Goal: Information Seeking & Learning: Learn about a topic

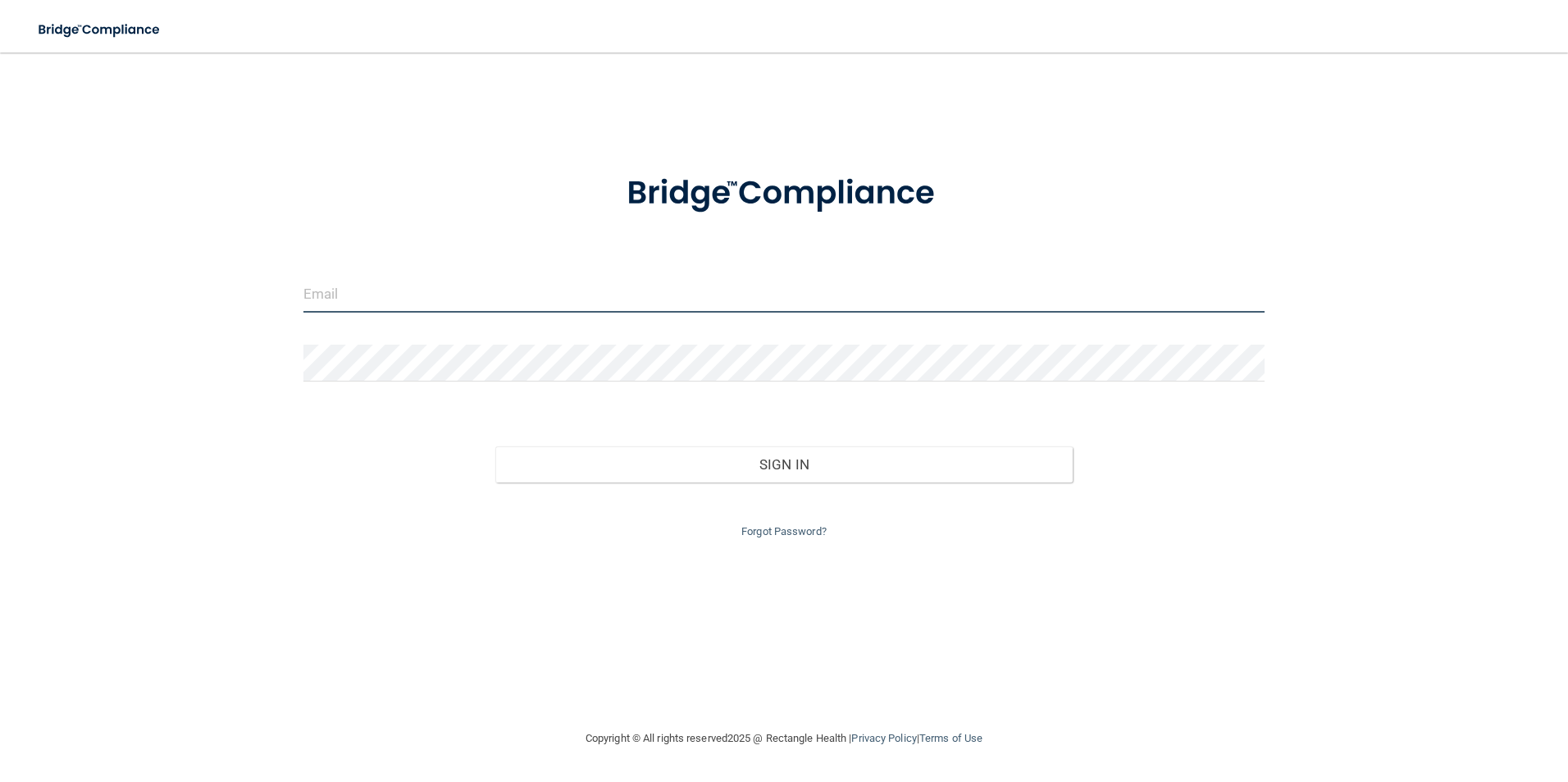
click at [380, 298] on input "email" at bounding box center [784, 294] width 962 height 37
type input "[EMAIL_ADDRESS][DOMAIN_NAME]"
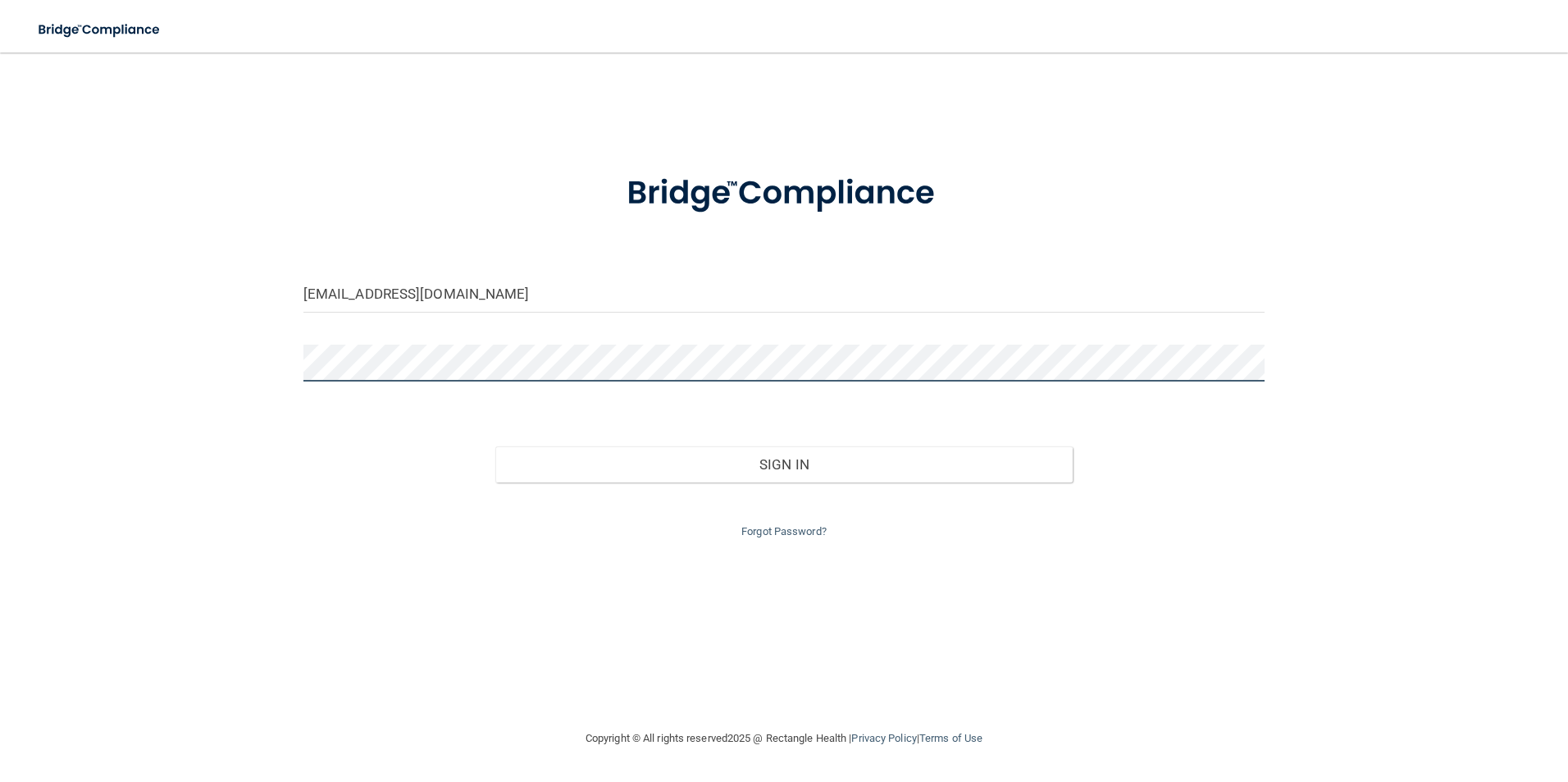
click at [495, 446] on button "Sign In" at bounding box center [784, 464] width 578 height 36
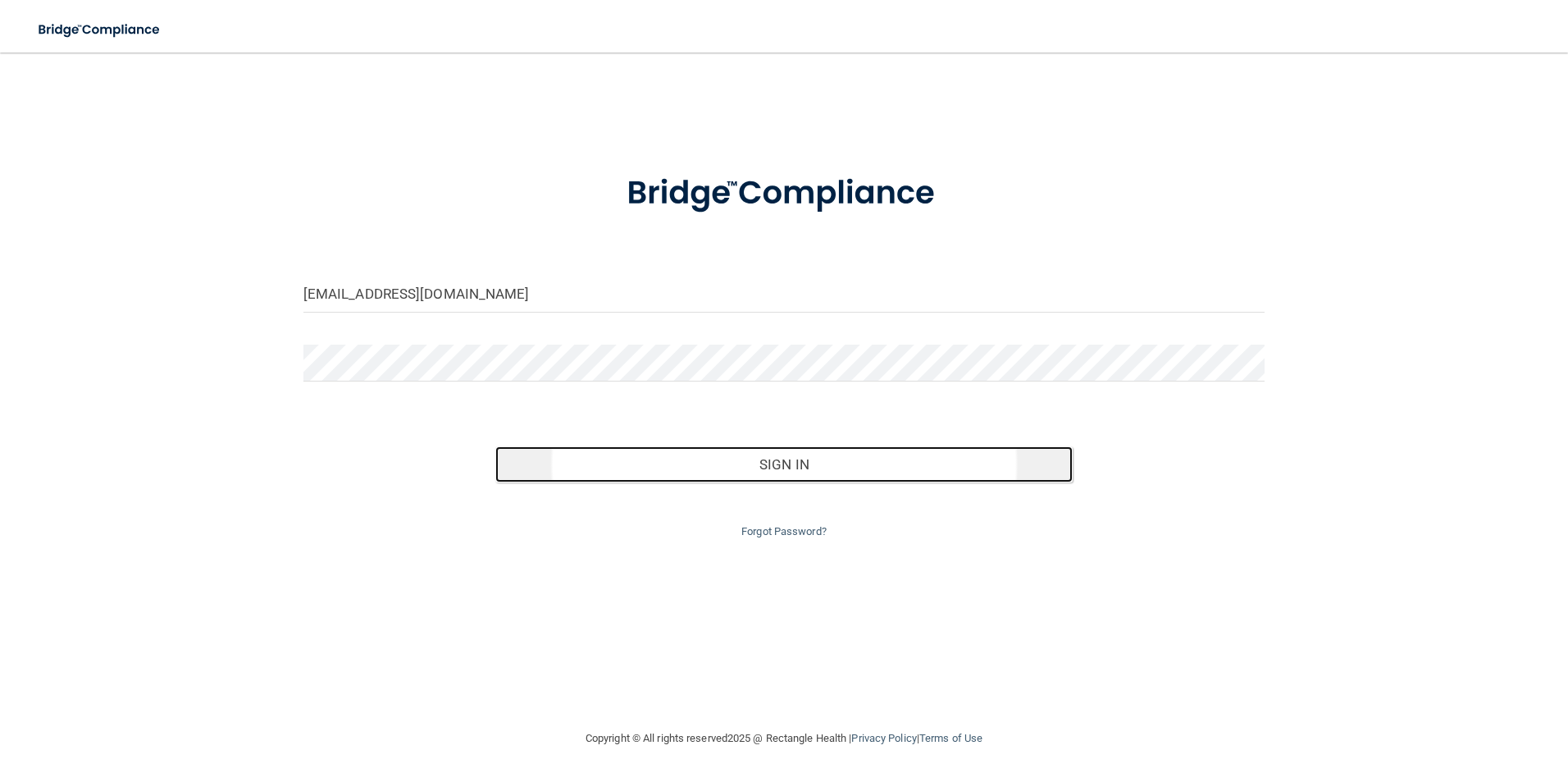
click at [895, 479] on button "Sign In" at bounding box center [784, 464] width 578 height 36
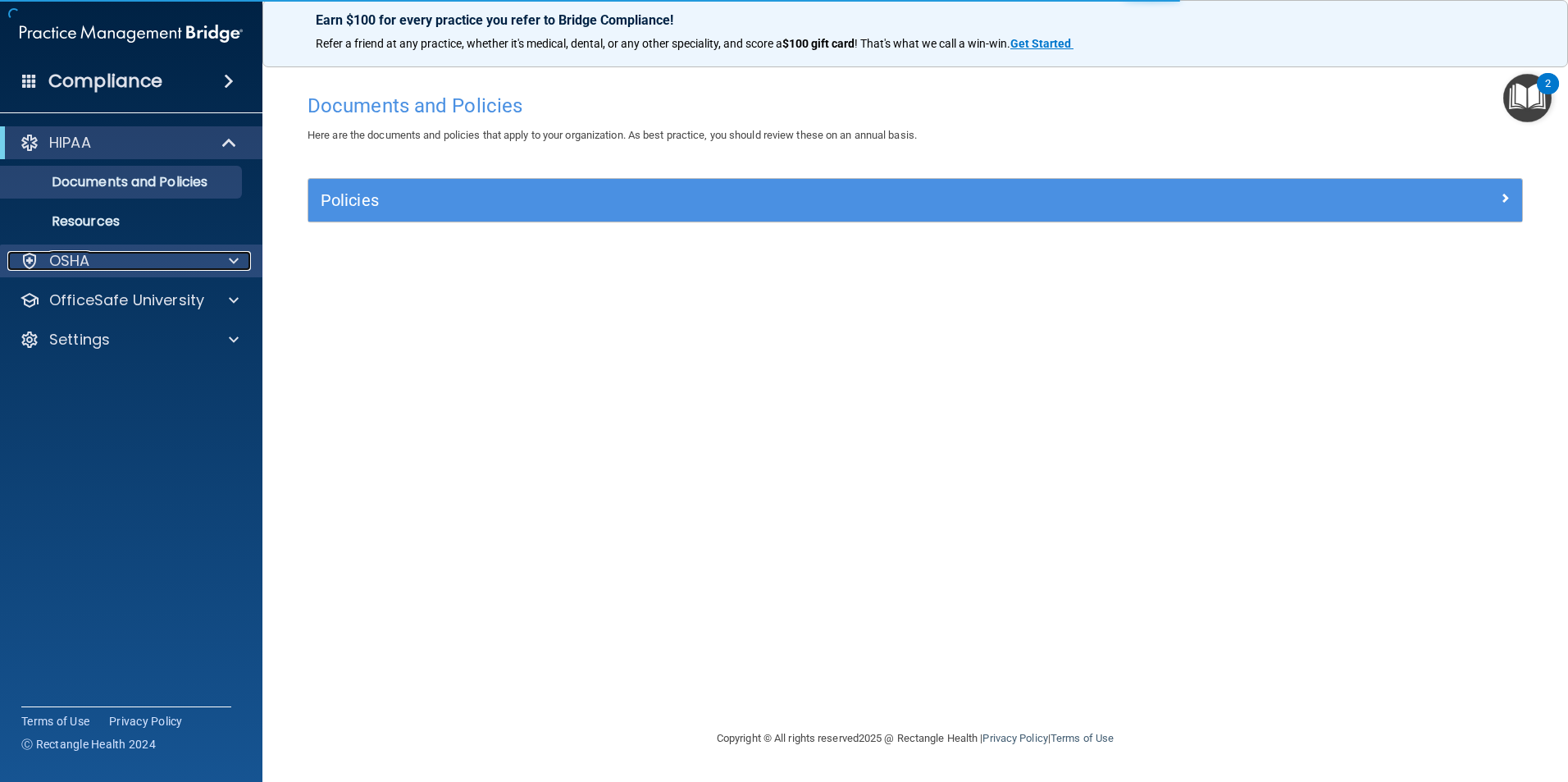
click at [65, 251] on p "OSHA" at bounding box center [70, 261] width 41 height 20
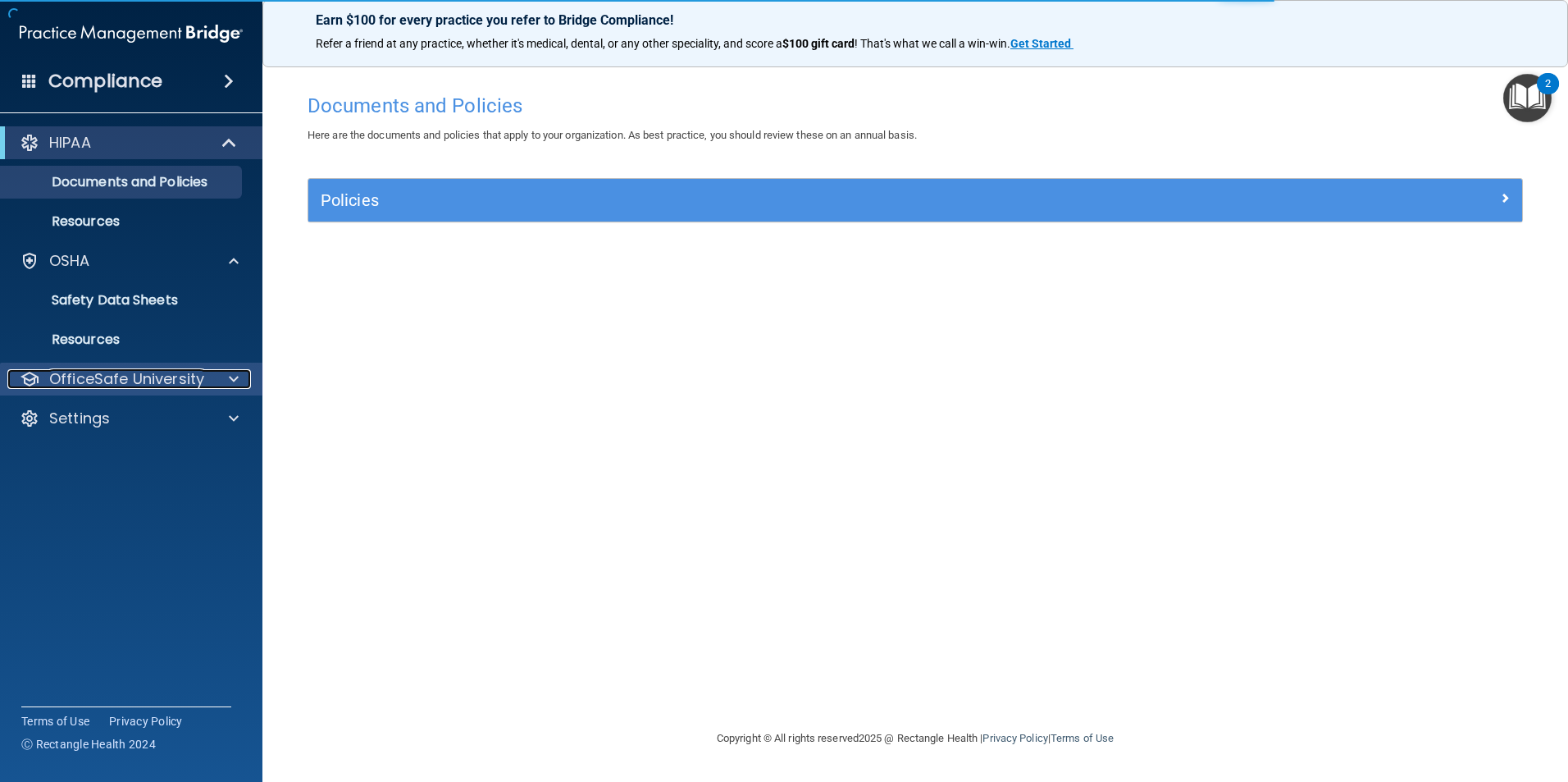
click at [132, 382] on p "OfficeSafe University" at bounding box center [127, 379] width 155 height 20
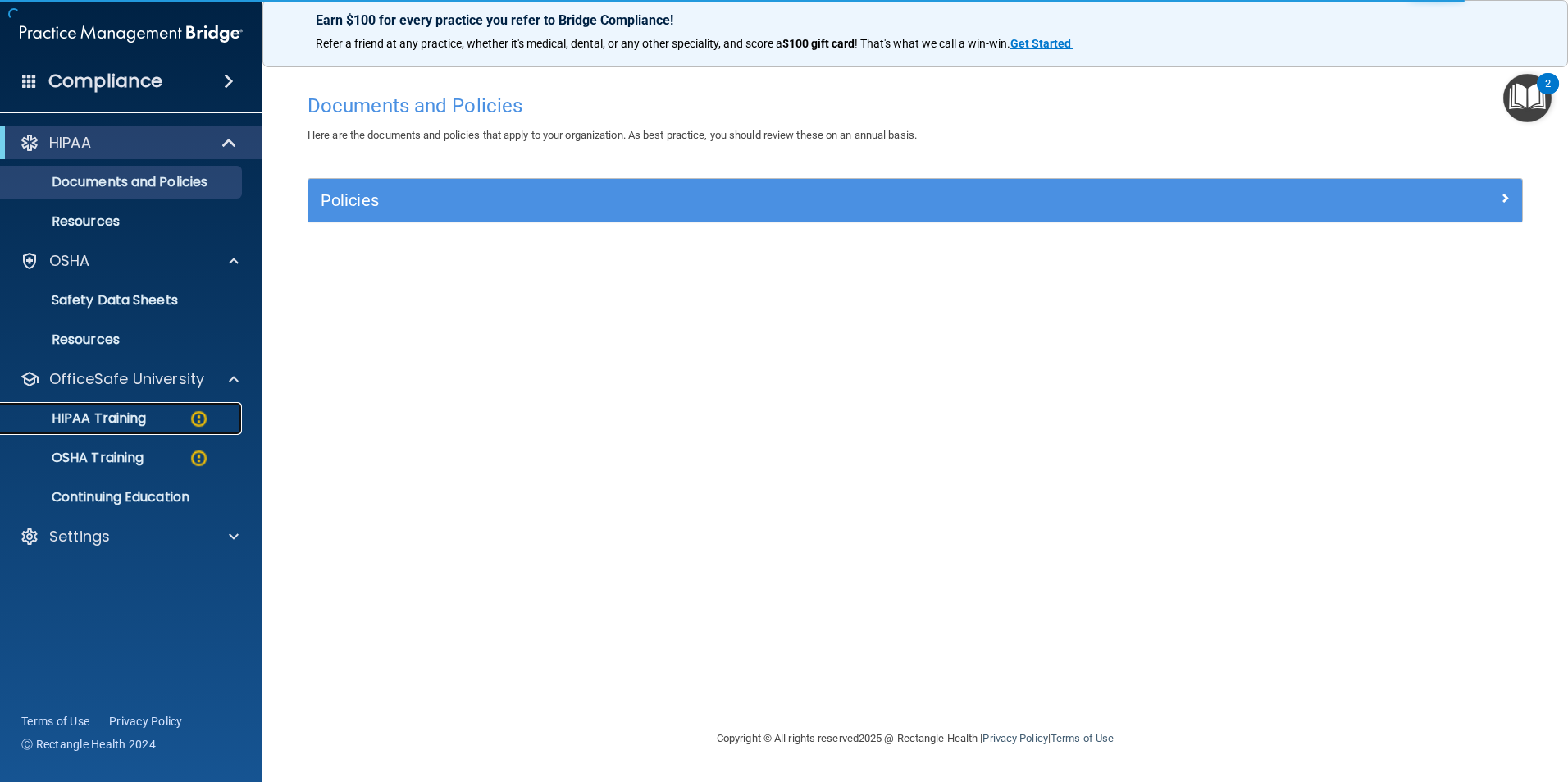
click at [154, 415] on div "HIPAA Training" at bounding box center [122, 418] width 224 height 16
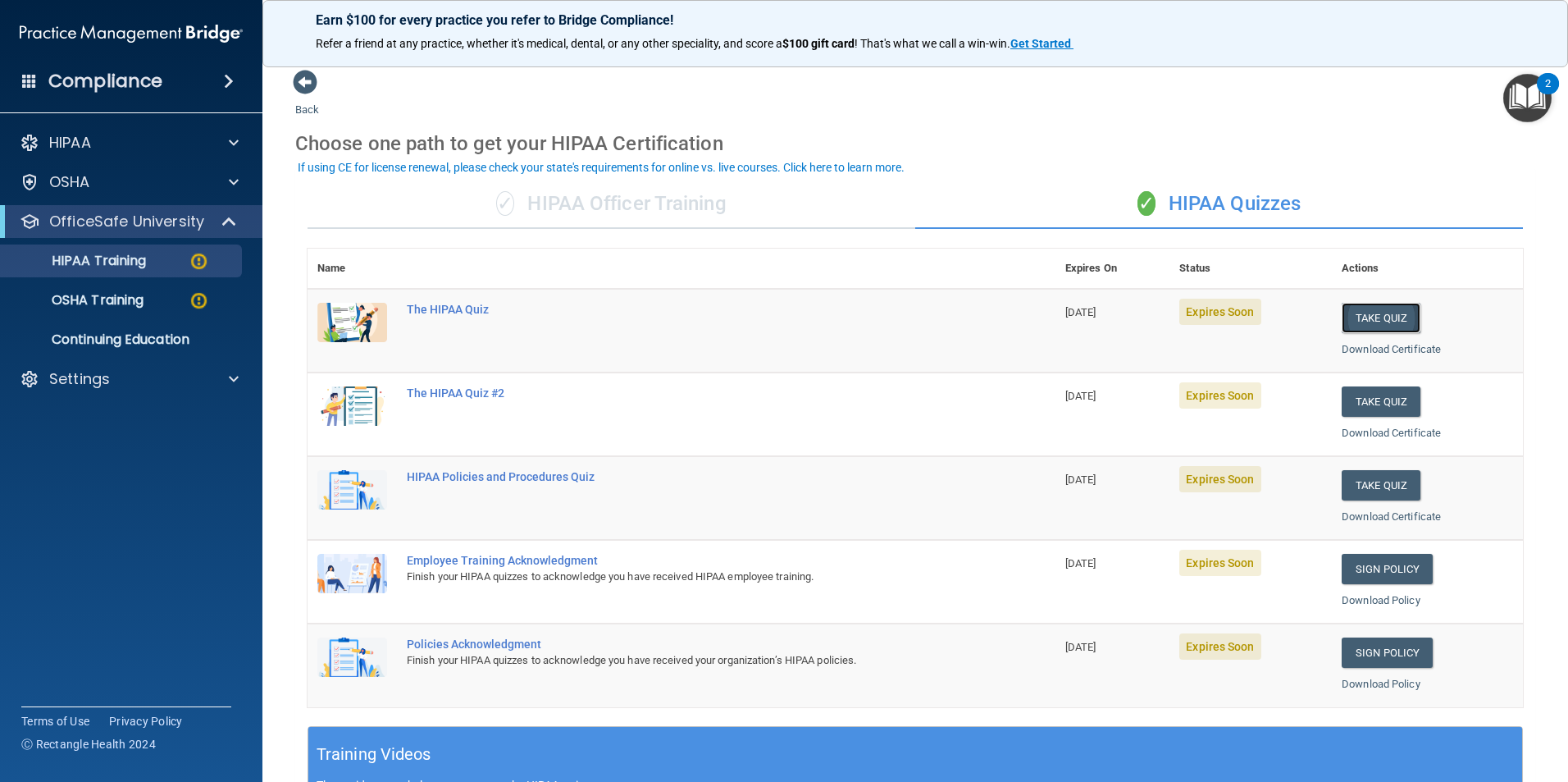
click at [1371, 324] on button "Take Quiz" at bounding box center [1381, 318] width 79 height 31
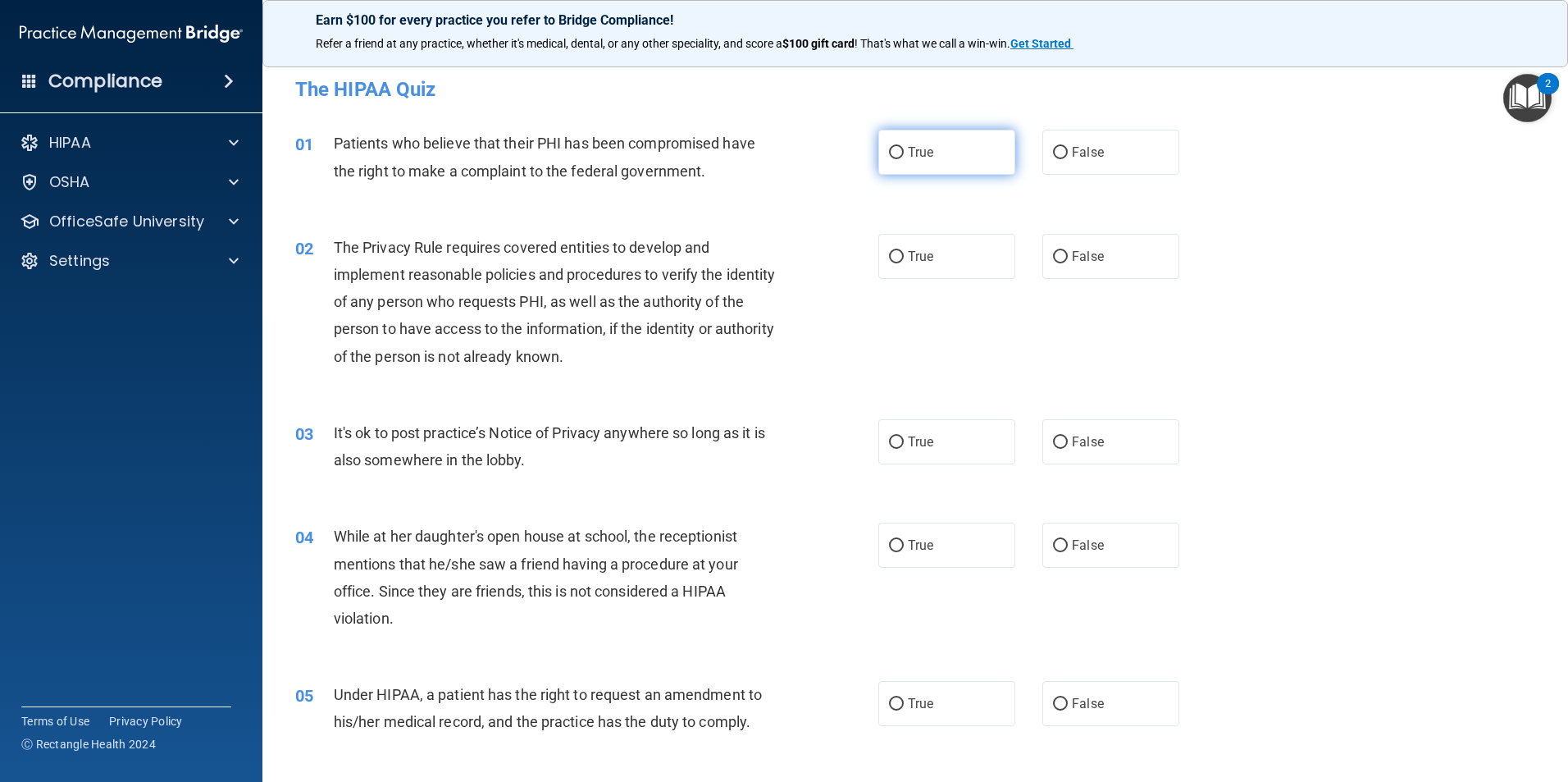
click at [887, 160] on label "True" at bounding box center [946, 152] width 137 height 45
click at [889, 159] on input "True" at bounding box center [896, 153] width 14 height 13
radio input "true"
click at [908, 249] on span "True" at bounding box center [920, 256] width 25 height 15
click at [904, 251] on input "True" at bounding box center [896, 257] width 14 height 13
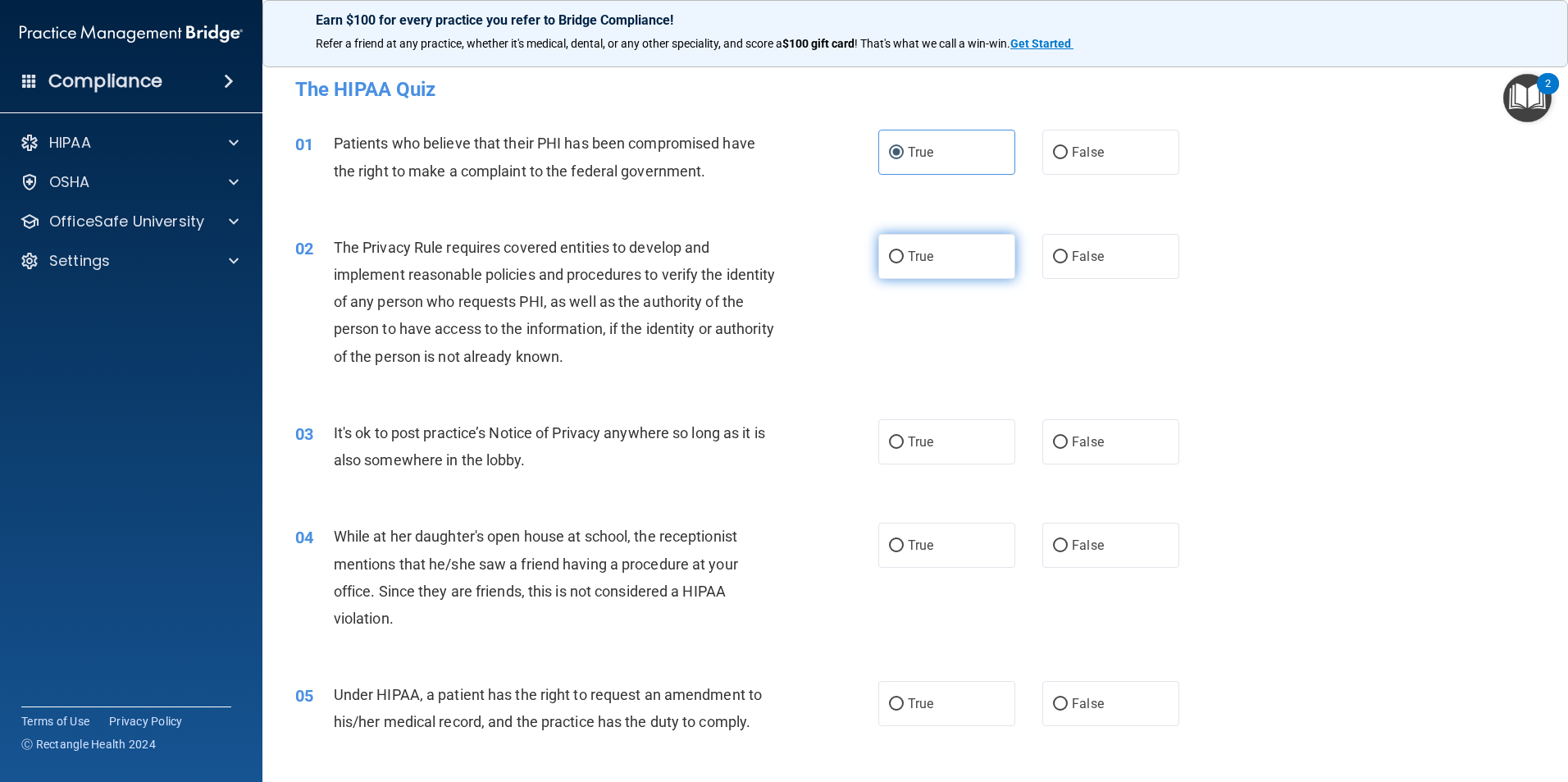
radio input "true"
click at [1066, 455] on label "False" at bounding box center [1111, 441] width 137 height 45
click at [1066, 449] on input "False" at bounding box center [1060, 443] width 14 height 13
radio input "true"
click at [1085, 547] on span "False" at bounding box center [1088, 545] width 32 height 15
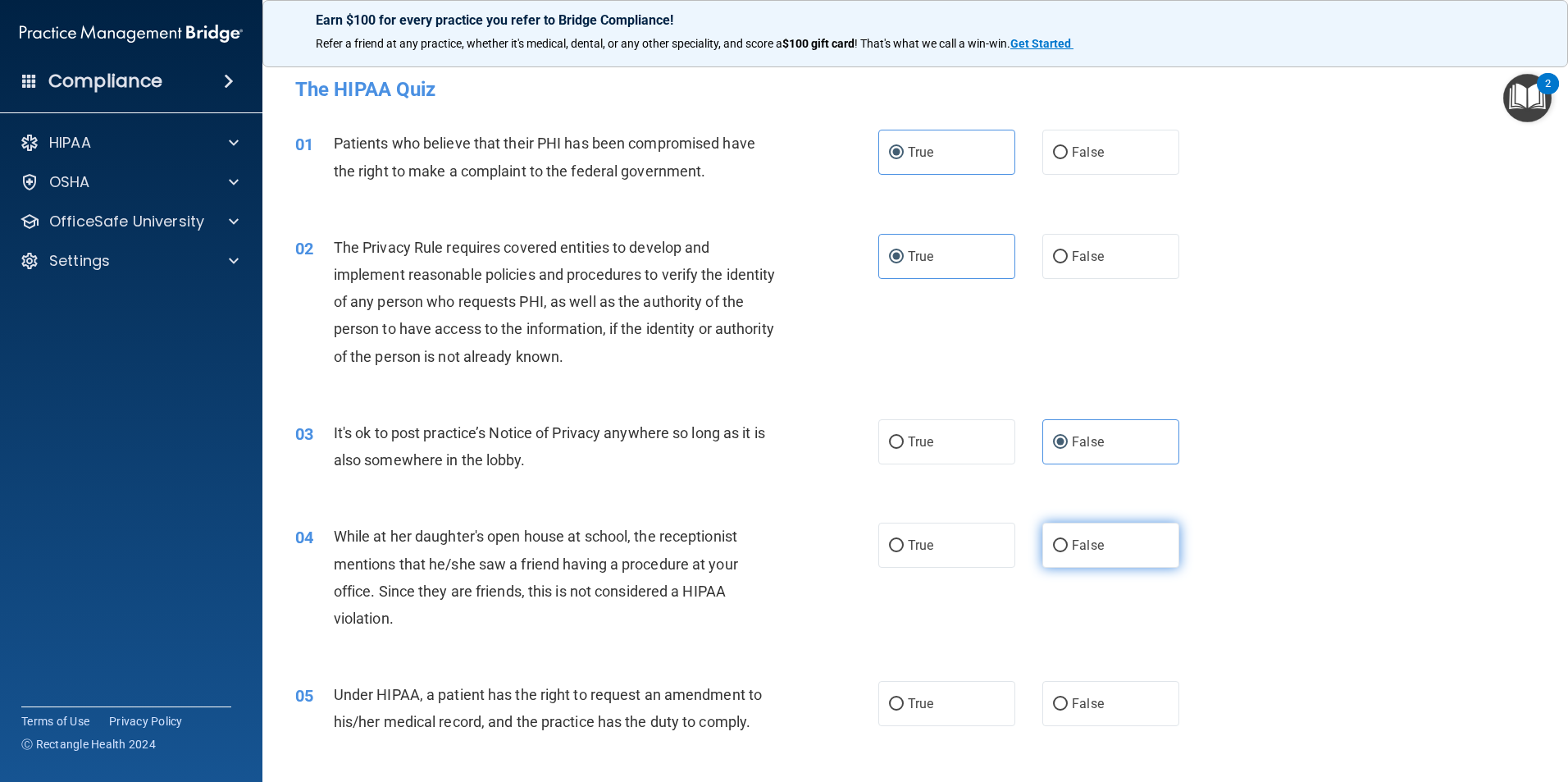
click at [1067, 547] on input "False" at bounding box center [1060, 547] width 14 height 13
radio input "true"
click at [1111, 697] on label "False" at bounding box center [1111, 703] width 137 height 45
click at [1067, 698] on input "False" at bounding box center [1060, 705] width 14 height 13
radio input "true"
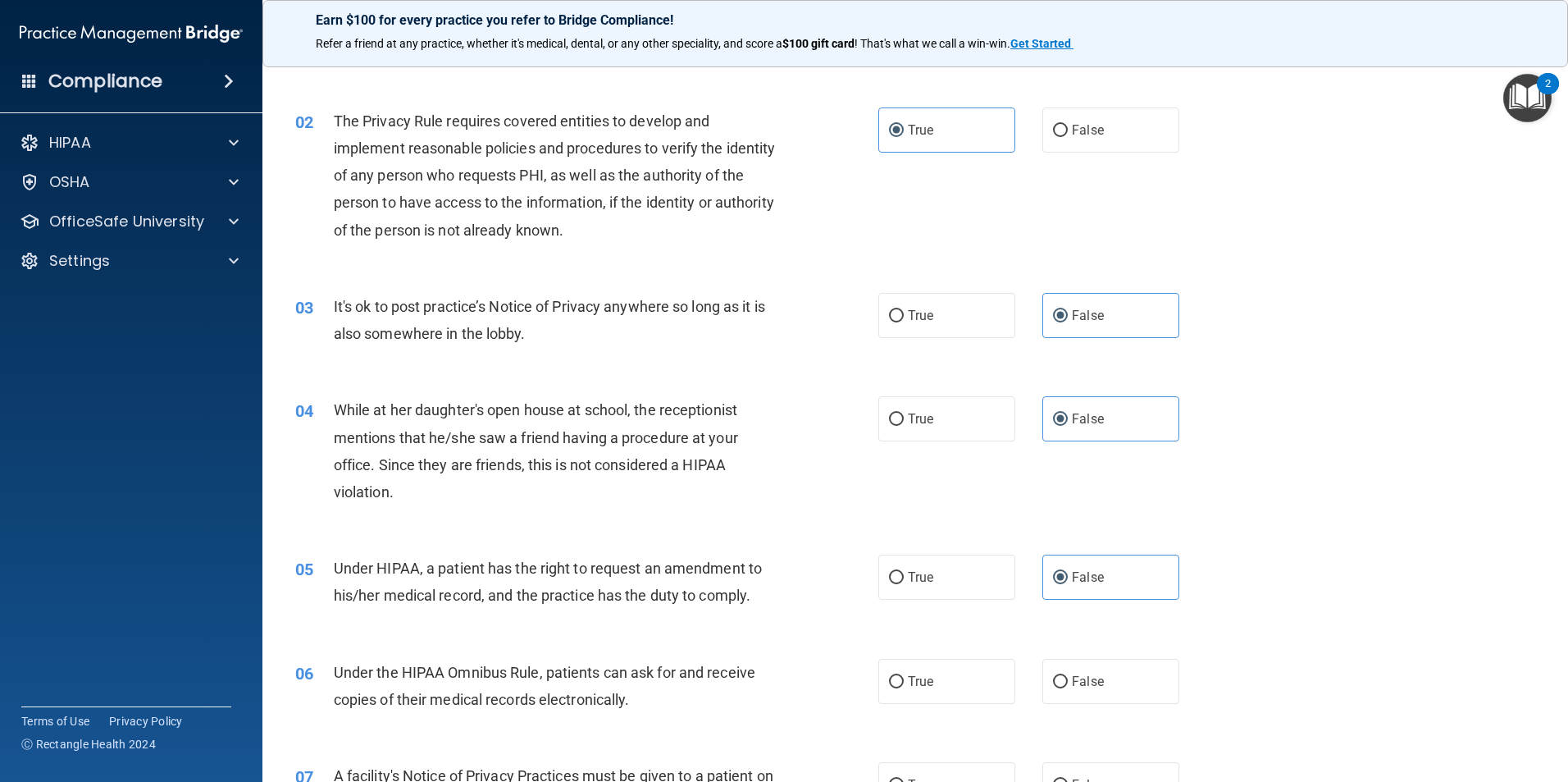
scroll to position [246, 0]
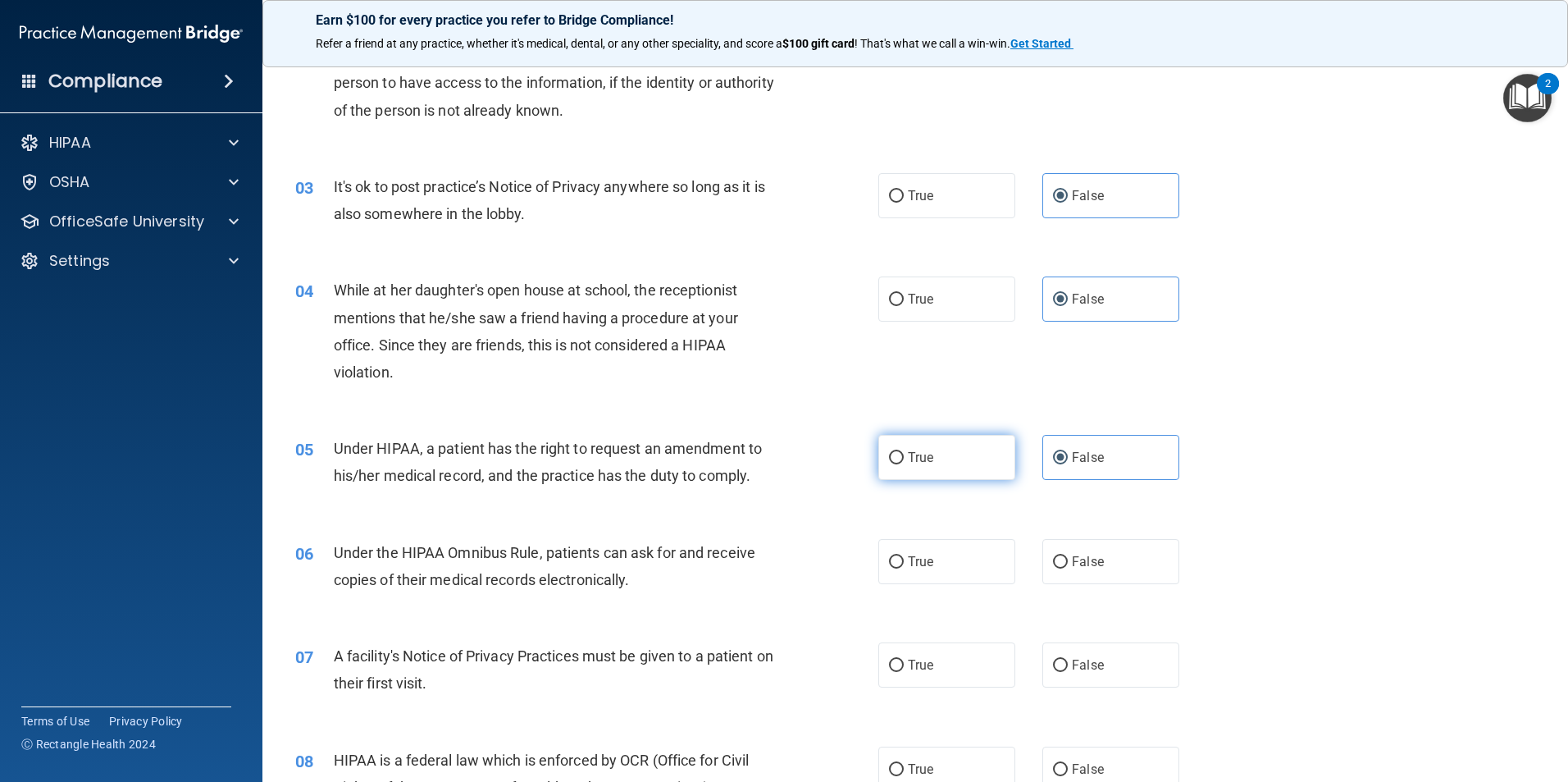
click at [960, 456] on label "True" at bounding box center [946, 458] width 137 height 45
click at [904, 456] on input "True" at bounding box center [896, 458] width 14 height 13
radio input "true"
radio input "false"
click at [962, 551] on label "True" at bounding box center [946, 562] width 137 height 45
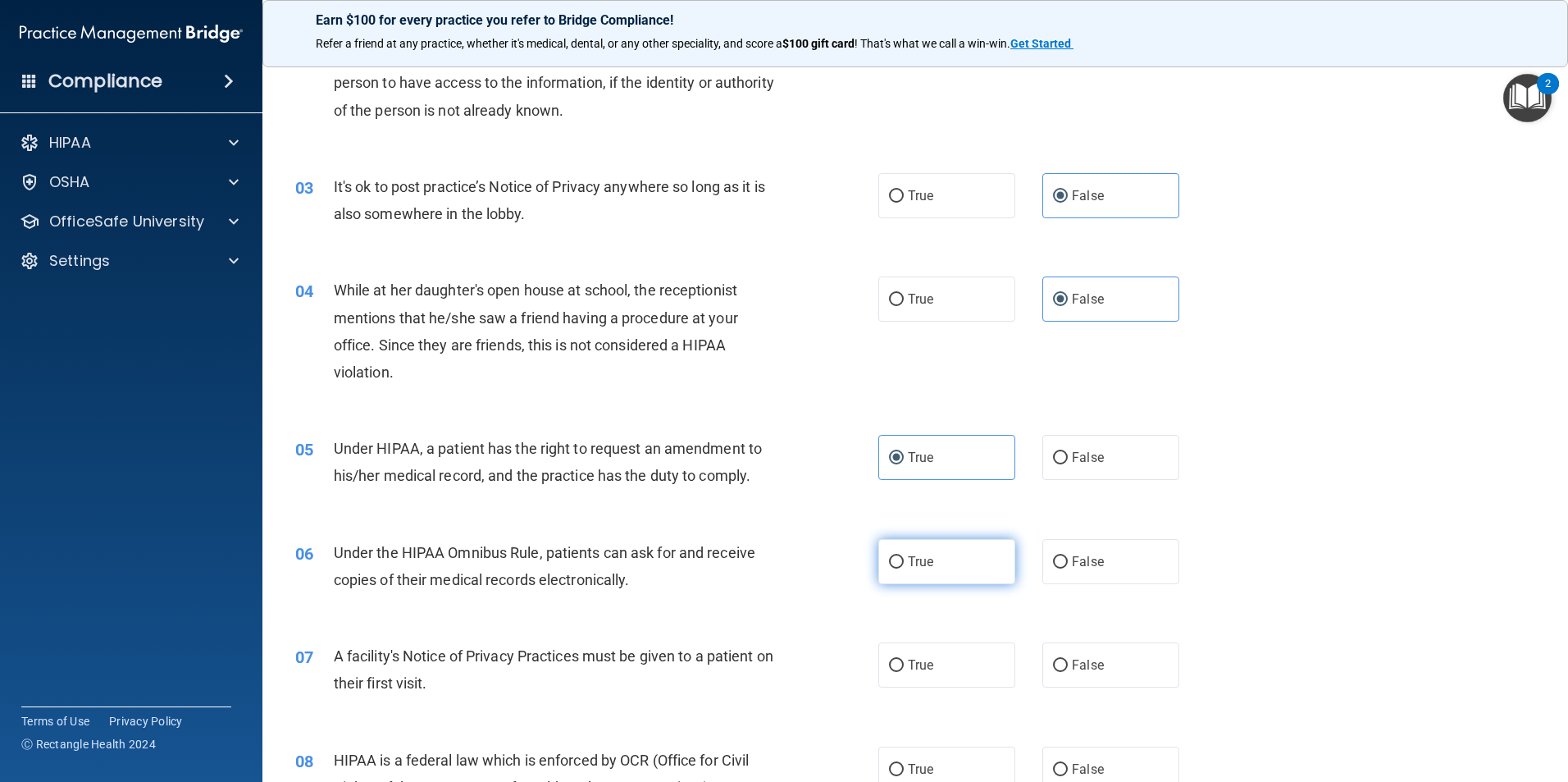
click at [904, 556] on input "True" at bounding box center [896, 563] width 14 height 13
radio input "true"
click at [964, 653] on label "True" at bounding box center [946, 665] width 137 height 45
click at [904, 660] on input "True" at bounding box center [896, 666] width 14 height 13
radio input "true"
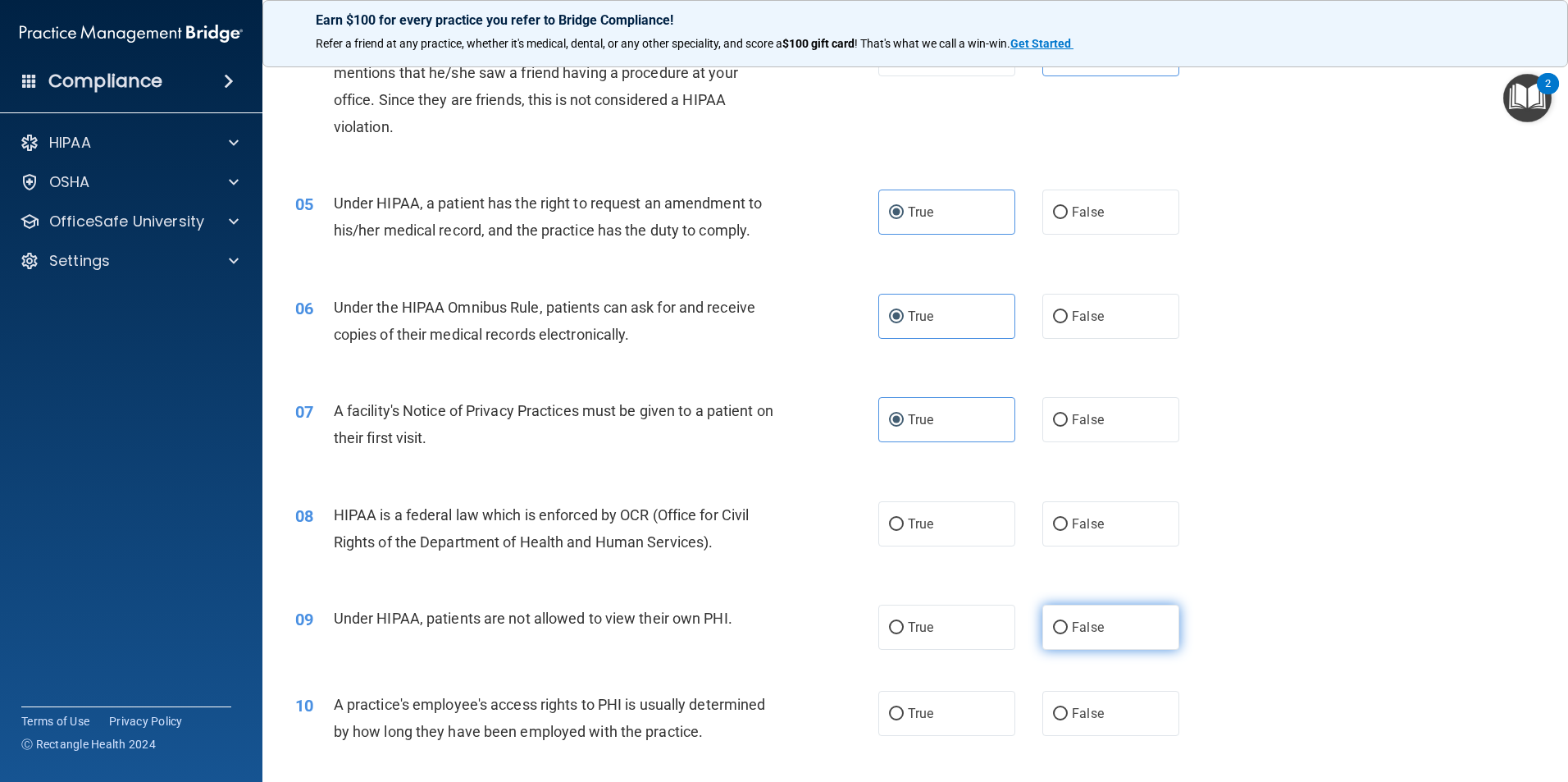
scroll to position [493, 0]
click at [1080, 533] on label "False" at bounding box center [1111, 523] width 137 height 45
click at [1067, 530] on input "False" at bounding box center [1060, 524] width 14 height 13
radio input "true"
click at [1107, 623] on label "False" at bounding box center [1111, 626] width 137 height 45
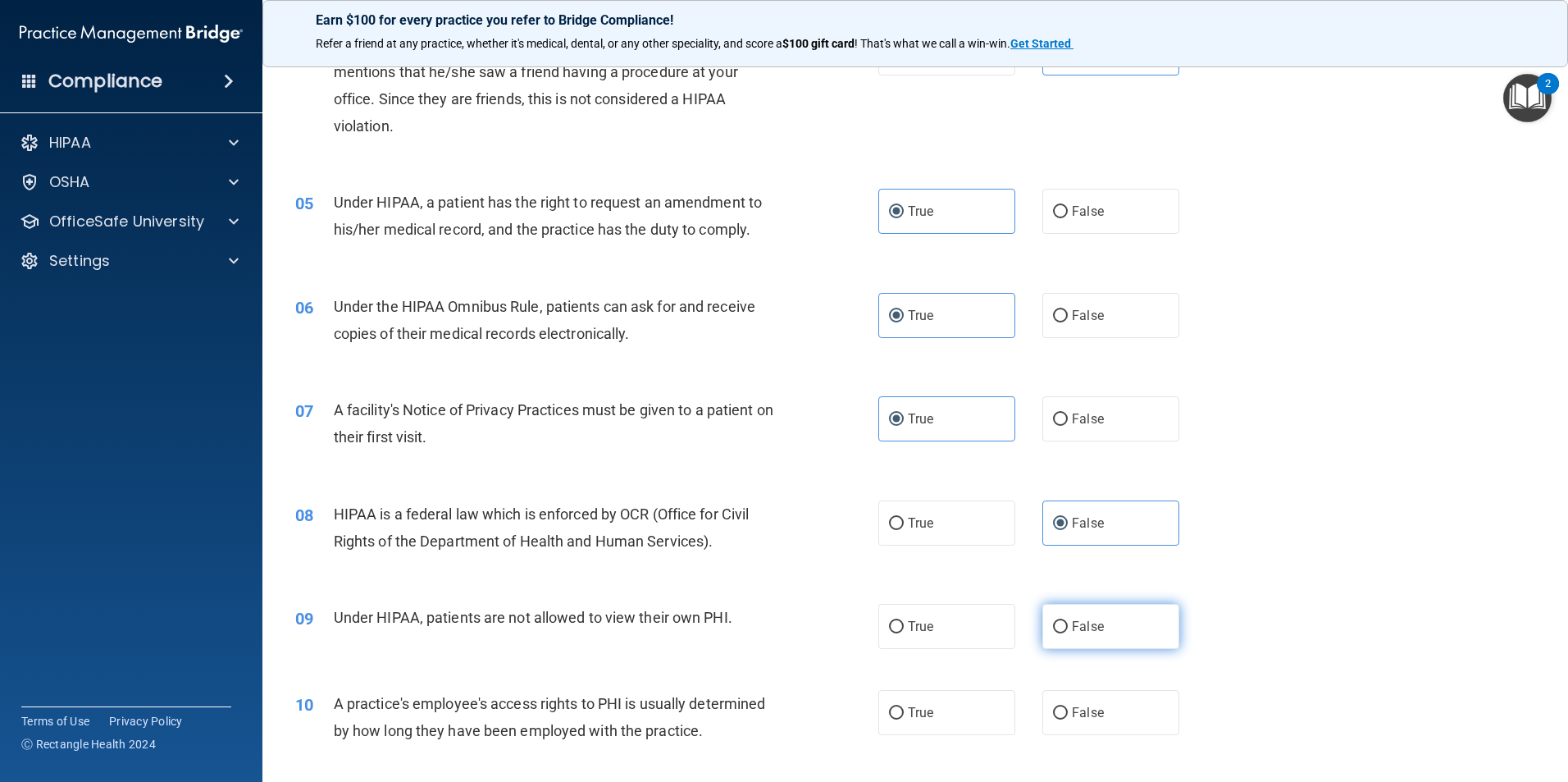
click at [1067, 623] on input "False" at bounding box center [1060, 627] width 14 height 13
radio input "true"
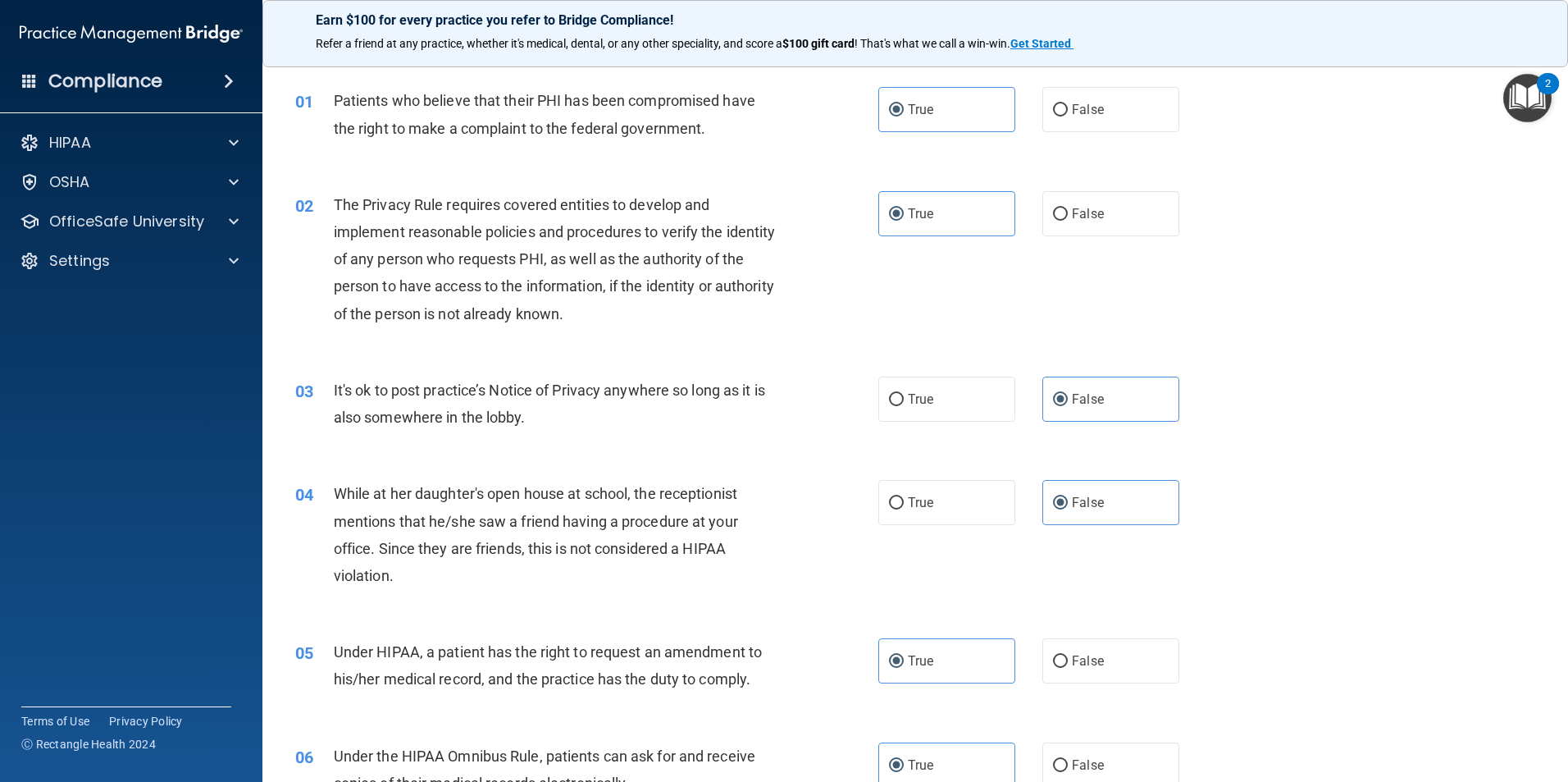
scroll to position [0, 0]
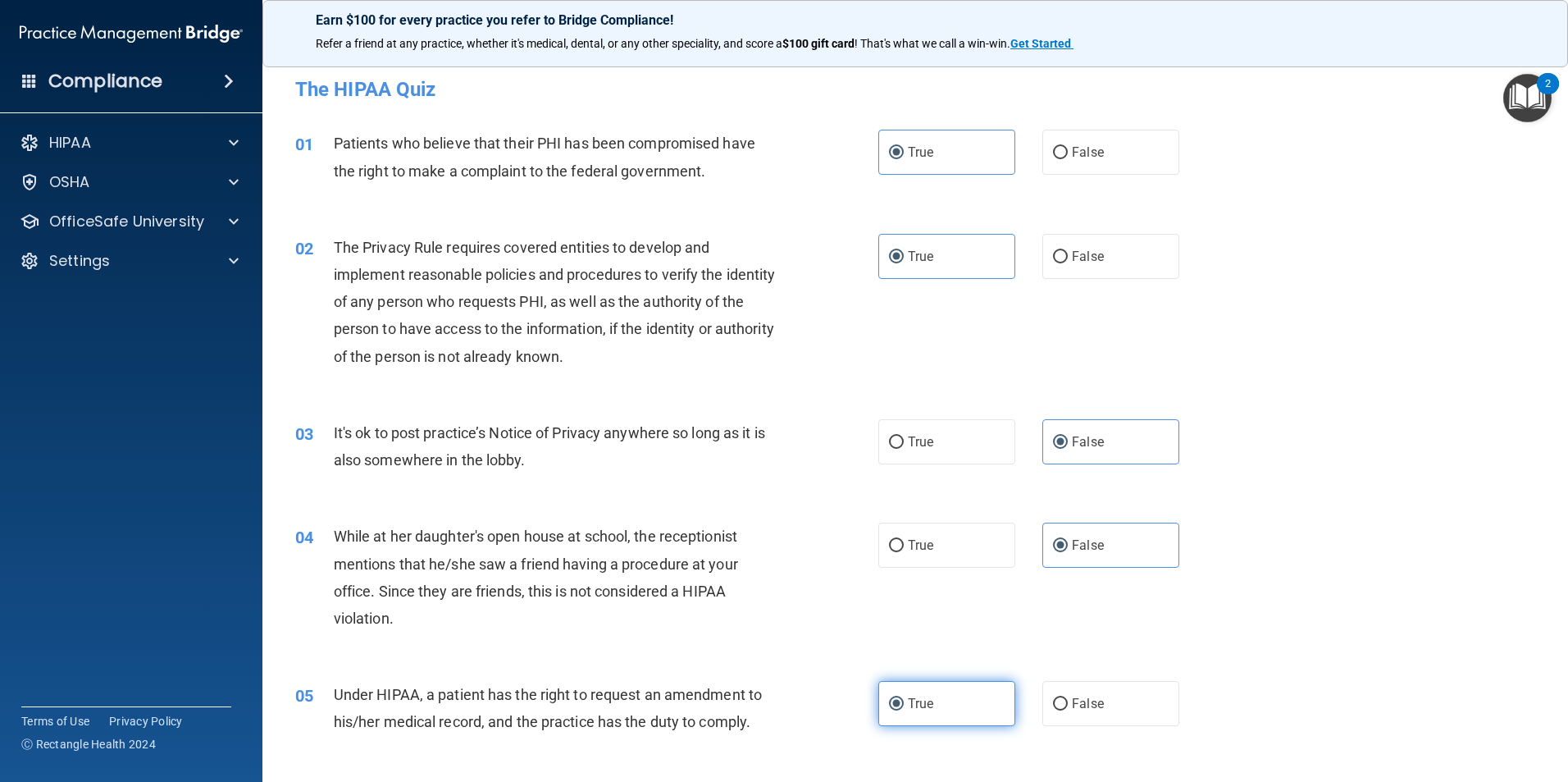
click at [981, 705] on label "True" at bounding box center [946, 703] width 137 height 45
click at [904, 705] on input "True" at bounding box center [896, 705] width 14 height 13
click at [1092, 715] on label "False" at bounding box center [1111, 703] width 137 height 45
click at [1067, 710] on input "False" at bounding box center [1060, 705] width 14 height 13
radio input "true"
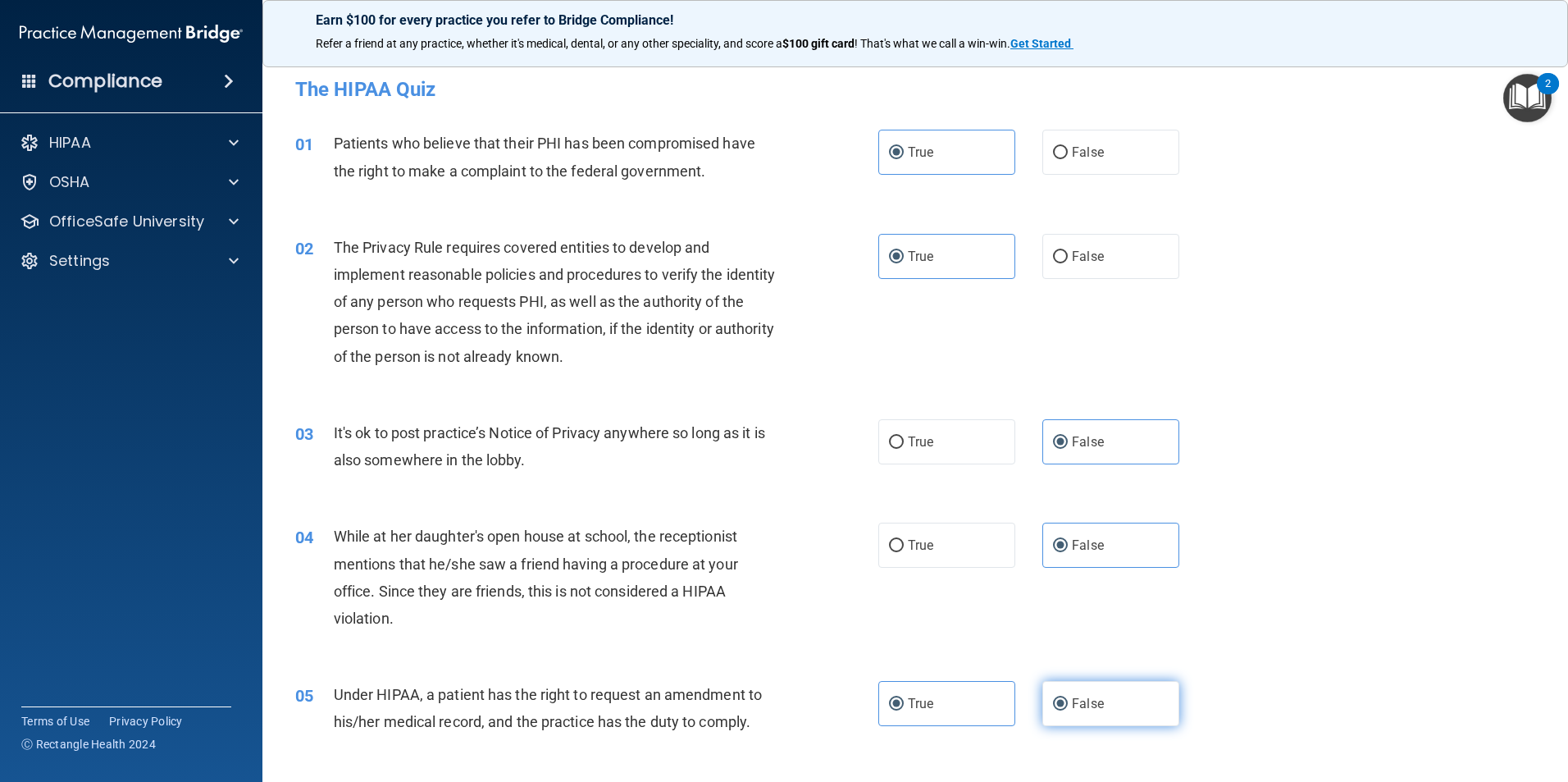
radio input "false"
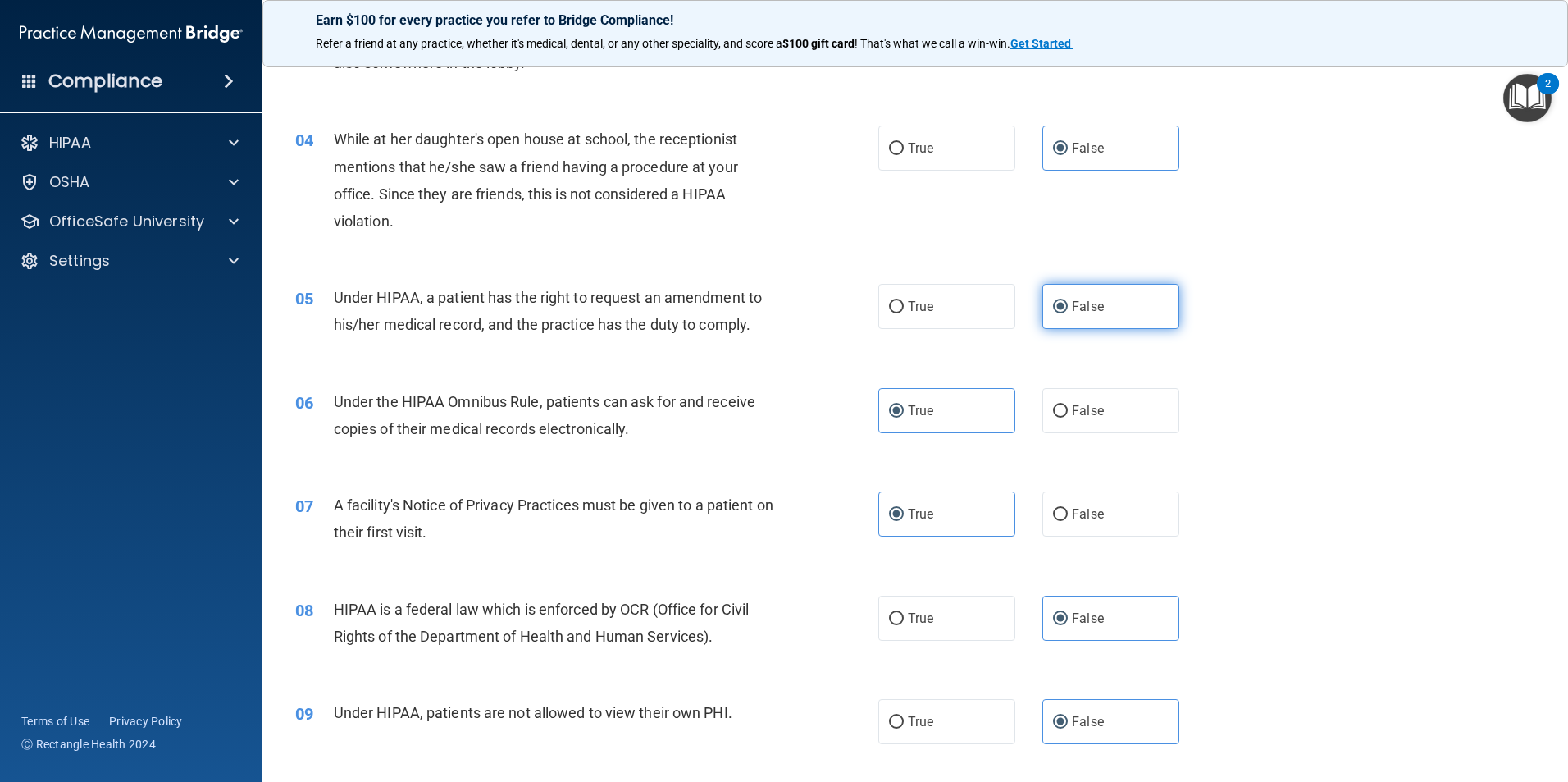
scroll to position [410, 0]
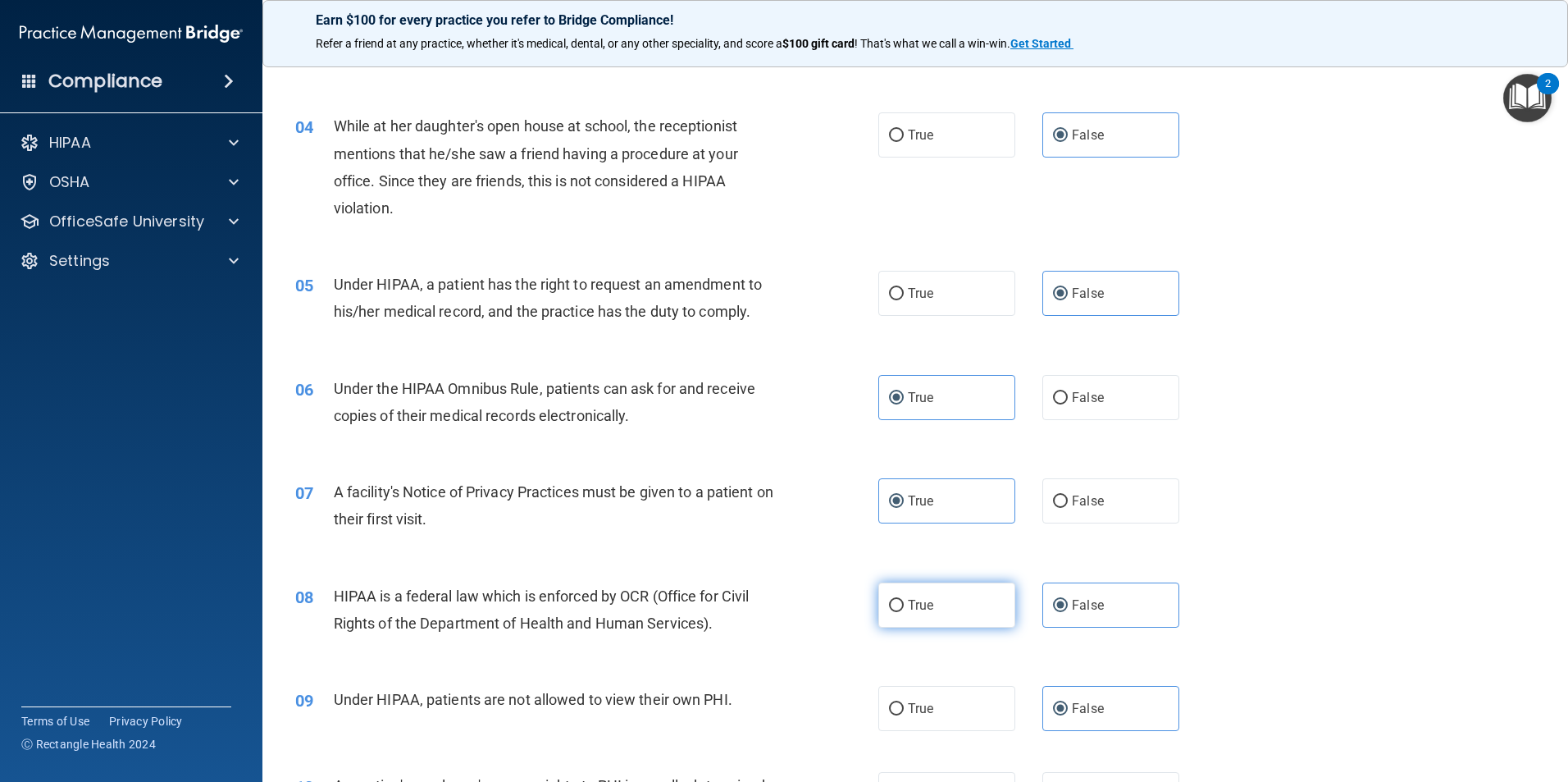
click at [965, 612] on label "True" at bounding box center [946, 605] width 137 height 45
click at [904, 612] on input "True" at bounding box center [896, 606] width 14 height 13
radio input "true"
radio input "false"
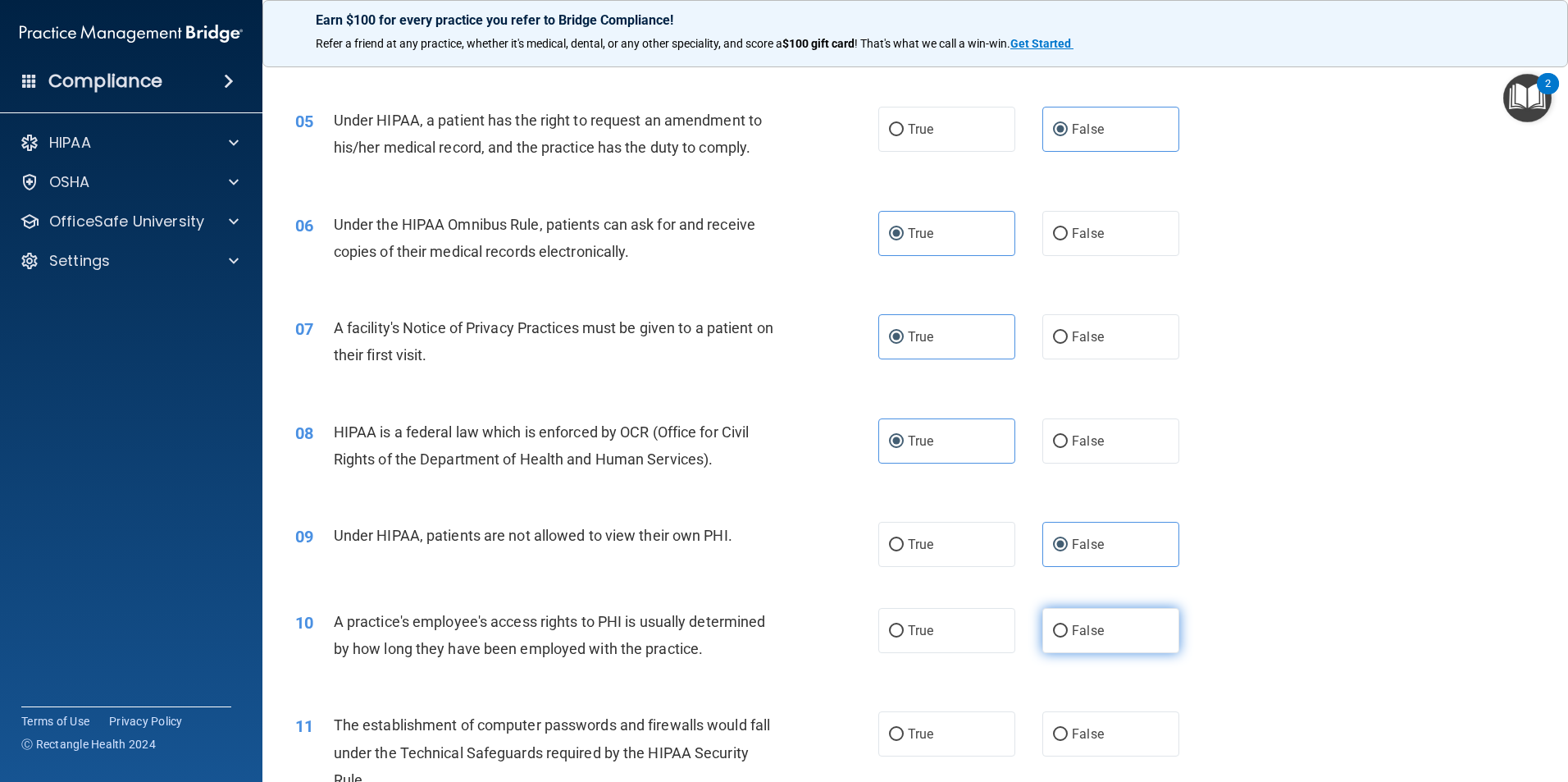
click at [1092, 642] on label "False" at bounding box center [1111, 630] width 137 height 45
click at [1067, 637] on input "False" at bounding box center [1060, 631] width 14 height 13
radio input "true"
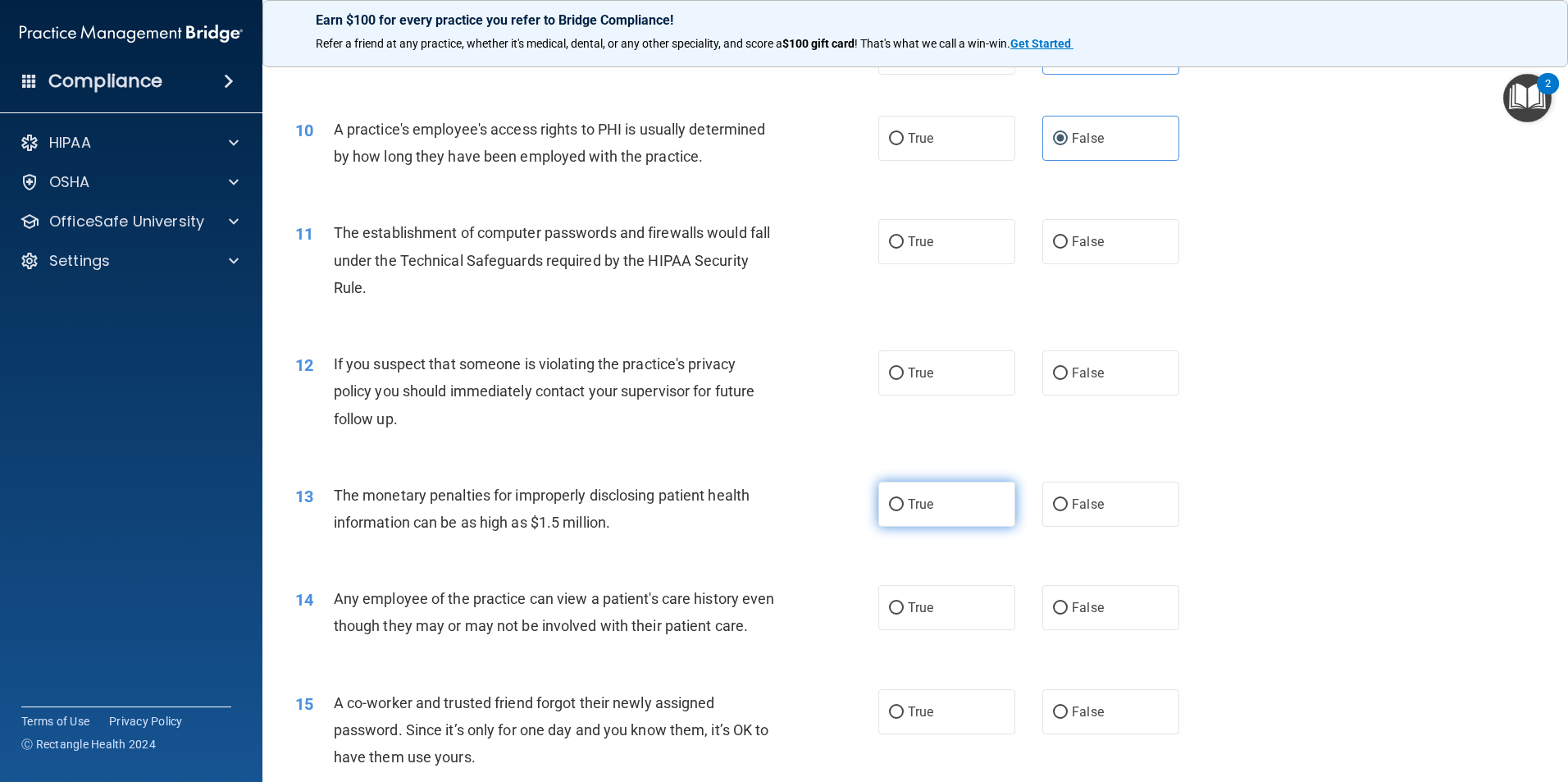
scroll to position [1149, 0]
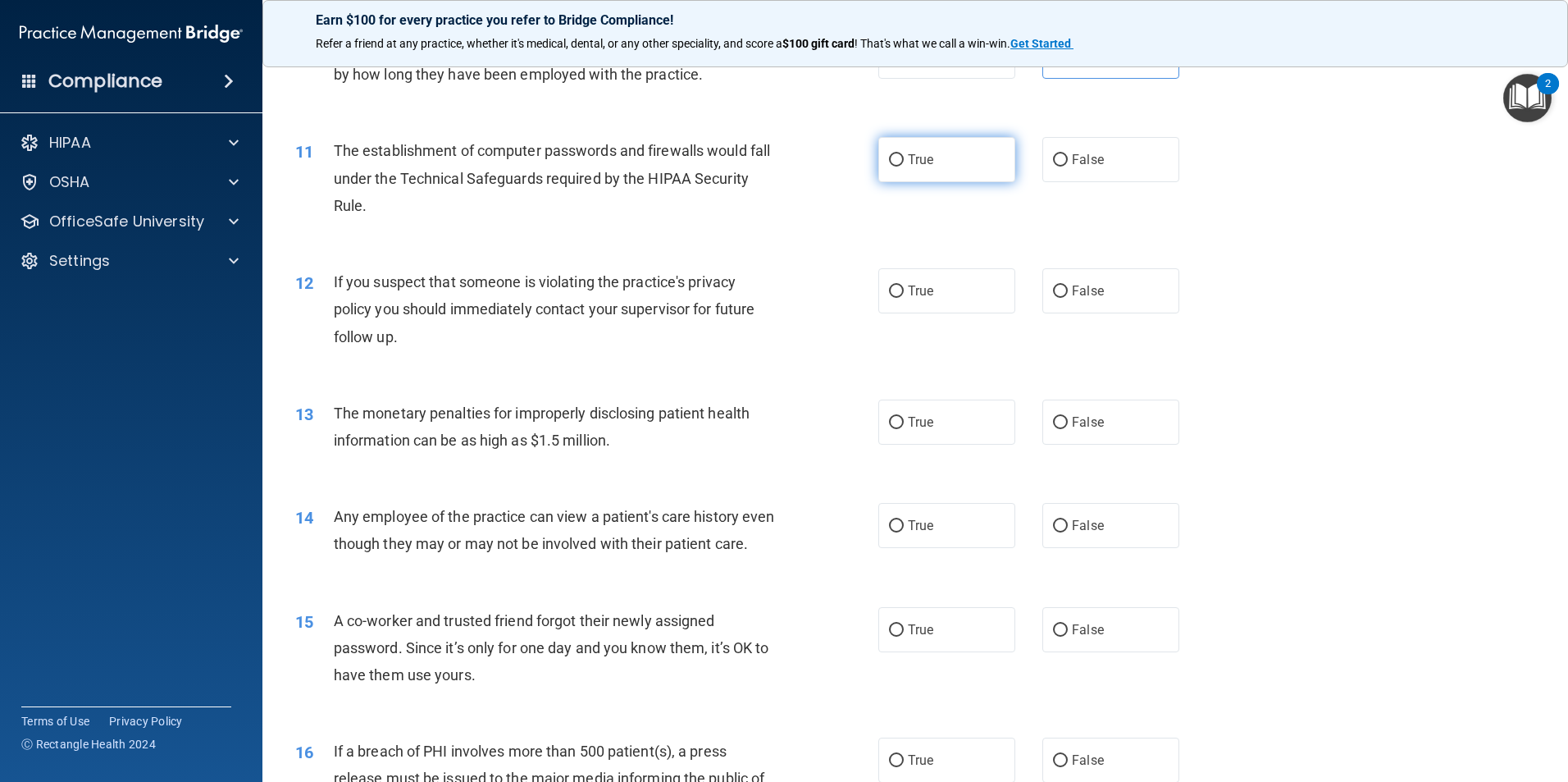
click at [953, 159] on label "True" at bounding box center [946, 159] width 137 height 45
click at [904, 159] on input "True" at bounding box center [896, 161] width 14 height 13
radio input "true"
click at [956, 298] on label "True" at bounding box center [946, 290] width 137 height 45
click at [904, 298] on input "True" at bounding box center [896, 292] width 14 height 13
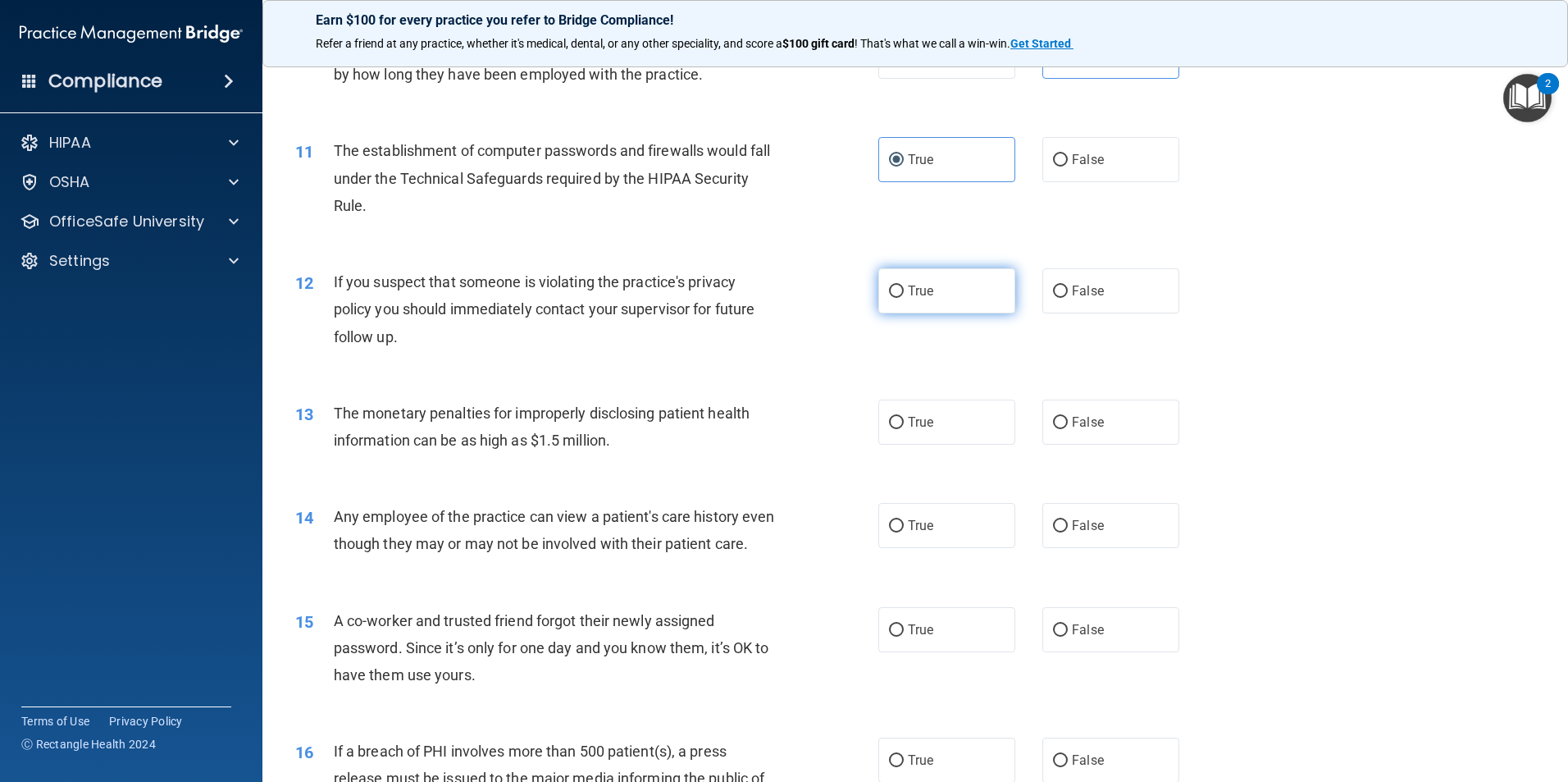
radio input "true"
click at [962, 418] on label "True" at bounding box center [946, 422] width 137 height 45
click at [904, 418] on input "True" at bounding box center [896, 423] width 14 height 13
radio input "true"
click at [1112, 540] on label "False" at bounding box center [1111, 525] width 137 height 45
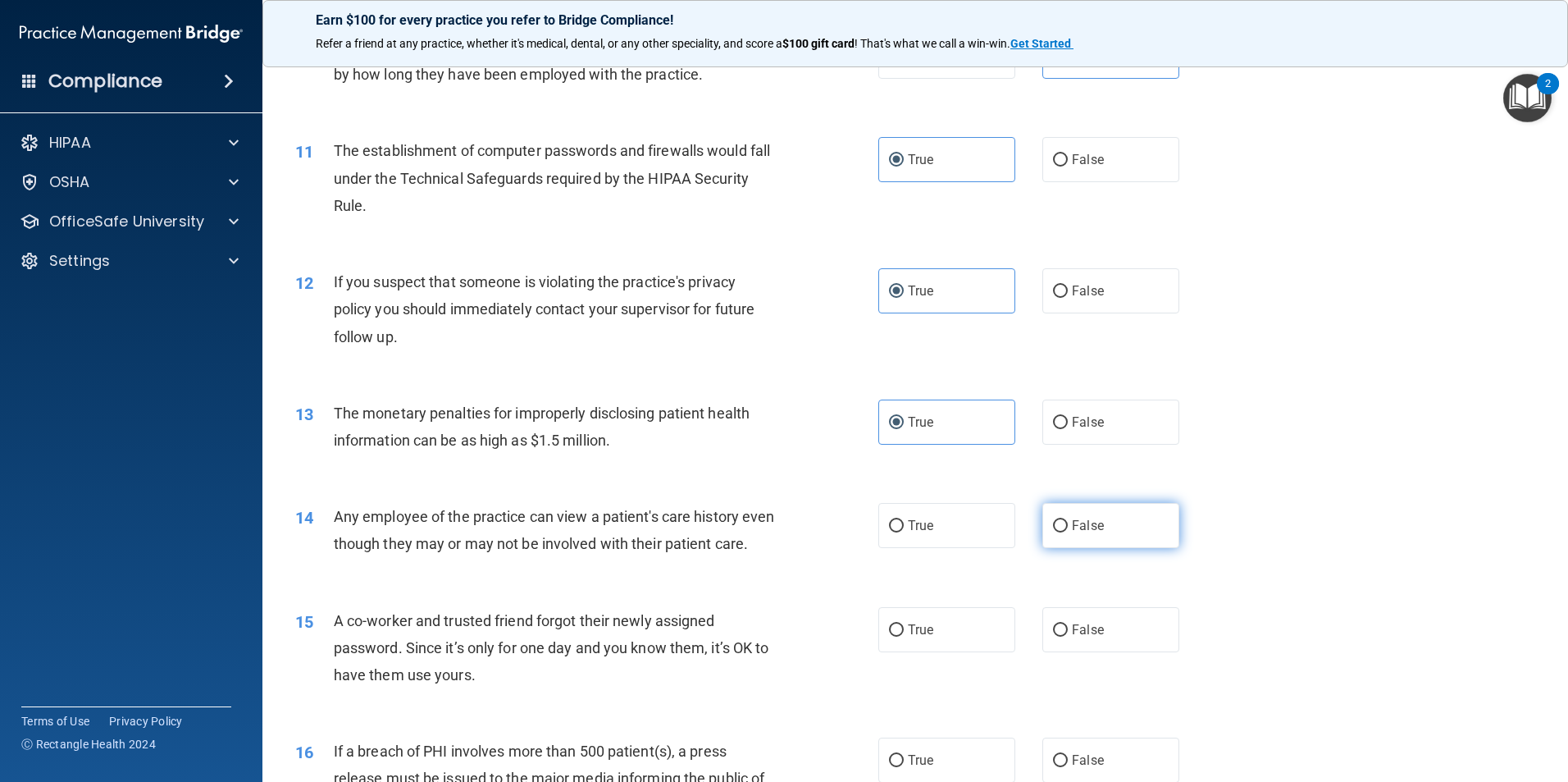
click at [1067, 532] on input "False" at bounding box center [1060, 527] width 14 height 13
radio input "true"
click at [1123, 650] on label "False" at bounding box center [1111, 629] width 137 height 45
click at [1067, 636] on input "False" at bounding box center [1060, 631] width 14 height 13
radio input "true"
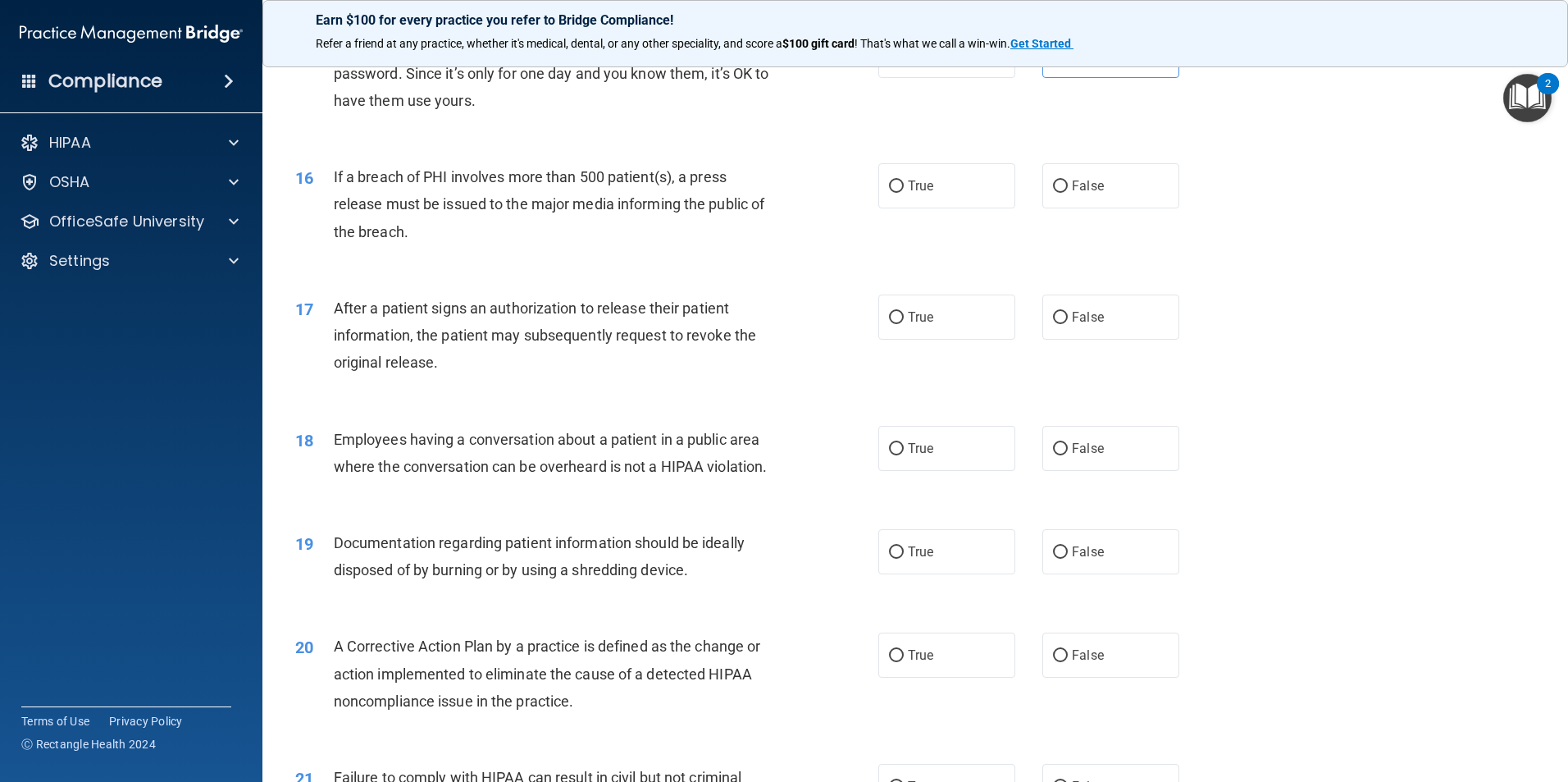
scroll to position [1805, 0]
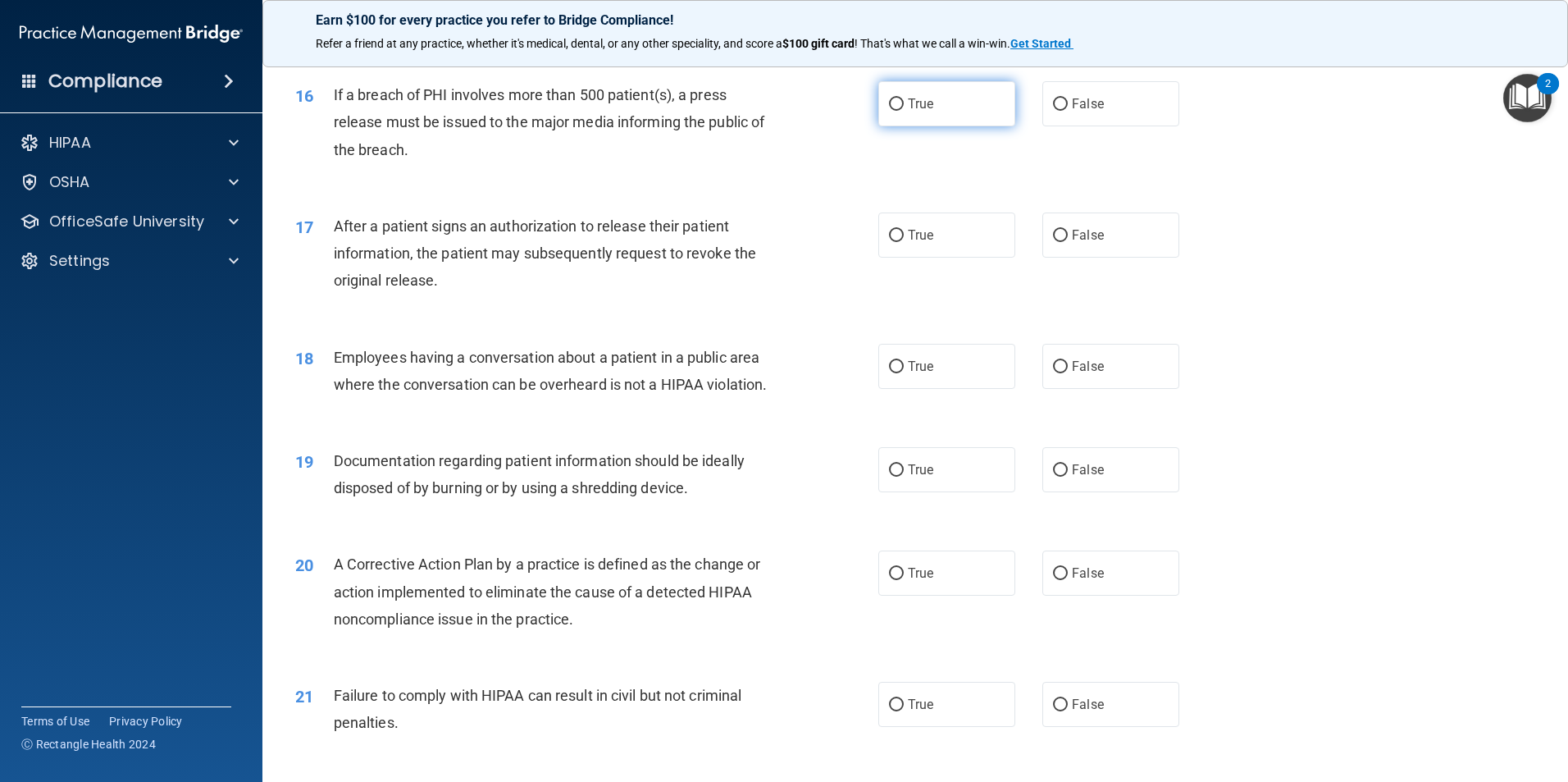
click at [982, 127] on label "True" at bounding box center [946, 103] width 137 height 45
click at [904, 111] on input "True" at bounding box center [896, 105] width 14 height 13
radio input "true"
click at [987, 254] on label "True" at bounding box center [946, 235] width 137 height 45
click at [904, 242] on input "True" at bounding box center [896, 236] width 14 height 13
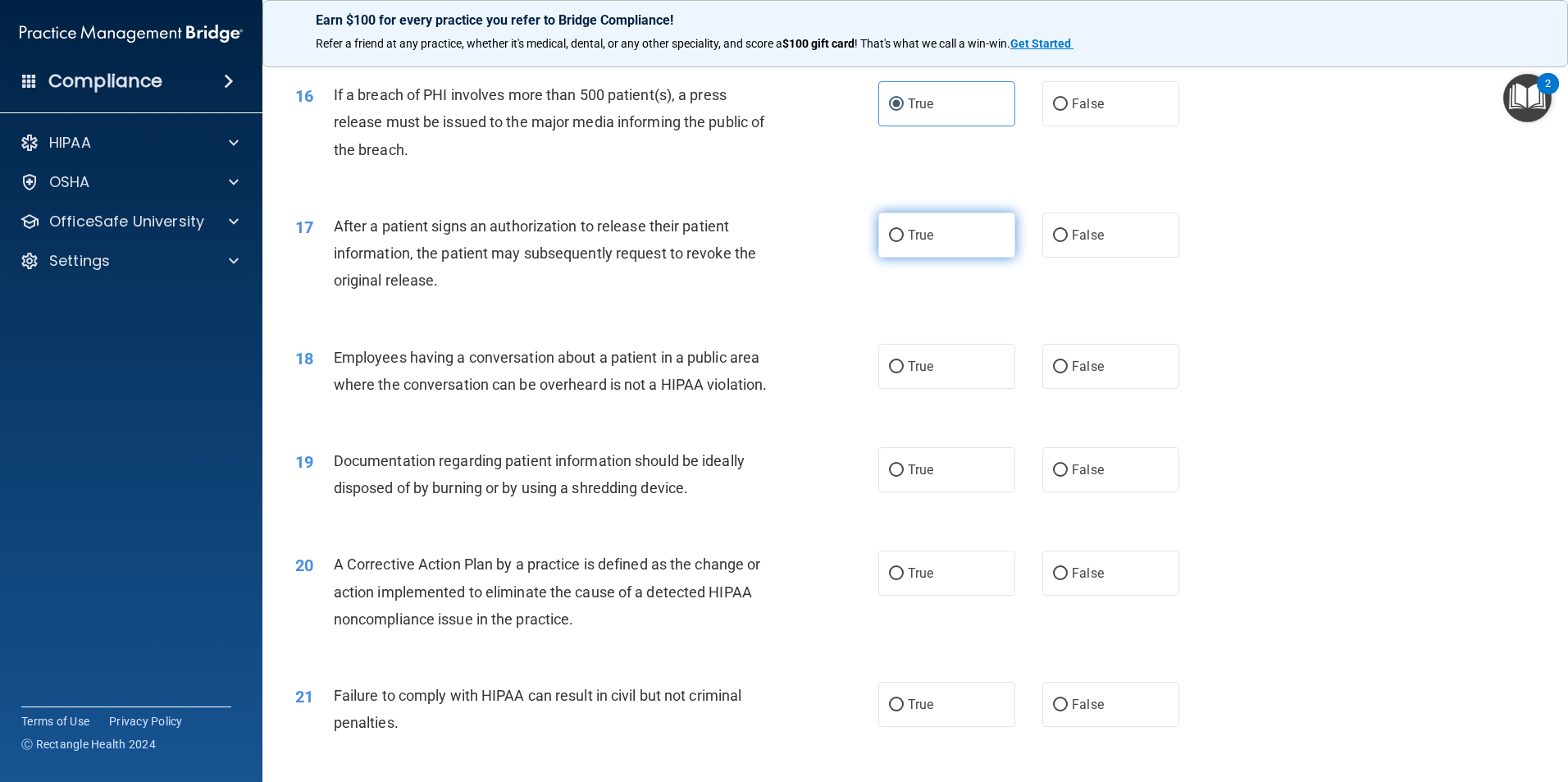
radio input "true"
click at [1136, 389] on label "False" at bounding box center [1111, 366] width 137 height 45
click at [1067, 373] on input "False" at bounding box center [1060, 368] width 14 height 13
radio input "true"
click at [957, 493] on label "True" at bounding box center [946, 469] width 137 height 45
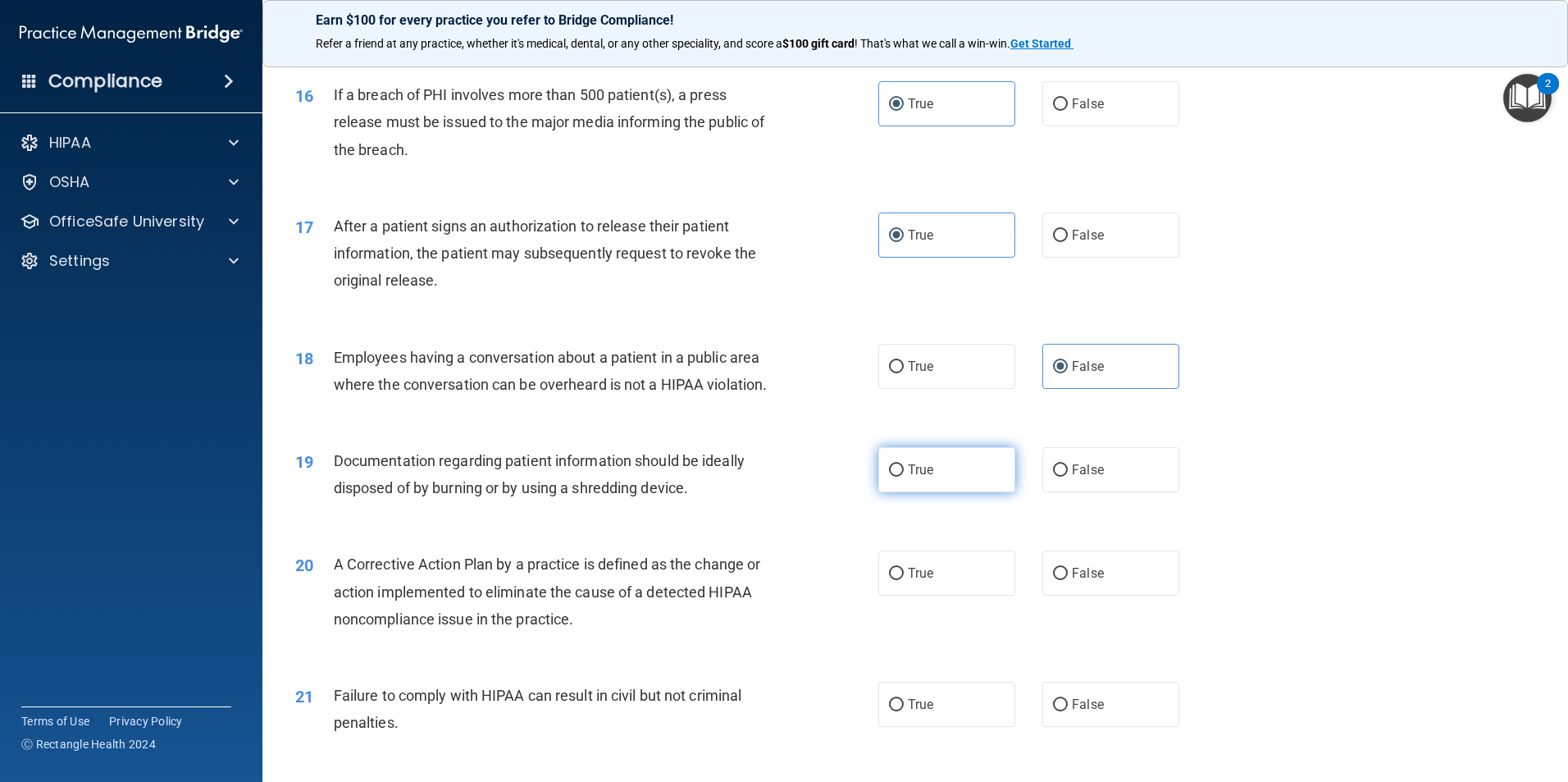
click at [904, 476] on input "True" at bounding box center [896, 471] width 14 height 13
radio input "true"
click at [957, 591] on label "True" at bounding box center [946, 573] width 137 height 45
click at [904, 580] on input "True" at bounding box center [896, 574] width 14 height 13
radio input "true"
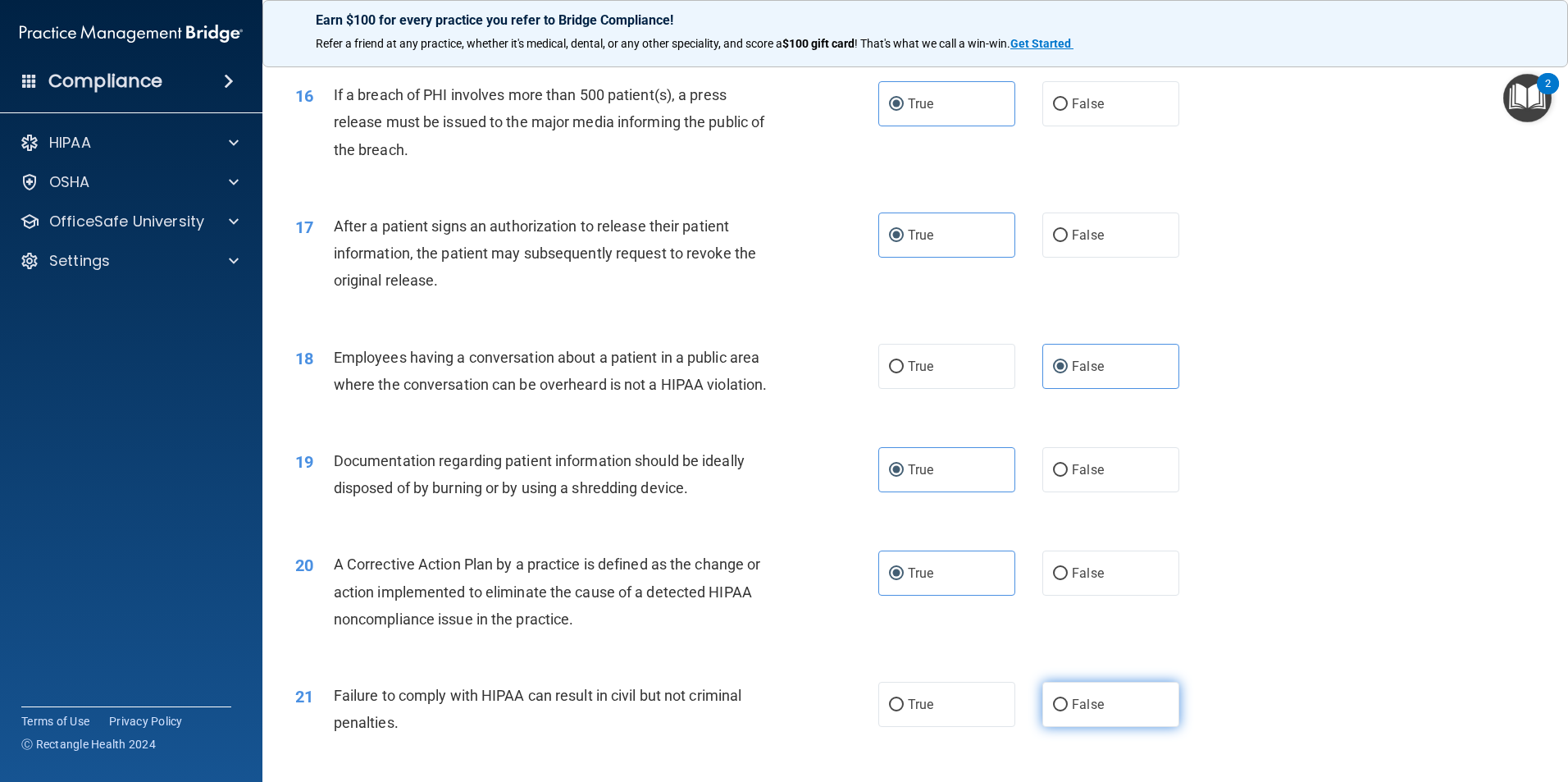
click at [1077, 727] on label "False" at bounding box center [1111, 704] width 137 height 45
click at [1067, 711] on input "False" at bounding box center [1060, 706] width 14 height 13
radio input "true"
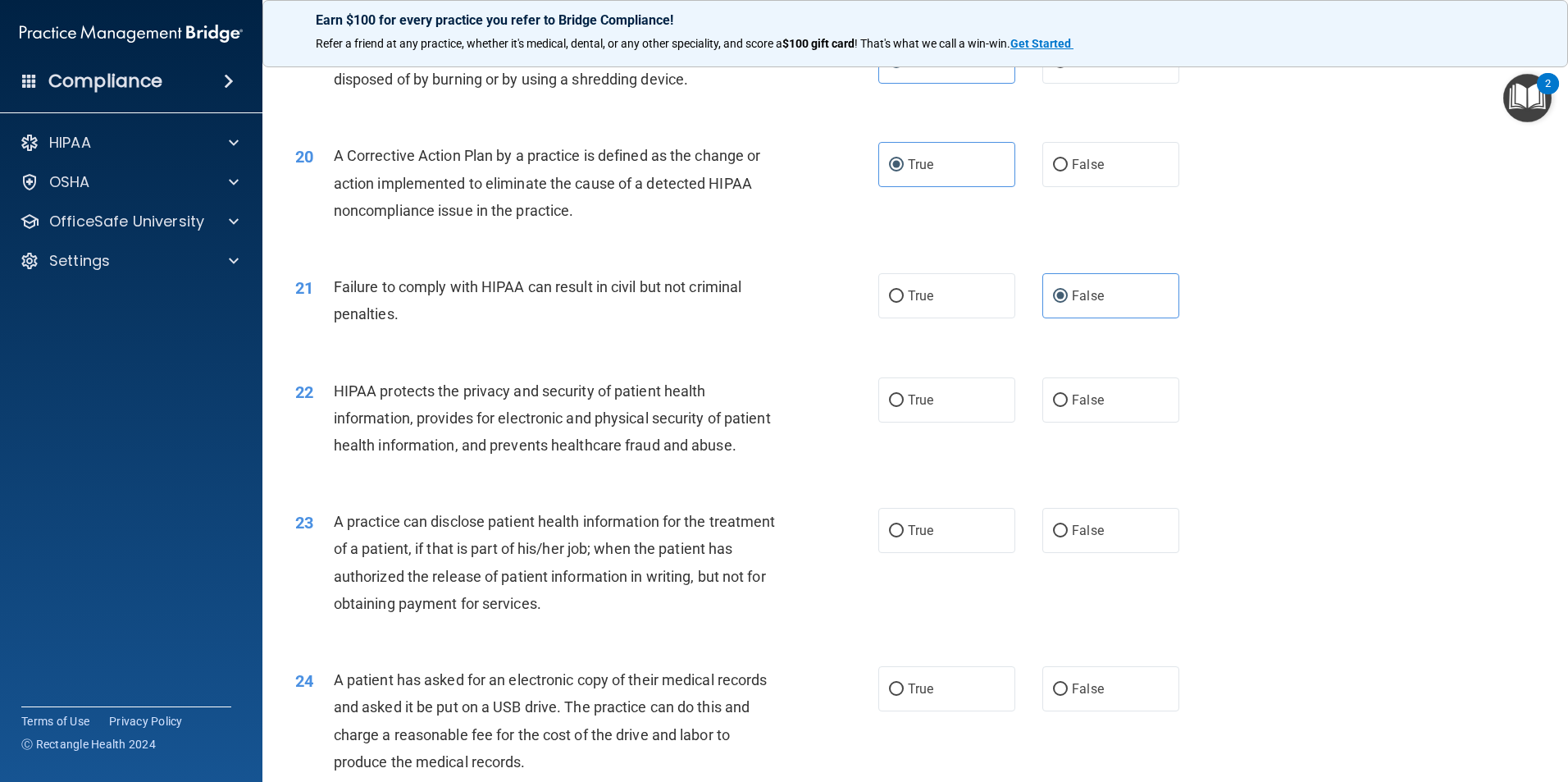
scroll to position [2215, 0]
click at [948, 421] on label "True" at bounding box center [946, 398] width 137 height 45
click at [904, 405] on input "True" at bounding box center [896, 399] width 14 height 13
radio input "true"
click at [1094, 551] on label "False" at bounding box center [1111, 529] width 137 height 45
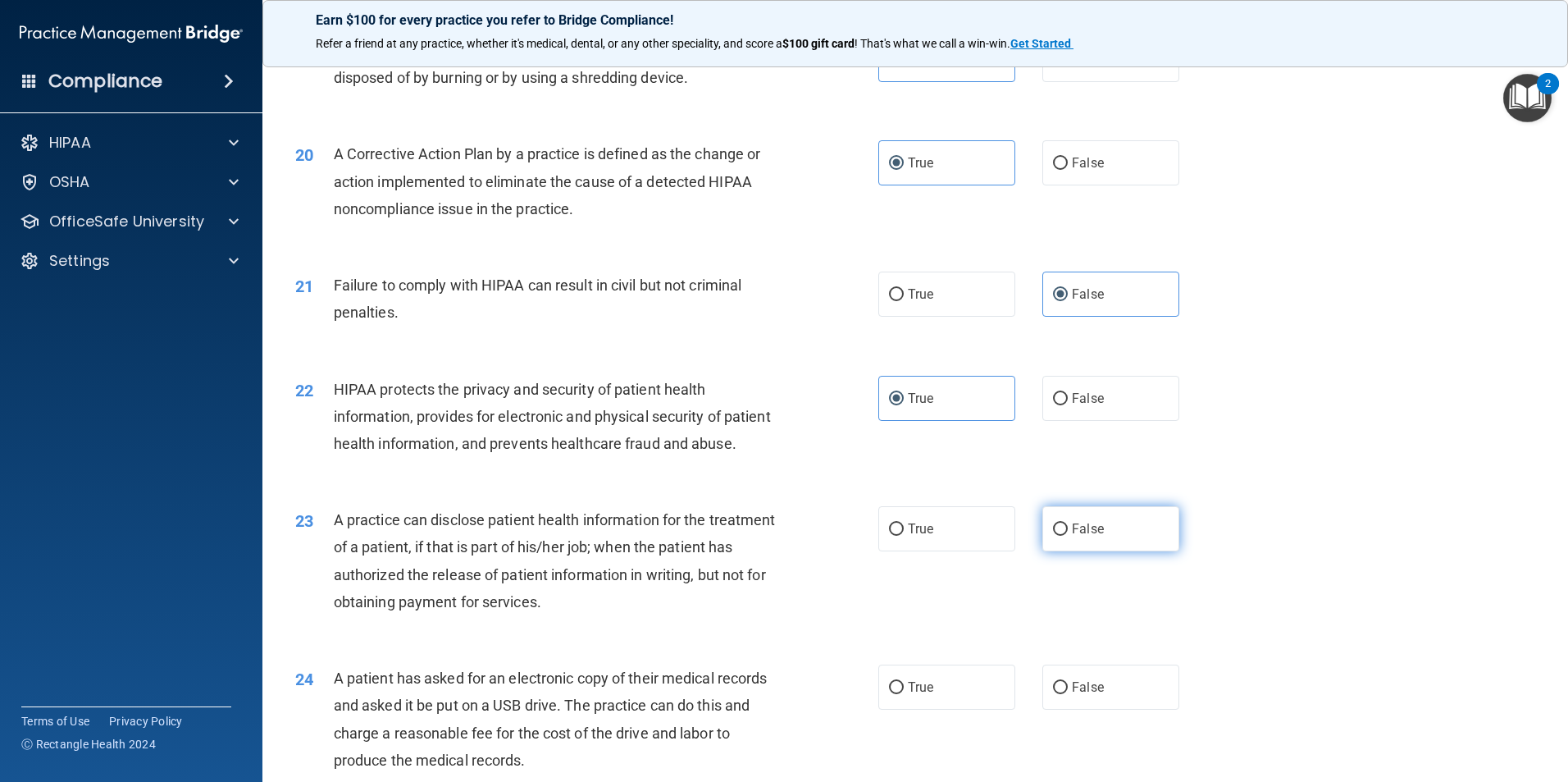
click at [1067, 536] on input "False" at bounding box center [1060, 529] width 14 height 13
radio input "true"
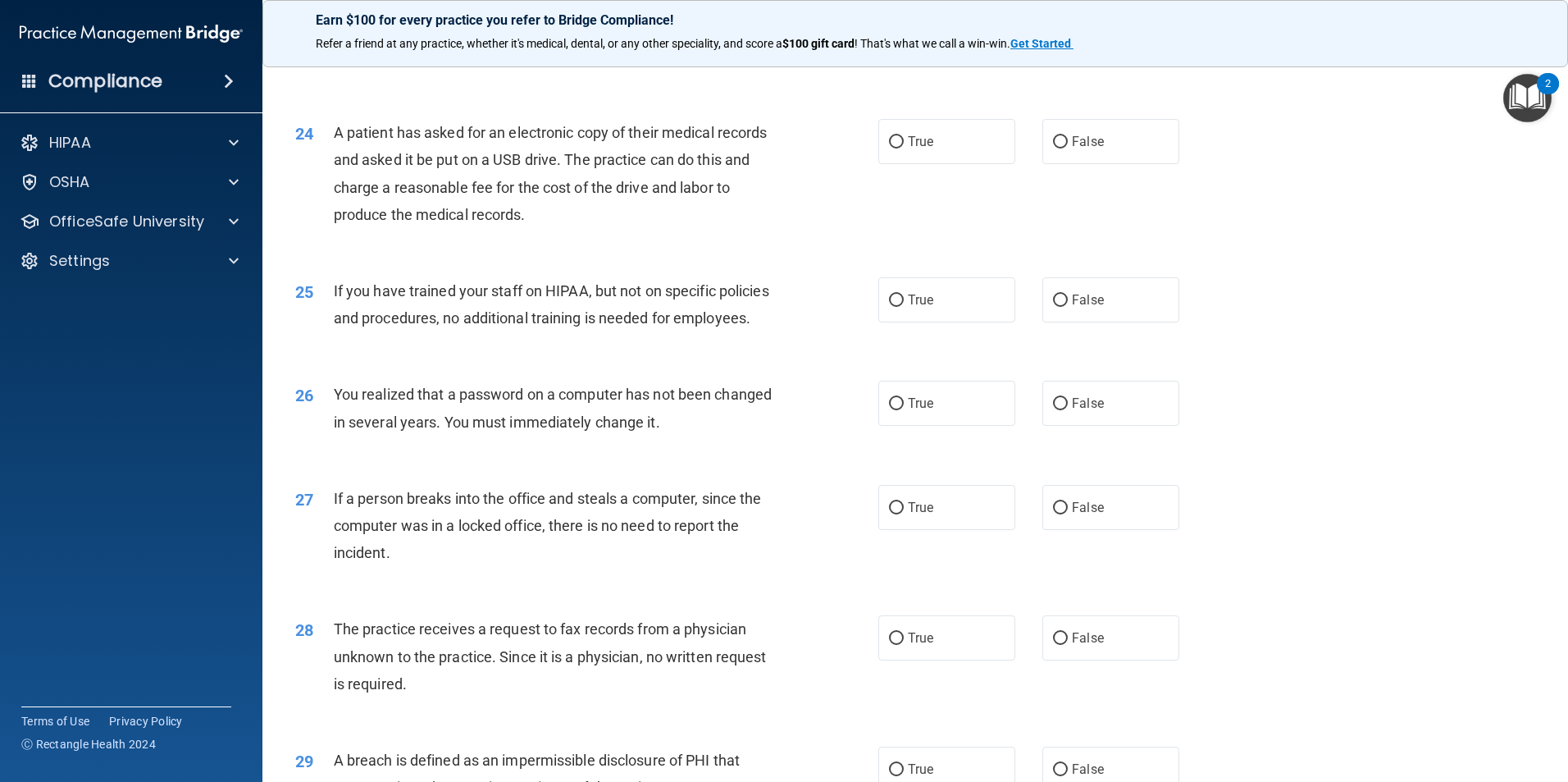
scroll to position [2789, 0]
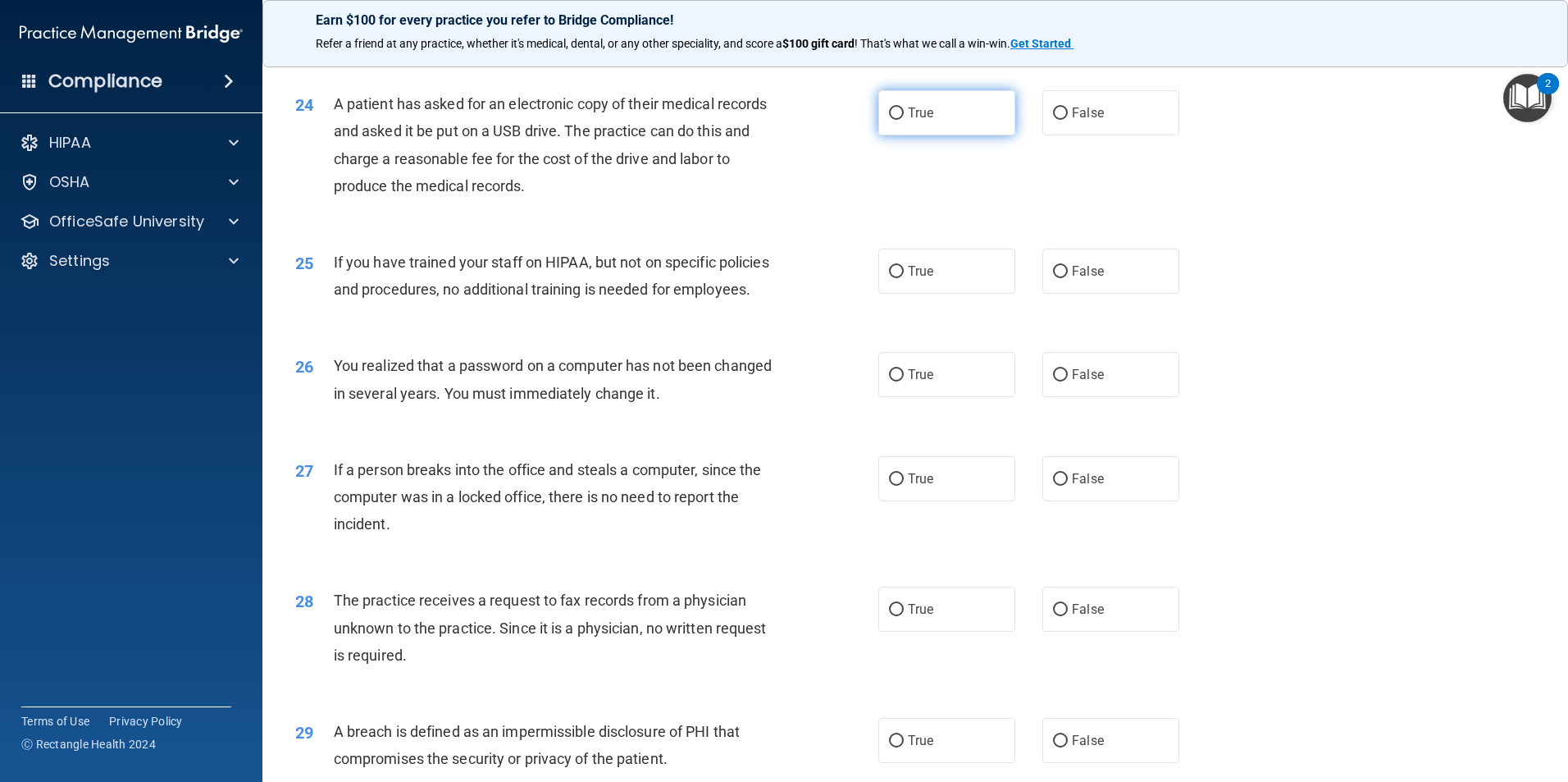
click at [956, 136] on label "True" at bounding box center [946, 112] width 137 height 45
click at [904, 120] on input "True" at bounding box center [896, 114] width 14 height 13
radio input "true"
click at [1085, 279] on span "False" at bounding box center [1088, 271] width 32 height 15
click at [1067, 278] on input "False" at bounding box center [1060, 272] width 14 height 13
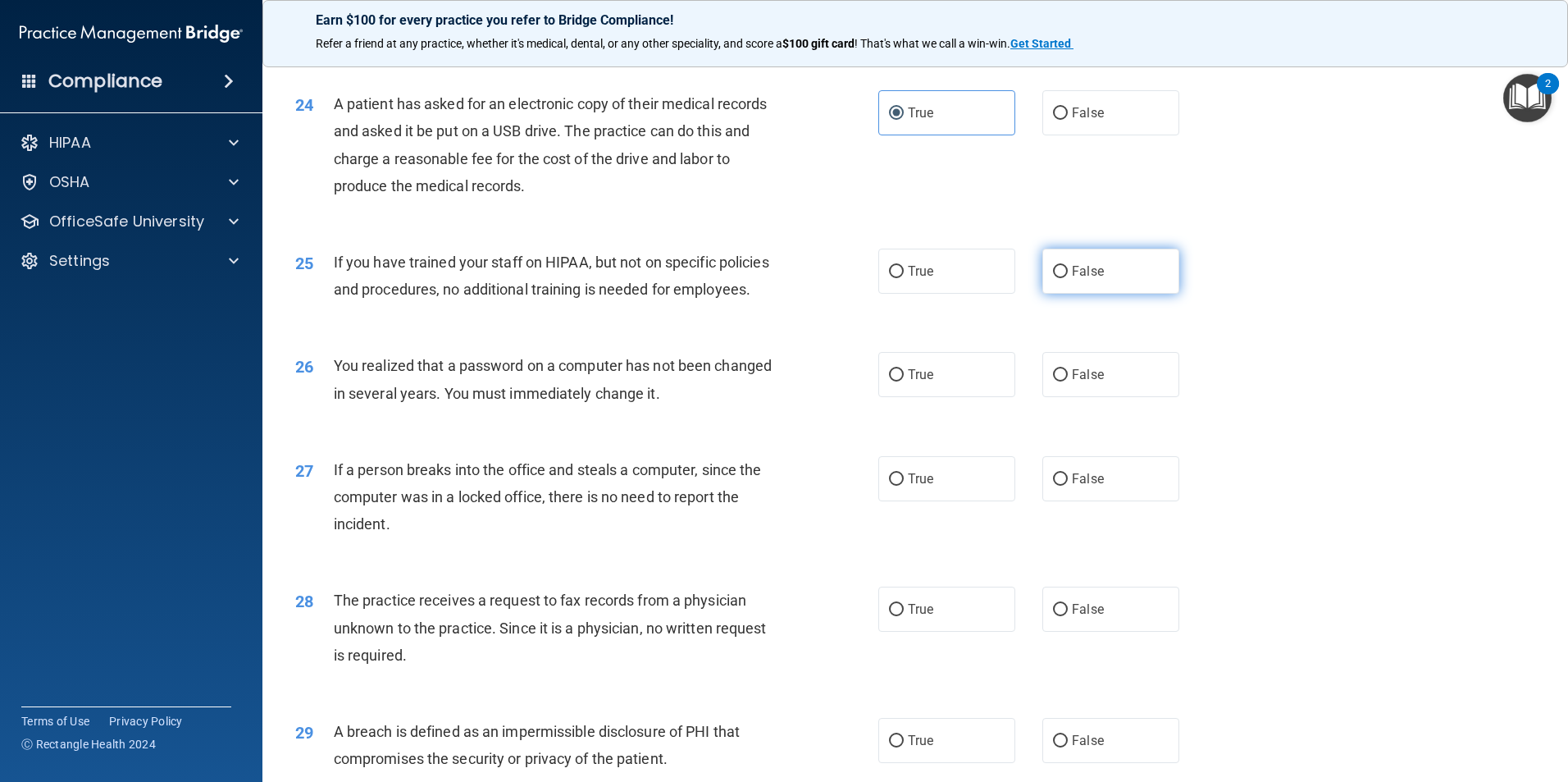
radio input "true"
click at [985, 397] on label "True" at bounding box center [946, 375] width 137 height 45
click at [904, 381] on input "True" at bounding box center [896, 376] width 14 height 13
radio input "true"
click at [1137, 502] on label "False" at bounding box center [1111, 478] width 137 height 45
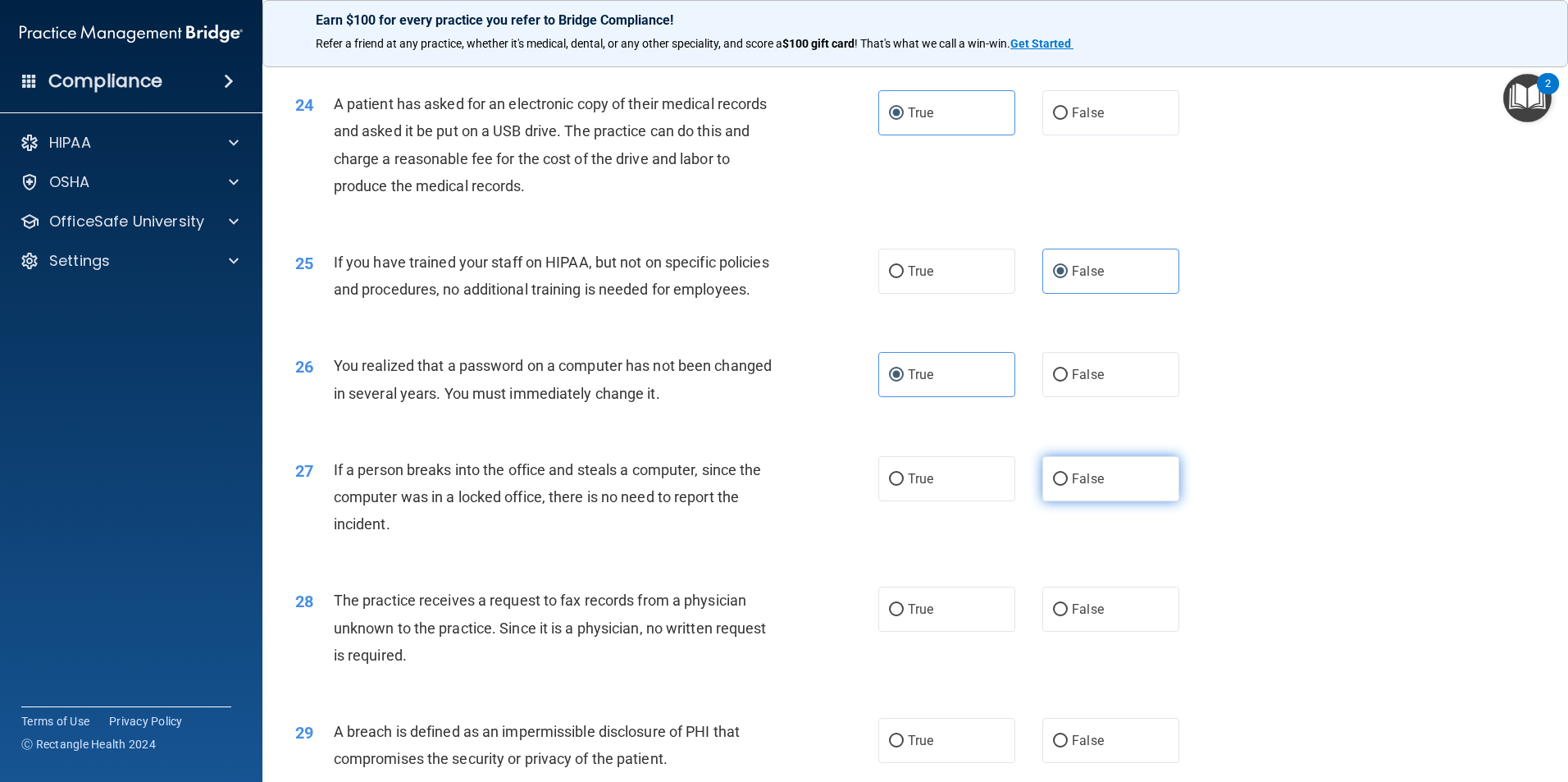
click at [1067, 485] on input "False" at bounding box center [1060, 480] width 14 height 13
radio input "true"
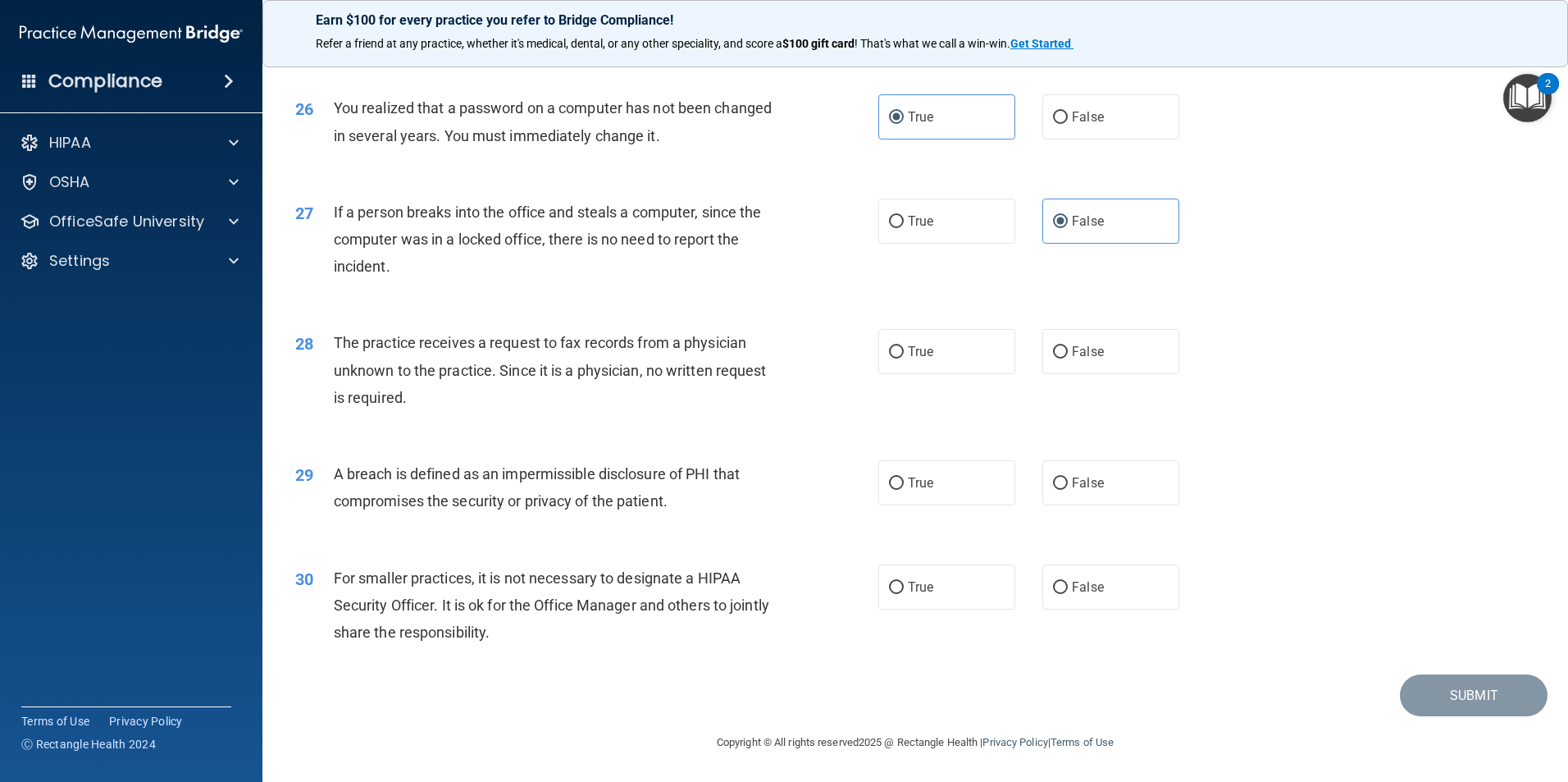
scroll to position [3128, 0]
click at [1125, 348] on label "False" at bounding box center [1111, 351] width 137 height 45
click at [1067, 348] on input "False" at bounding box center [1060, 352] width 14 height 13
radio input "true"
click at [979, 495] on label "True" at bounding box center [946, 483] width 137 height 45
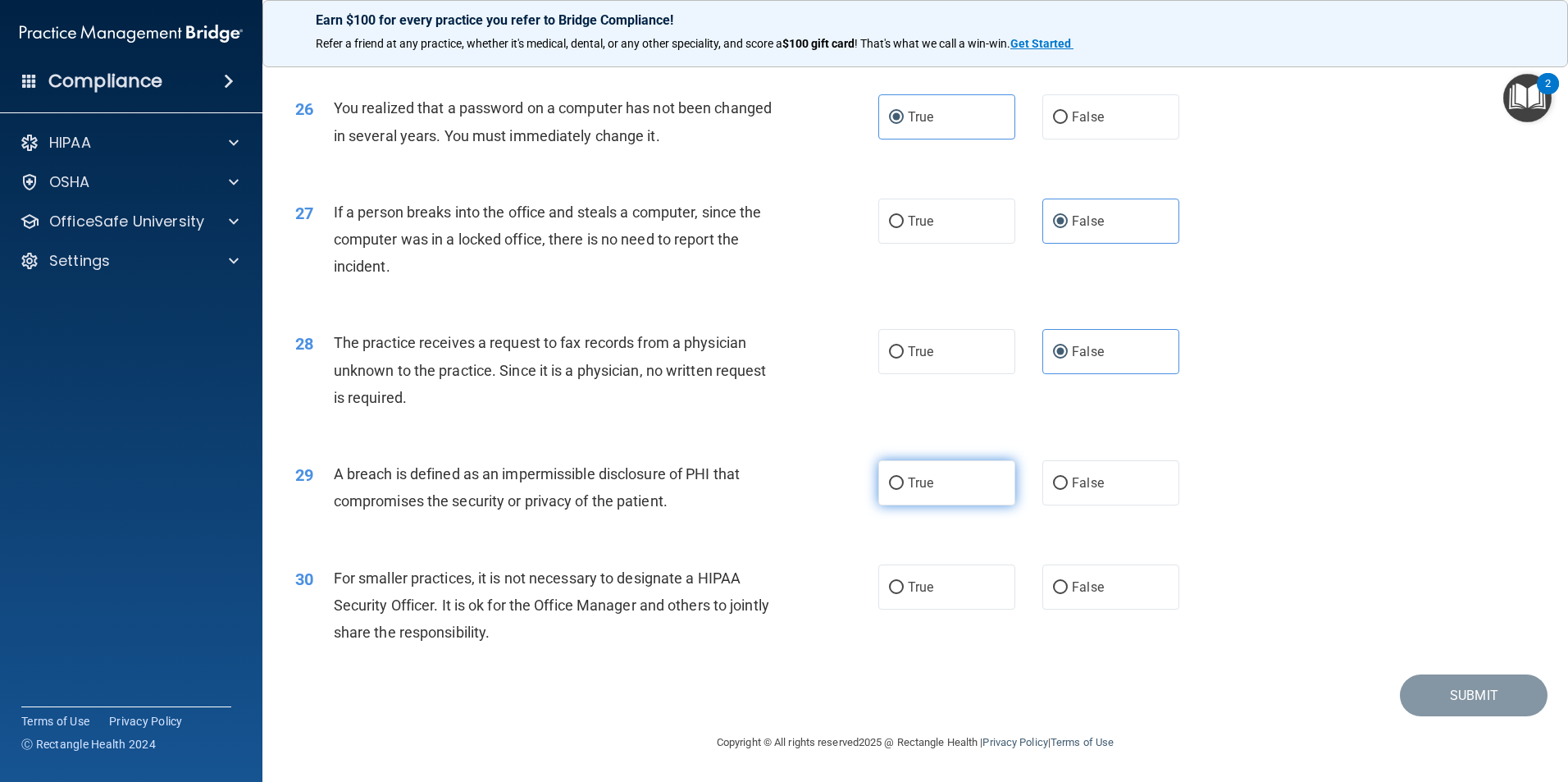
click at [904, 490] on input "True" at bounding box center [896, 484] width 14 height 13
radio input "true"
click at [1153, 587] on label "False" at bounding box center [1111, 587] width 137 height 45
click at [1067, 587] on input "False" at bounding box center [1060, 588] width 14 height 13
radio input "true"
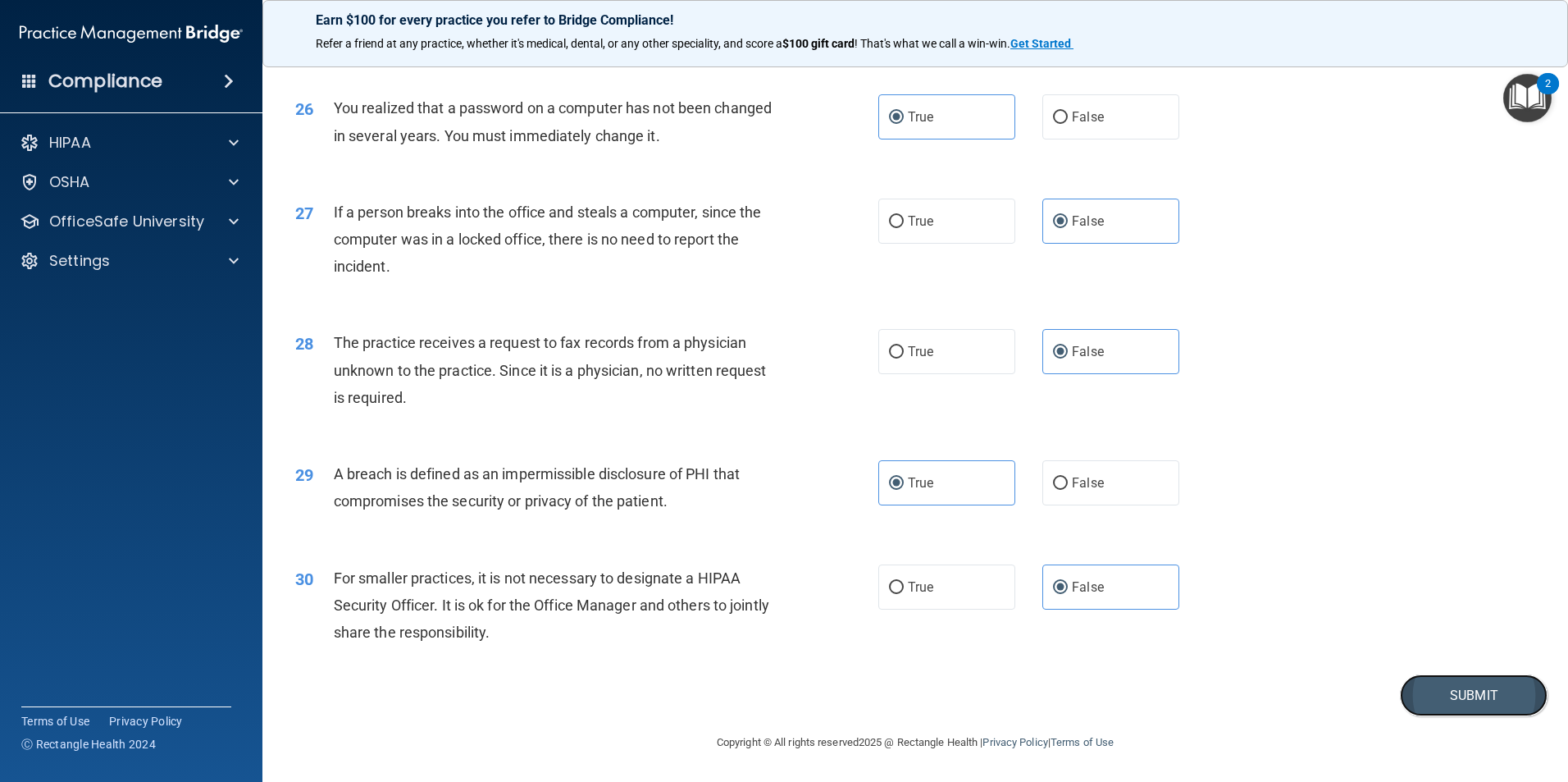
click at [1485, 687] on button "Submit" at bounding box center [1474, 695] width 147 height 42
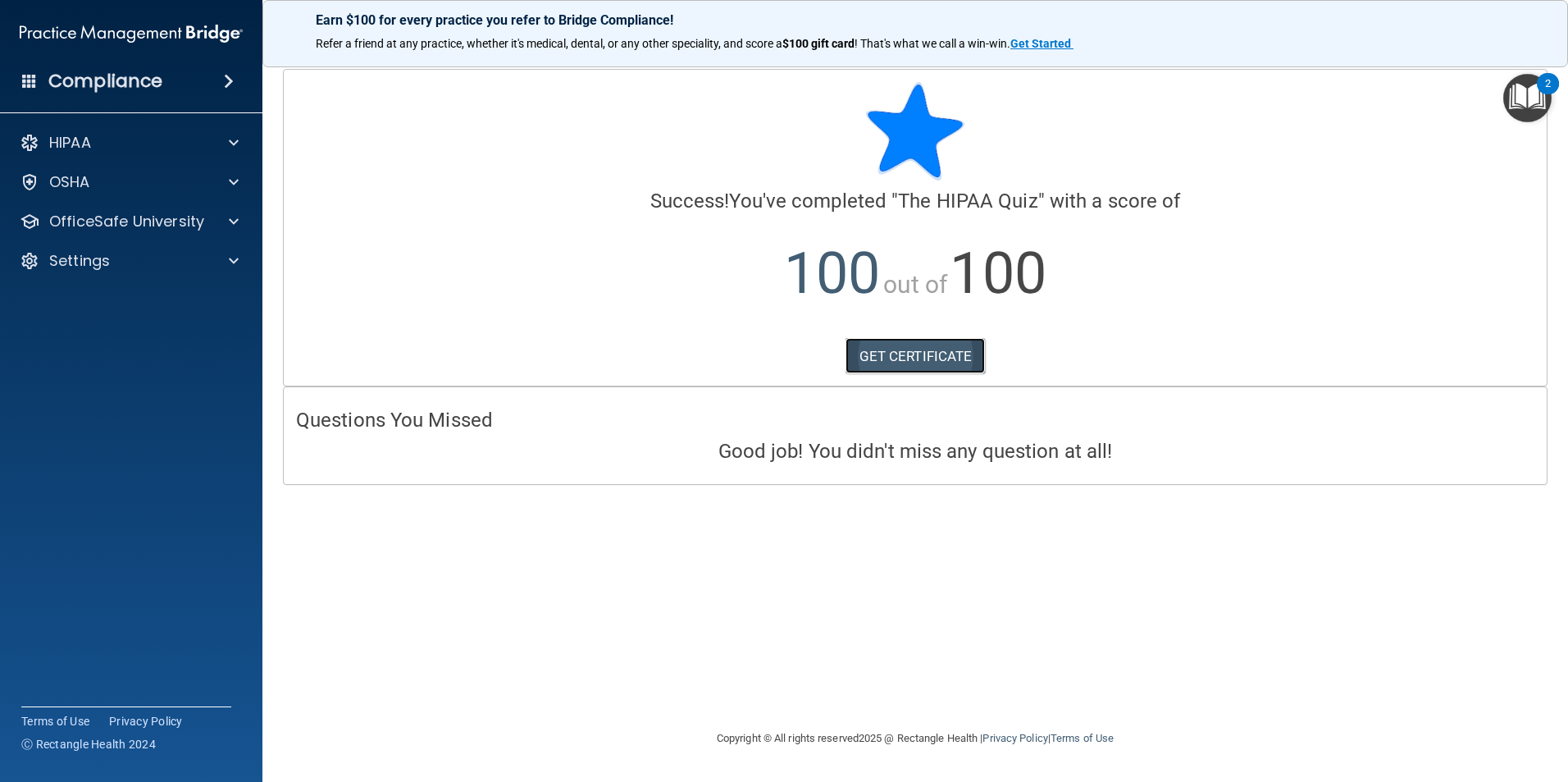
click at [961, 356] on link "GET CERTIFICATE" at bounding box center [916, 356] width 140 height 36
click at [84, 227] on p "OfficeSafe University" at bounding box center [127, 221] width 155 height 20
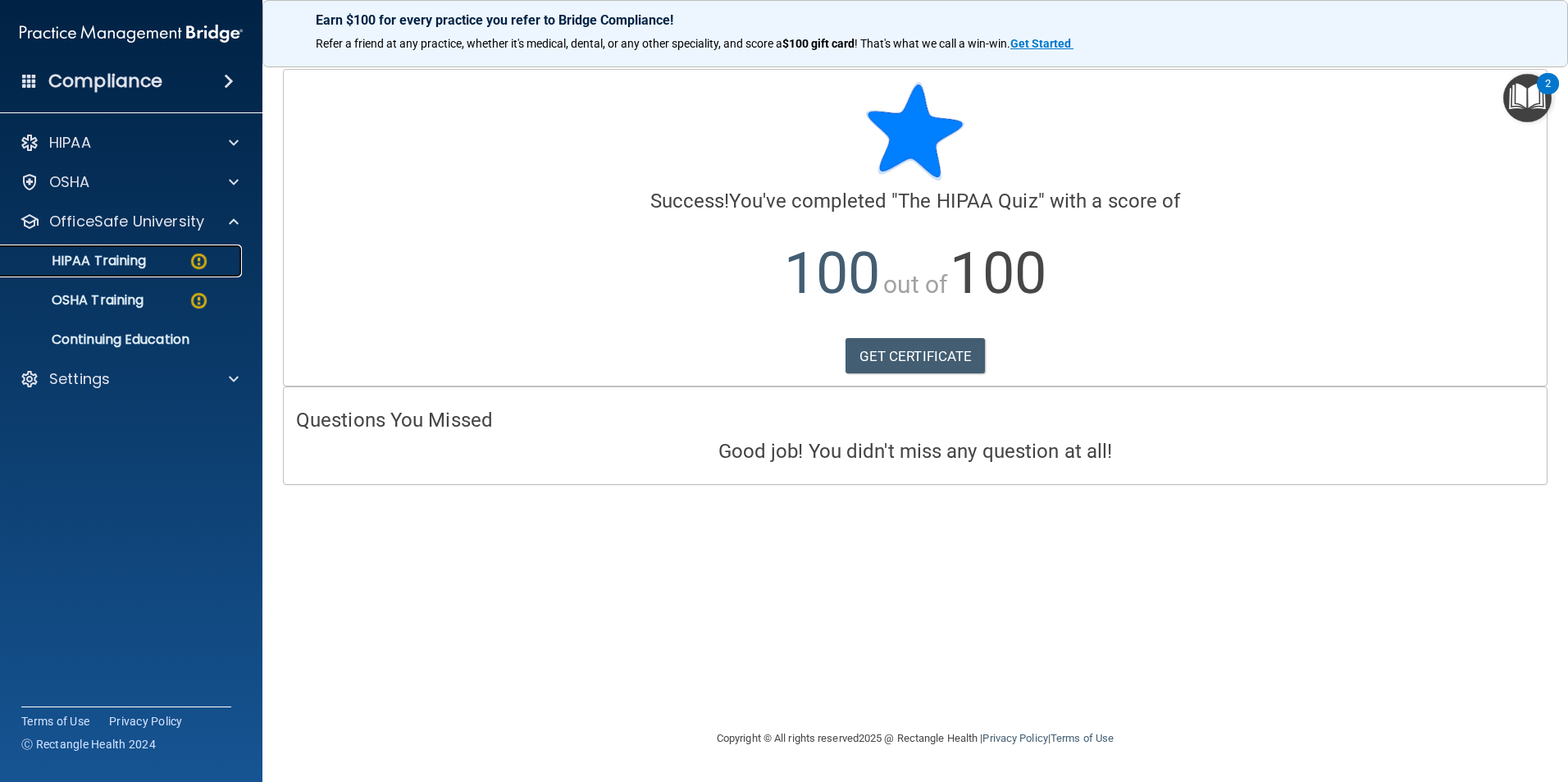
click at [88, 262] on p "HIPAA Training" at bounding box center [78, 261] width 136 height 16
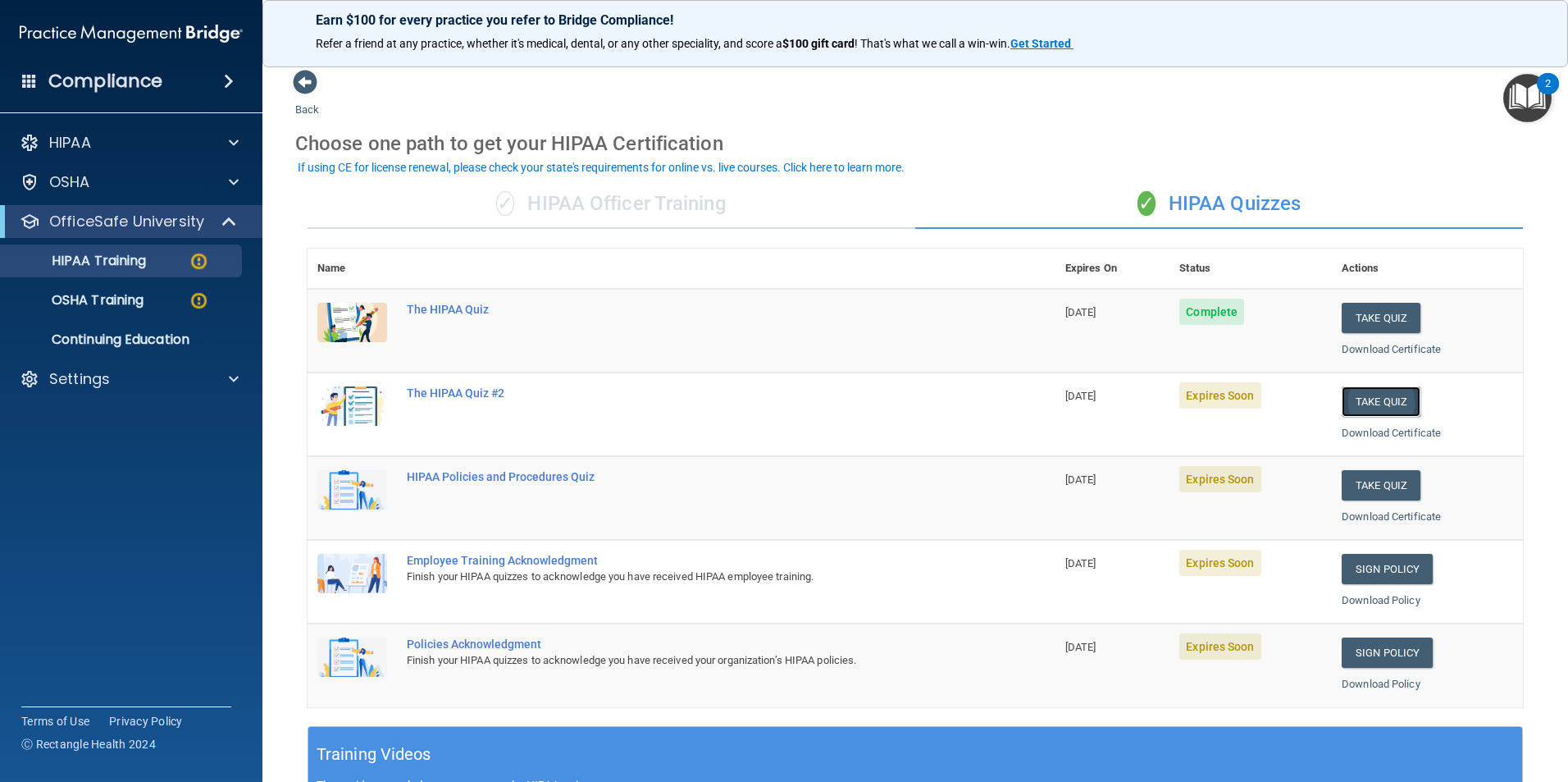
click at [1368, 397] on button "Take Quiz" at bounding box center [1381, 402] width 79 height 31
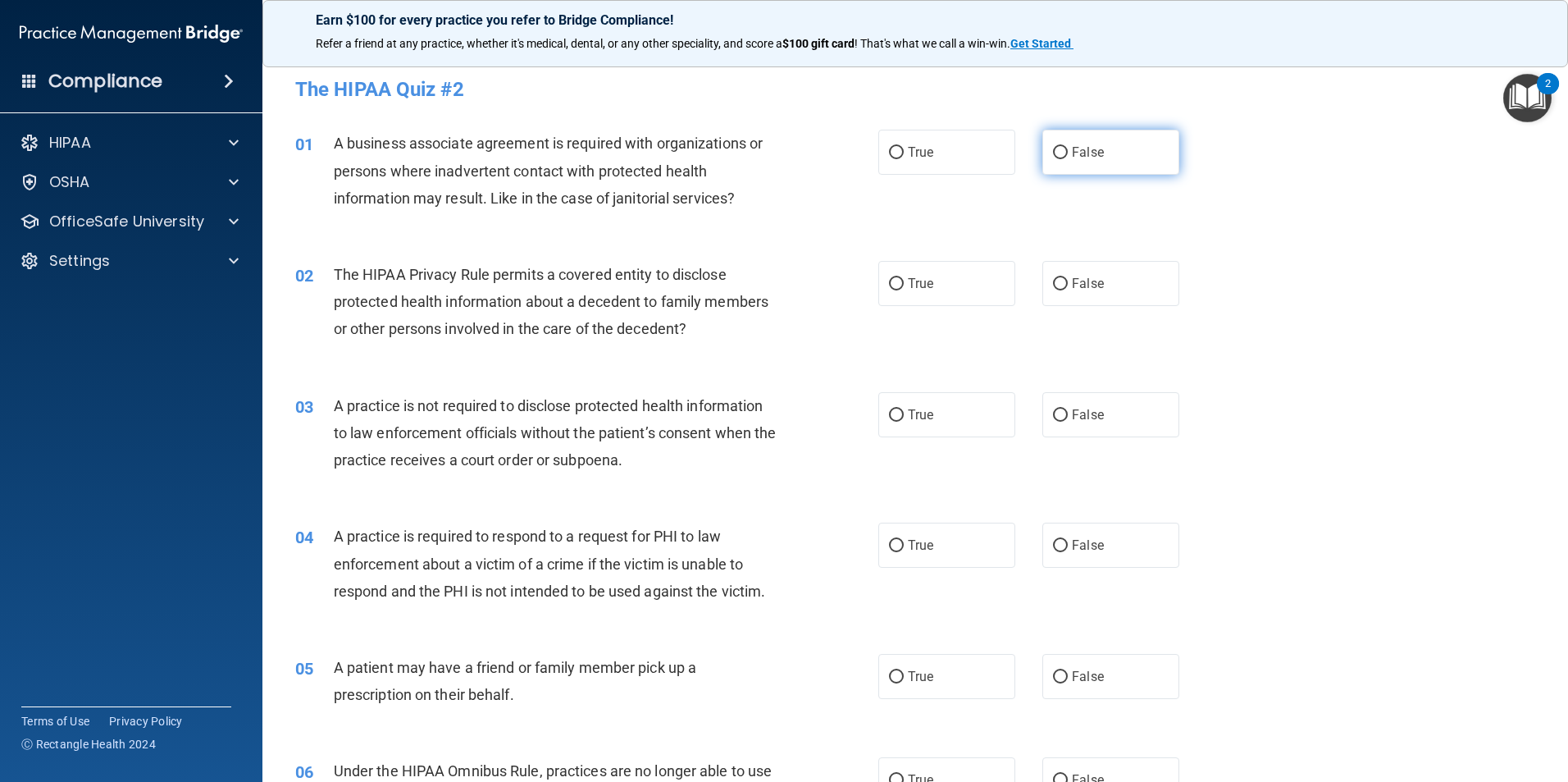
click at [1072, 152] on span "False" at bounding box center [1088, 152] width 32 height 15
click at [1067, 152] on input "False" at bounding box center [1060, 153] width 14 height 13
radio input "true"
click at [958, 280] on label "True" at bounding box center [946, 283] width 137 height 45
click at [904, 280] on input "True" at bounding box center [896, 284] width 14 height 13
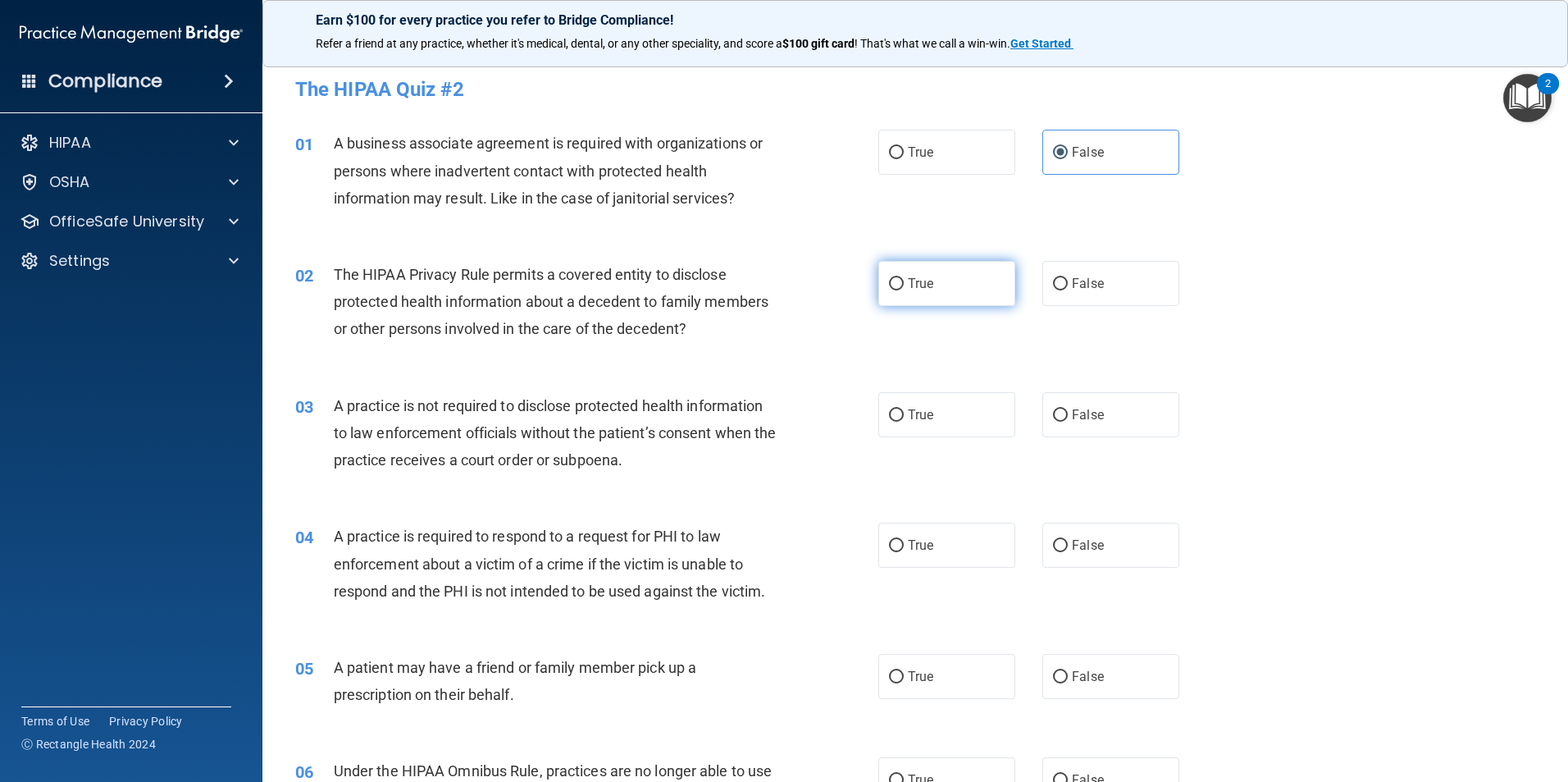
radio input "true"
click at [1085, 413] on span "False" at bounding box center [1088, 414] width 32 height 15
click at [1067, 413] on input "False" at bounding box center [1060, 415] width 14 height 13
radio input "true"
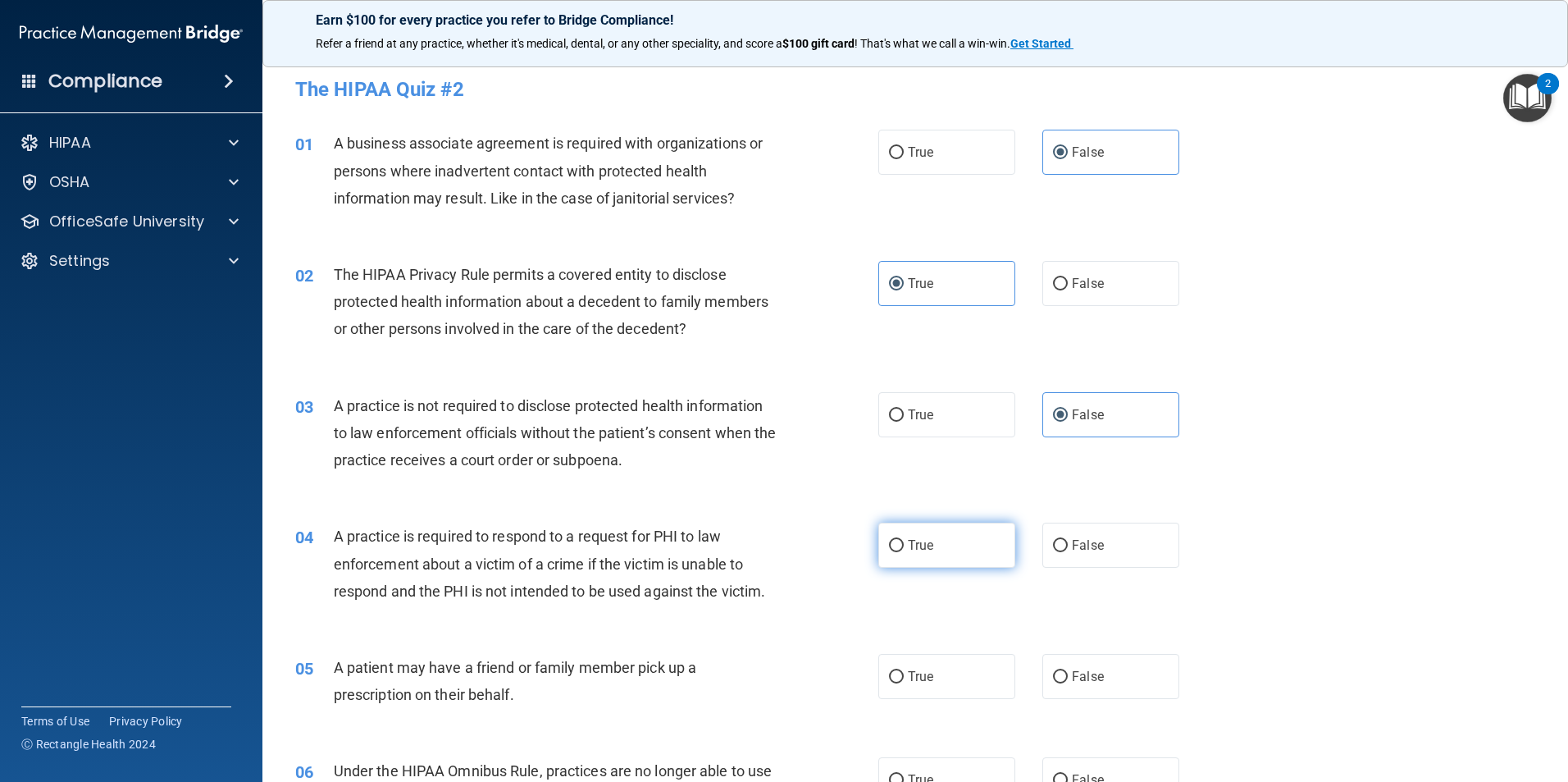
click at [966, 540] on label "True" at bounding box center [946, 545] width 137 height 45
click at [904, 540] on input "True" at bounding box center [896, 547] width 14 height 13
radio input "true"
click at [941, 669] on label "True" at bounding box center [946, 676] width 137 height 45
click at [904, 671] on input "True" at bounding box center [896, 678] width 14 height 13
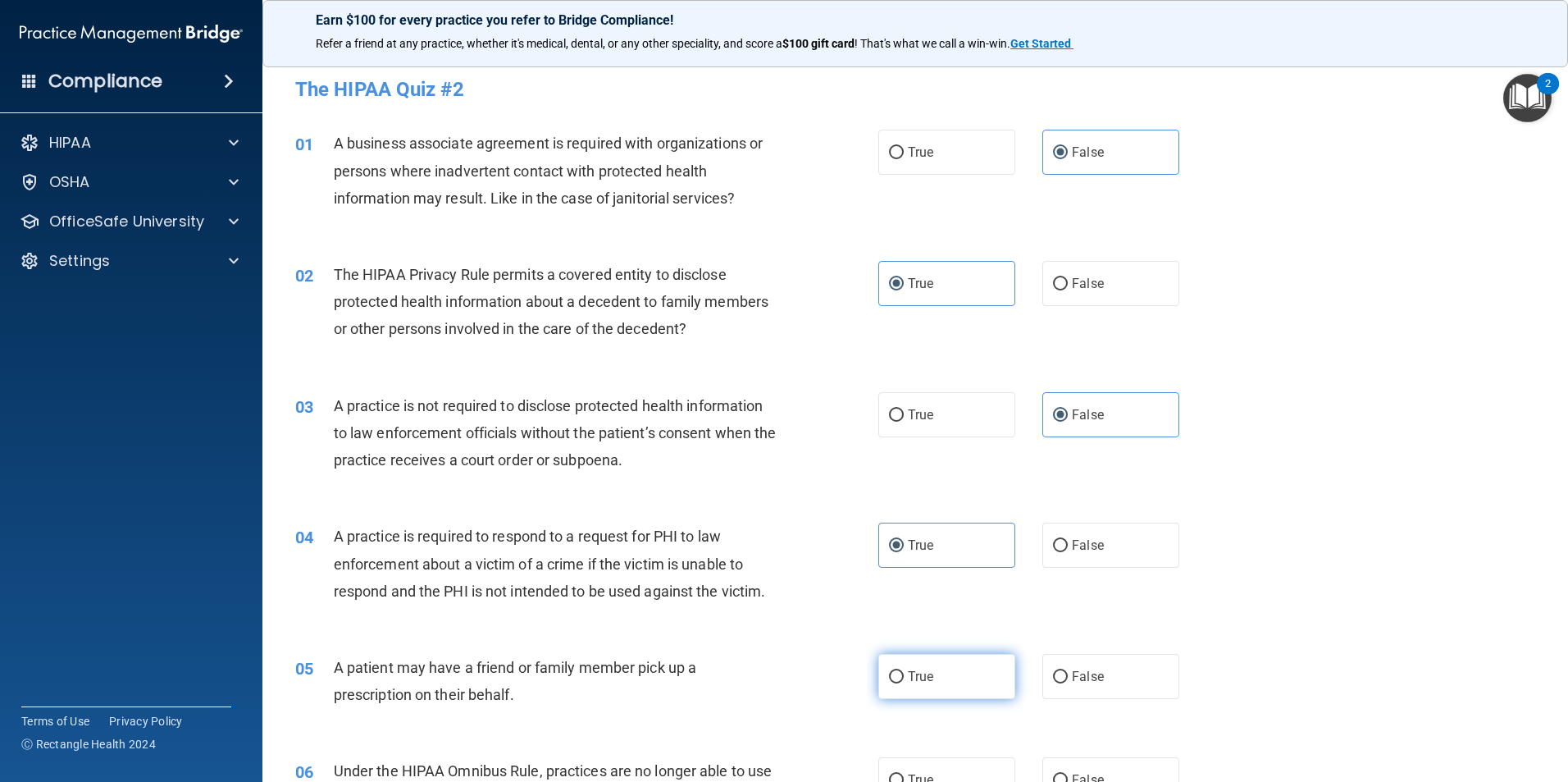
radio input "true"
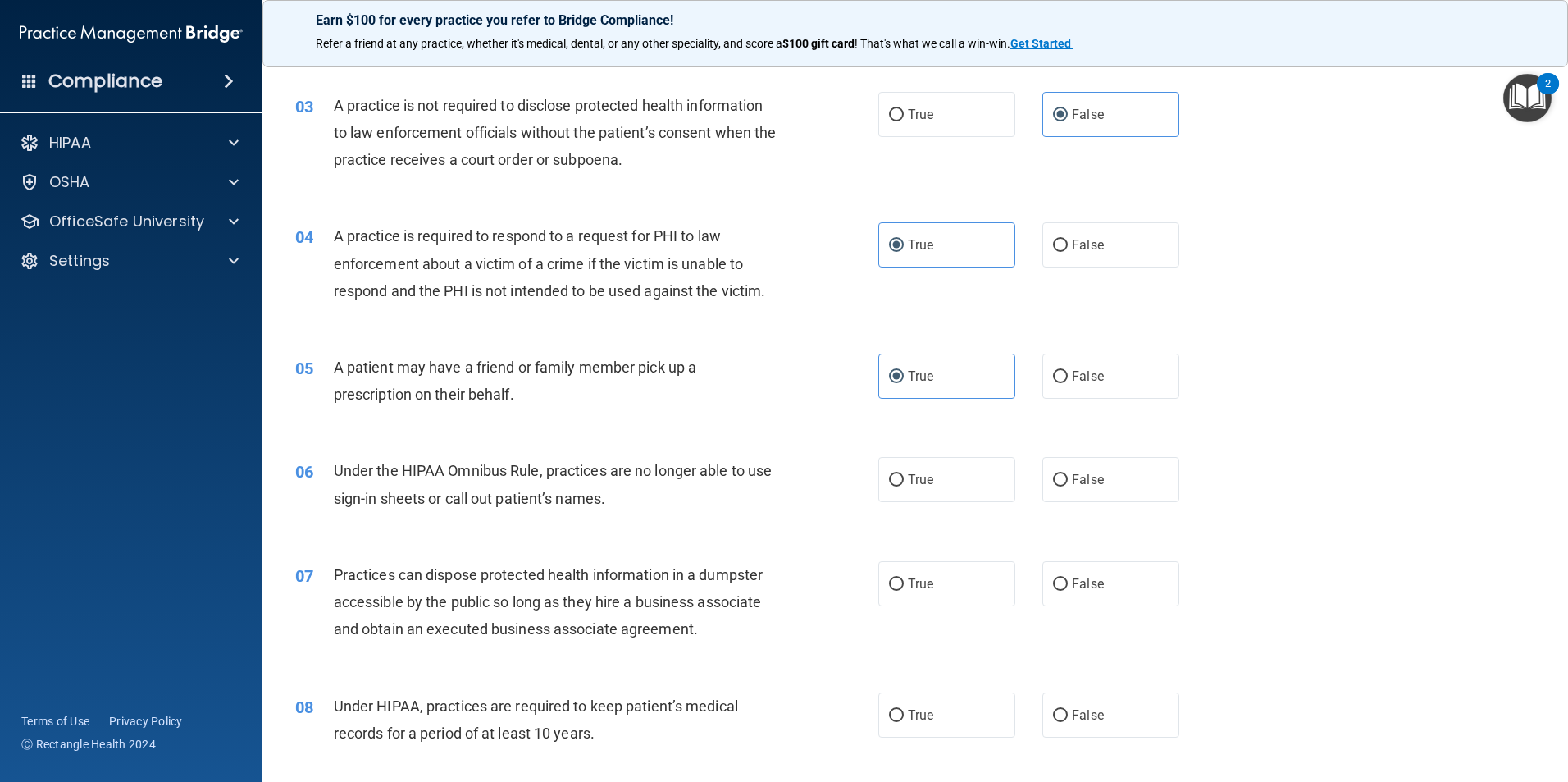
scroll to position [328, 0]
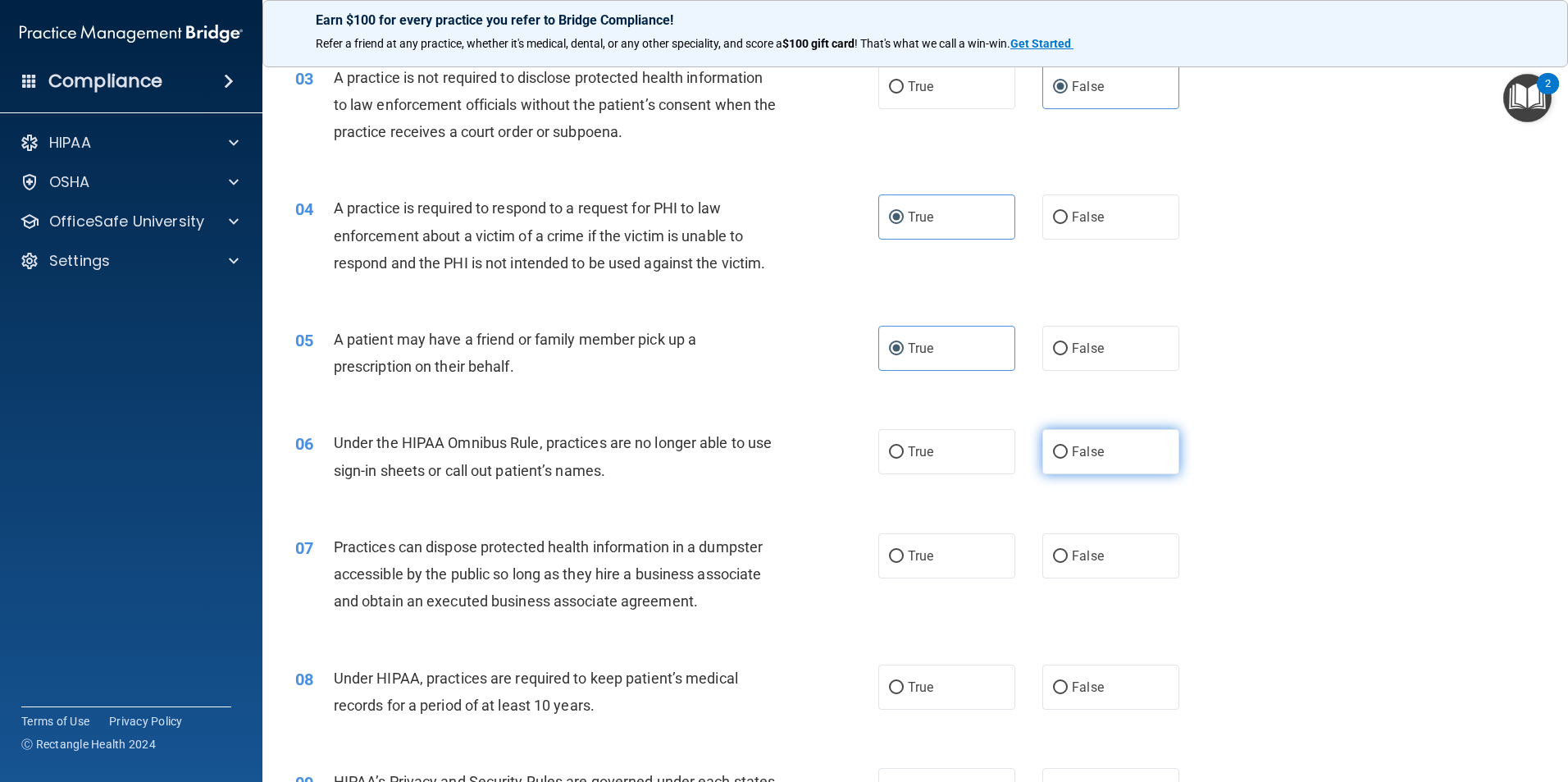
click at [1163, 445] on label "False" at bounding box center [1111, 451] width 137 height 45
click at [1067, 446] on input "False" at bounding box center [1060, 452] width 14 height 13
radio input "true"
click at [1095, 566] on label "False" at bounding box center [1111, 555] width 137 height 45
click at [1067, 563] on input "False" at bounding box center [1060, 556] width 14 height 13
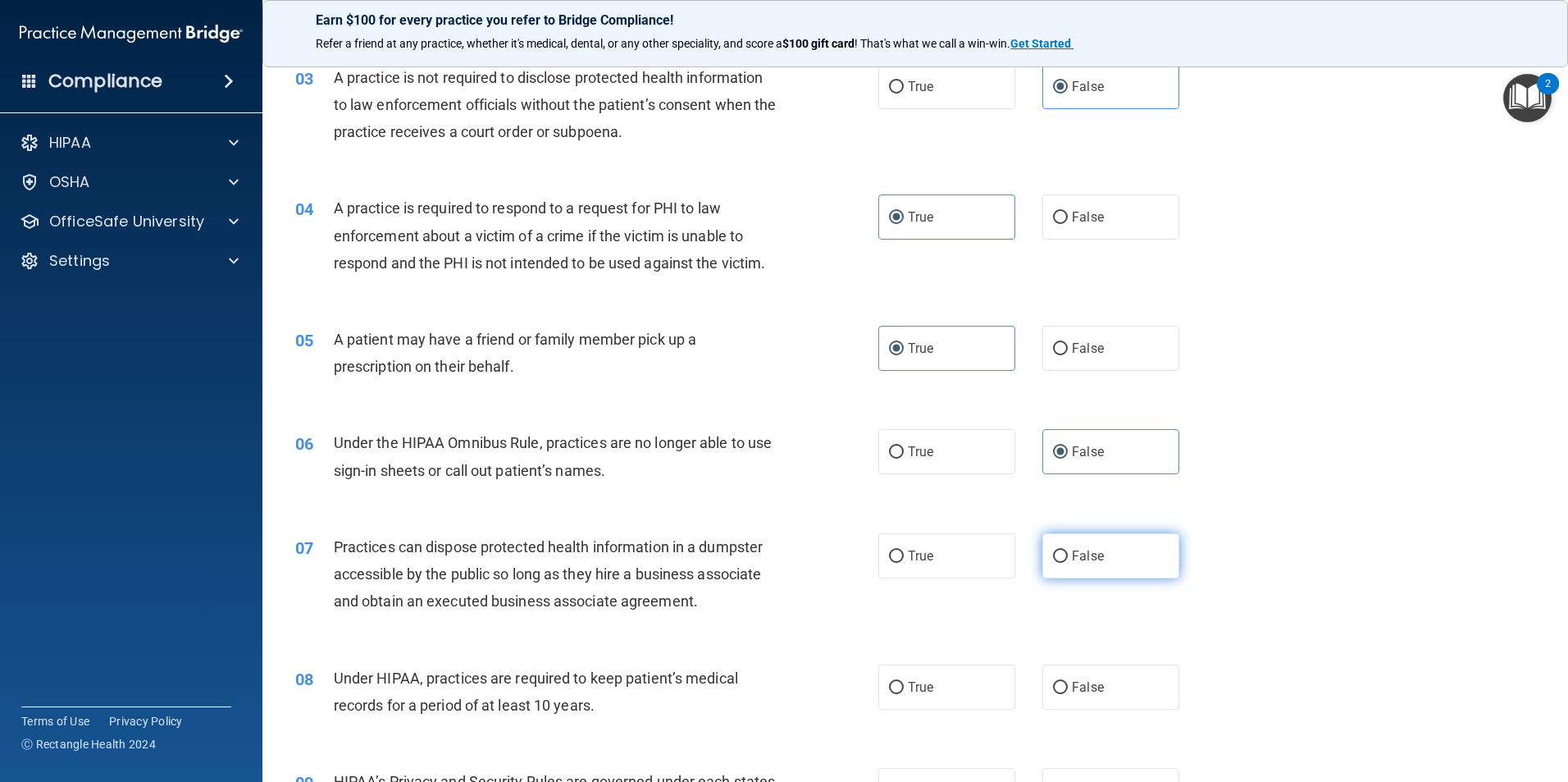
radio input "true"
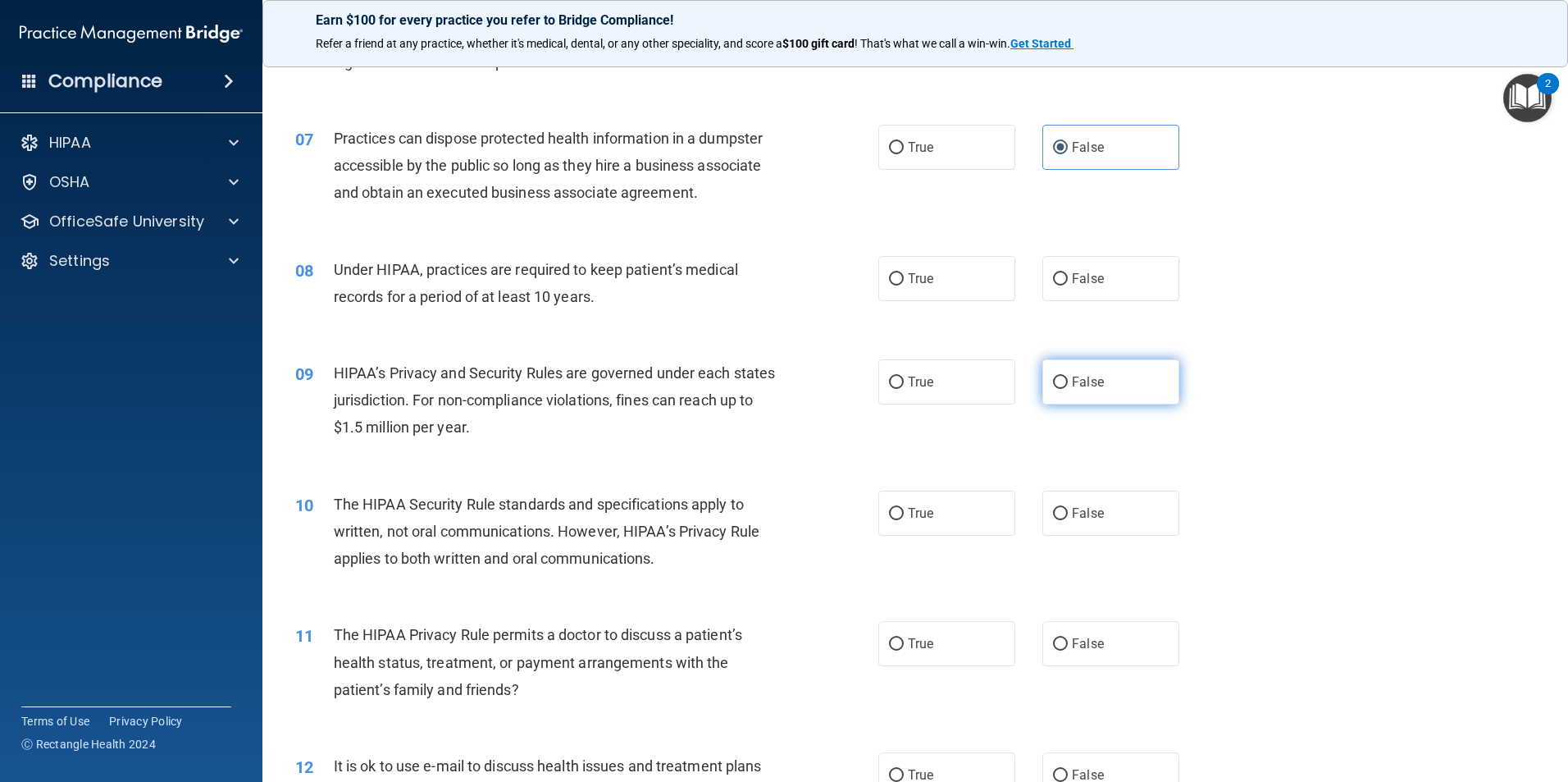
scroll to position [738, 0]
click at [1086, 270] on span "False" at bounding box center [1088, 276] width 32 height 15
click at [1067, 271] on input "False" at bounding box center [1060, 278] width 14 height 13
radio input "true"
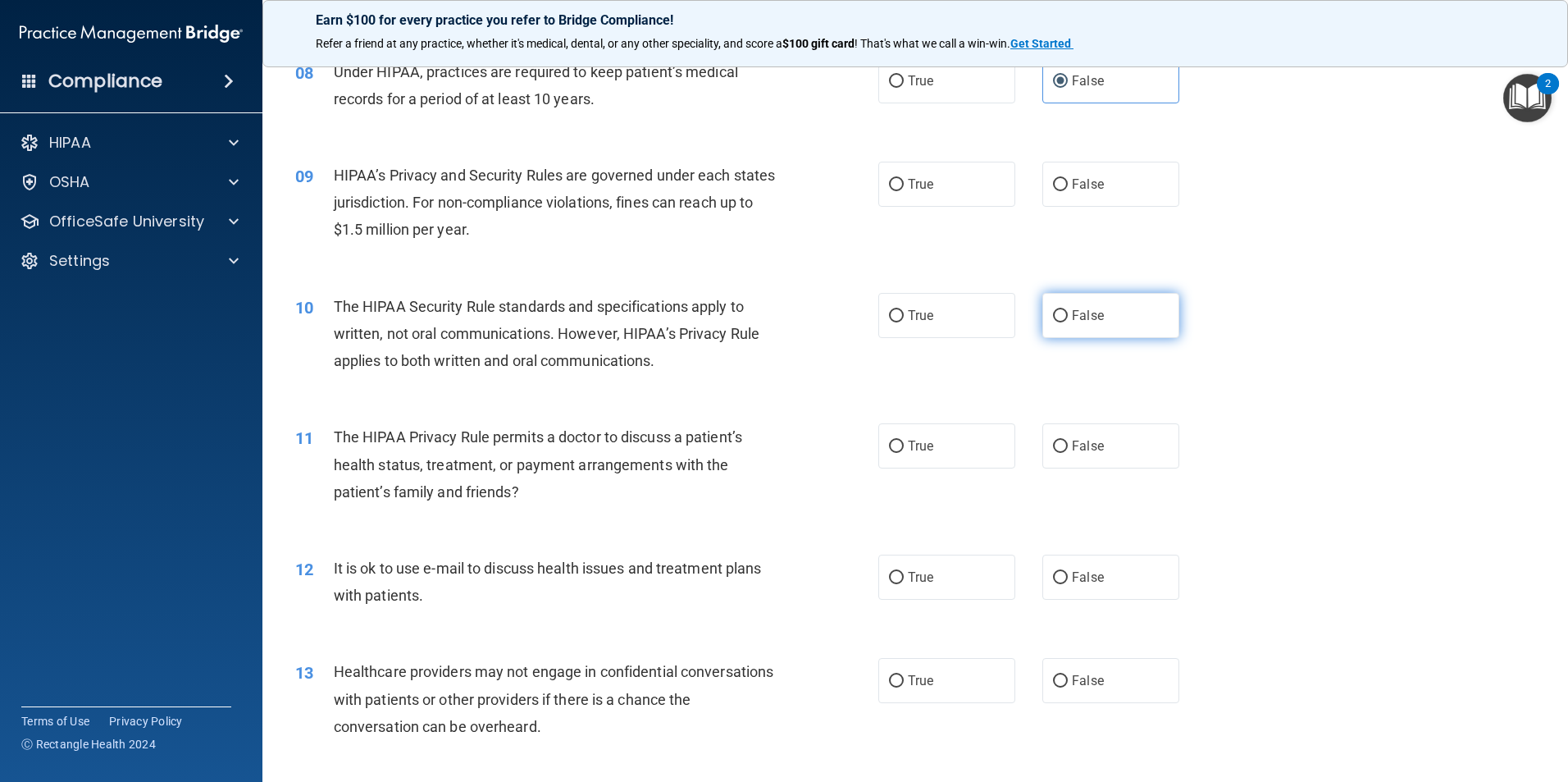
scroll to position [984, 0]
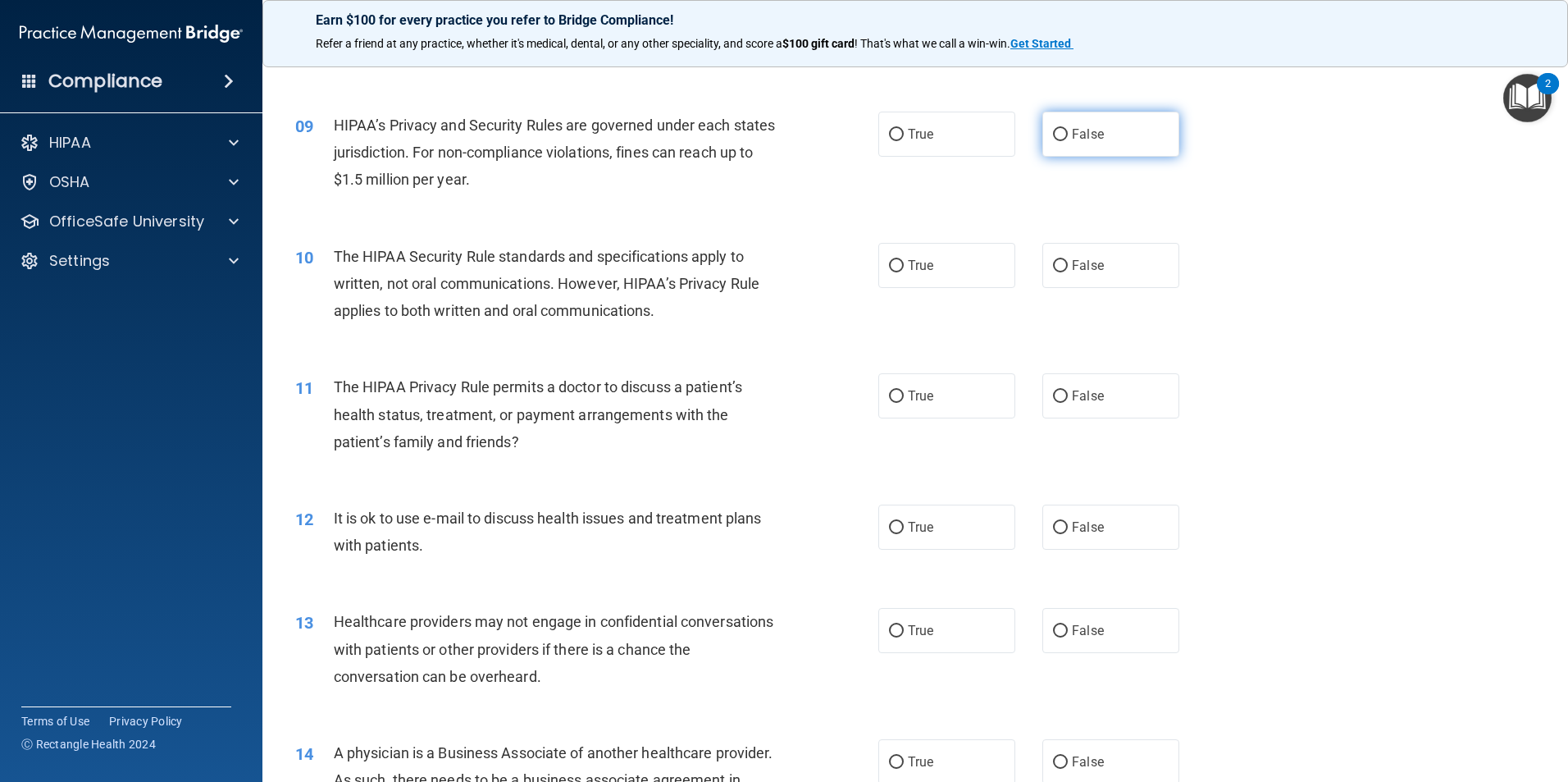
click at [1094, 123] on label "False" at bounding box center [1111, 134] width 137 height 45
click at [1067, 129] on input "False" at bounding box center [1060, 135] width 14 height 13
radio input "true"
click at [937, 260] on label "True" at bounding box center [946, 265] width 137 height 45
click at [904, 260] on input "True" at bounding box center [896, 266] width 14 height 13
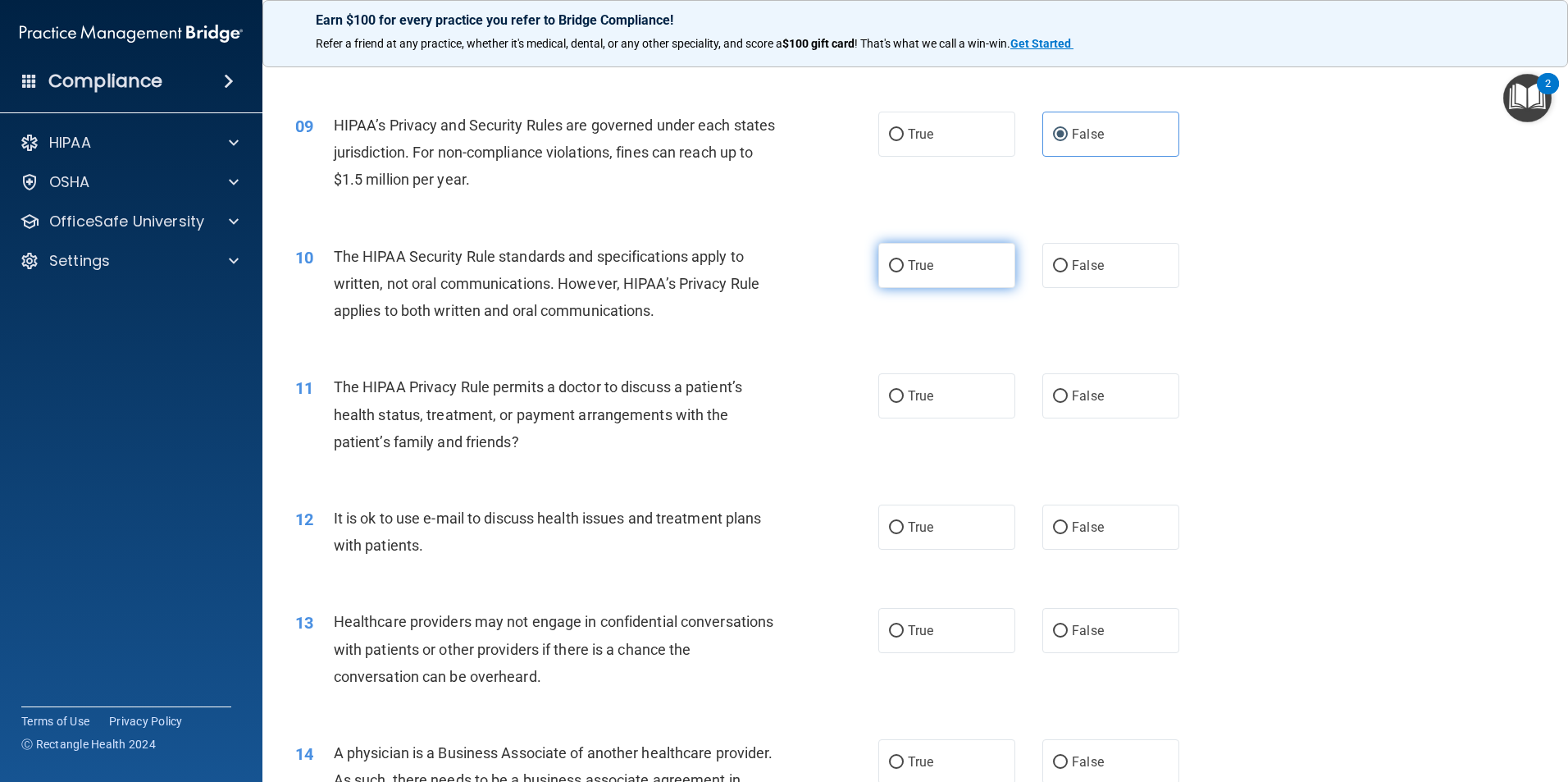
radio input "true"
click at [992, 379] on label "True" at bounding box center [946, 395] width 137 height 45
click at [904, 390] on input "True" at bounding box center [896, 396] width 14 height 13
radio input "true"
click at [990, 537] on label "True" at bounding box center [946, 527] width 137 height 45
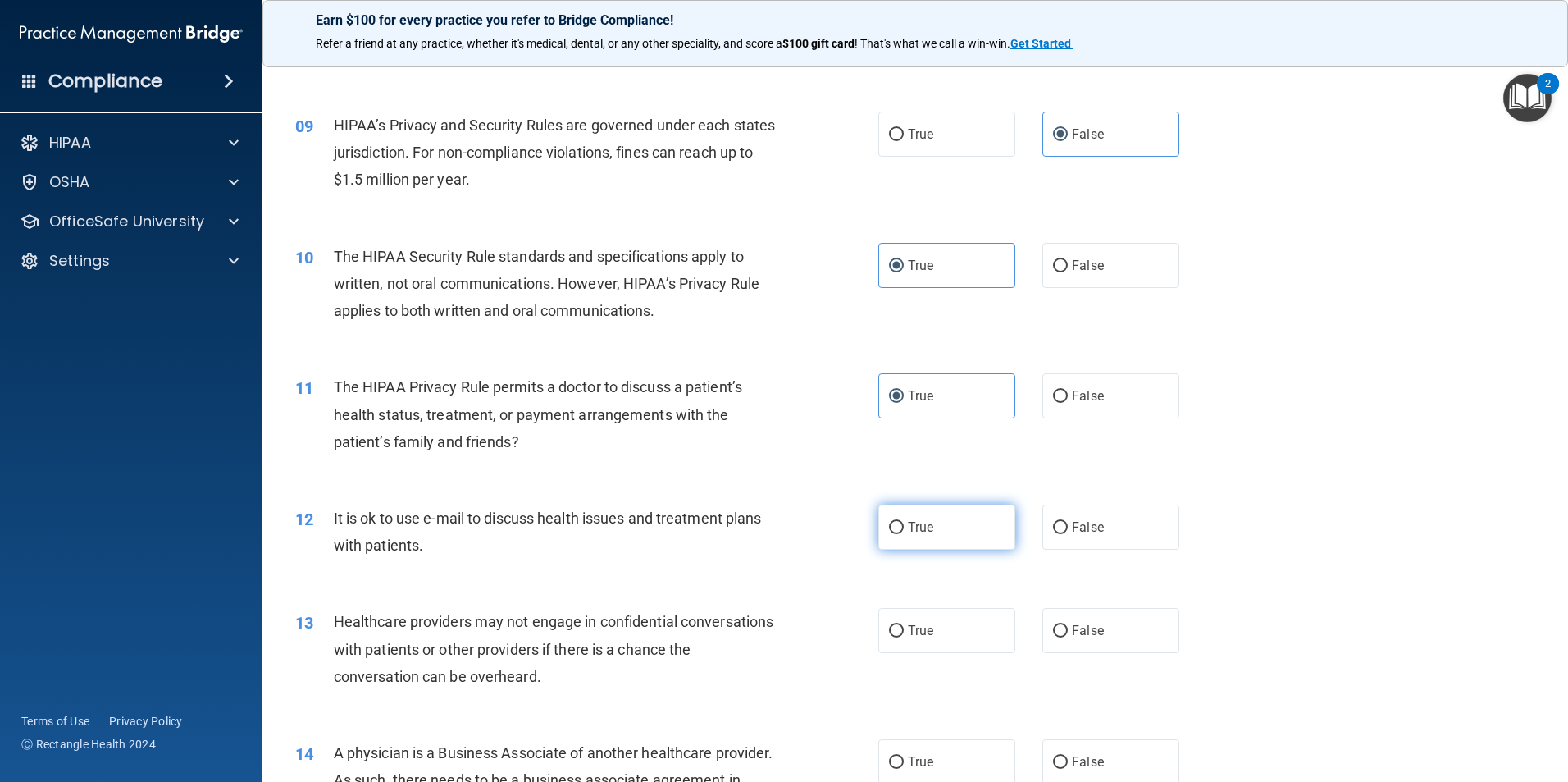
click at [904, 534] on input "True" at bounding box center [896, 528] width 14 height 13
radio input "true"
click at [1094, 634] on span "False" at bounding box center [1088, 630] width 32 height 15
click at [1067, 634] on input "False" at bounding box center [1060, 631] width 14 height 13
radio input "true"
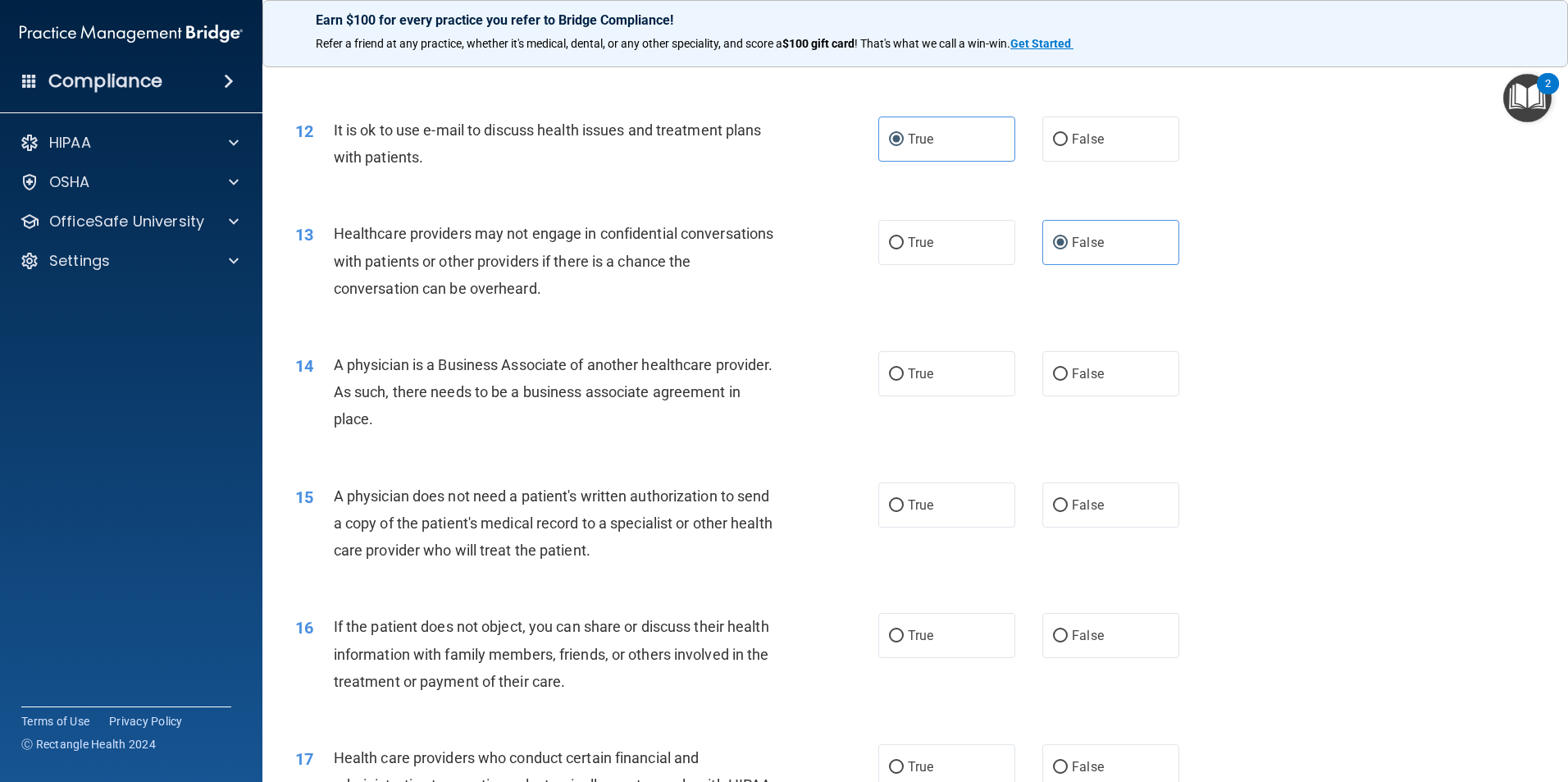
scroll to position [1395, 0]
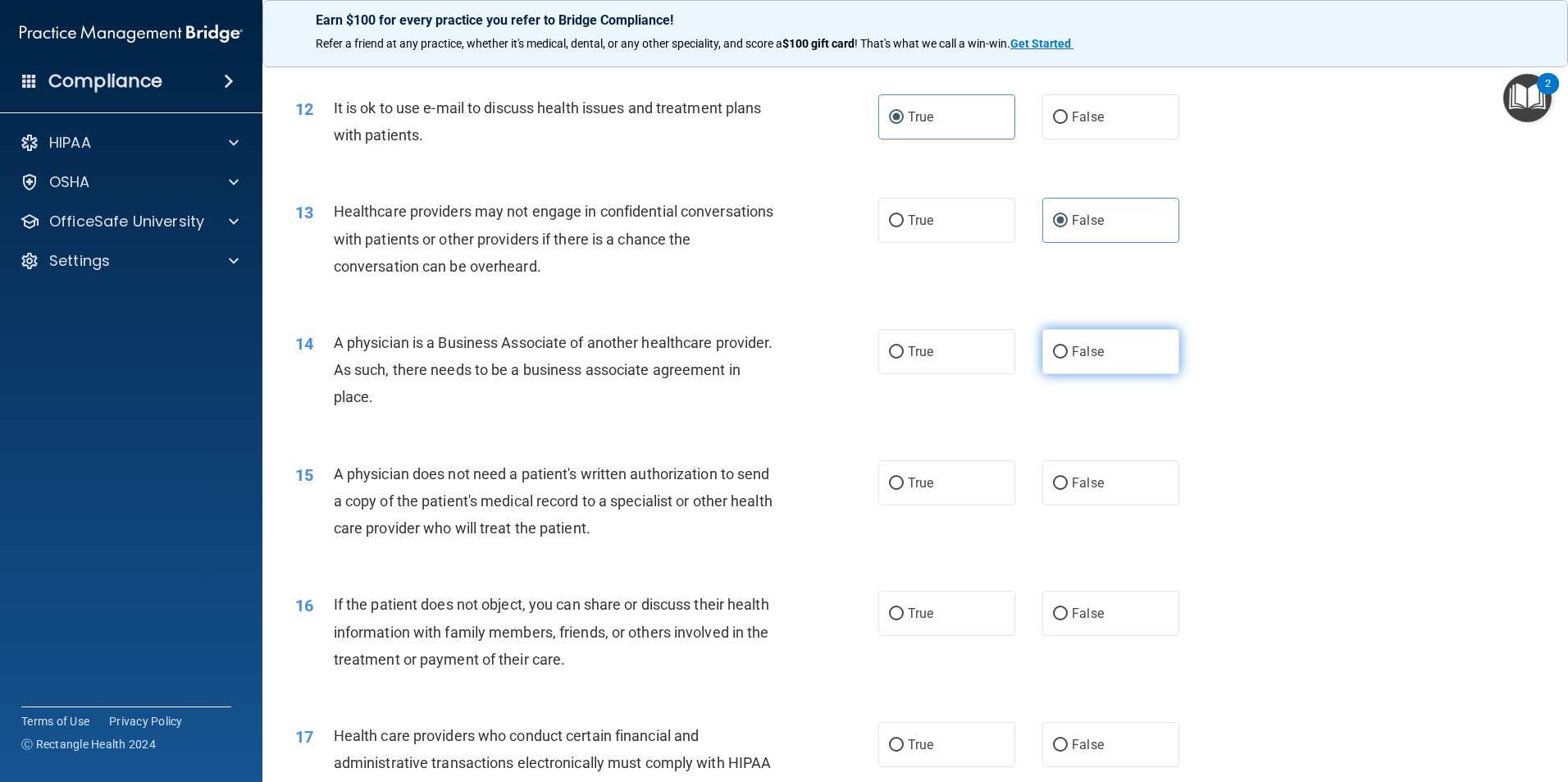
click at [1094, 361] on label "False" at bounding box center [1111, 351] width 137 height 45
click at [1067, 359] on input "False" at bounding box center [1060, 352] width 14 height 13
radio input "true"
click at [893, 504] on label "True" at bounding box center [946, 483] width 137 height 45
click at [893, 490] on input "True" at bounding box center [896, 484] width 14 height 13
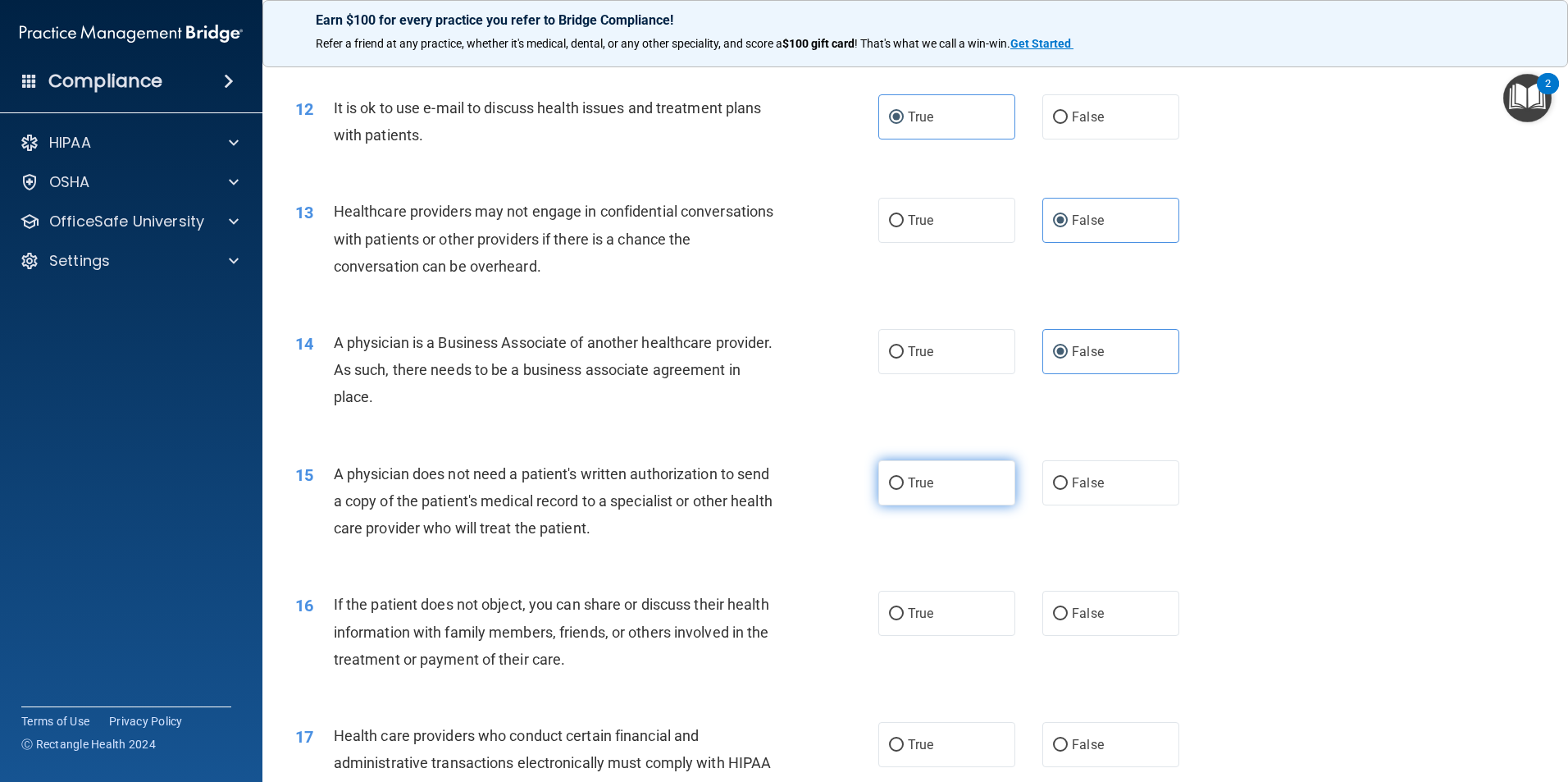
radio input "true"
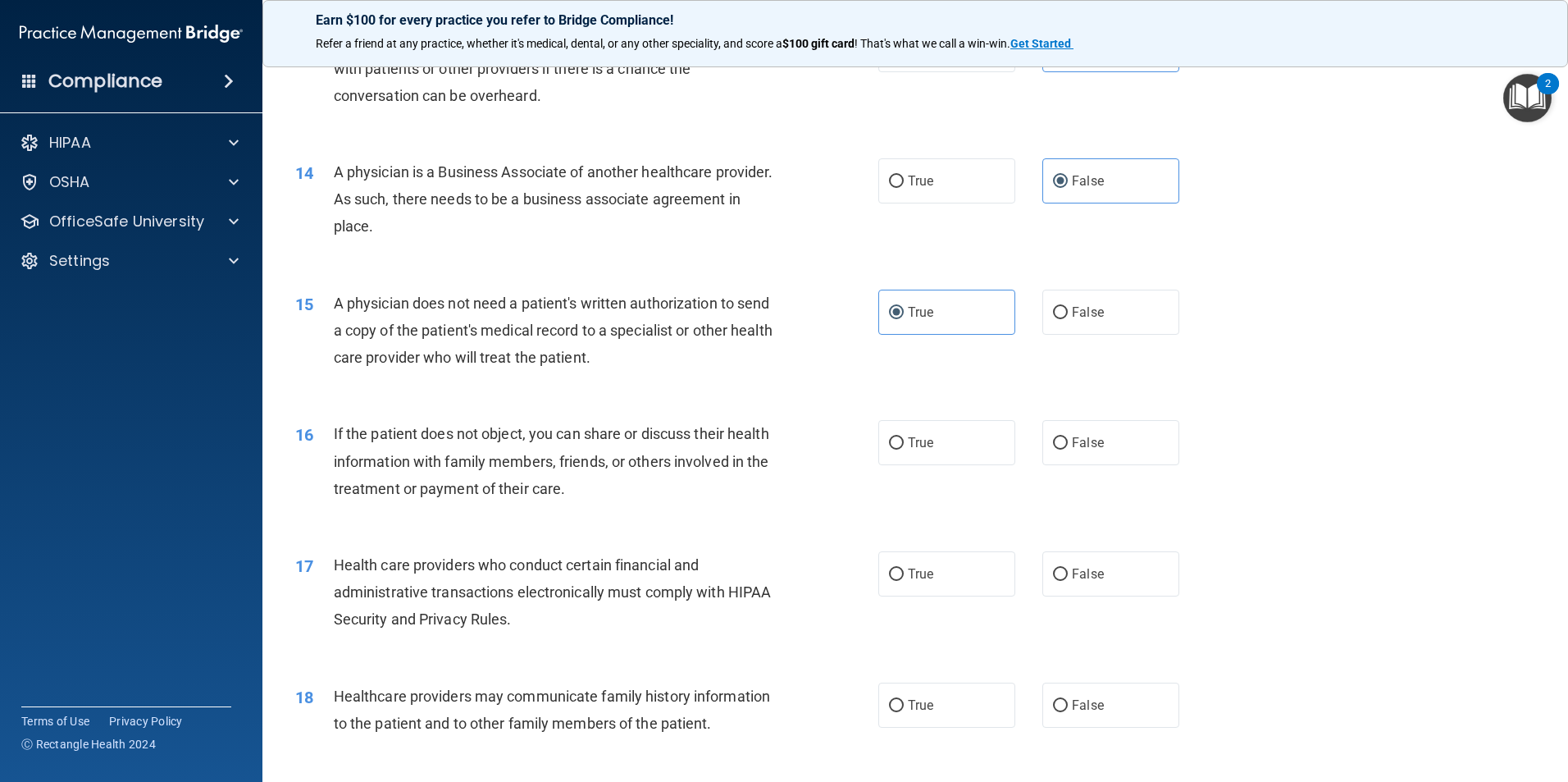
scroll to position [1723, 0]
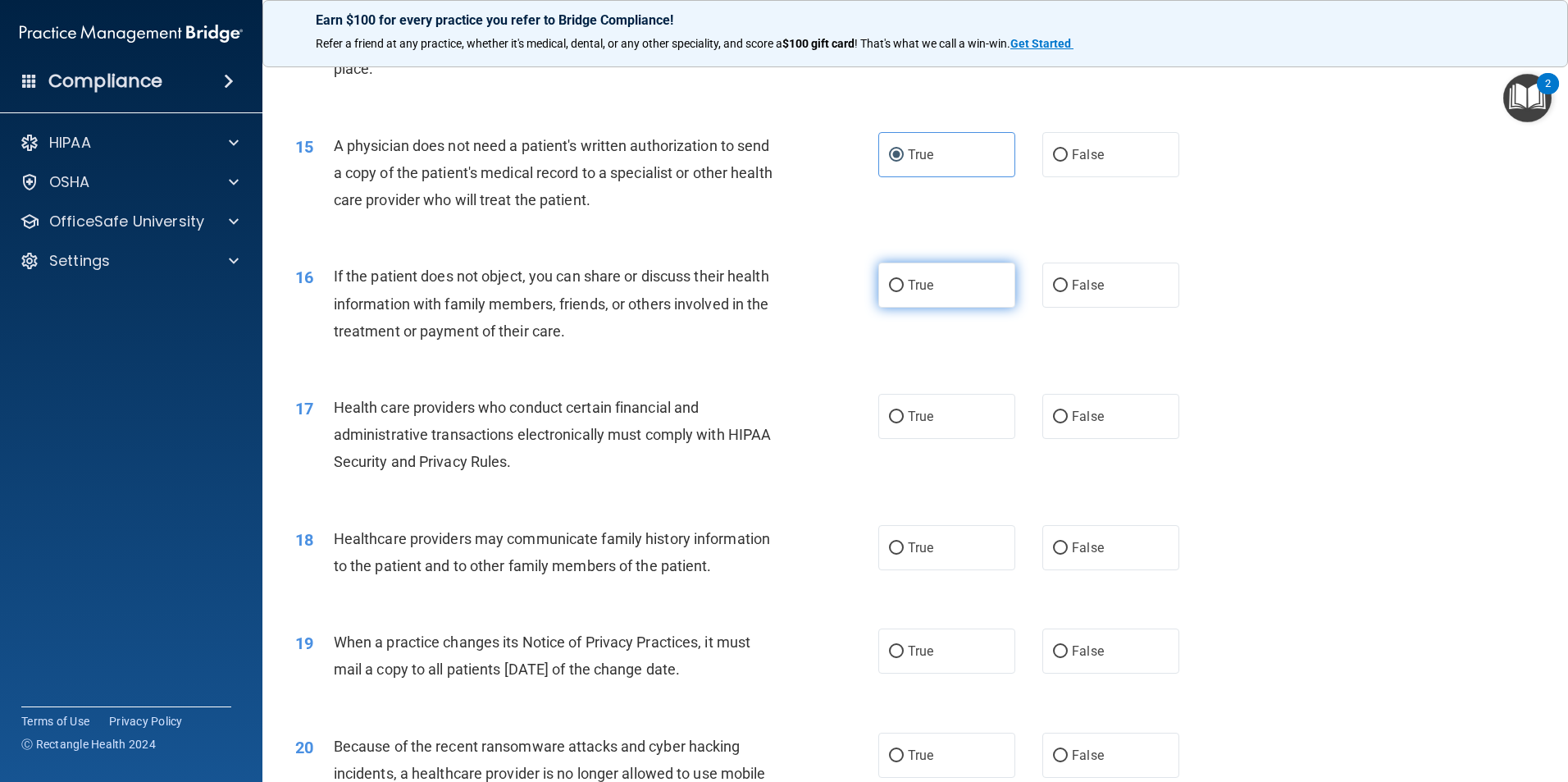
click at [963, 299] on label "True" at bounding box center [946, 285] width 137 height 45
click at [904, 292] on input "True" at bounding box center [896, 286] width 14 height 13
radio input "true"
click at [959, 425] on label "True" at bounding box center [946, 416] width 137 height 45
click at [904, 423] on input "True" at bounding box center [896, 417] width 14 height 13
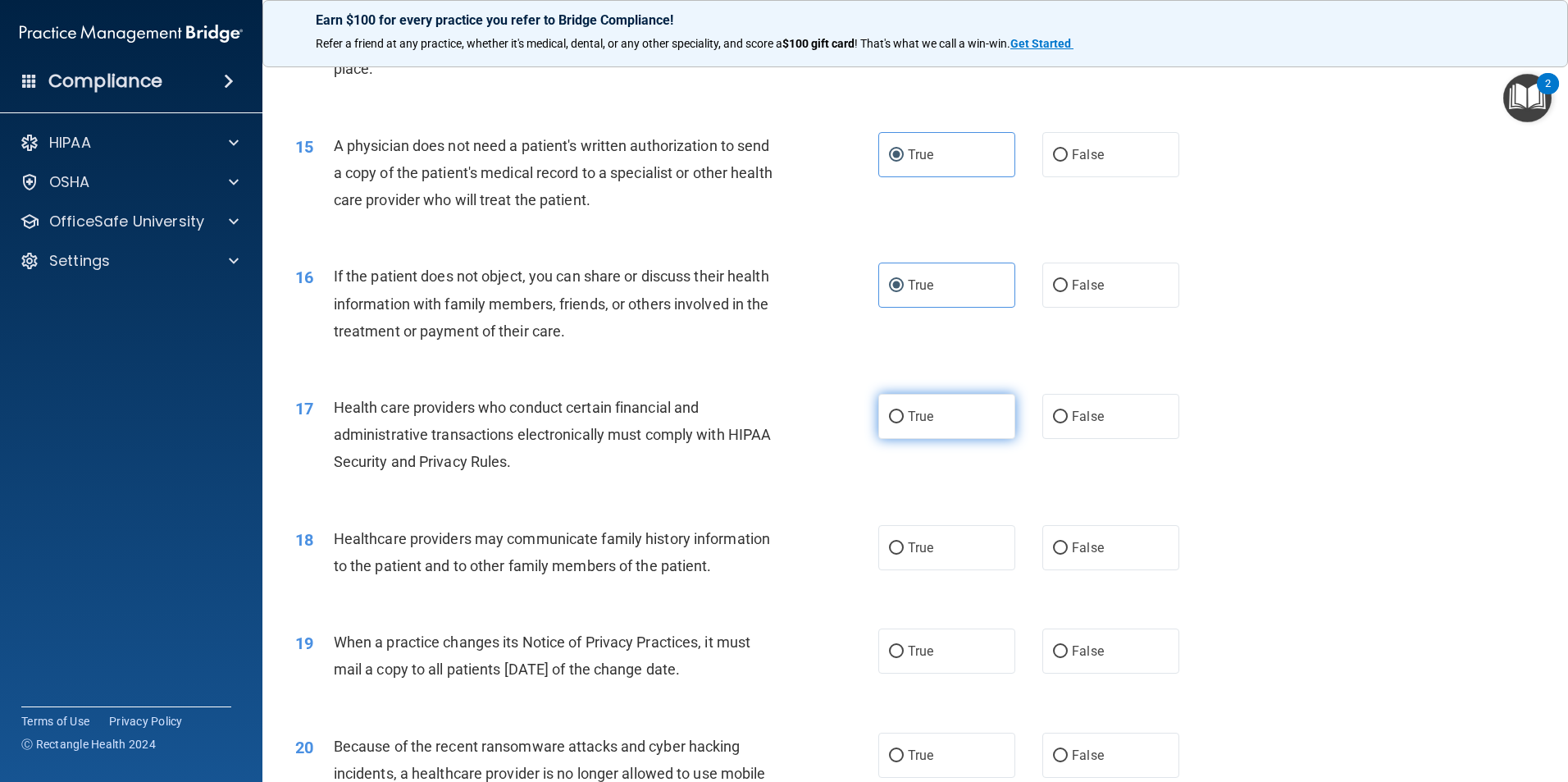
radio input "true"
click at [1129, 556] on label "False" at bounding box center [1111, 547] width 137 height 45
click at [1067, 555] on input "False" at bounding box center [1060, 548] width 14 height 13
radio input "true"
click at [1103, 643] on label "False" at bounding box center [1111, 651] width 137 height 45
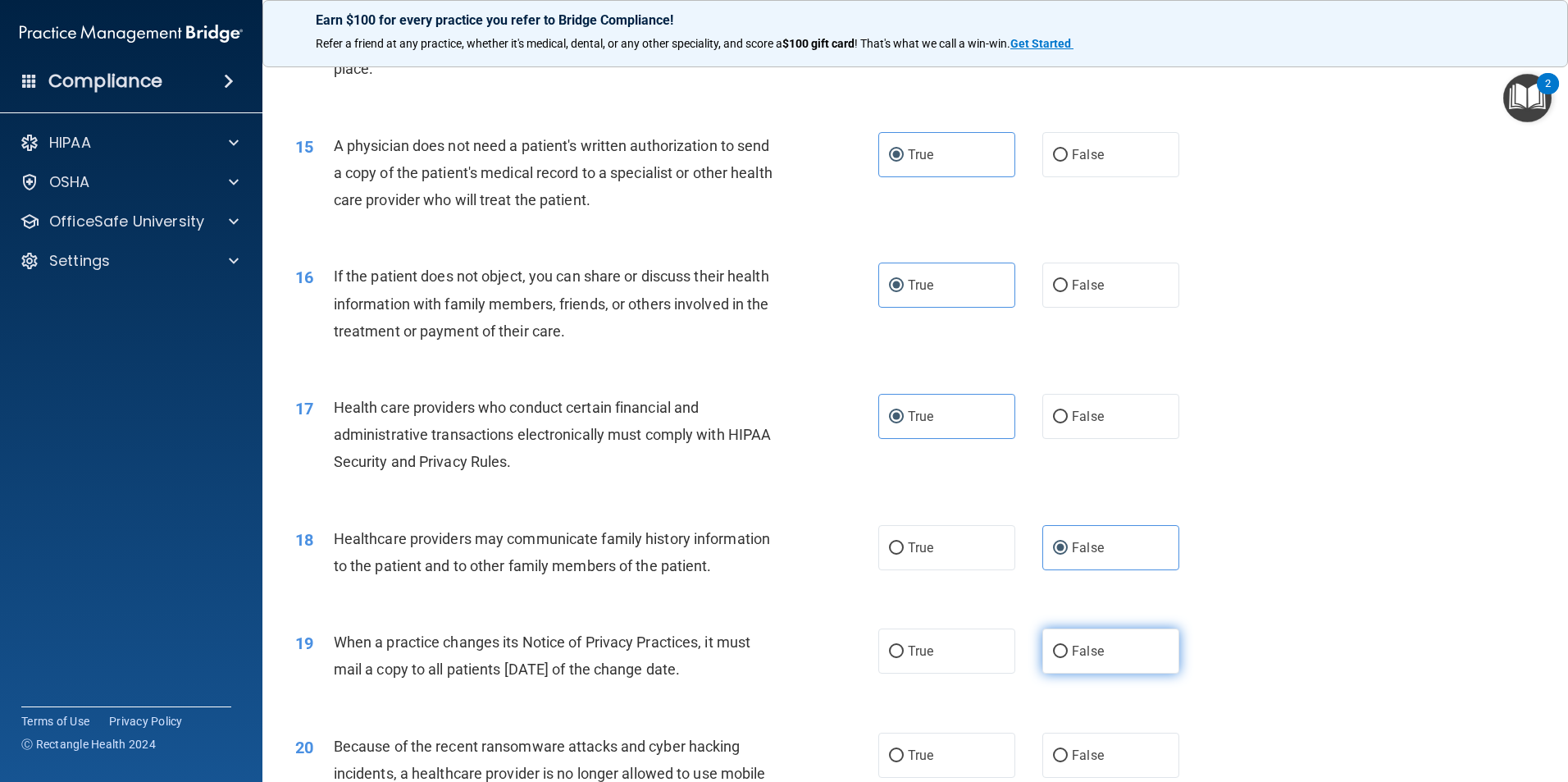
click at [1067, 645] on input "False" at bounding box center [1060, 652] width 14 height 13
radio input "true"
click at [1103, 755] on label "False" at bounding box center [1111, 755] width 137 height 45
click at [1067, 755] on input "False" at bounding box center [1060, 756] width 14 height 13
radio input "true"
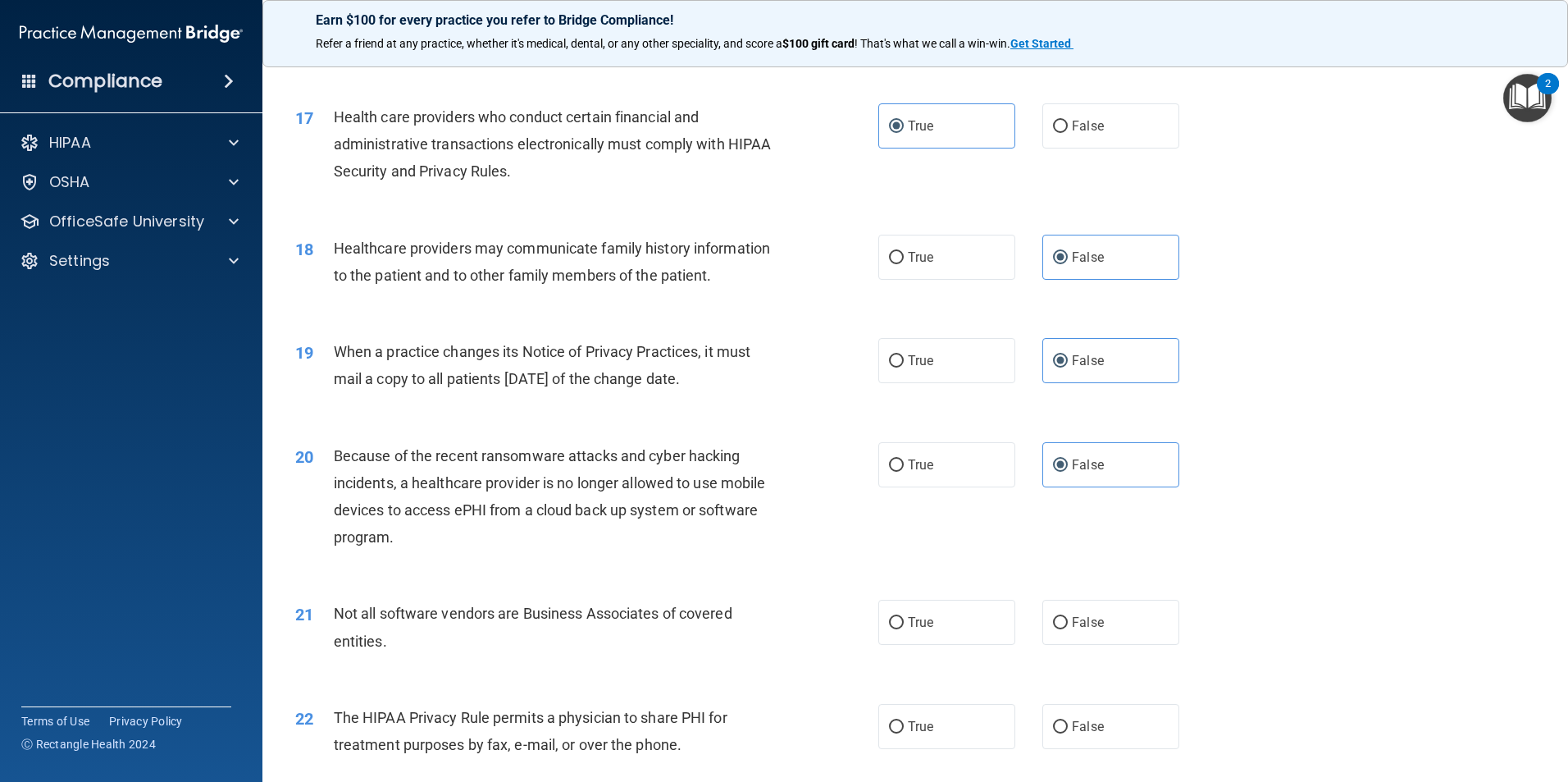
scroll to position [2215, 0]
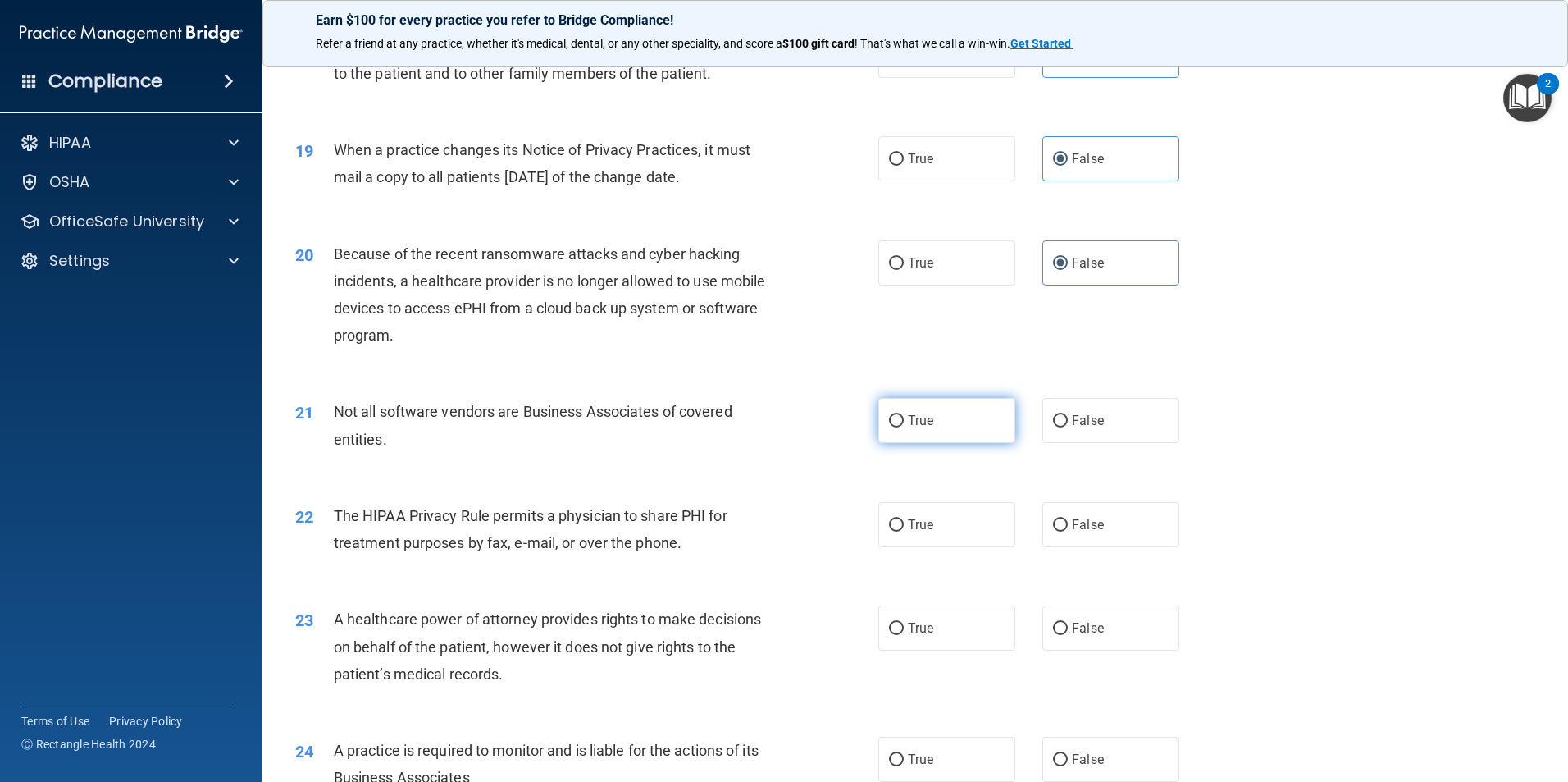
click at [948, 418] on label "True" at bounding box center [946, 421] width 137 height 45
click at [904, 418] on input "True" at bounding box center [896, 422] width 14 height 13
radio input "true"
click at [952, 519] on label "True" at bounding box center [946, 525] width 137 height 45
click at [904, 520] on input "True" at bounding box center [896, 526] width 14 height 13
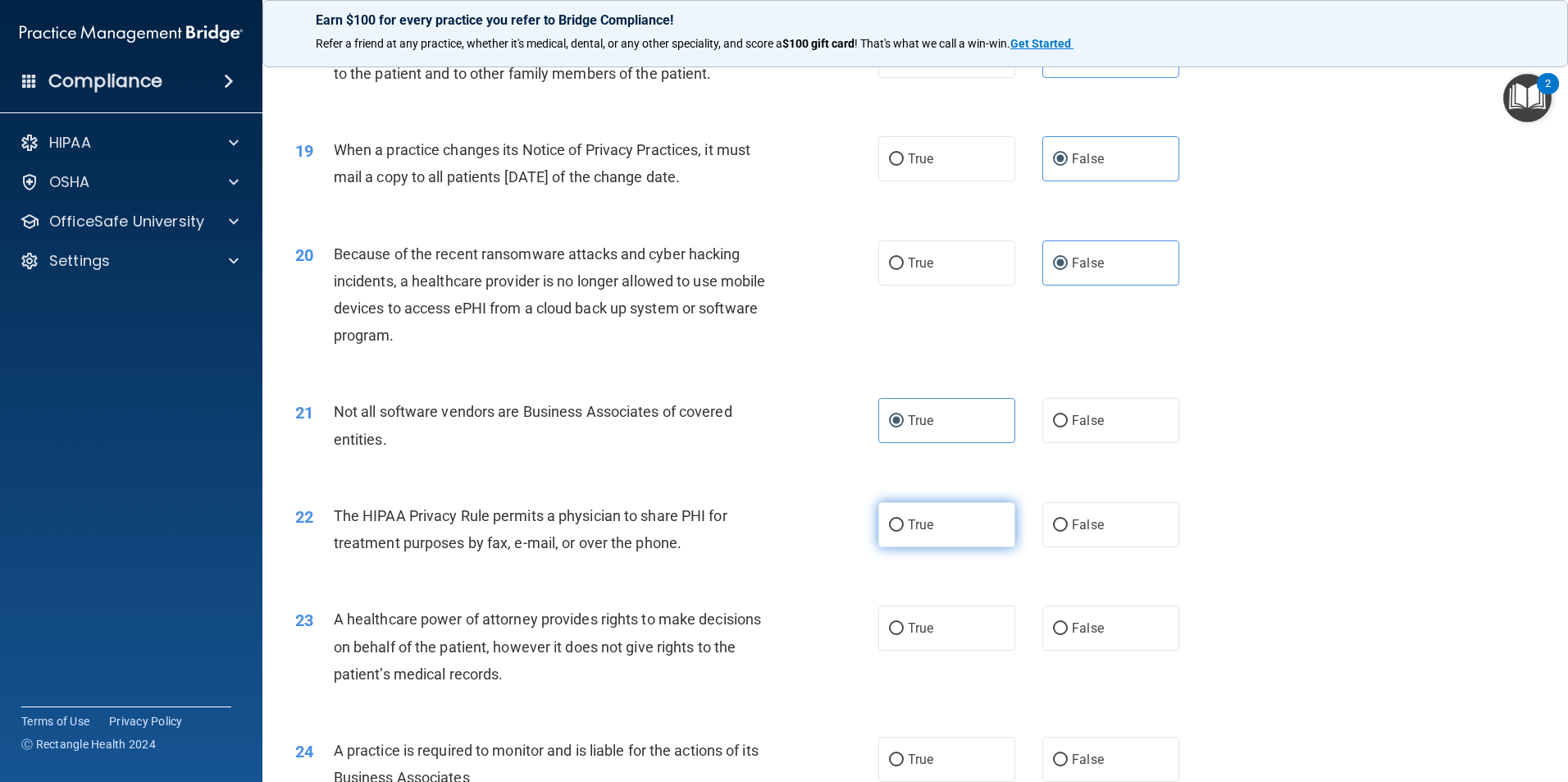
radio input "true"
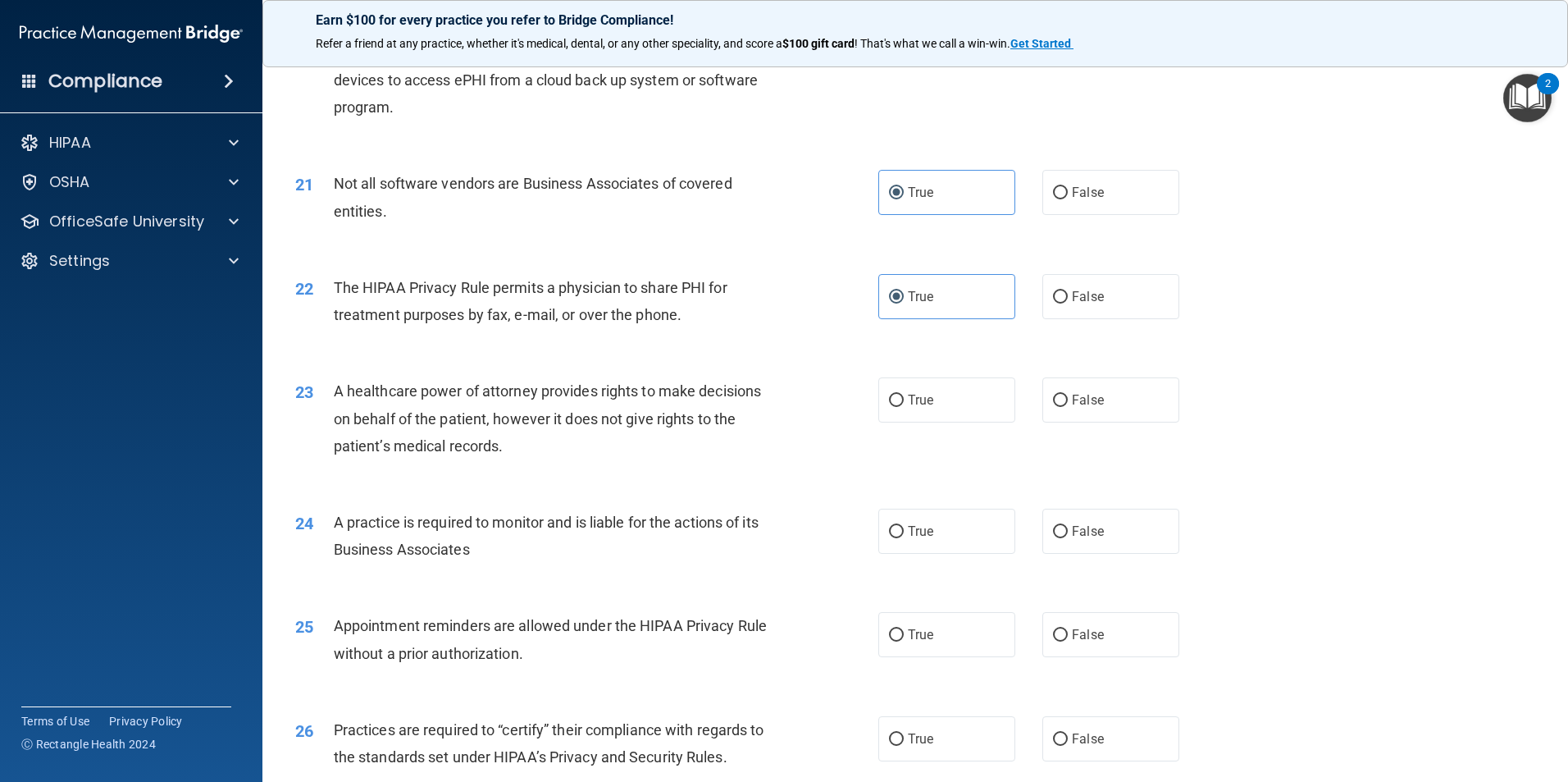
scroll to position [2707, 0]
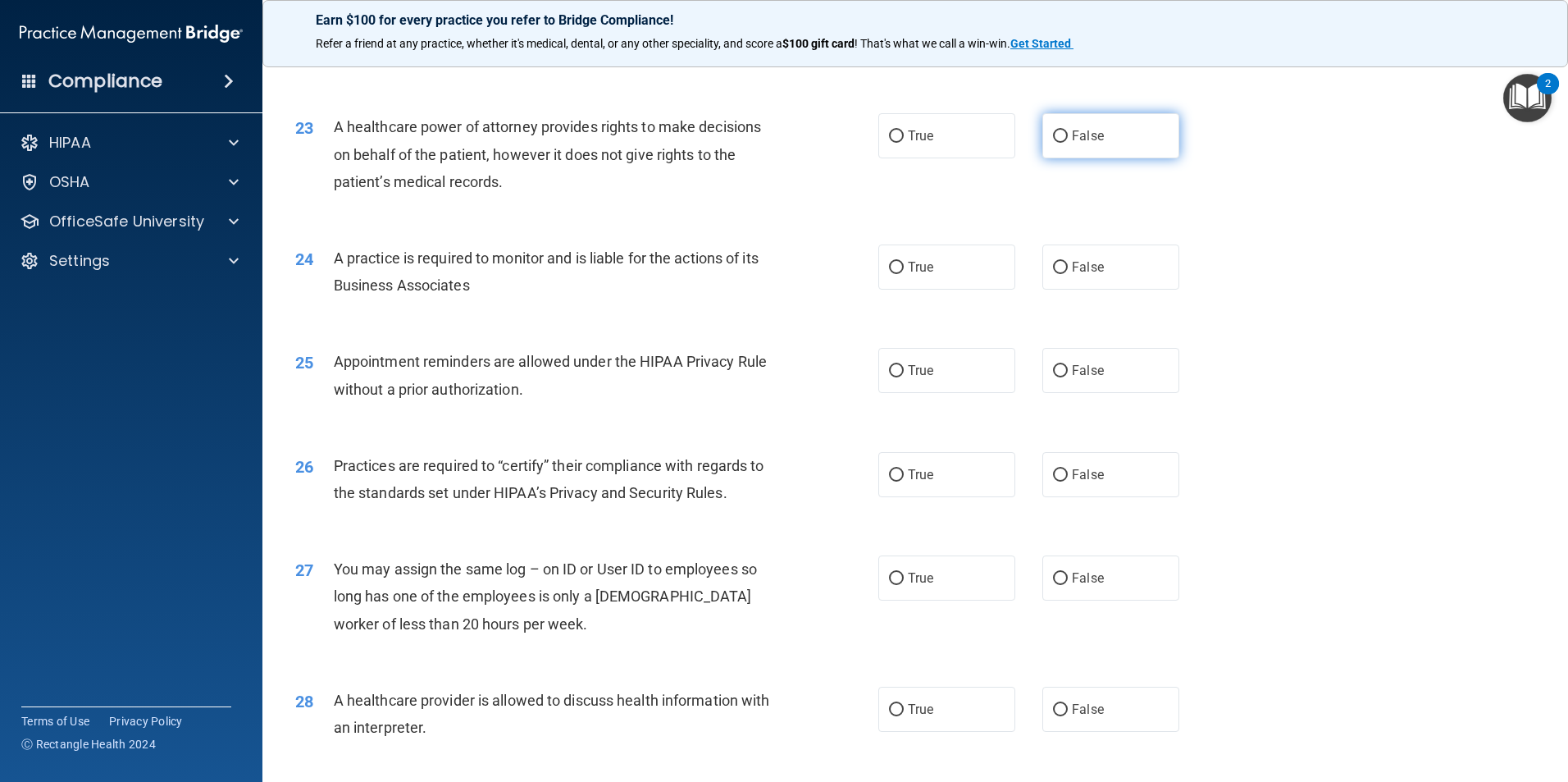
click at [1105, 147] on label "False" at bounding box center [1111, 136] width 137 height 45
click at [1067, 143] on input "False" at bounding box center [1060, 137] width 14 height 13
radio input "true"
click at [1112, 267] on label "False" at bounding box center [1111, 267] width 137 height 45
click at [1067, 267] on input "False" at bounding box center [1060, 268] width 14 height 13
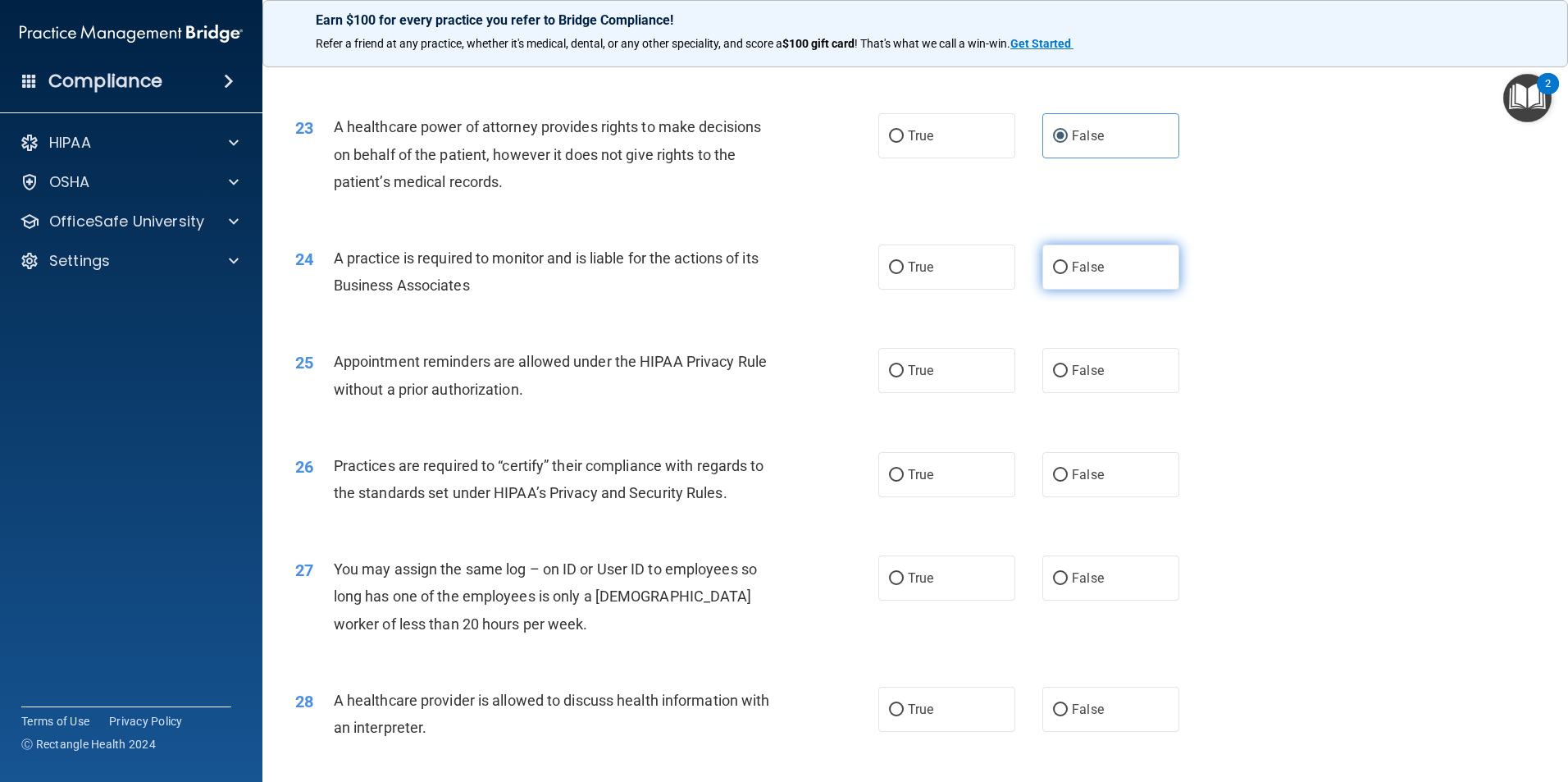
radio input "true"
click at [961, 378] on label "True" at bounding box center [946, 370] width 137 height 45
click at [904, 378] on input "True" at bounding box center [896, 371] width 14 height 13
radio input "true"
click at [1097, 484] on label "False" at bounding box center [1111, 475] width 137 height 45
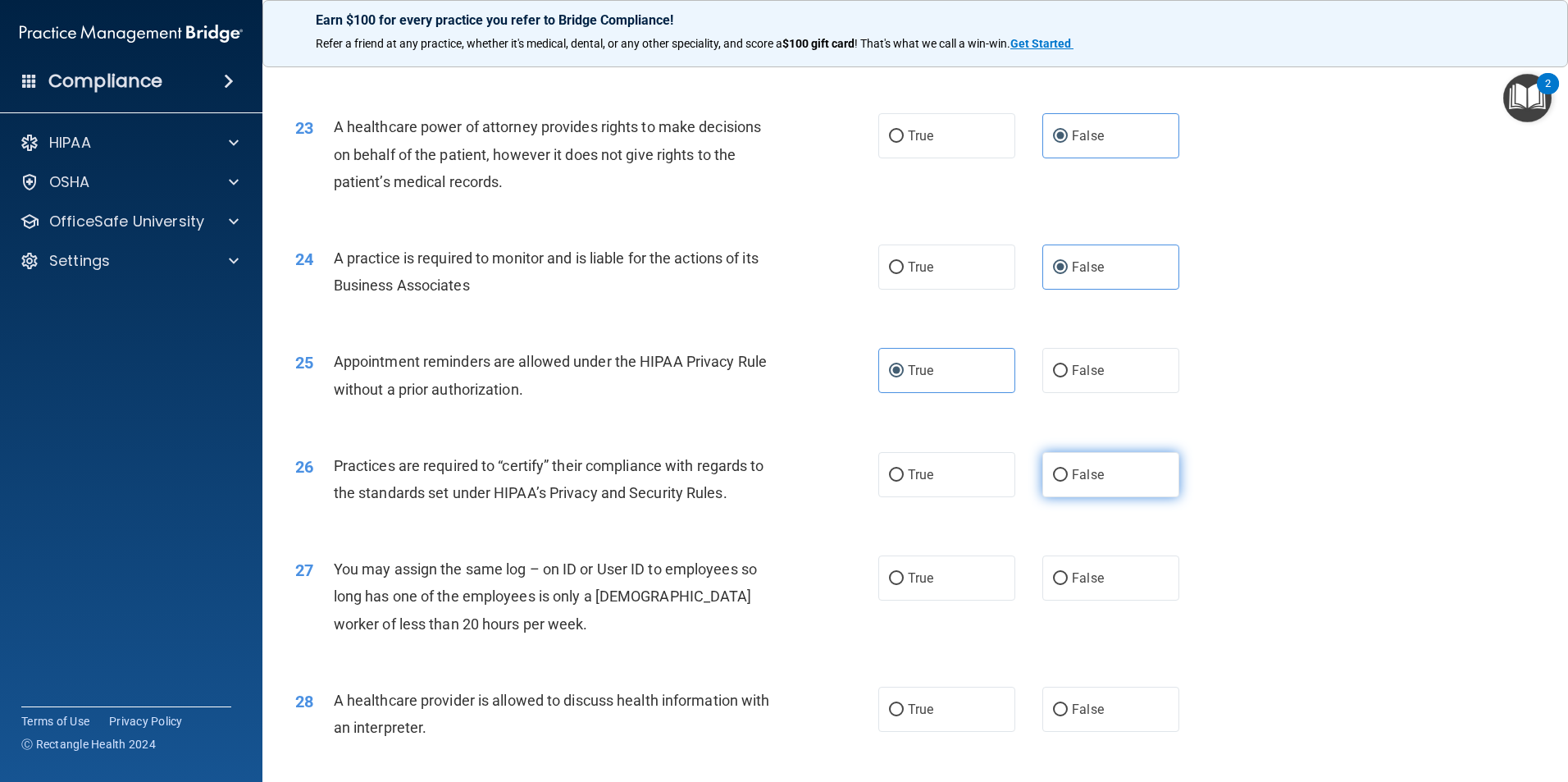
click at [1067, 482] on input "False" at bounding box center [1060, 475] width 14 height 13
radio input "true"
click at [1085, 583] on span "False" at bounding box center [1088, 577] width 32 height 15
click at [1067, 583] on input "False" at bounding box center [1060, 579] width 14 height 13
radio input "true"
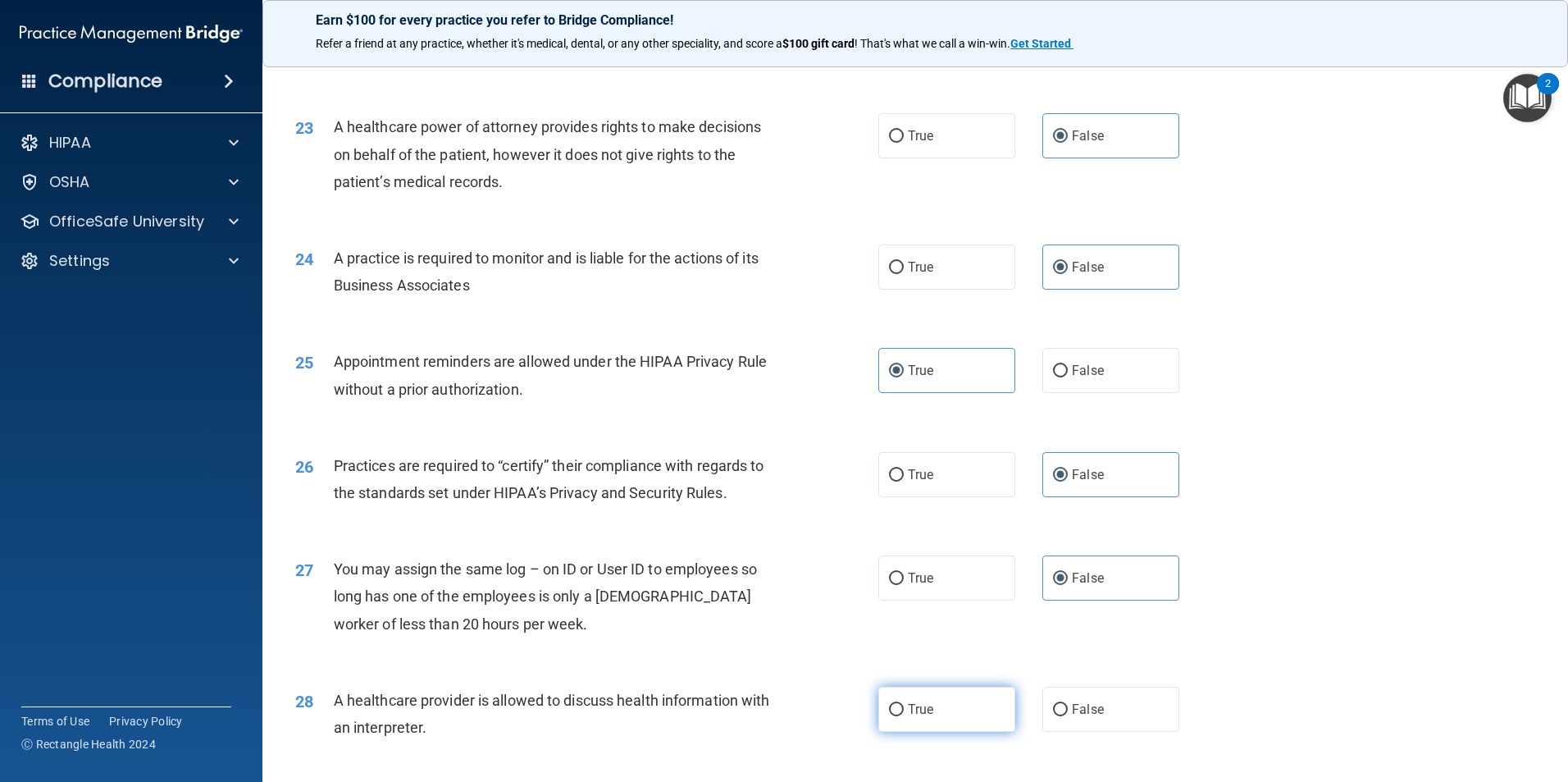
click at [952, 712] on label "True" at bounding box center [946, 709] width 137 height 45
click at [904, 712] on input "True" at bounding box center [896, 710] width 14 height 13
radio input "true"
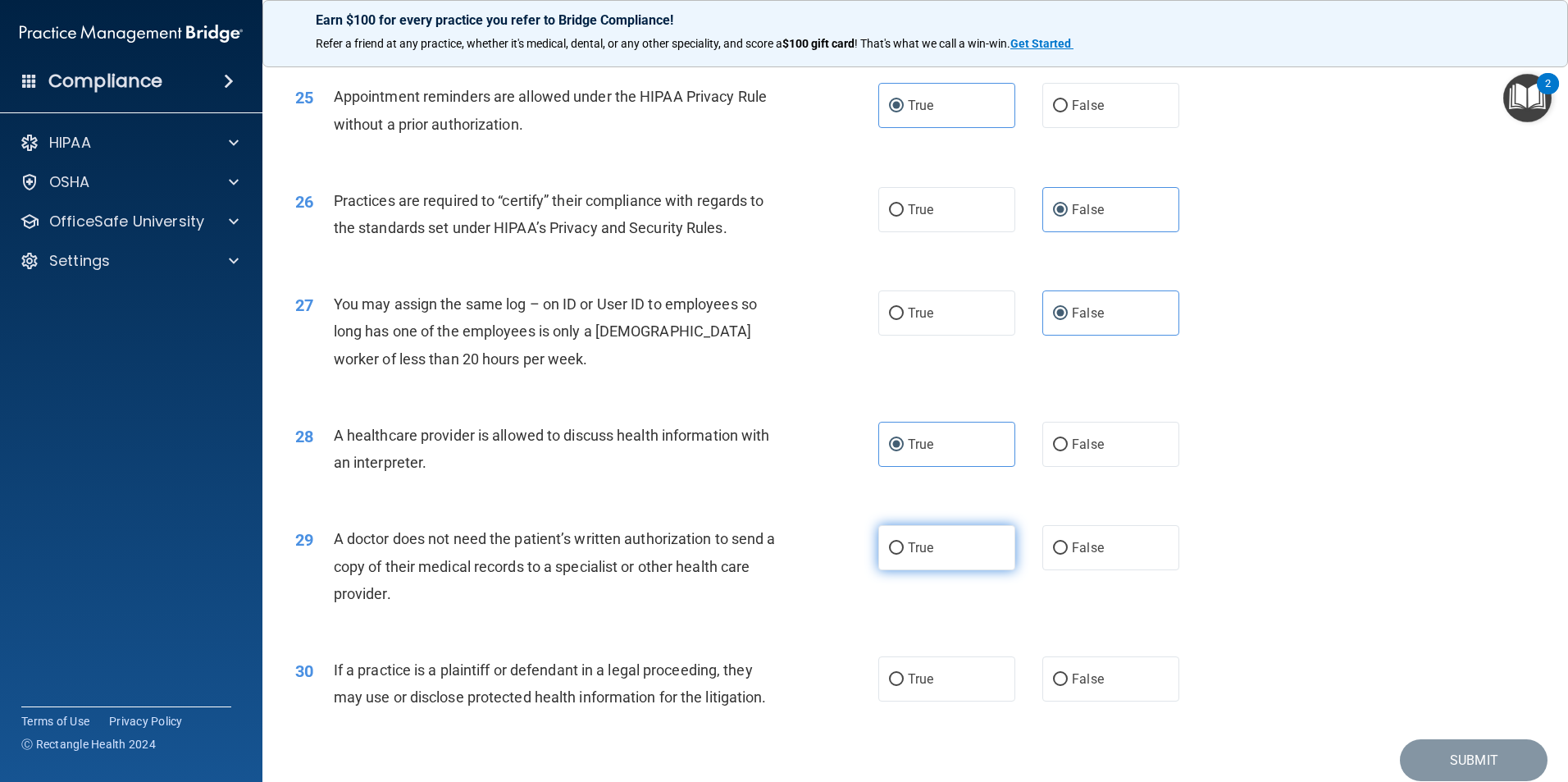
scroll to position [3037, 0]
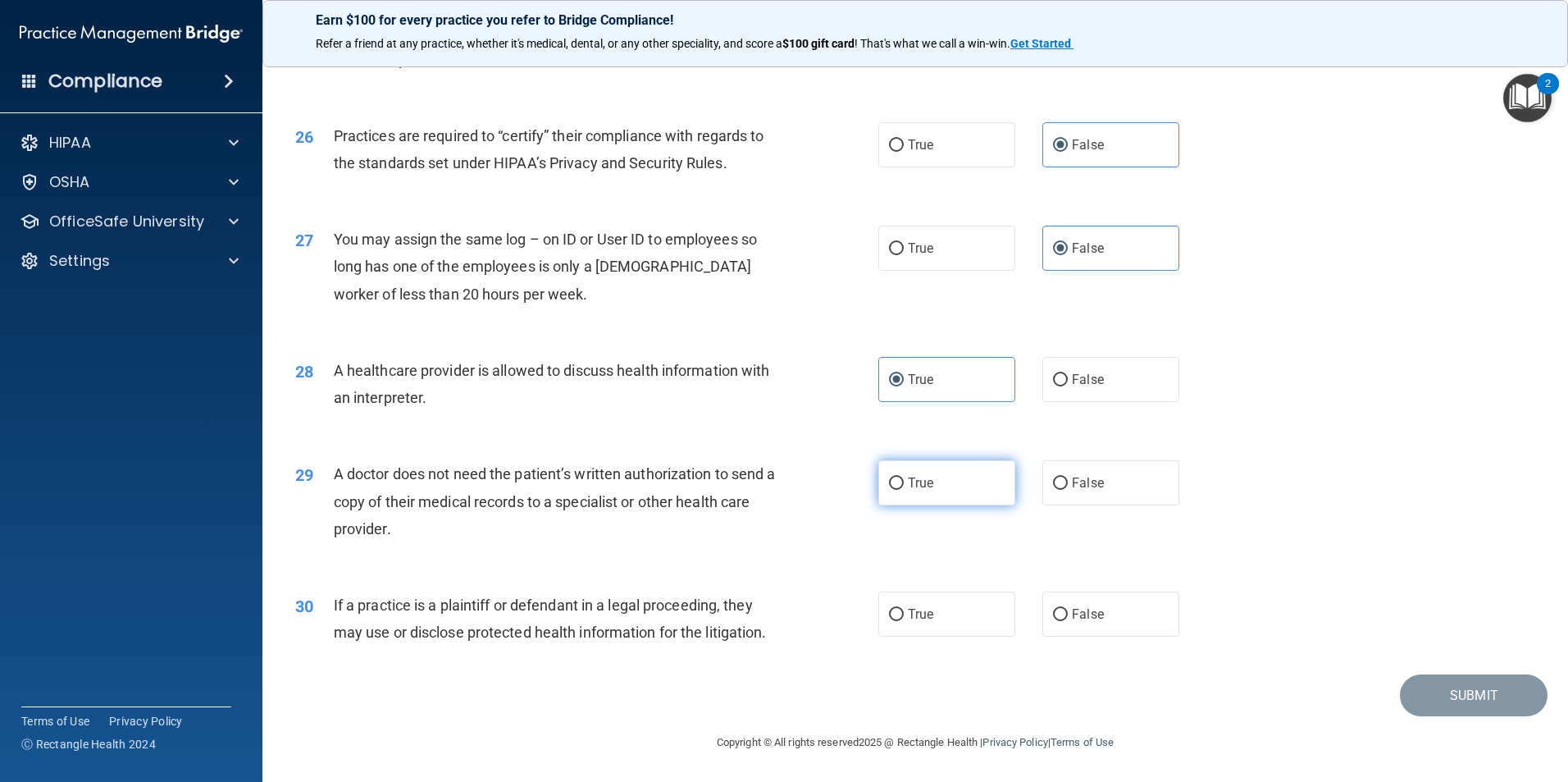
click at [933, 493] on label "True" at bounding box center [946, 483] width 137 height 45
click at [904, 490] on input "True" at bounding box center [896, 484] width 14 height 13
radio input "true"
click at [969, 625] on label "True" at bounding box center [946, 614] width 137 height 45
click at [904, 621] on input "True" at bounding box center [896, 615] width 14 height 13
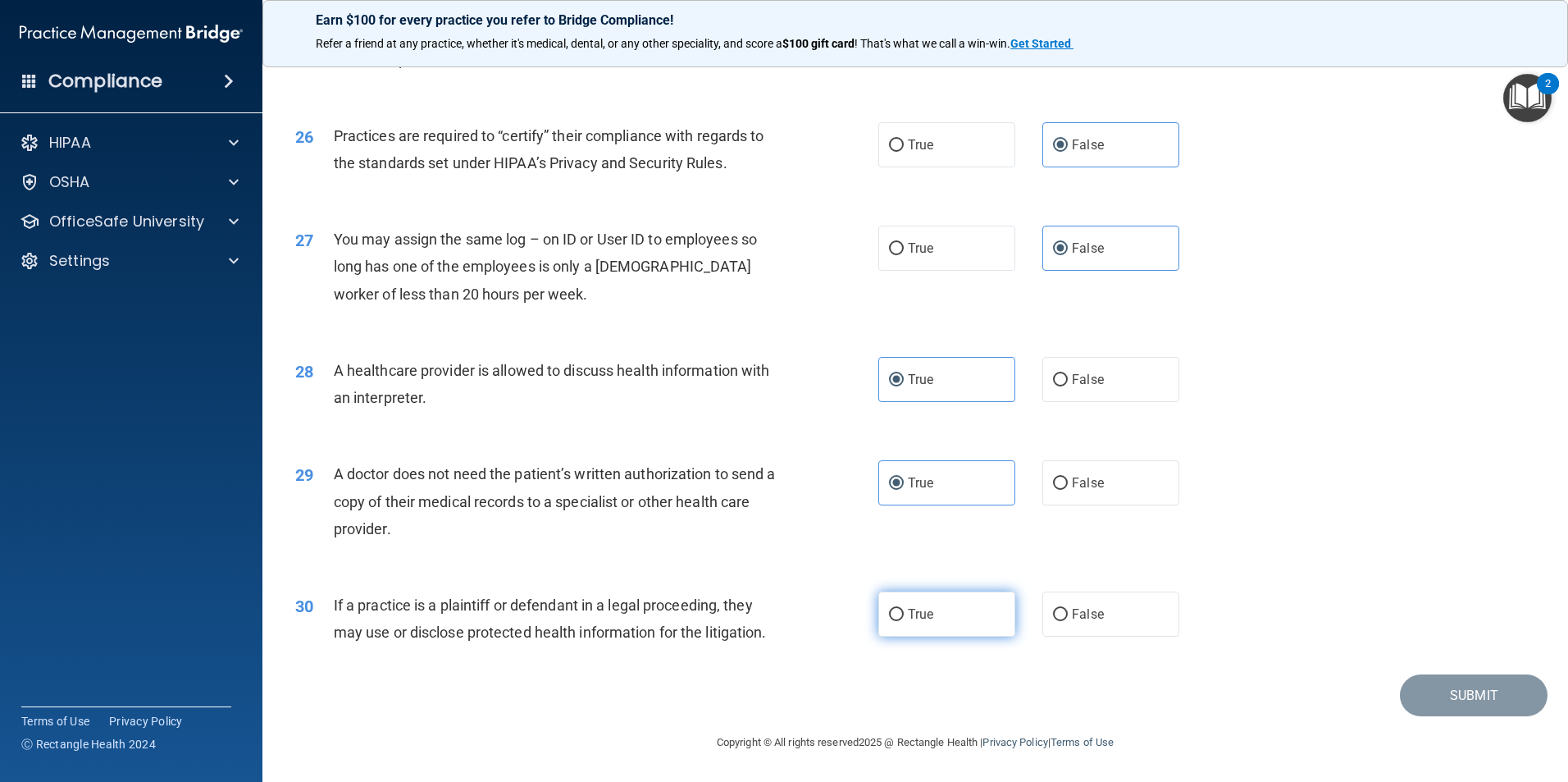
radio input "true"
click at [1472, 691] on button "Submit" at bounding box center [1474, 695] width 147 height 42
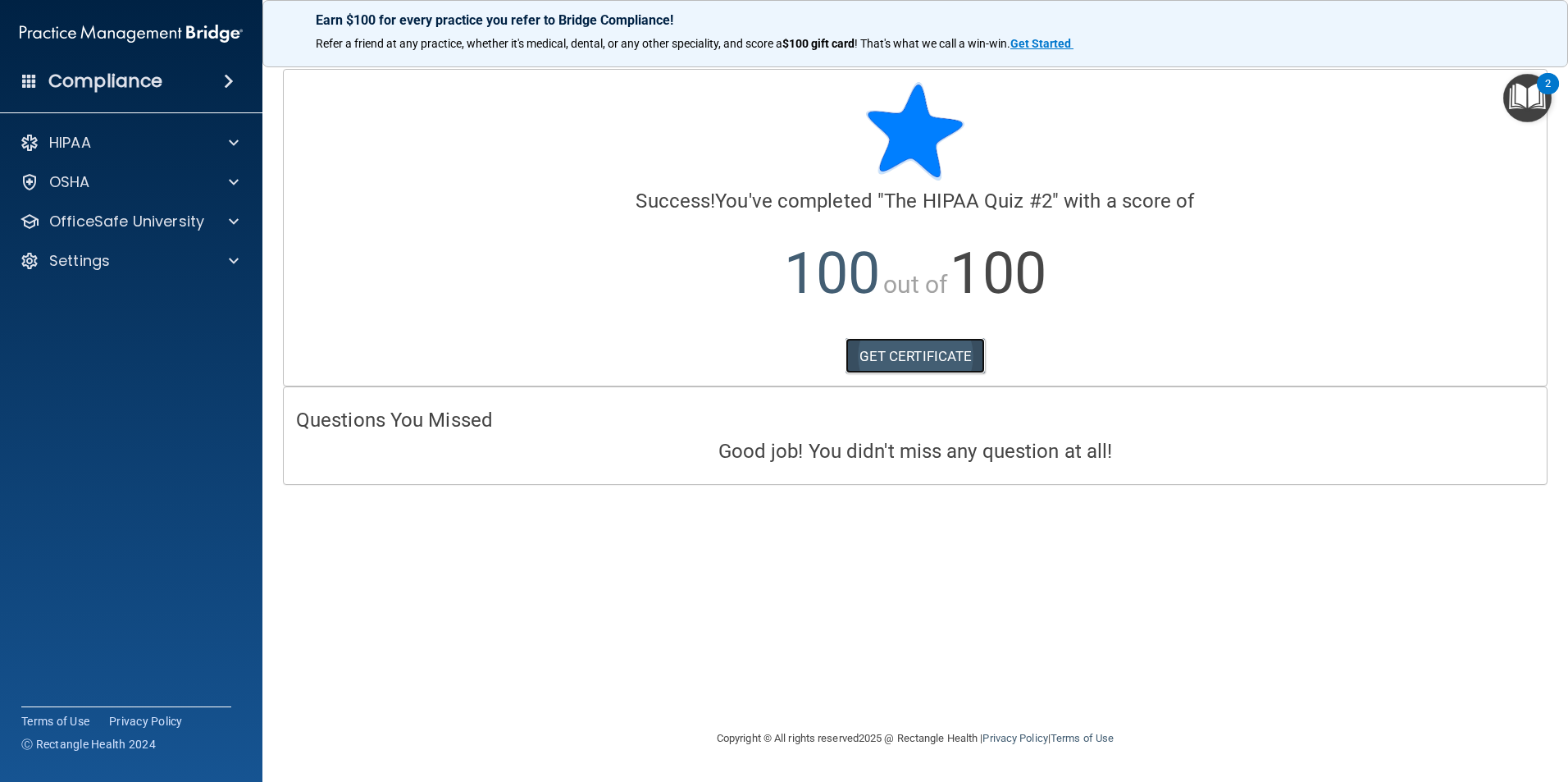
click at [919, 357] on link "GET CERTIFICATE" at bounding box center [916, 356] width 140 height 36
click at [92, 217] on p "OfficeSafe University" at bounding box center [127, 221] width 155 height 20
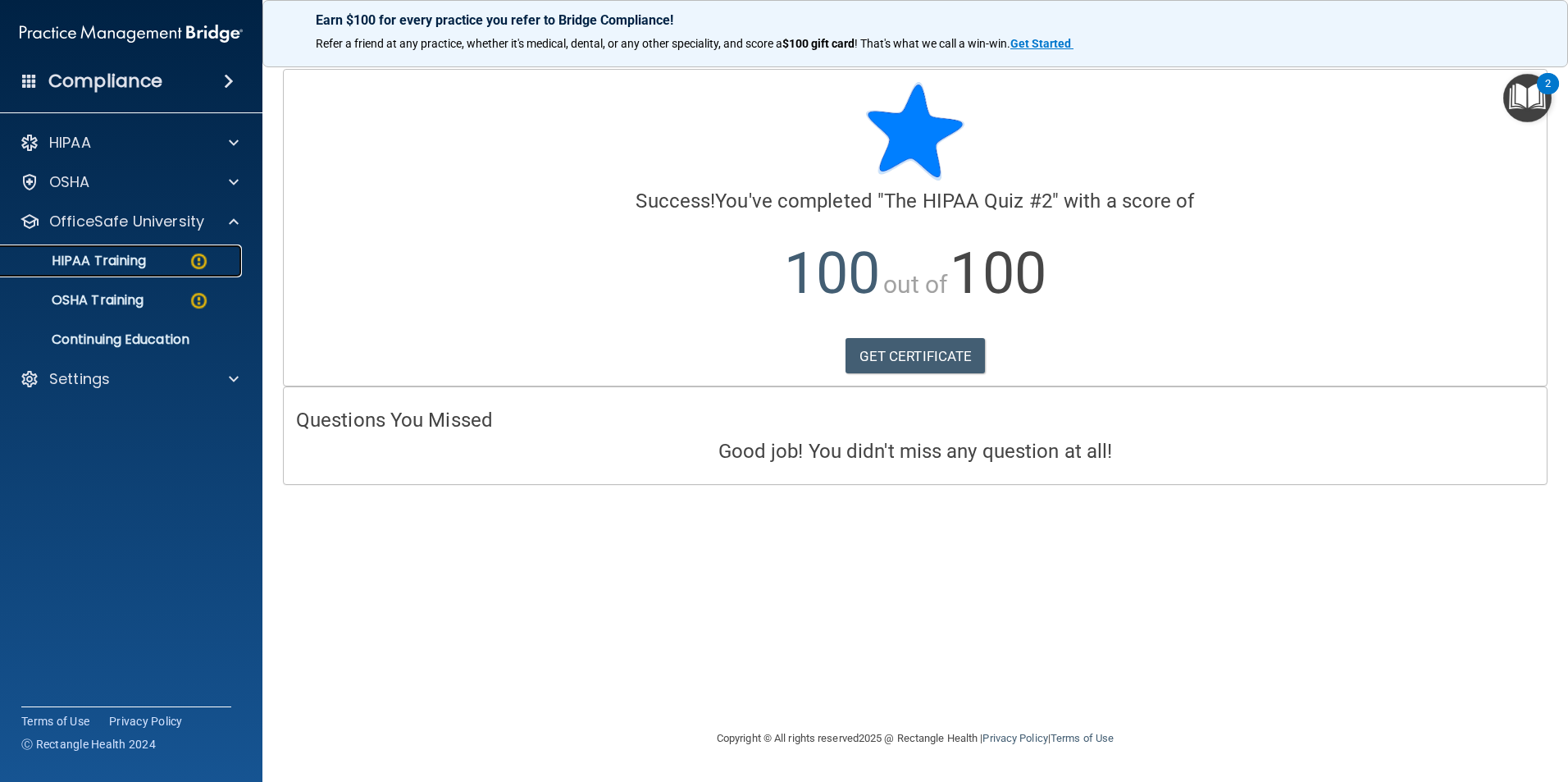
click at [108, 262] on p "HIPAA Training" at bounding box center [78, 261] width 136 height 16
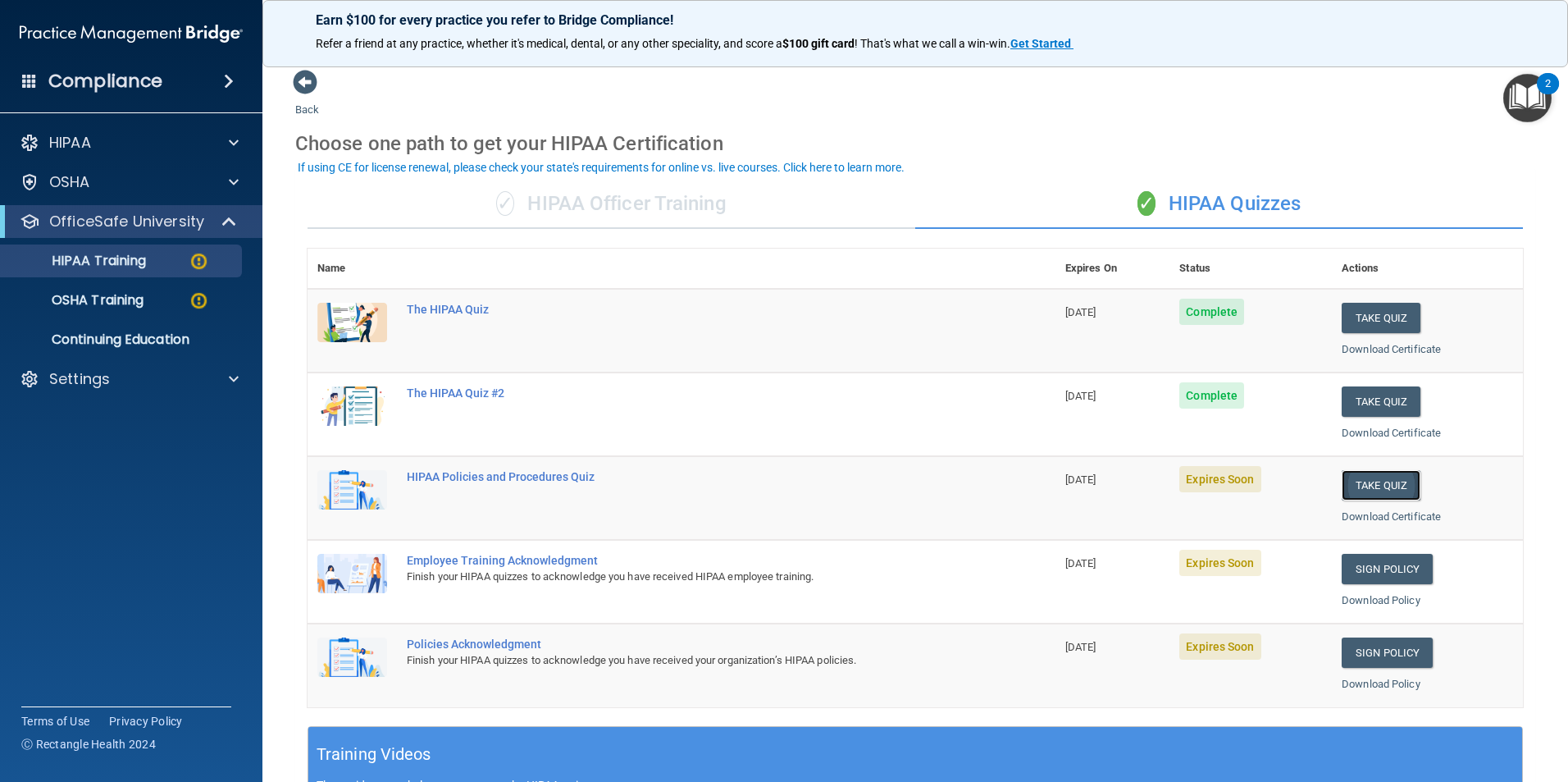
click at [1367, 475] on button "Take Quiz" at bounding box center [1381, 485] width 79 height 31
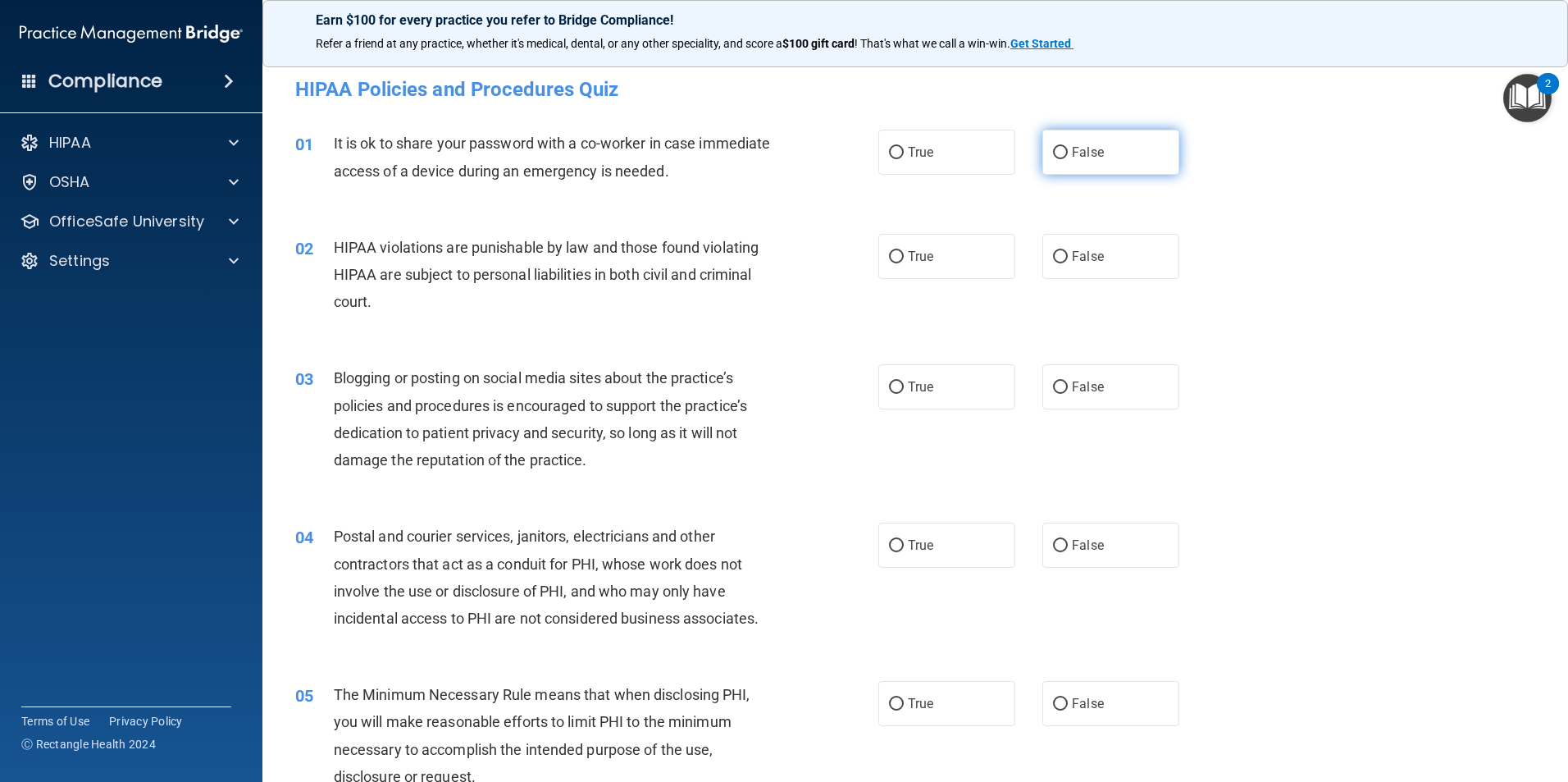
click at [1047, 160] on label "False" at bounding box center [1111, 152] width 137 height 45
click at [1053, 159] on input "False" at bounding box center [1060, 153] width 14 height 13
radio input "true"
click at [955, 244] on label "True" at bounding box center [946, 256] width 137 height 45
click at [904, 251] on input "True" at bounding box center [896, 257] width 14 height 13
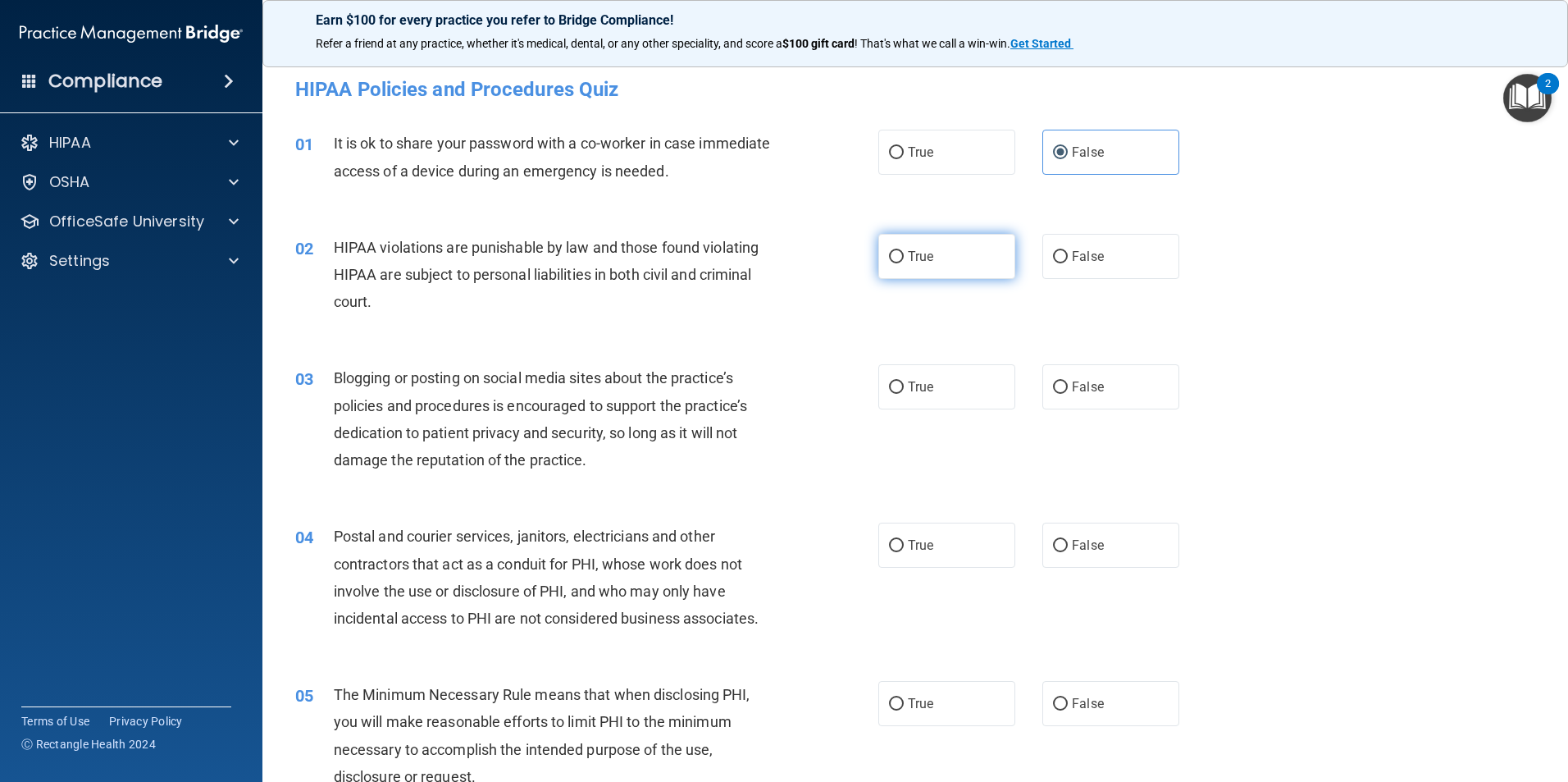
radio input "true"
click at [1079, 407] on label "False" at bounding box center [1111, 387] width 137 height 45
click at [1067, 394] on input "False" at bounding box center [1060, 387] width 14 height 13
radio input "true"
click at [934, 538] on label "True" at bounding box center [946, 545] width 137 height 45
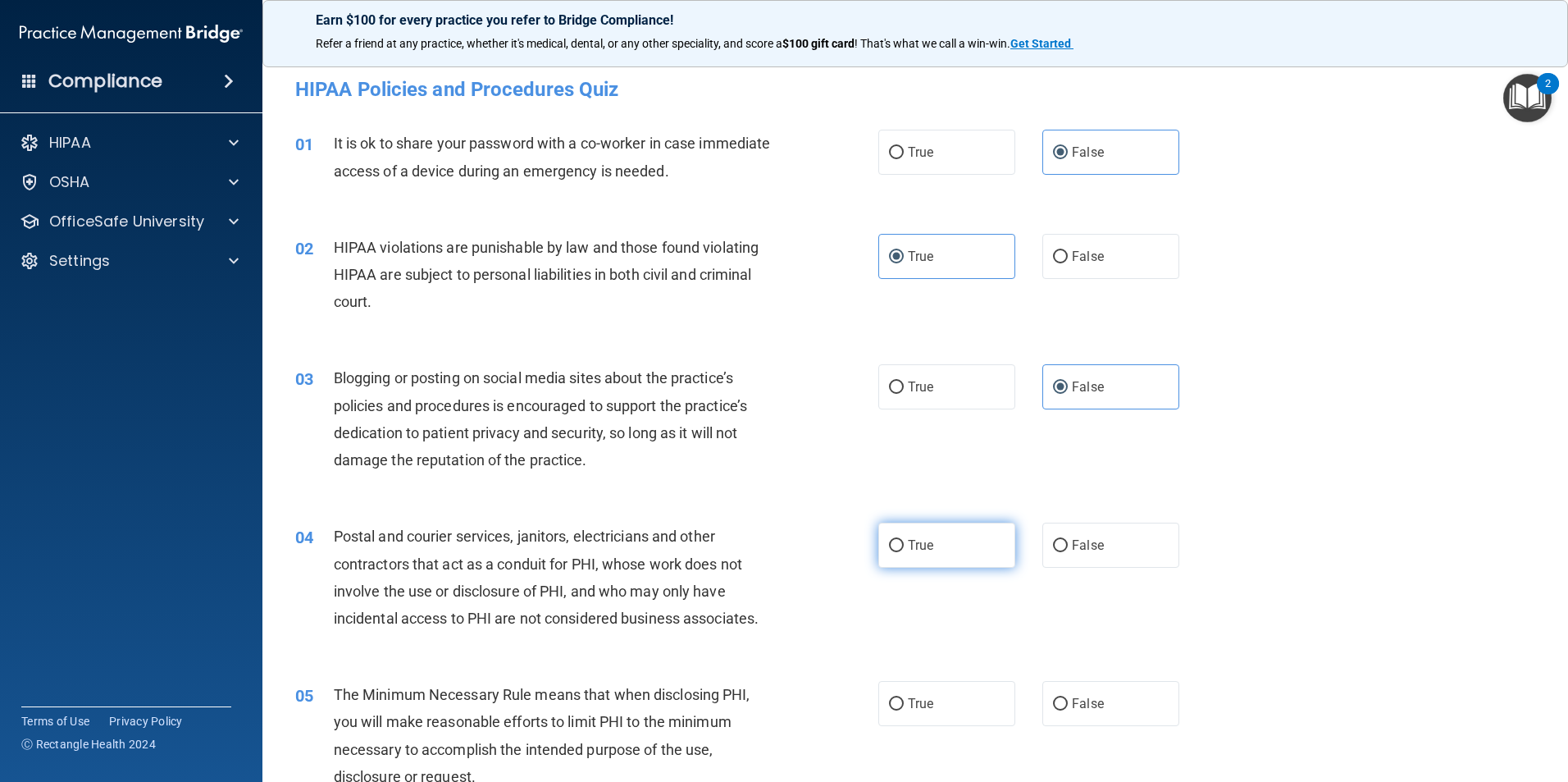
click at [904, 540] on input "True" at bounding box center [896, 547] width 14 height 13
radio input "true"
click at [963, 708] on label "True" at bounding box center [946, 703] width 137 height 45
click at [904, 708] on input "True" at bounding box center [896, 705] width 14 height 13
radio input "true"
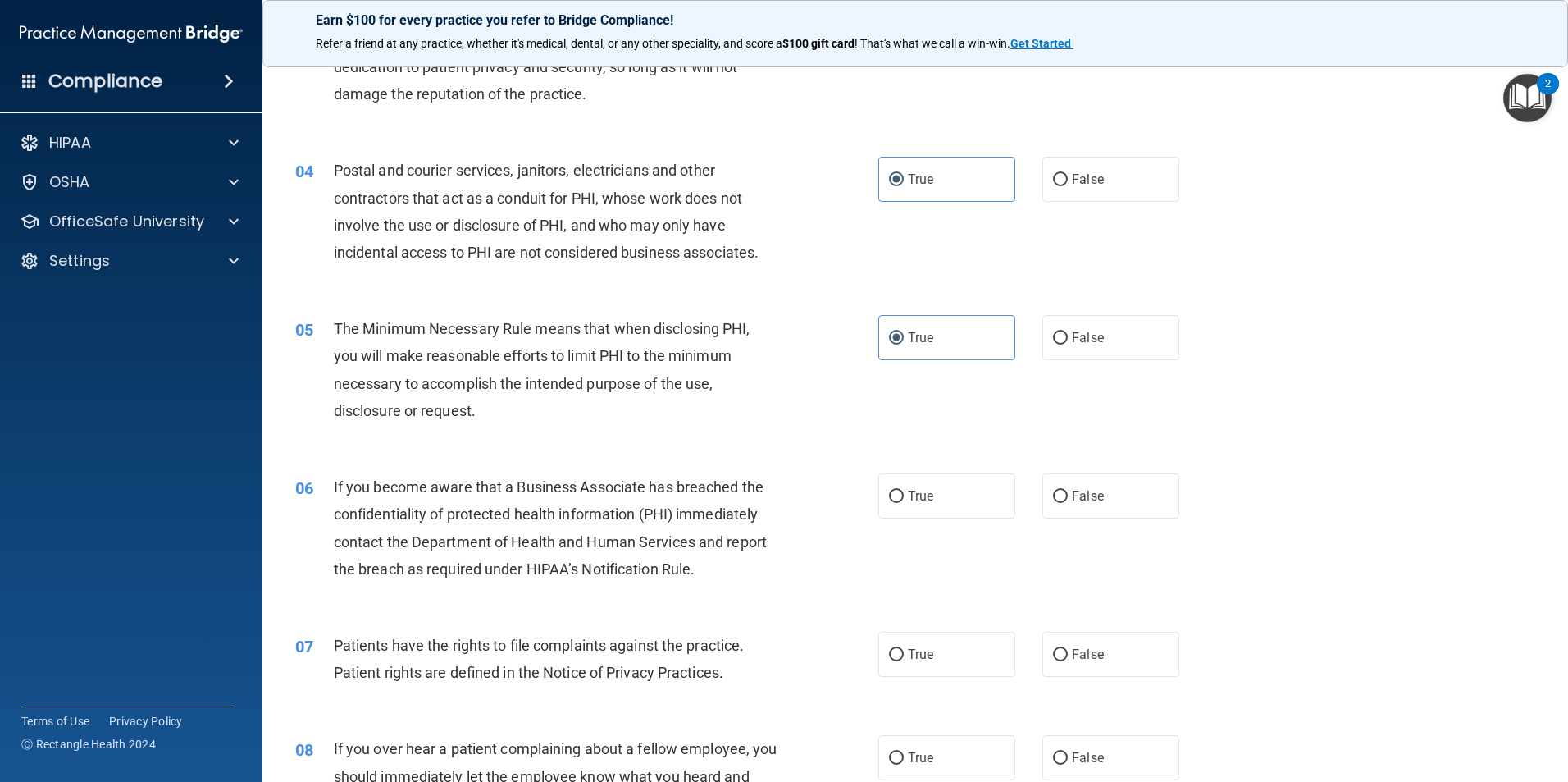
scroll to position [410, 0]
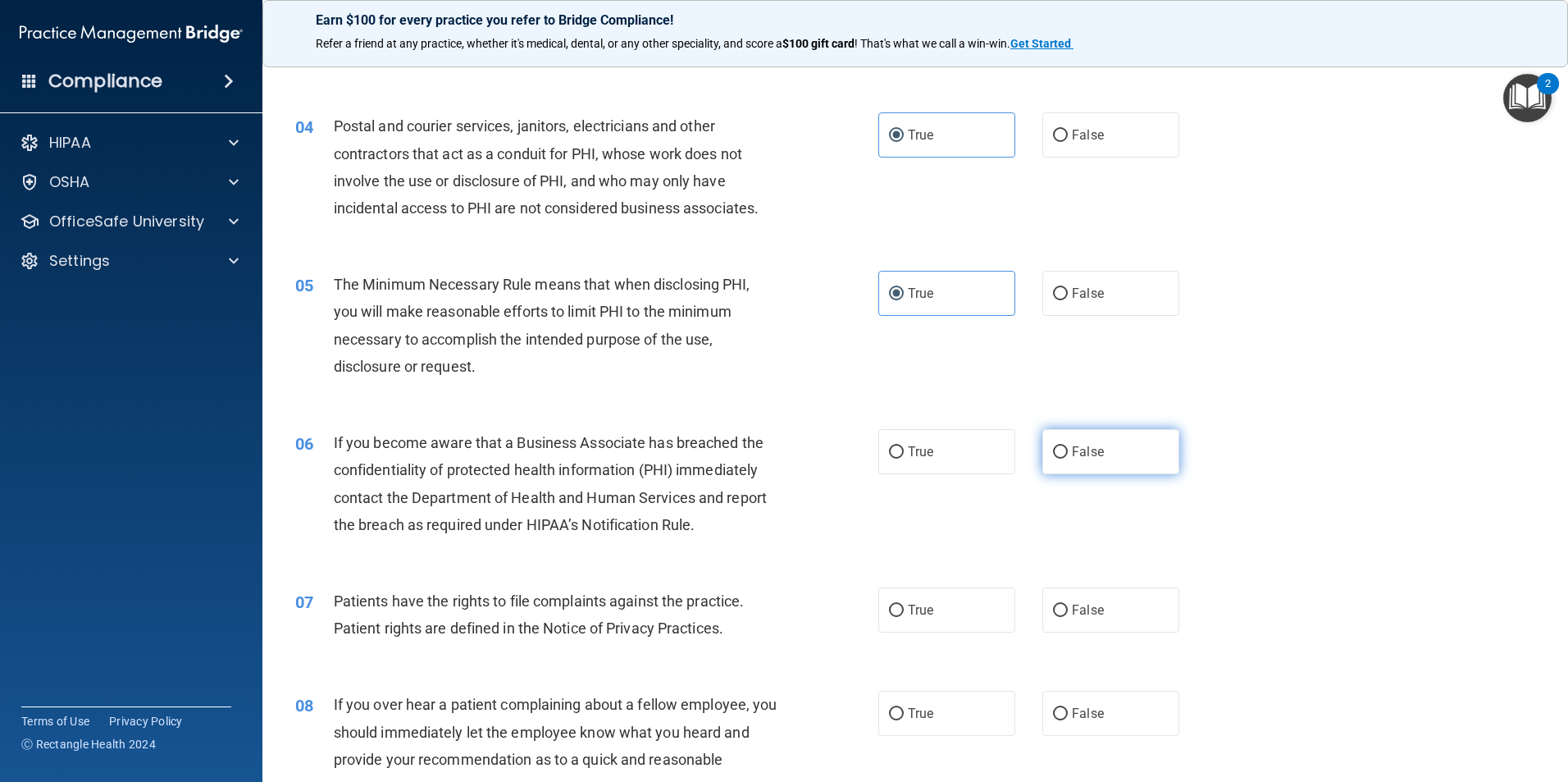
click at [1094, 460] on label "False" at bounding box center [1111, 451] width 137 height 45
click at [1067, 458] on input "False" at bounding box center [1060, 452] width 14 height 13
radio input "true"
click at [935, 625] on label "True" at bounding box center [946, 609] width 137 height 45
click at [904, 617] on input "True" at bounding box center [896, 611] width 14 height 13
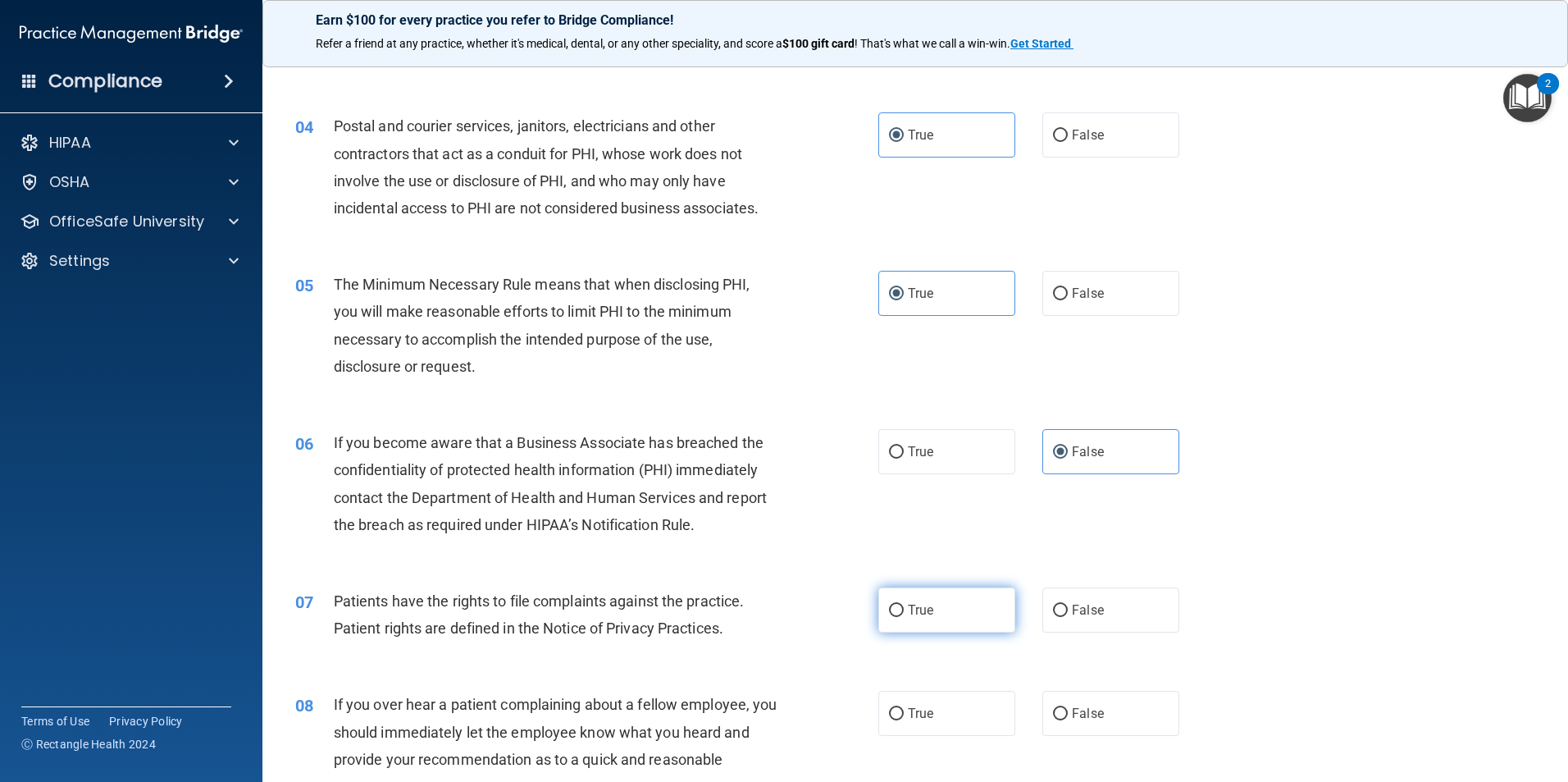
radio input "true"
click at [1117, 709] on label "False" at bounding box center [1111, 713] width 137 height 45
click at [1067, 709] on input "False" at bounding box center [1060, 715] width 14 height 13
radio input "true"
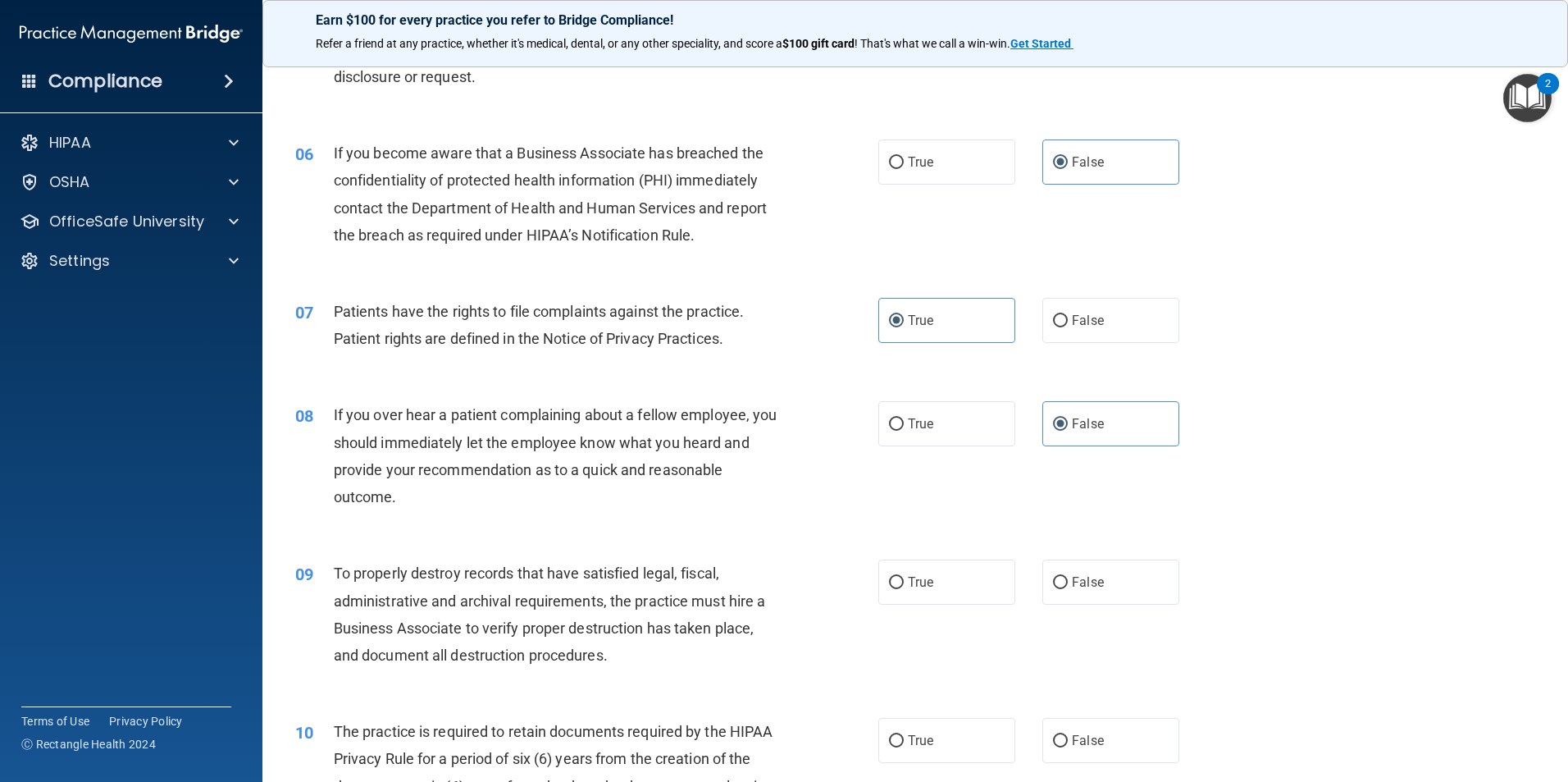
scroll to position [738, 0]
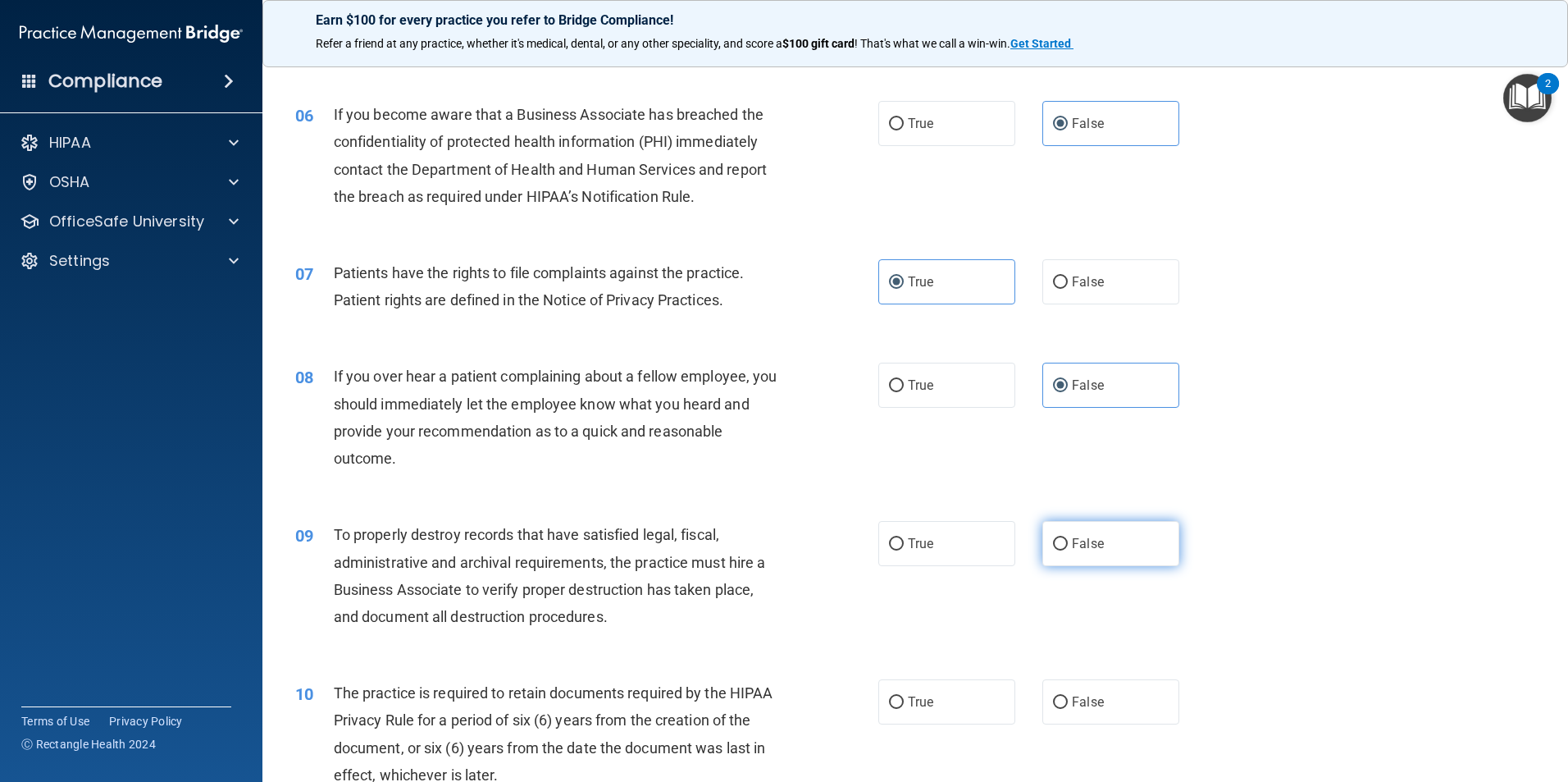
click at [1062, 534] on label "False" at bounding box center [1111, 544] width 137 height 45
click at [1062, 538] on input "False" at bounding box center [1060, 545] width 14 height 13
radio input "true"
click at [935, 708] on label "True" at bounding box center [946, 702] width 137 height 45
click at [904, 708] on input "True" at bounding box center [896, 703] width 14 height 13
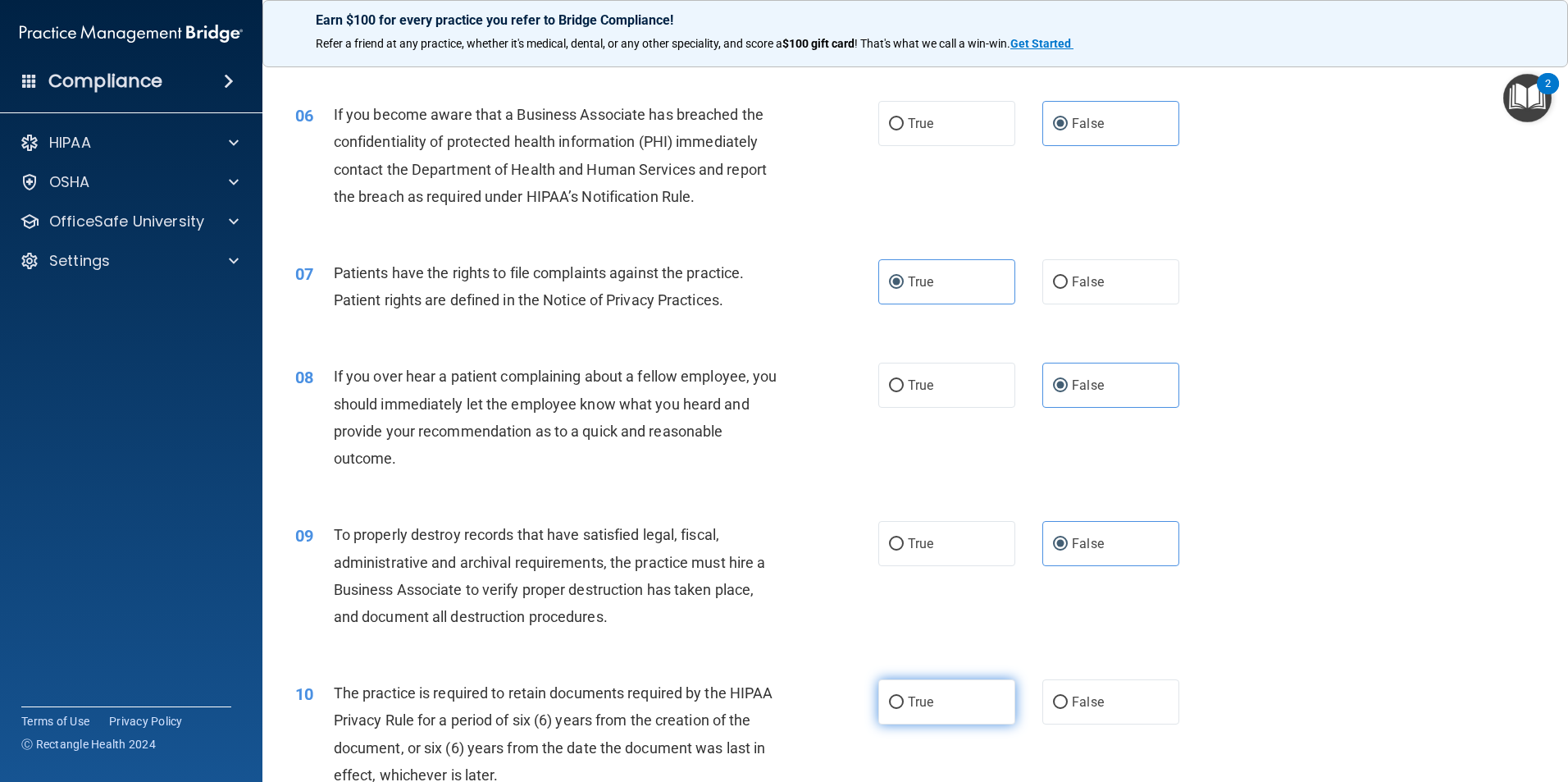
radio input "true"
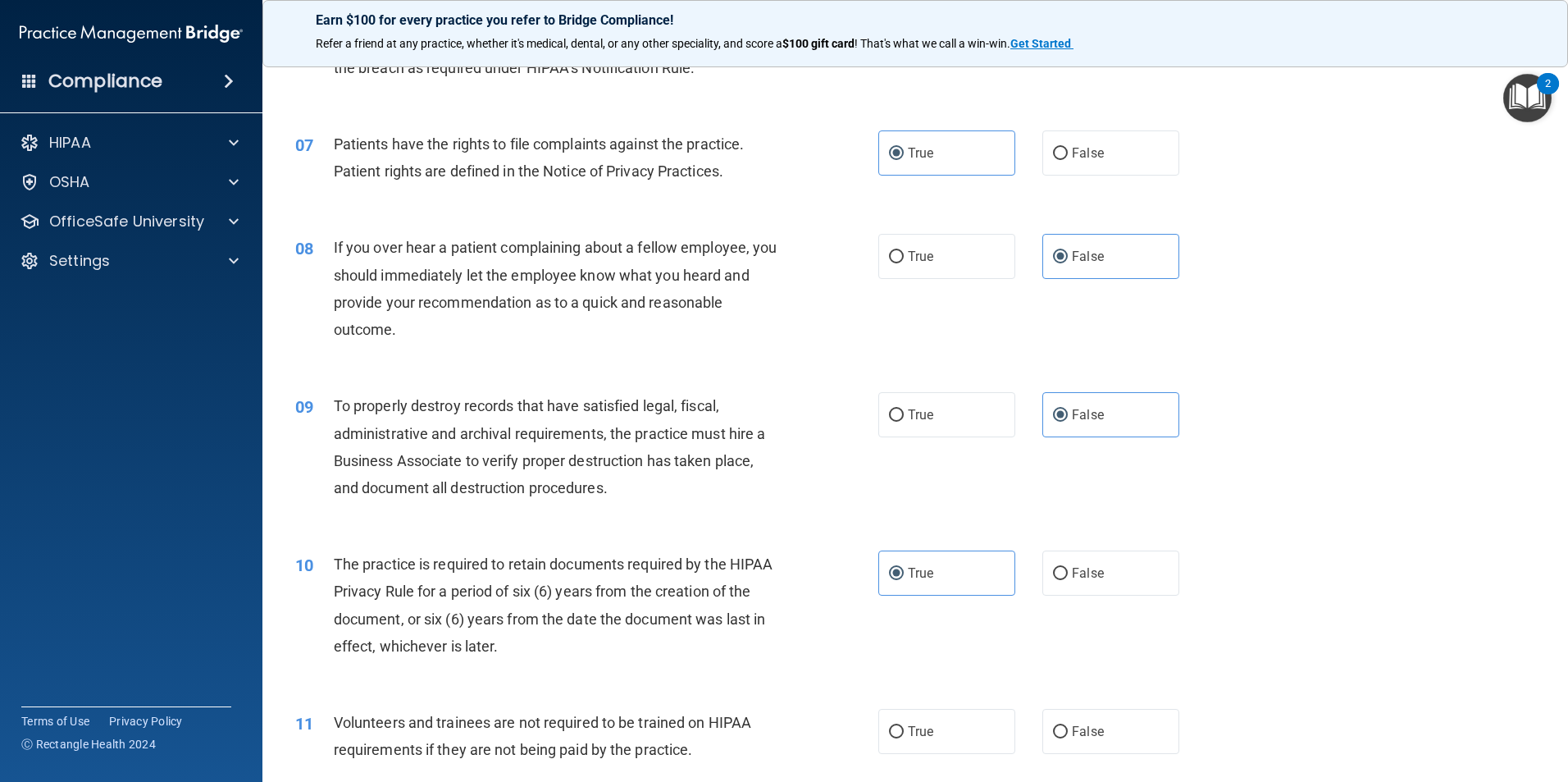
scroll to position [1231, 0]
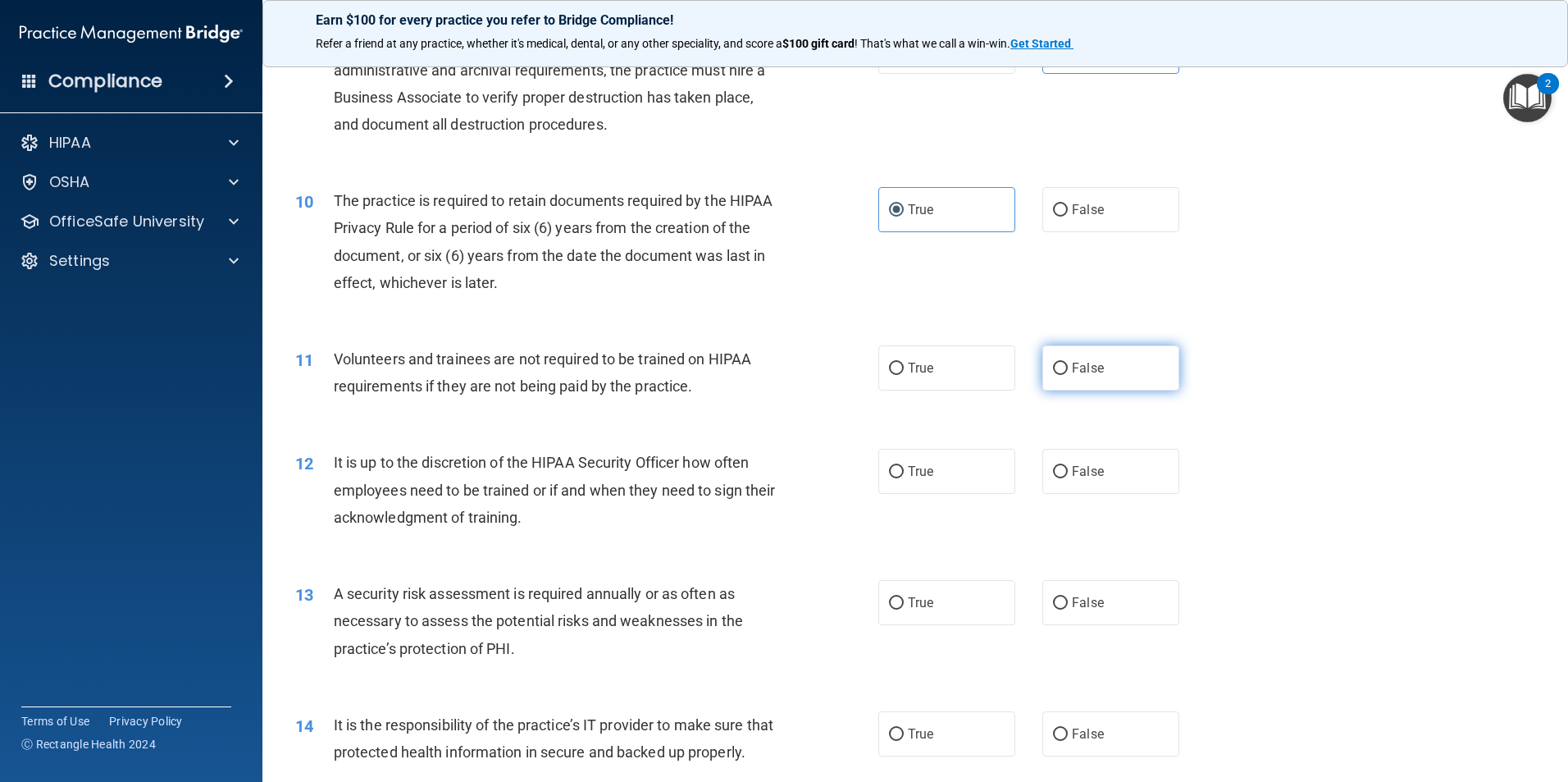
click at [1103, 369] on label "False" at bounding box center [1111, 368] width 137 height 45
click at [1067, 369] on input "False" at bounding box center [1060, 369] width 14 height 13
radio input "true"
click at [1094, 478] on span "False" at bounding box center [1088, 471] width 32 height 15
click at [1067, 478] on input "False" at bounding box center [1060, 472] width 14 height 13
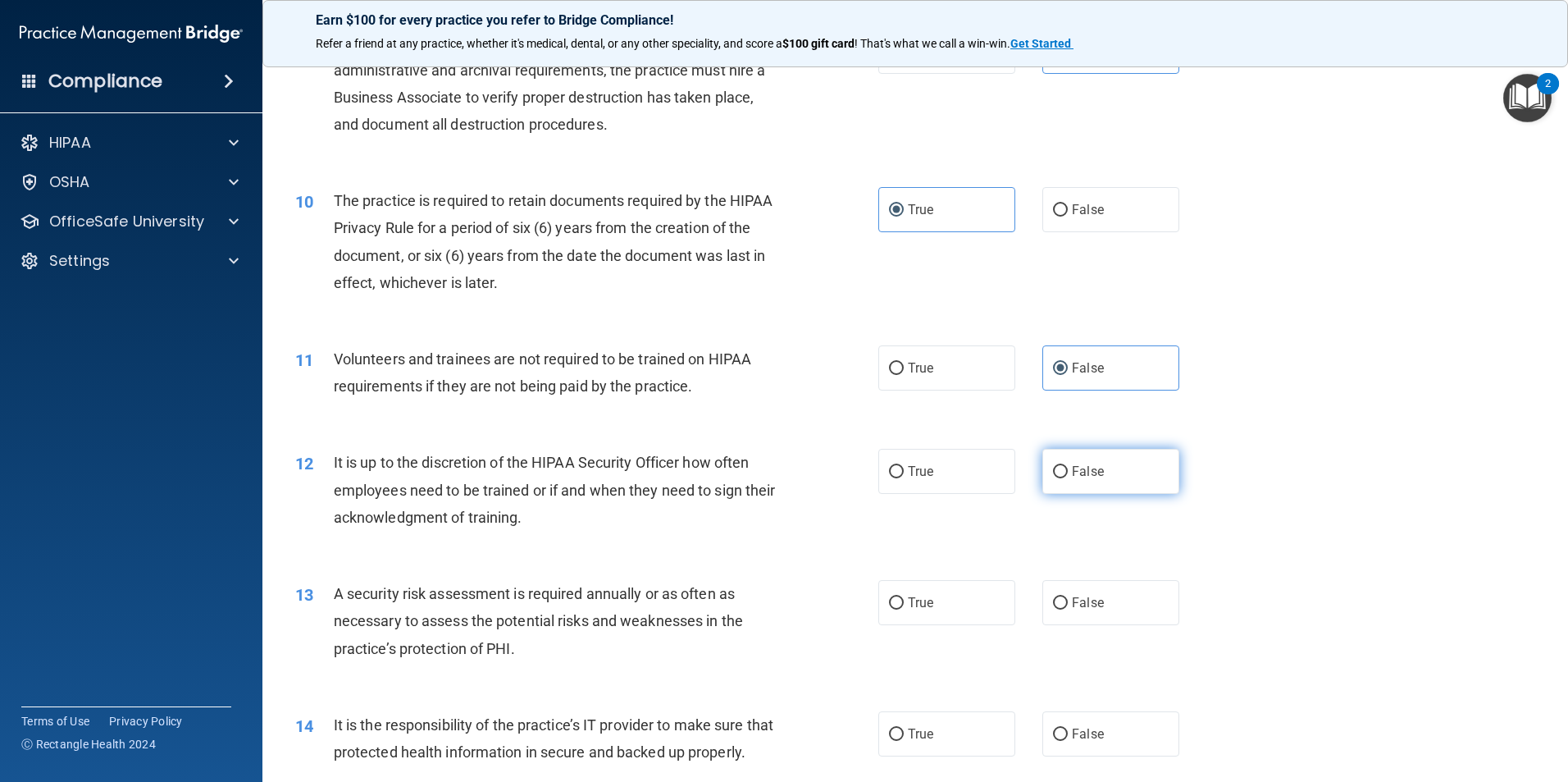
radio input "true"
click at [972, 653] on div "13 A security risk assessment is required annually or as often as necessary to …" at bounding box center [915, 625] width 1264 height 131
click at [971, 639] on div "13 A security risk assessment is required annually or as often as necessary to …" at bounding box center [915, 625] width 1264 height 131
click at [956, 606] on label "True" at bounding box center [946, 602] width 137 height 45
click at [904, 606] on input "True" at bounding box center [896, 603] width 14 height 13
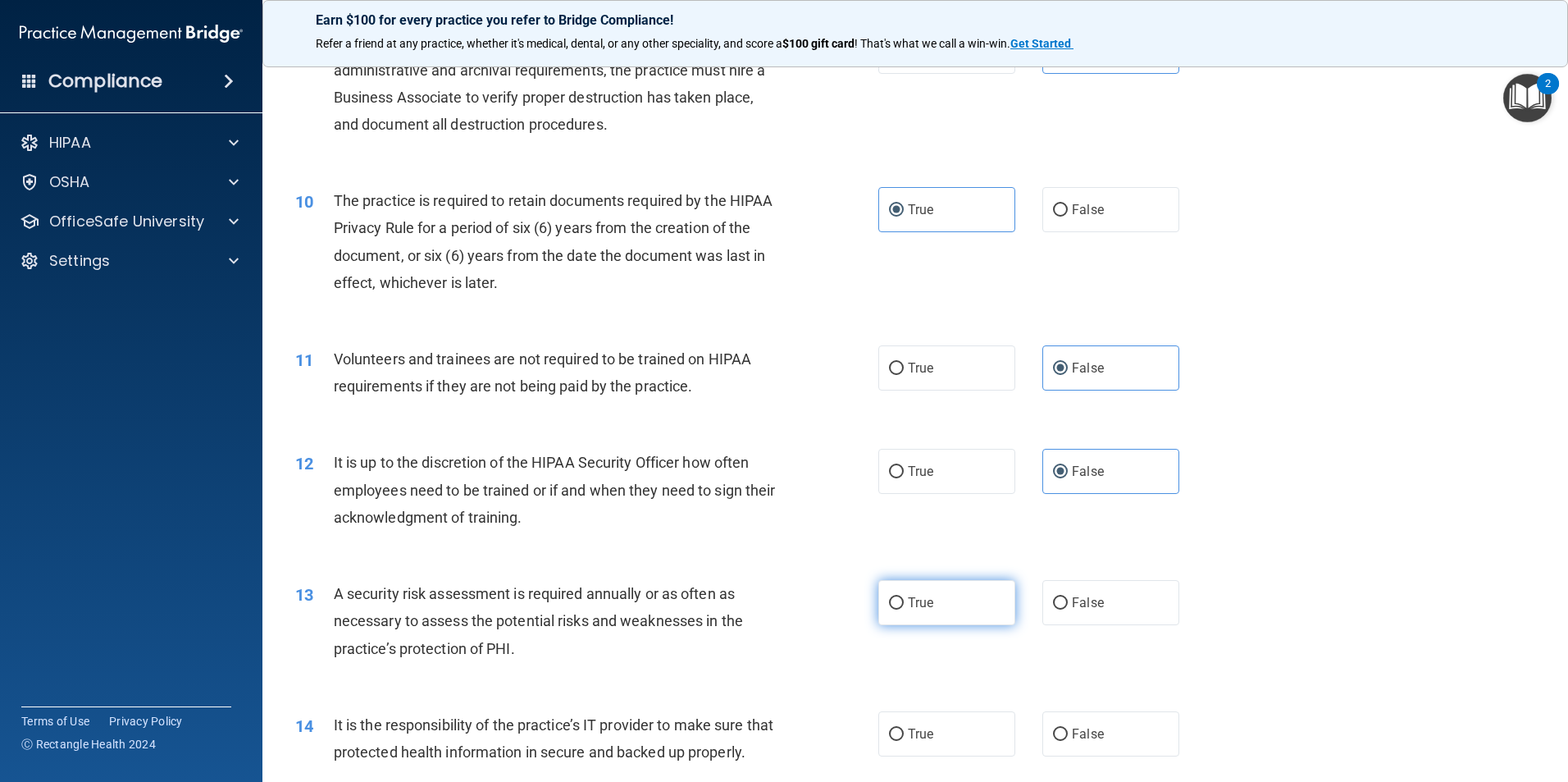
radio input "true"
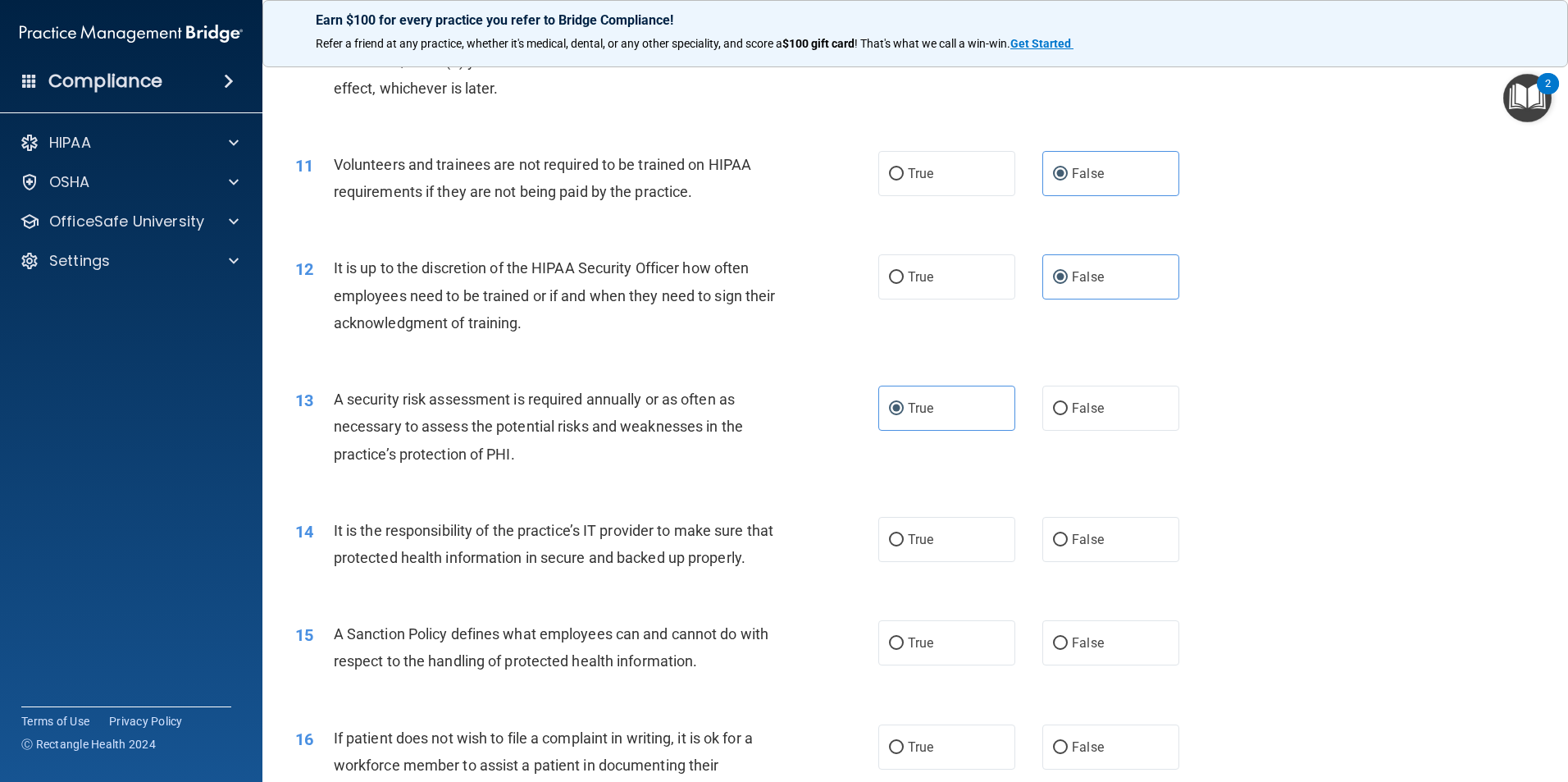
scroll to position [1559, 0]
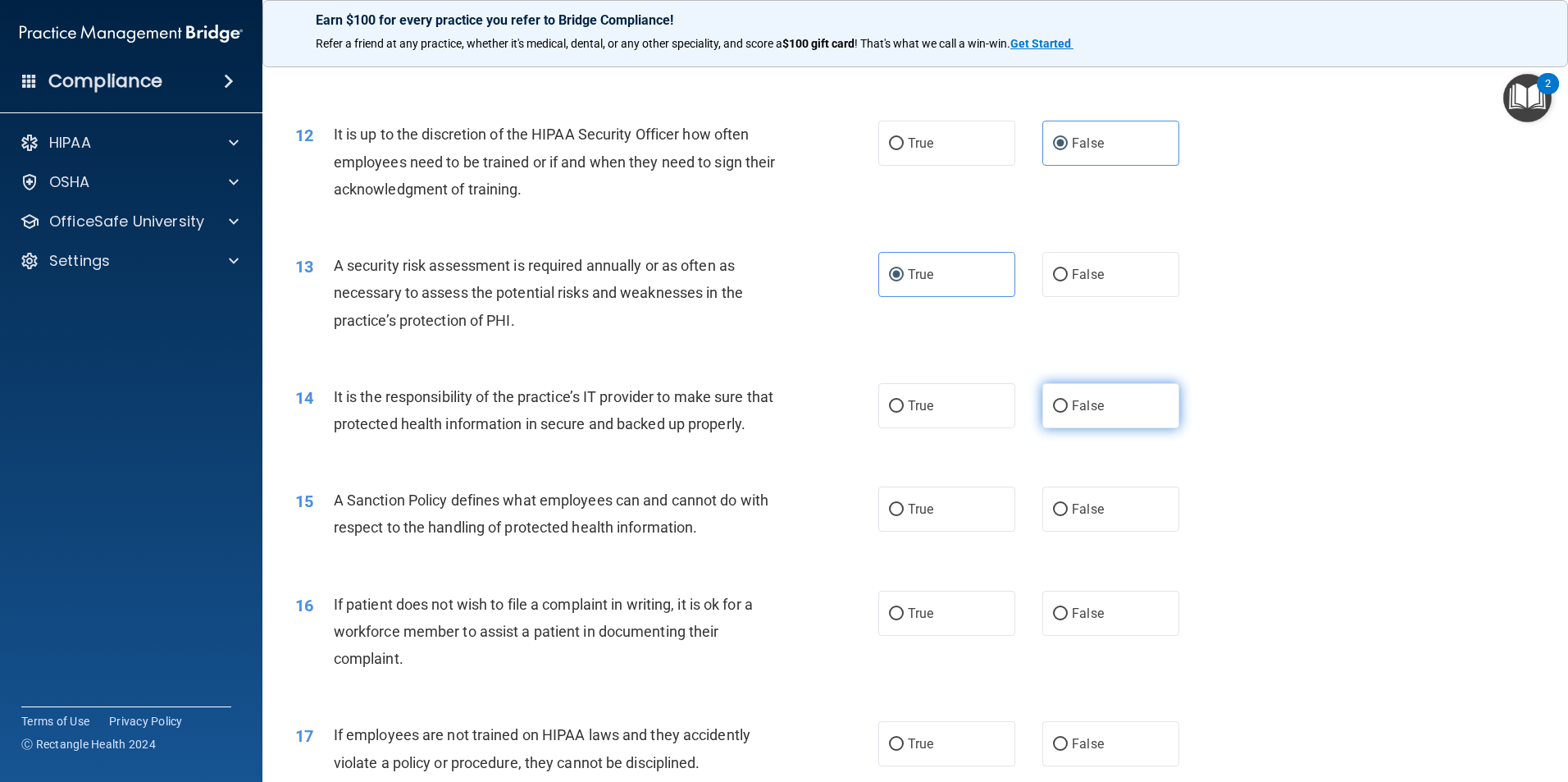
click at [1117, 396] on label "False" at bounding box center [1111, 405] width 137 height 45
click at [1067, 400] on input "False" at bounding box center [1060, 406] width 14 height 13
radio input "true"
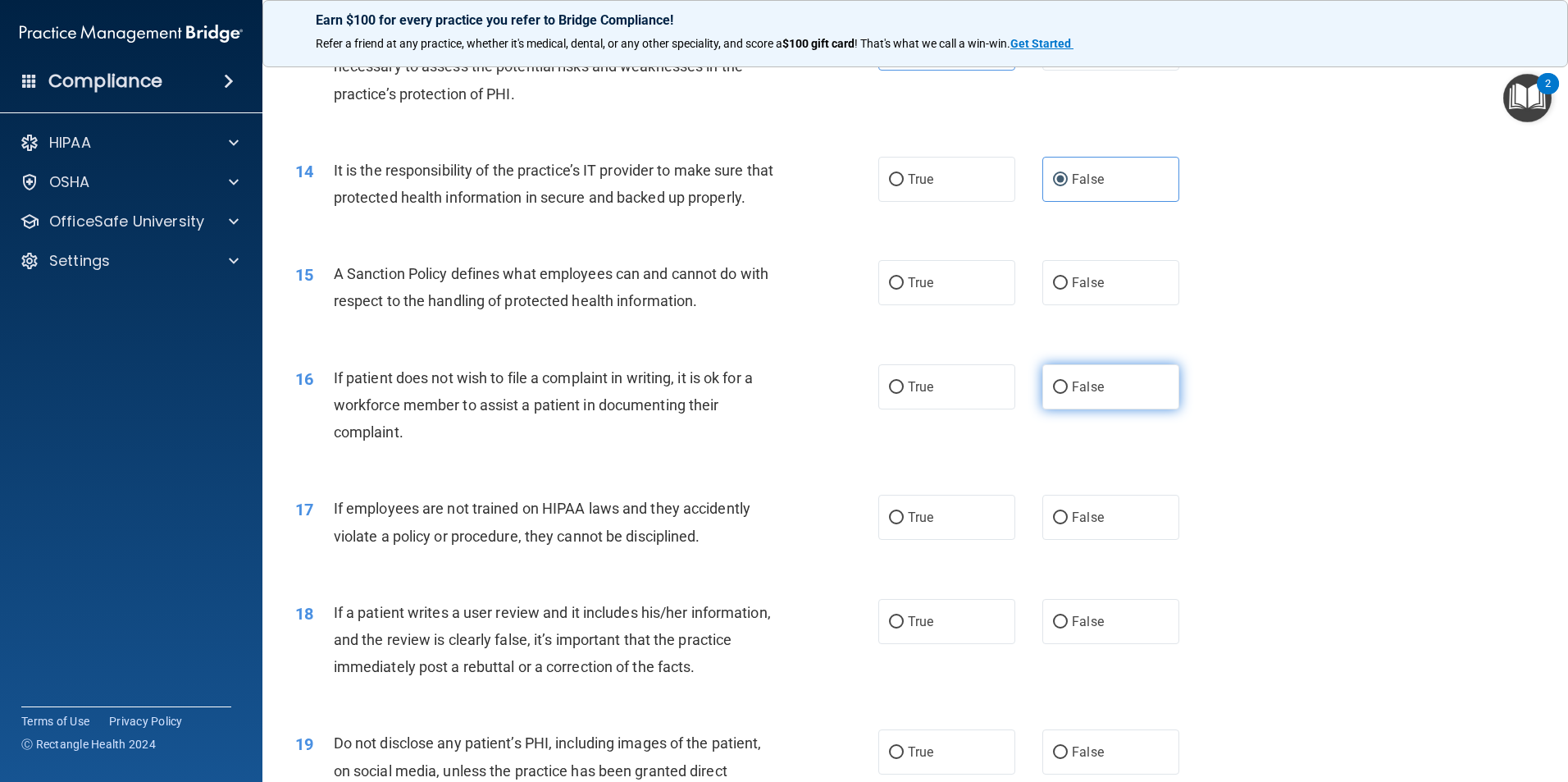
scroll to position [1805, 0]
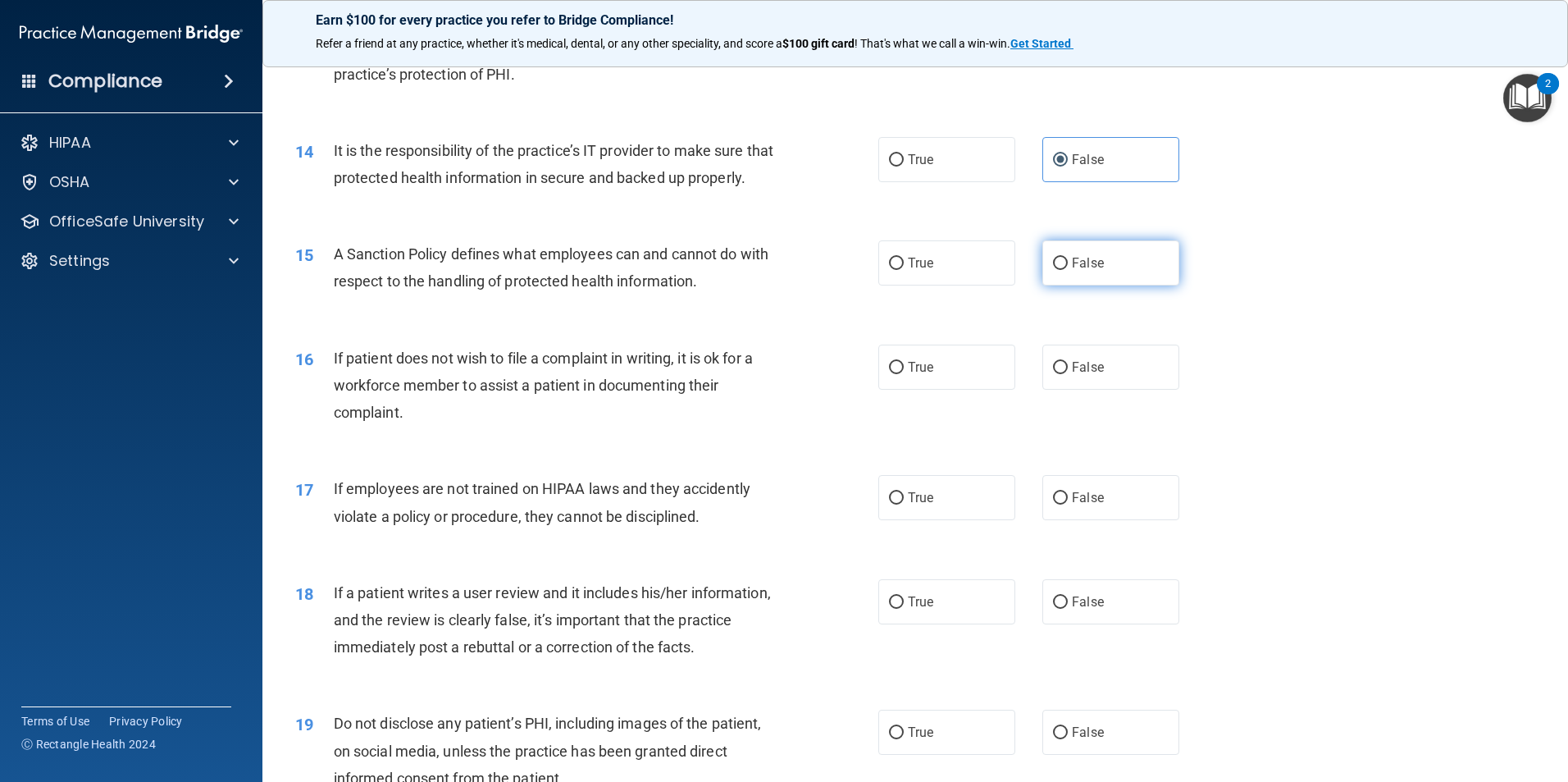
click at [1110, 286] on label "False" at bounding box center [1111, 262] width 137 height 45
click at [1067, 270] on input "False" at bounding box center [1060, 264] width 14 height 13
radio input "true"
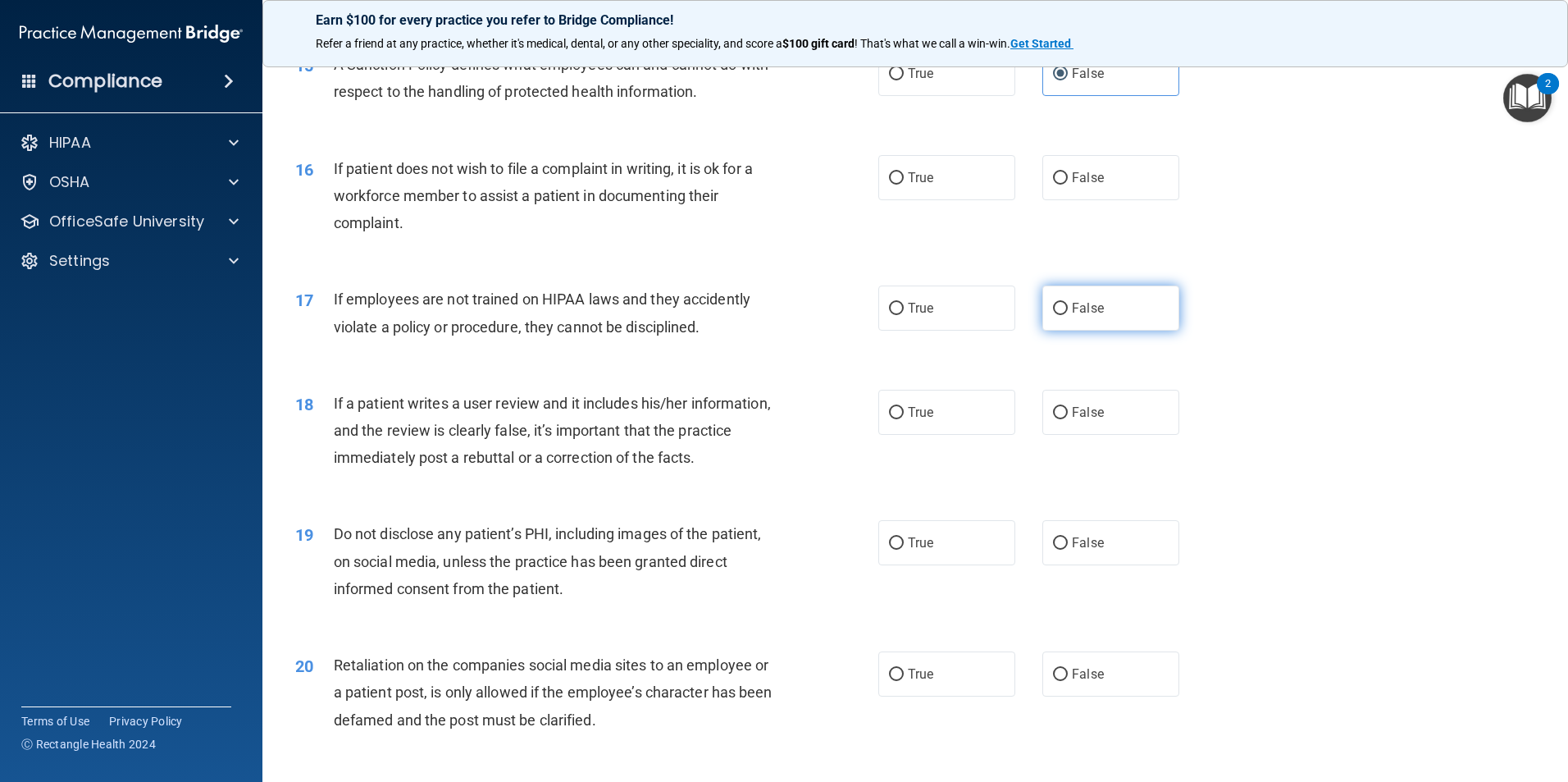
scroll to position [2051, 0]
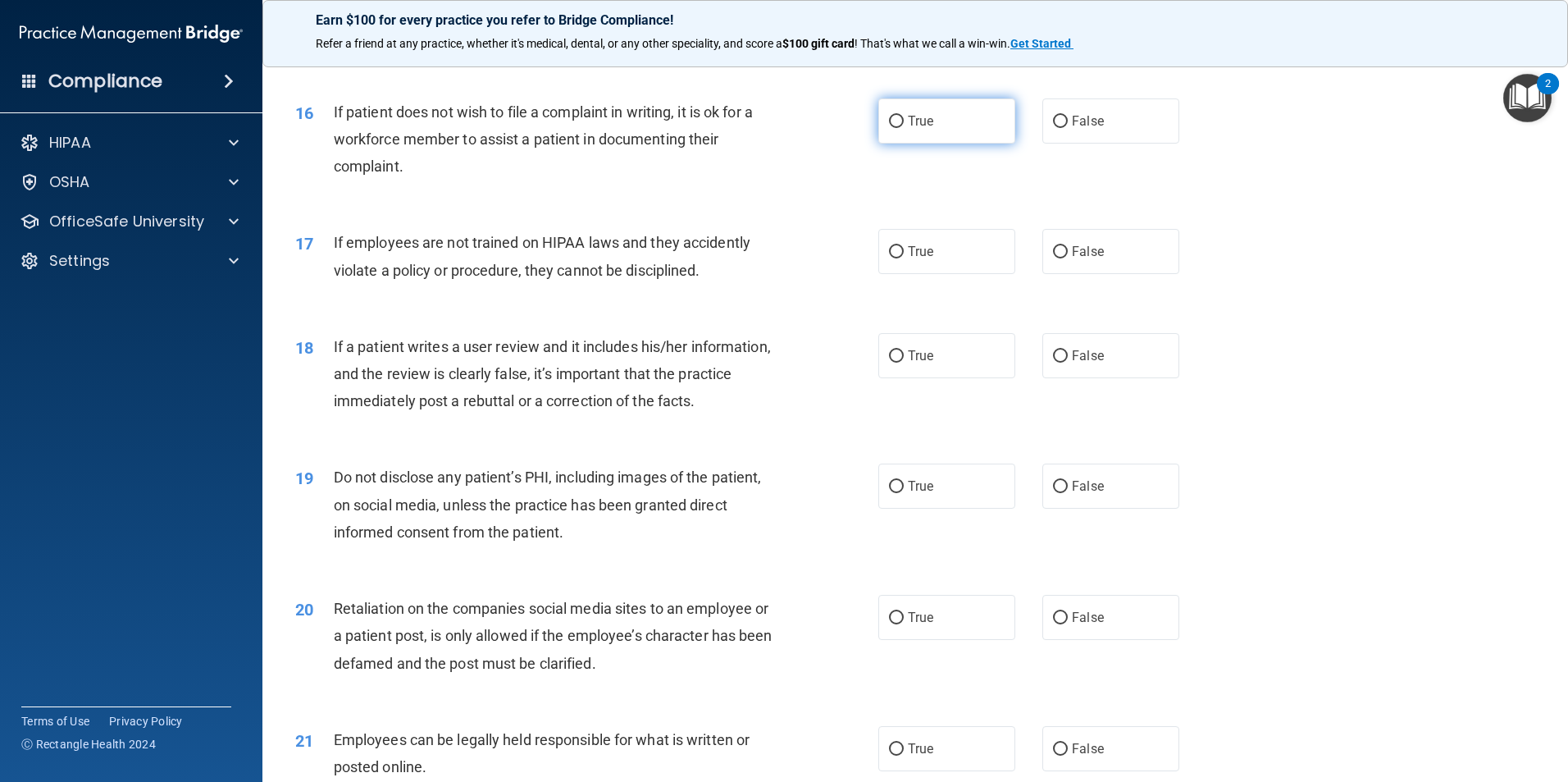
click at [982, 144] on label "True" at bounding box center [946, 121] width 137 height 45
click at [904, 128] on input "True" at bounding box center [896, 122] width 14 height 13
radio input "true"
click at [1087, 274] on label "False" at bounding box center [1111, 252] width 137 height 45
click at [1067, 258] on input "False" at bounding box center [1060, 253] width 14 height 13
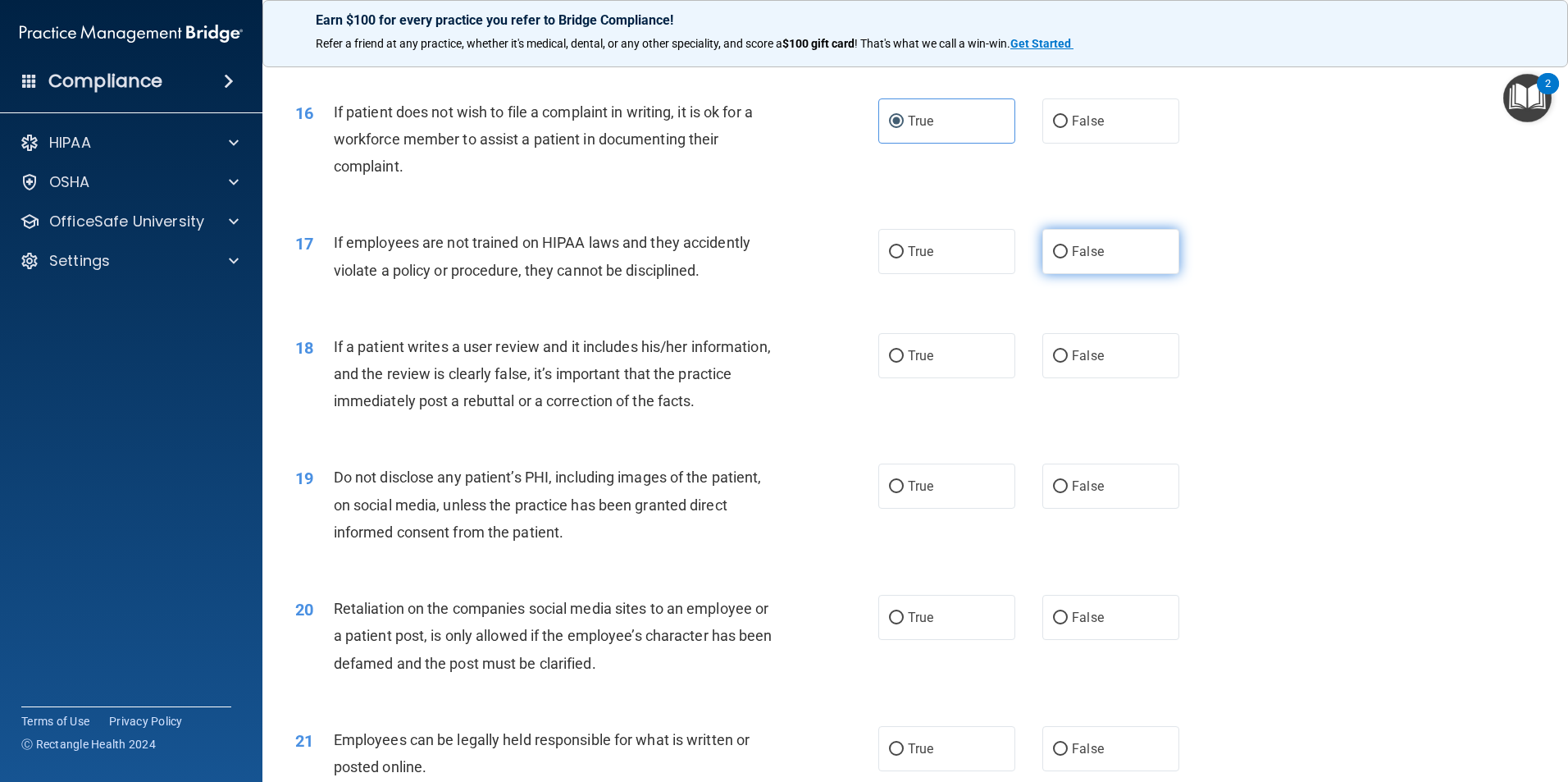
radio input "true"
click at [1098, 378] on label "False" at bounding box center [1111, 356] width 137 height 45
click at [1067, 362] on input "False" at bounding box center [1060, 357] width 14 height 13
radio input "true"
click at [962, 503] on label "True" at bounding box center [946, 486] width 137 height 45
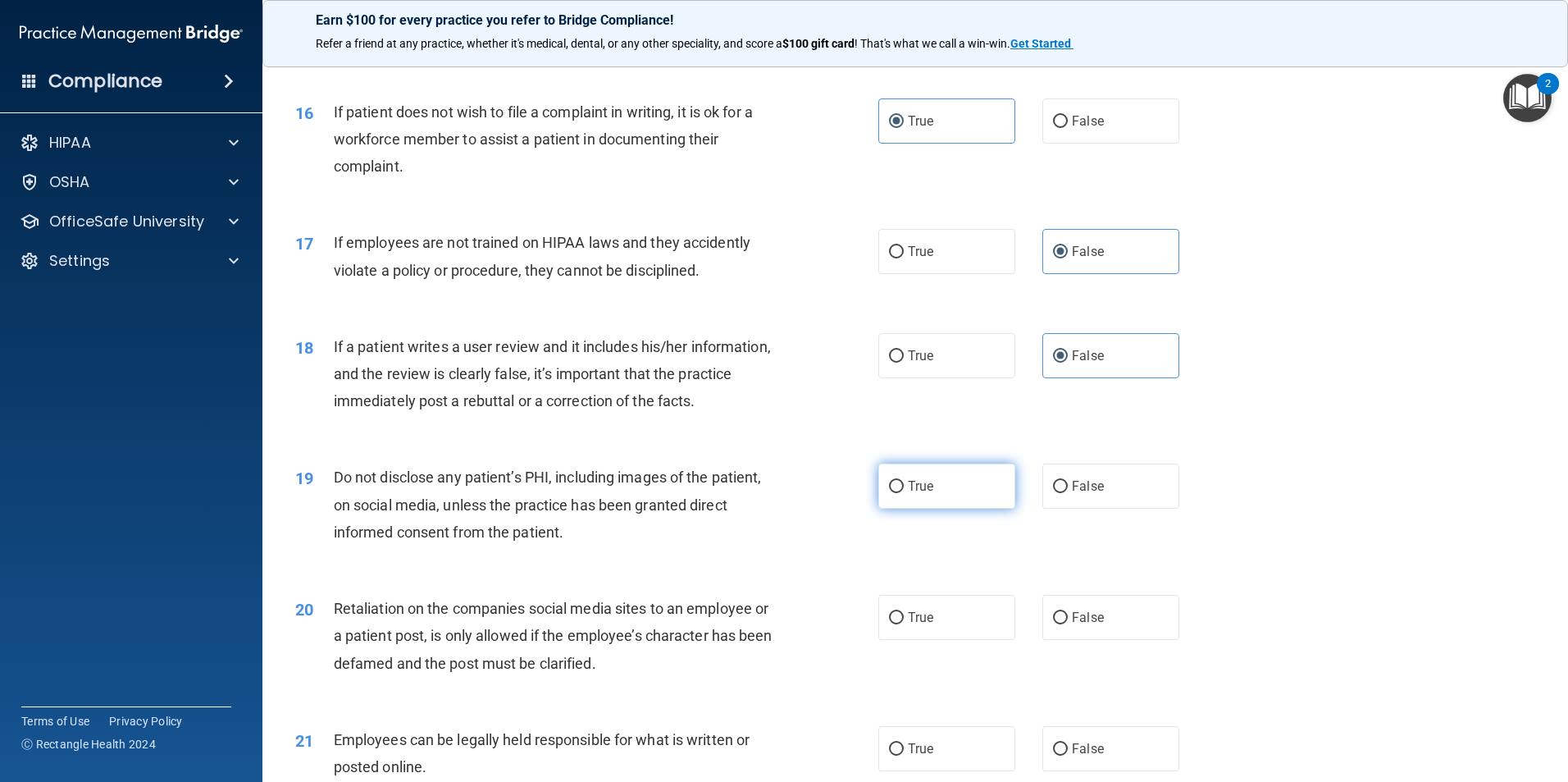
click at [904, 493] on input "True" at bounding box center [896, 487] width 14 height 13
radio input "true"
click at [1124, 640] on label "False" at bounding box center [1111, 618] width 137 height 45
click at [1067, 625] on input "False" at bounding box center [1060, 618] width 14 height 13
radio input "true"
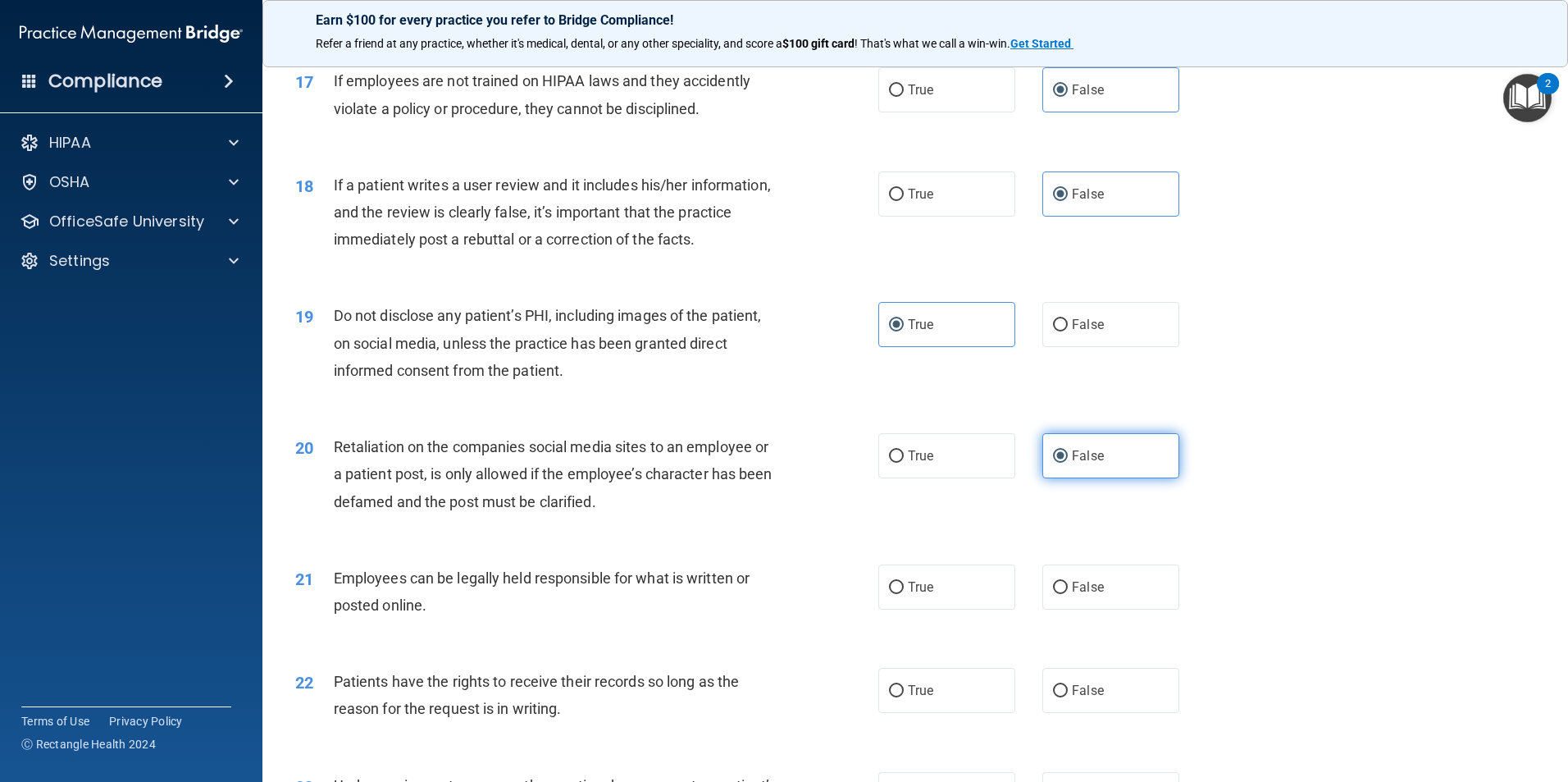
scroll to position [2379, 0]
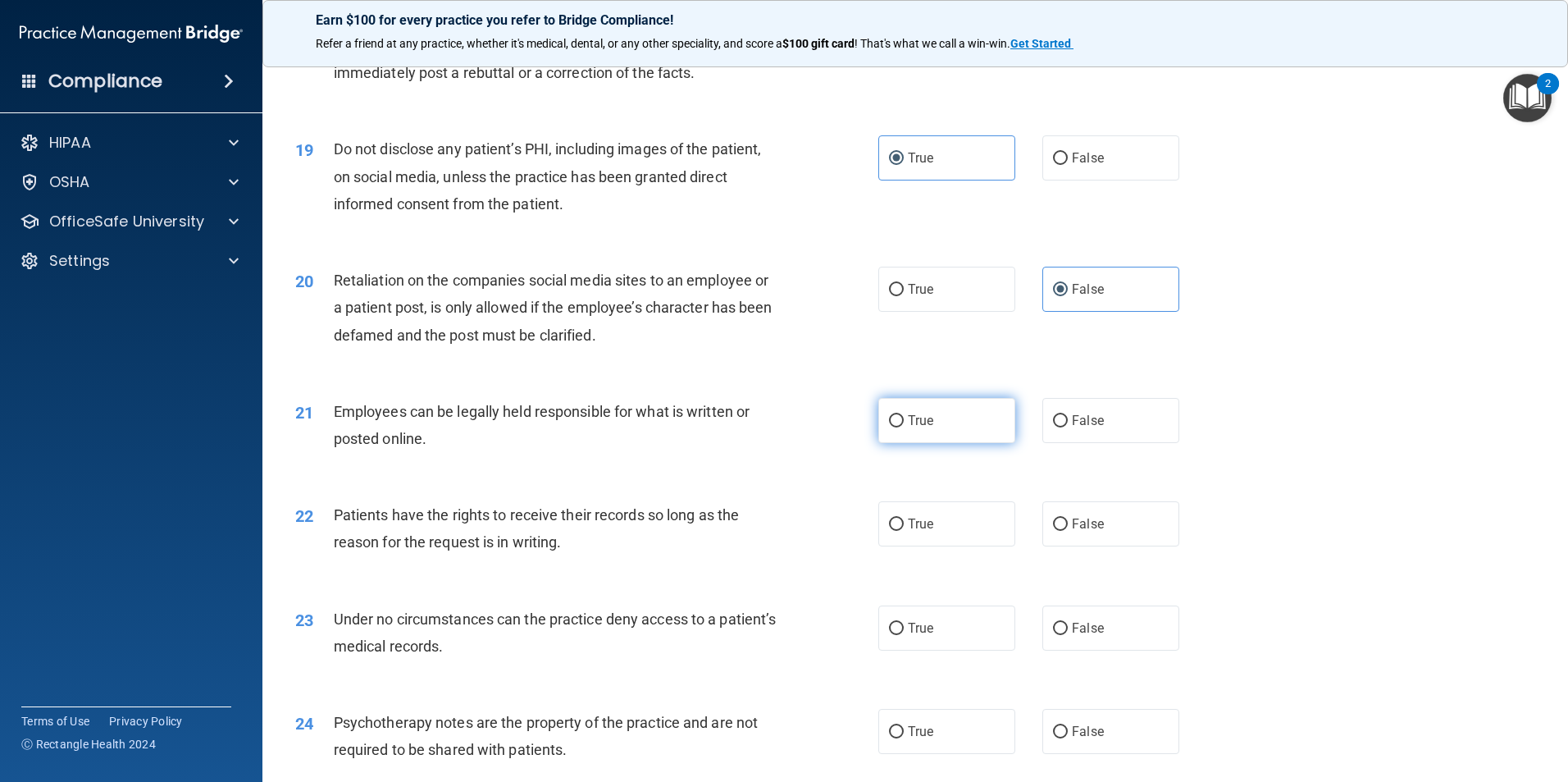
click at [941, 443] on label "True" at bounding box center [946, 421] width 137 height 45
click at [904, 427] on input "True" at bounding box center [896, 422] width 14 height 13
radio input "true"
click at [1056, 547] on label "False" at bounding box center [1111, 524] width 137 height 45
click at [1056, 530] on input "False" at bounding box center [1060, 525] width 14 height 13
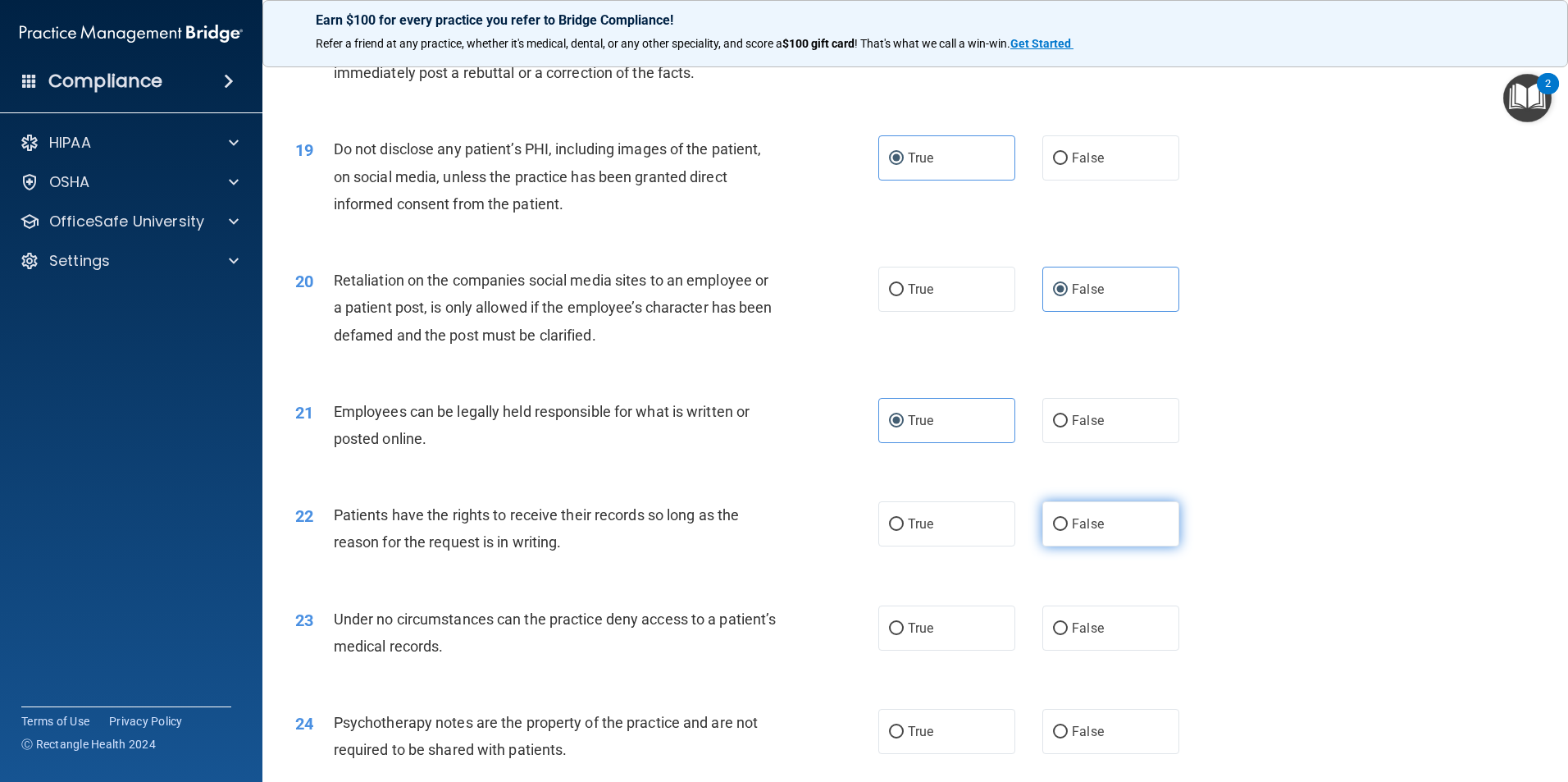
radio input "true"
click at [1086, 651] on label "False" at bounding box center [1111, 628] width 137 height 45
click at [1067, 635] on input "False" at bounding box center [1060, 629] width 14 height 13
radio input "true"
click at [969, 753] on label "True" at bounding box center [946, 732] width 137 height 45
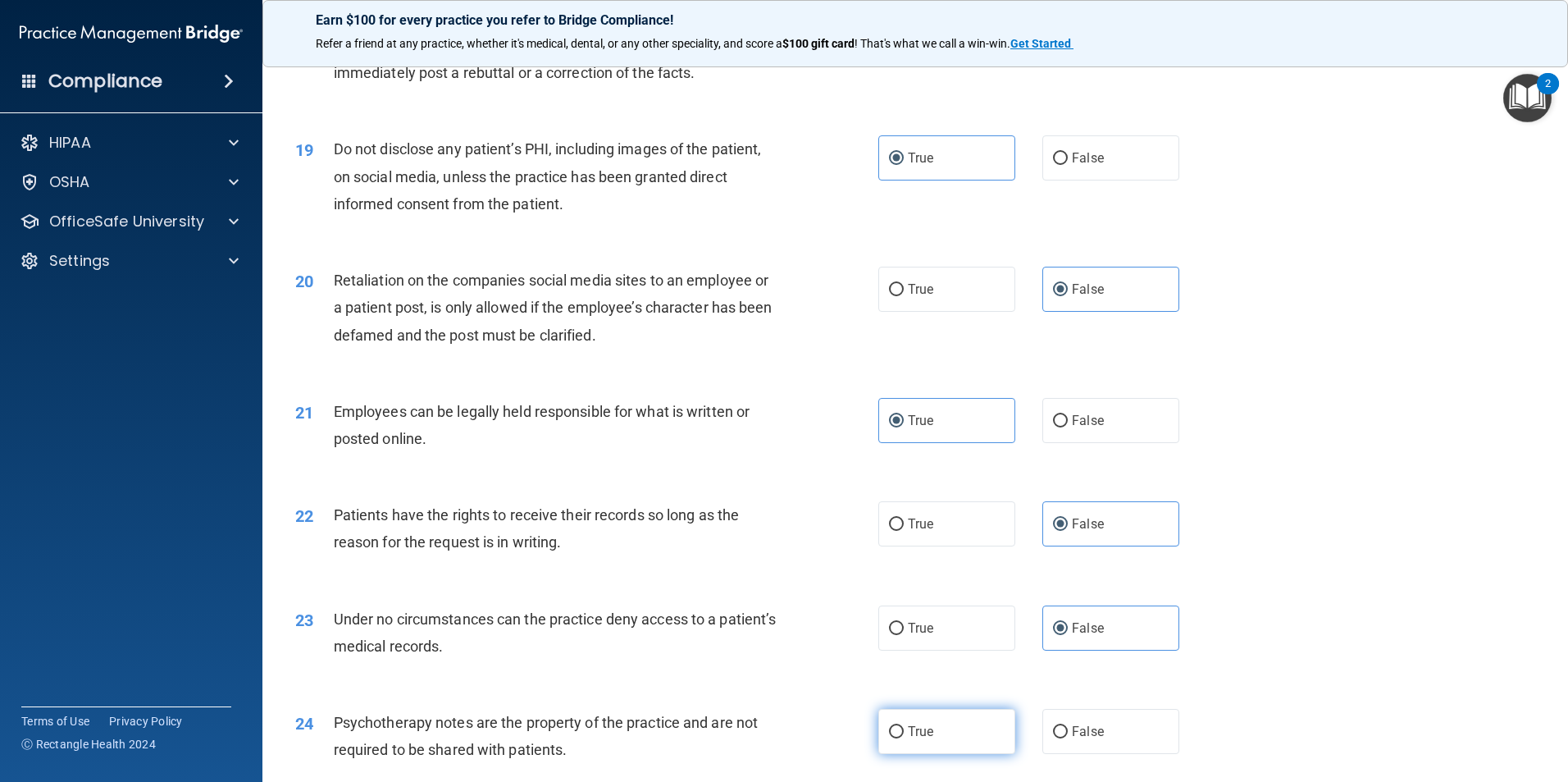
click at [904, 738] on input "True" at bounding box center [896, 733] width 14 height 13
radio input "true"
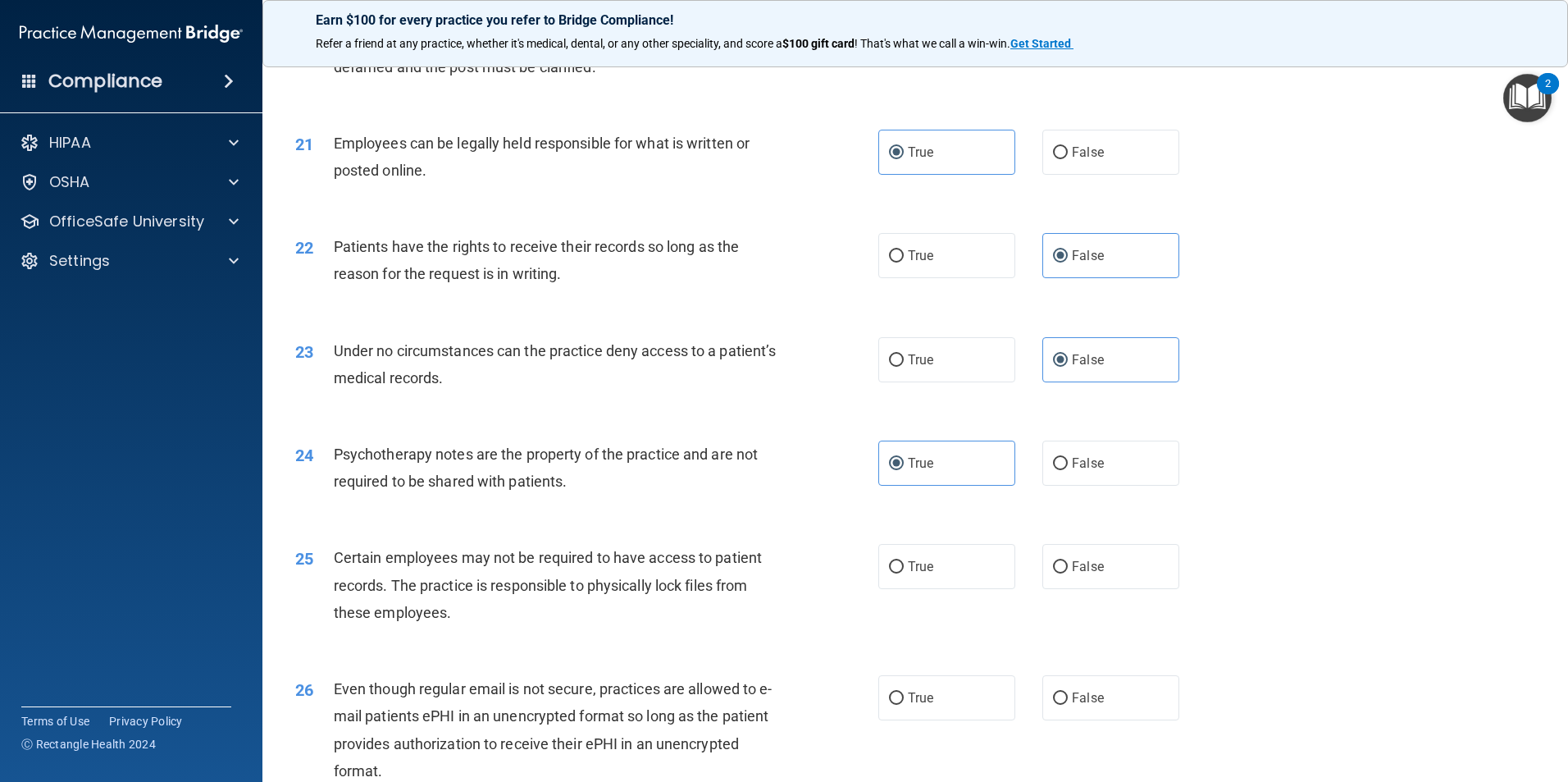
scroll to position [2707, 0]
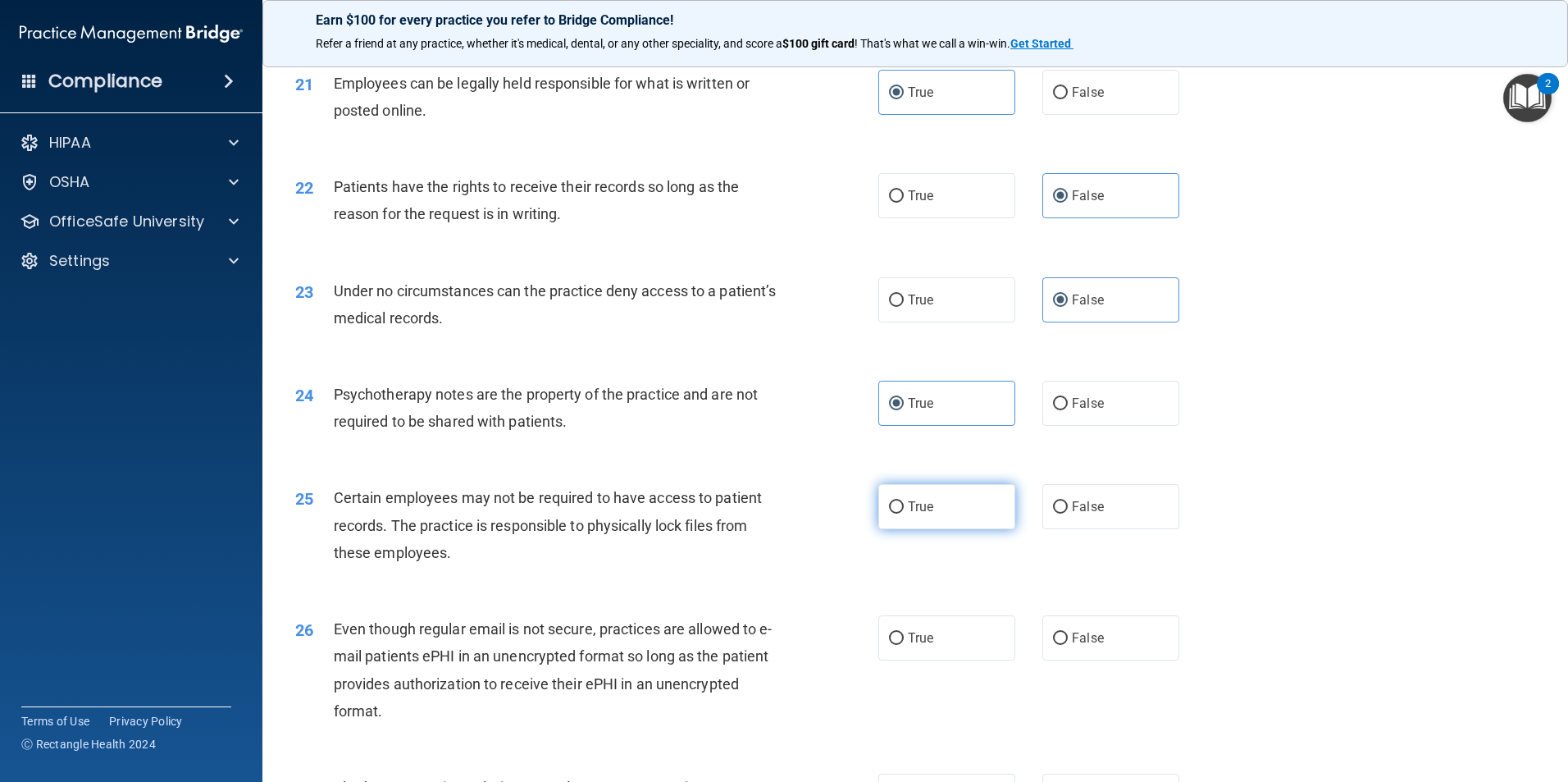
click at [937, 529] on label "True" at bounding box center [946, 506] width 137 height 45
click at [904, 513] on input "True" at bounding box center [896, 508] width 14 height 13
radio input "true"
click at [943, 661] on label "True" at bounding box center [946, 637] width 137 height 45
click at [904, 644] on input "True" at bounding box center [896, 639] width 14 height 13
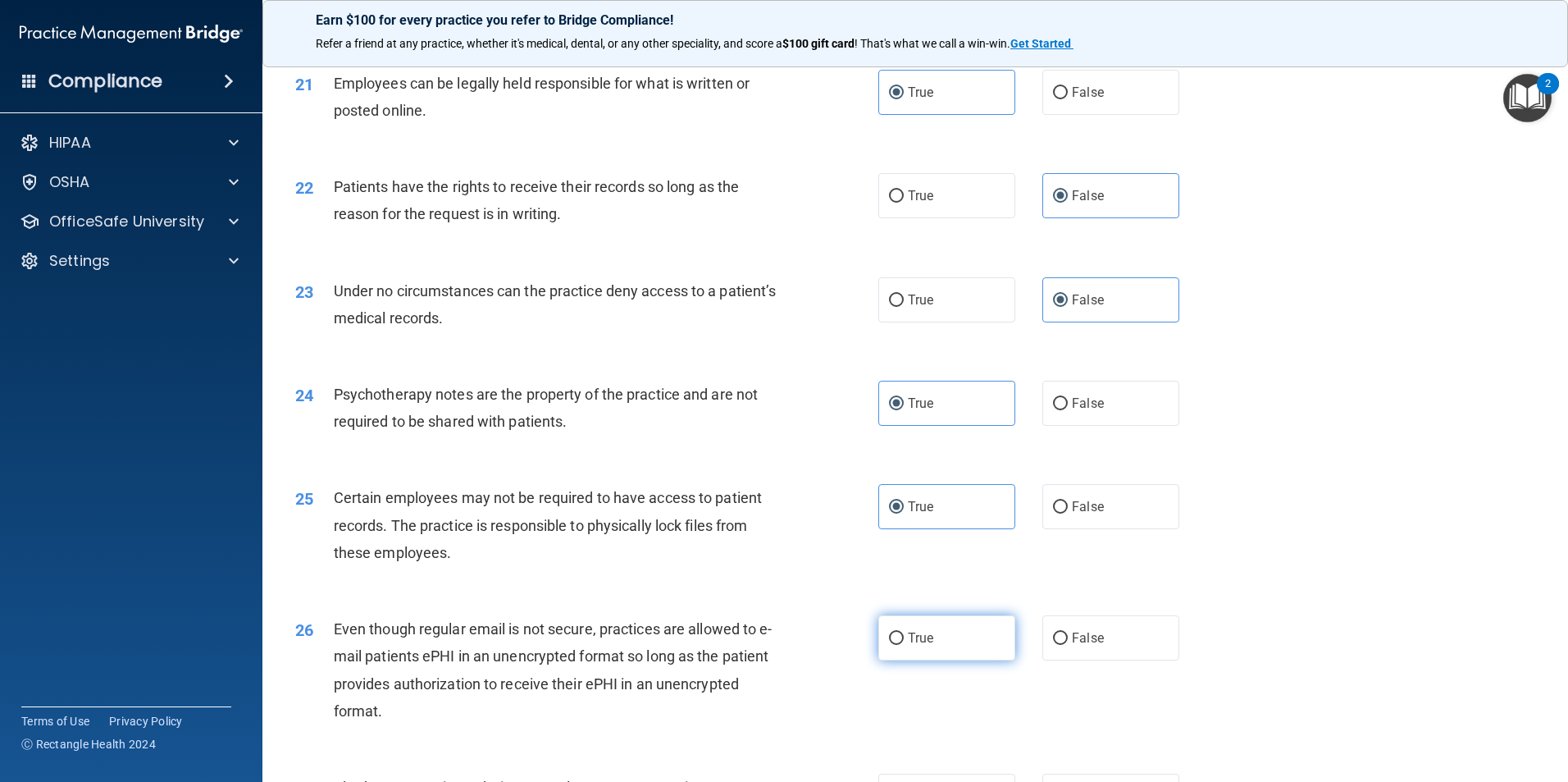
radio input "true"
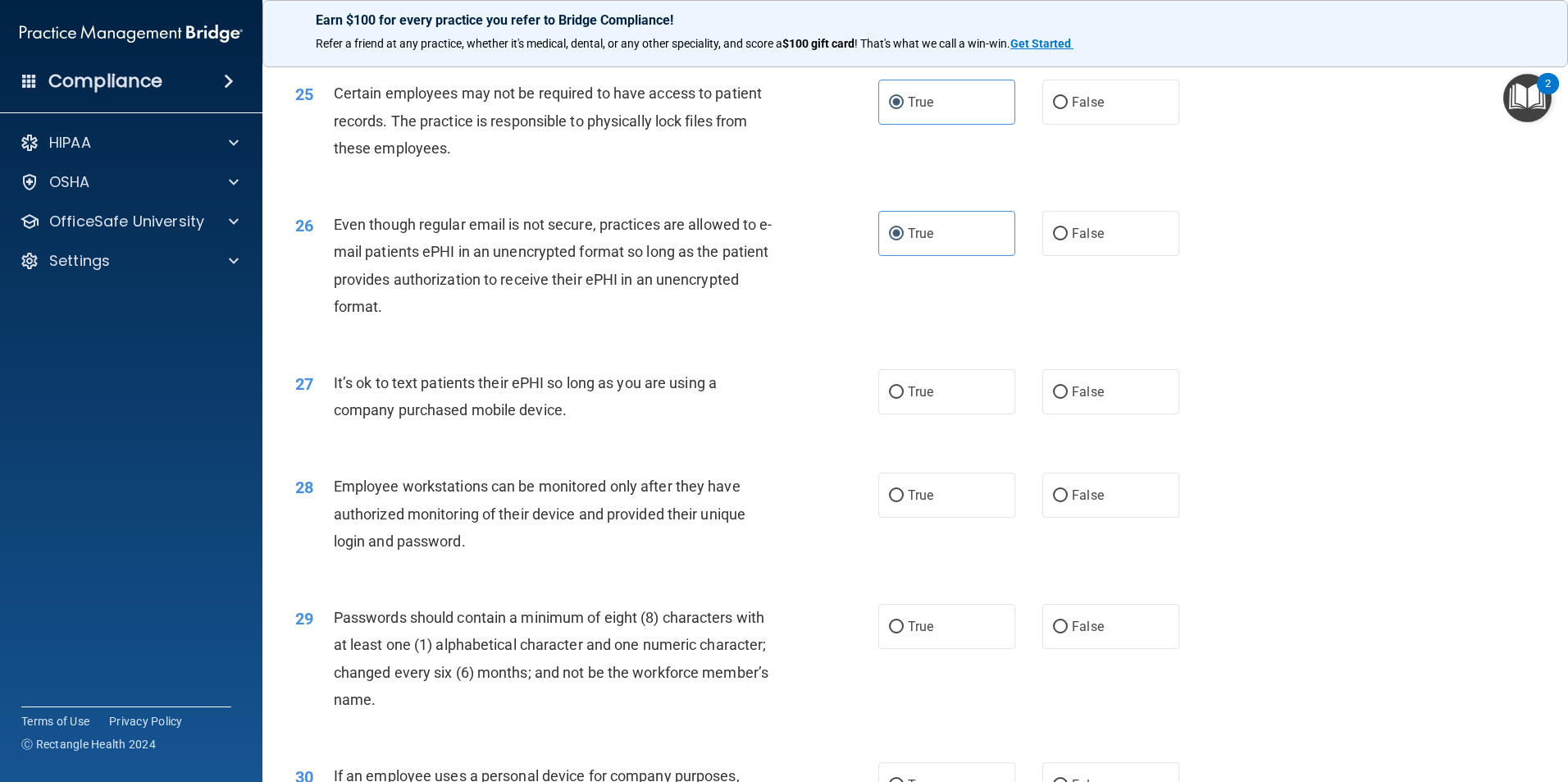
scroll to position [3117, 0]
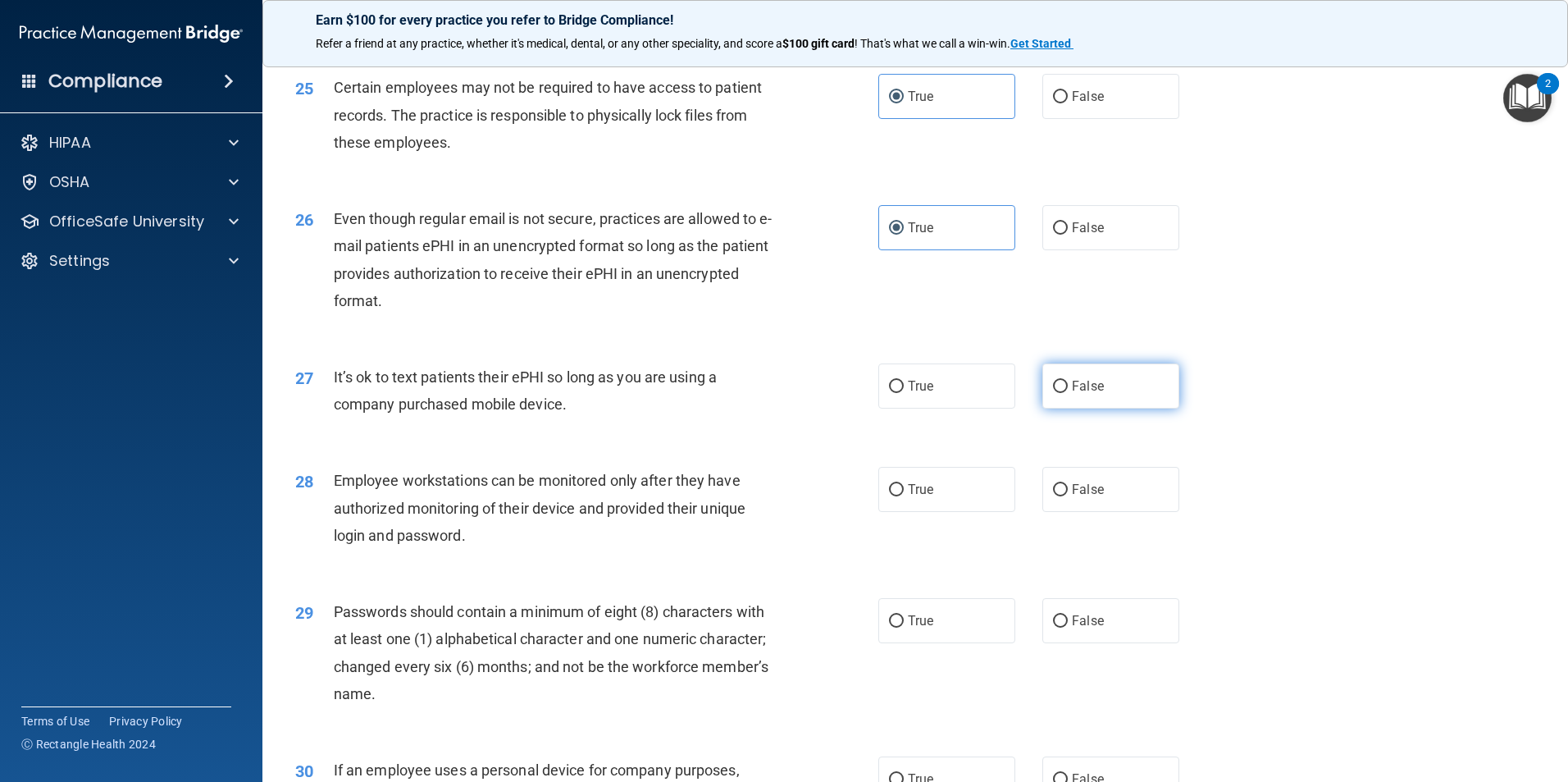
click at [1108, 408] on label "False" at bounding box center [1111, 386] width 137 height 45
click at [1067, 393] on input "False" at bounding box center [1060, 387] width 14 height 13
radio input "true"
click at [1102, 542] on div "28 Employee workstations can be monitored only after they have authorized monit…" at bounding box center [915, 511] width 1264 height 131
click at [1102, 511] on label "False" at bounding box center [1111, 489] width 137 height 45
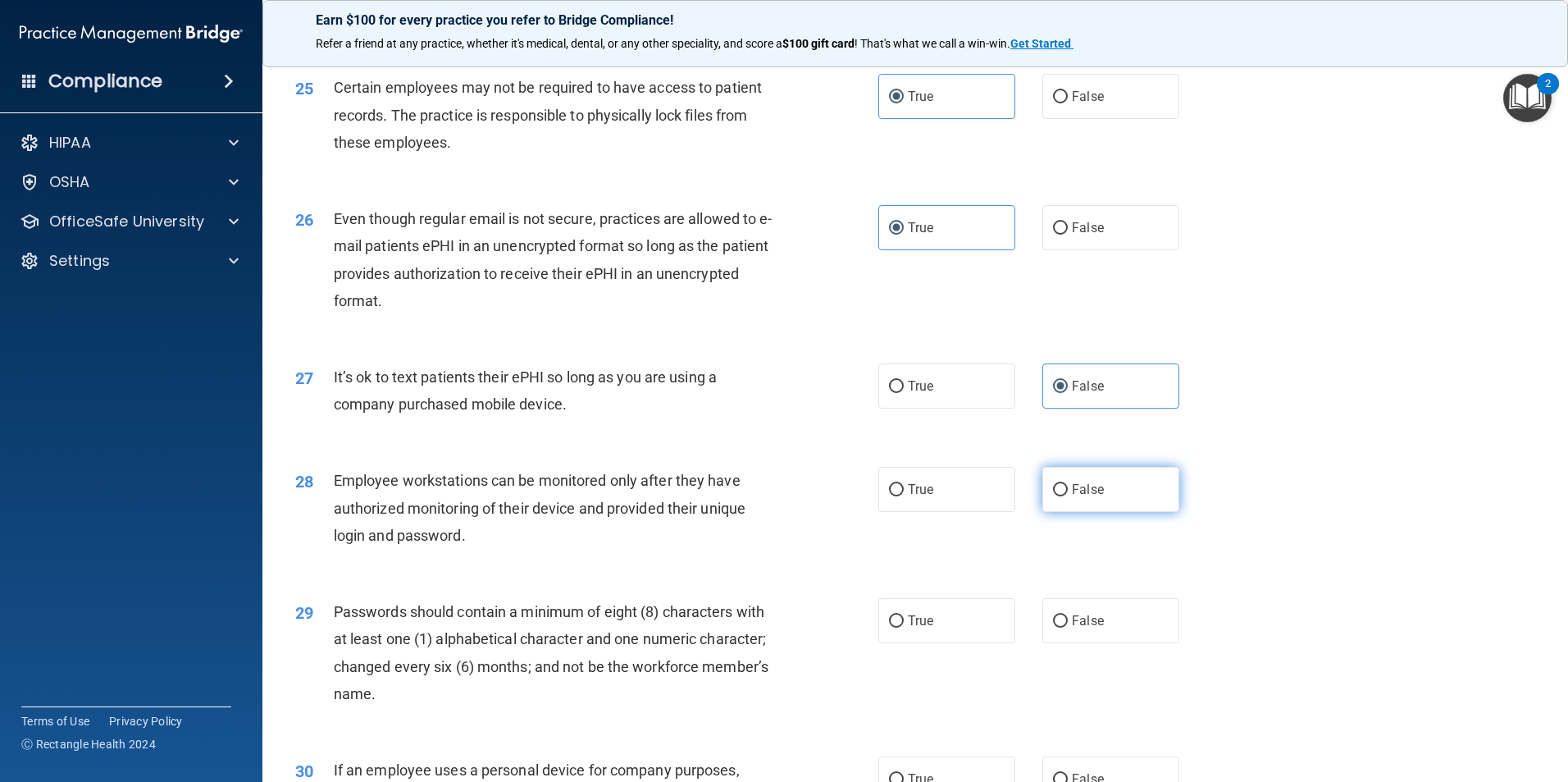
click at [1067, 496] on input "False" at bounding box center [1060, 490] width 14 height 13
radio input "true"
click at [940, 637] on label "True" at bounding box center [946, 620] width 137 height 45
click at [904, 627] on input "True" at bounding box center [896, 621] width 14 height 13
radio input "true"
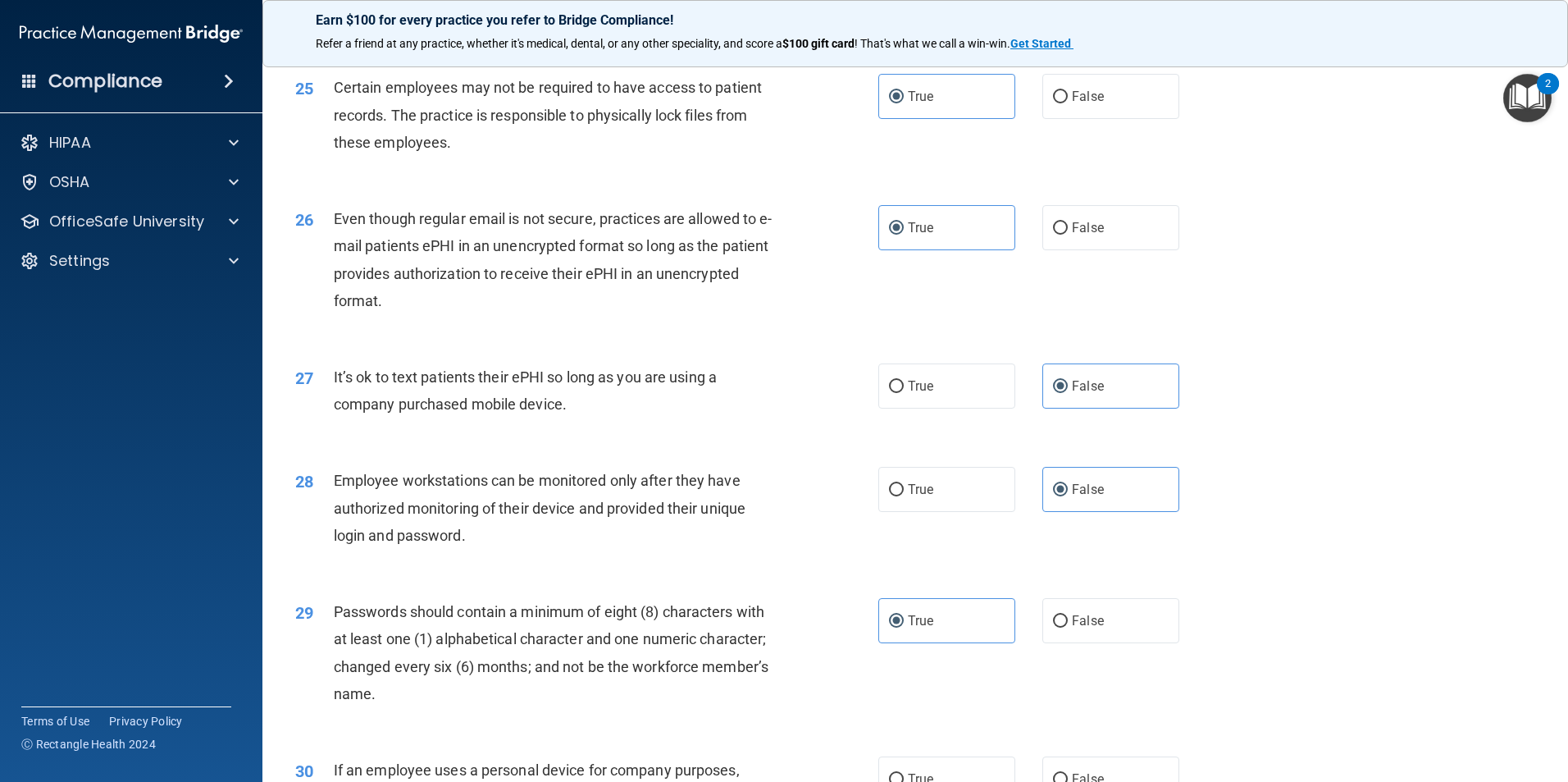
scroll to position [3337, 0]
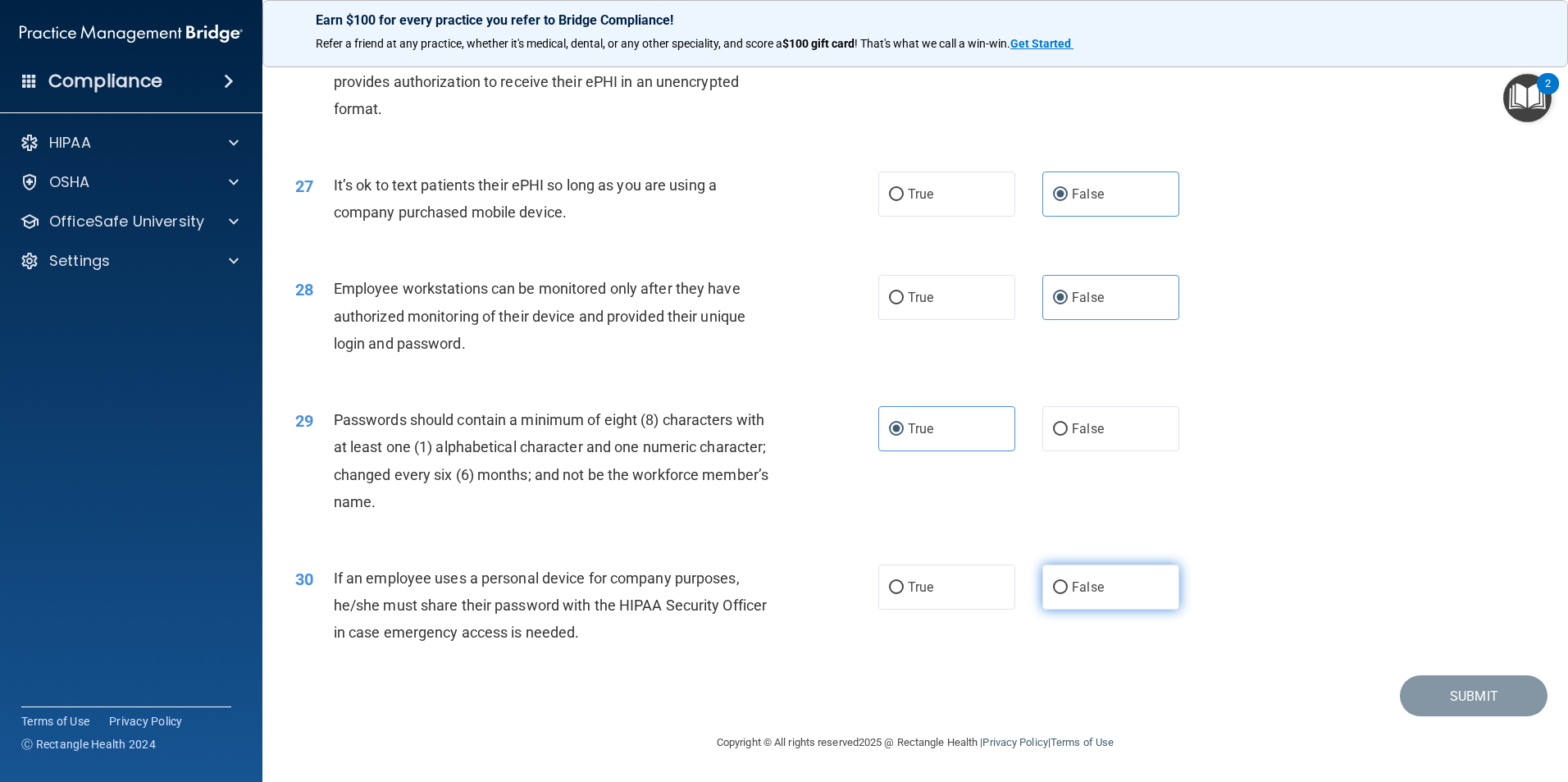
click at [1099, 589] on label "False" at bounding box center [1111, 587] width 137 height 45
click at [1067, 589] on input "False" at bounding box center [1060, 588] width 14 height 13
radio input "true"
click at [1433, 699] on button "Submit" at bounding box center [1474, 696] width 147 height 42
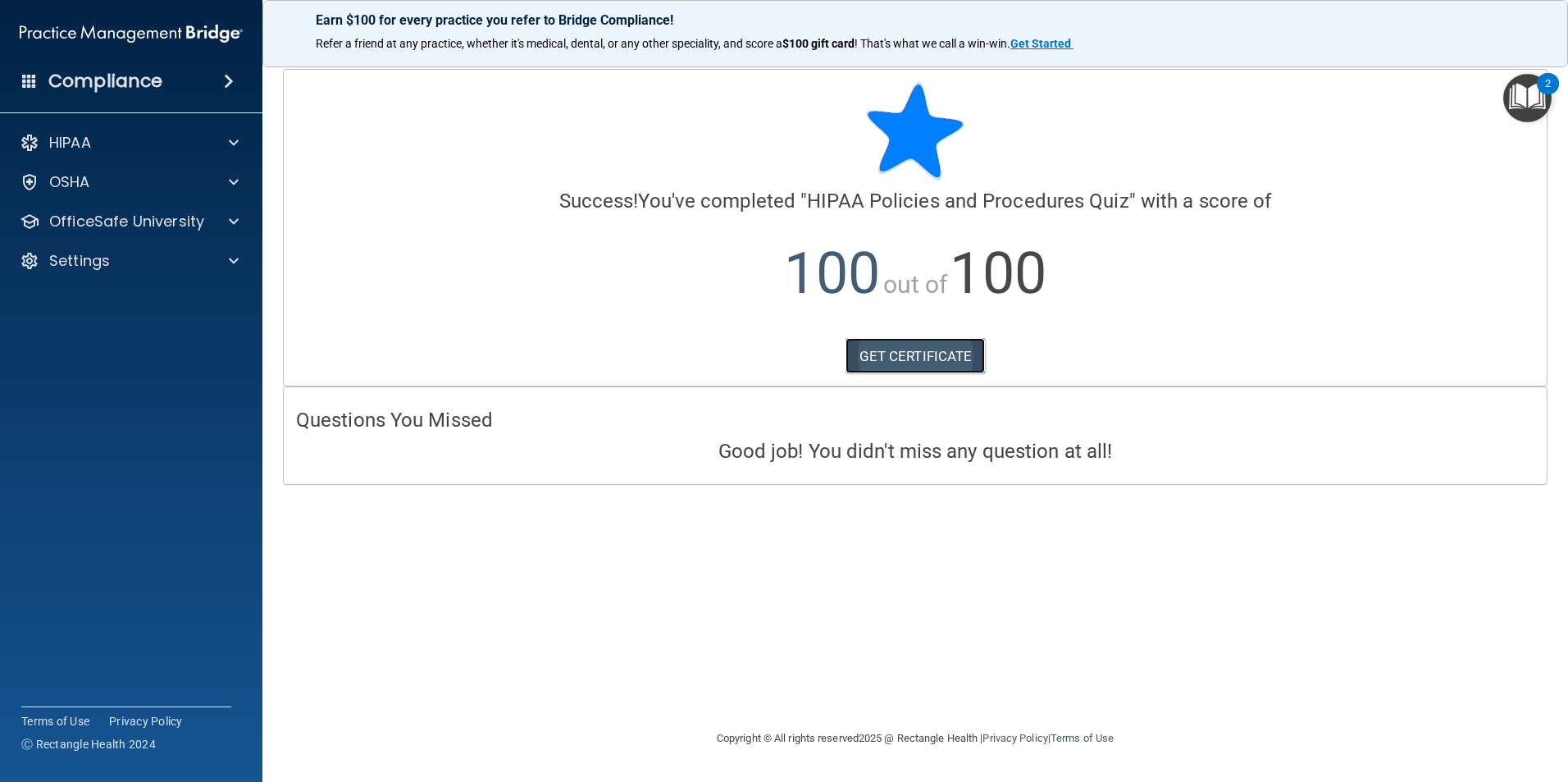
click at [933, 370] on link "GET CERTIFICATE" at bounding box center [916, 356] width 140 height 36
click at [156, 221] on p "OfficeSafe University" at bounding box center [127, 221] width 155 height 20
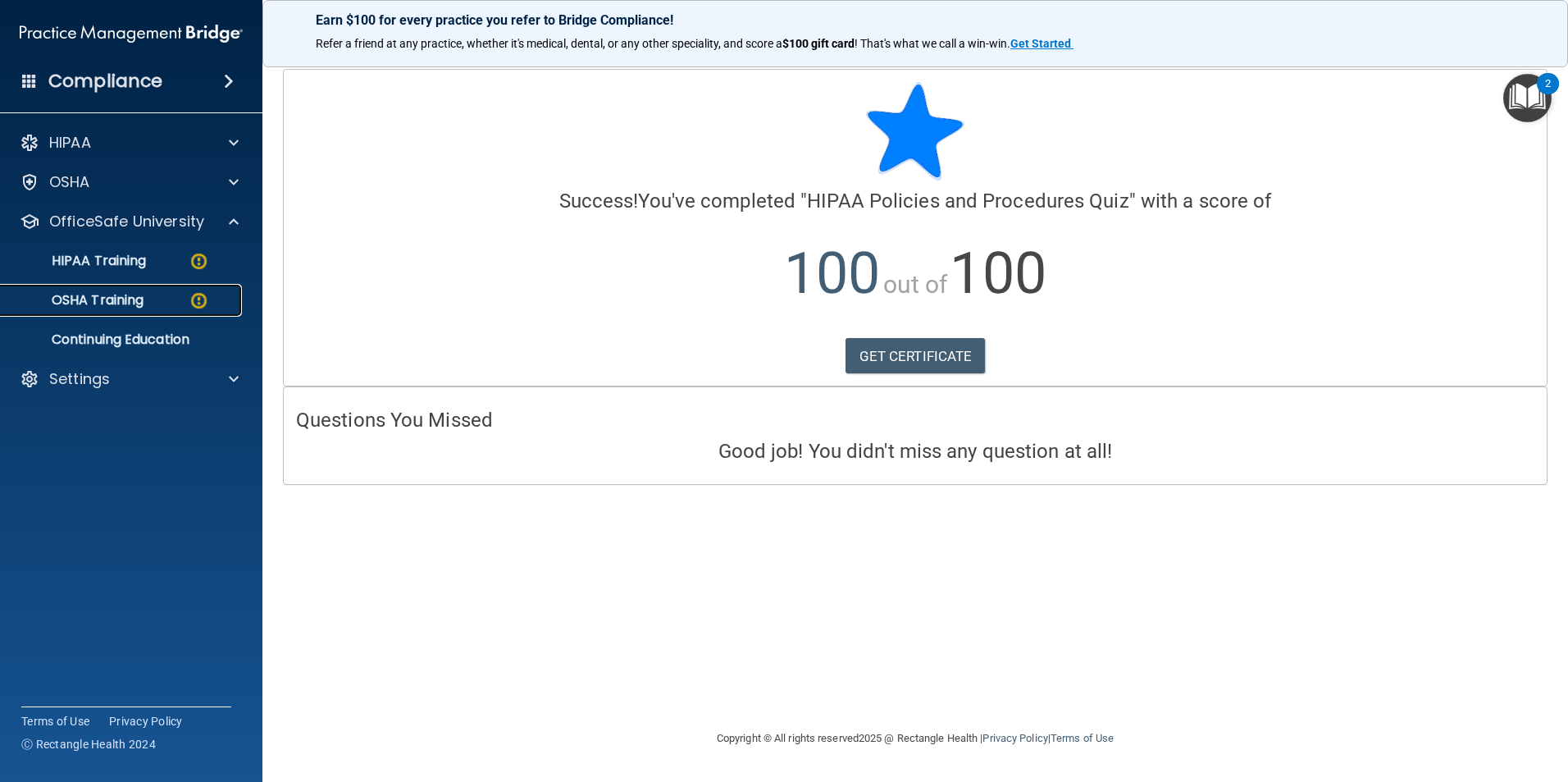
click at [116, 298] on p "OSHA Training" at bounding box center [77, 300] width 133 height 16
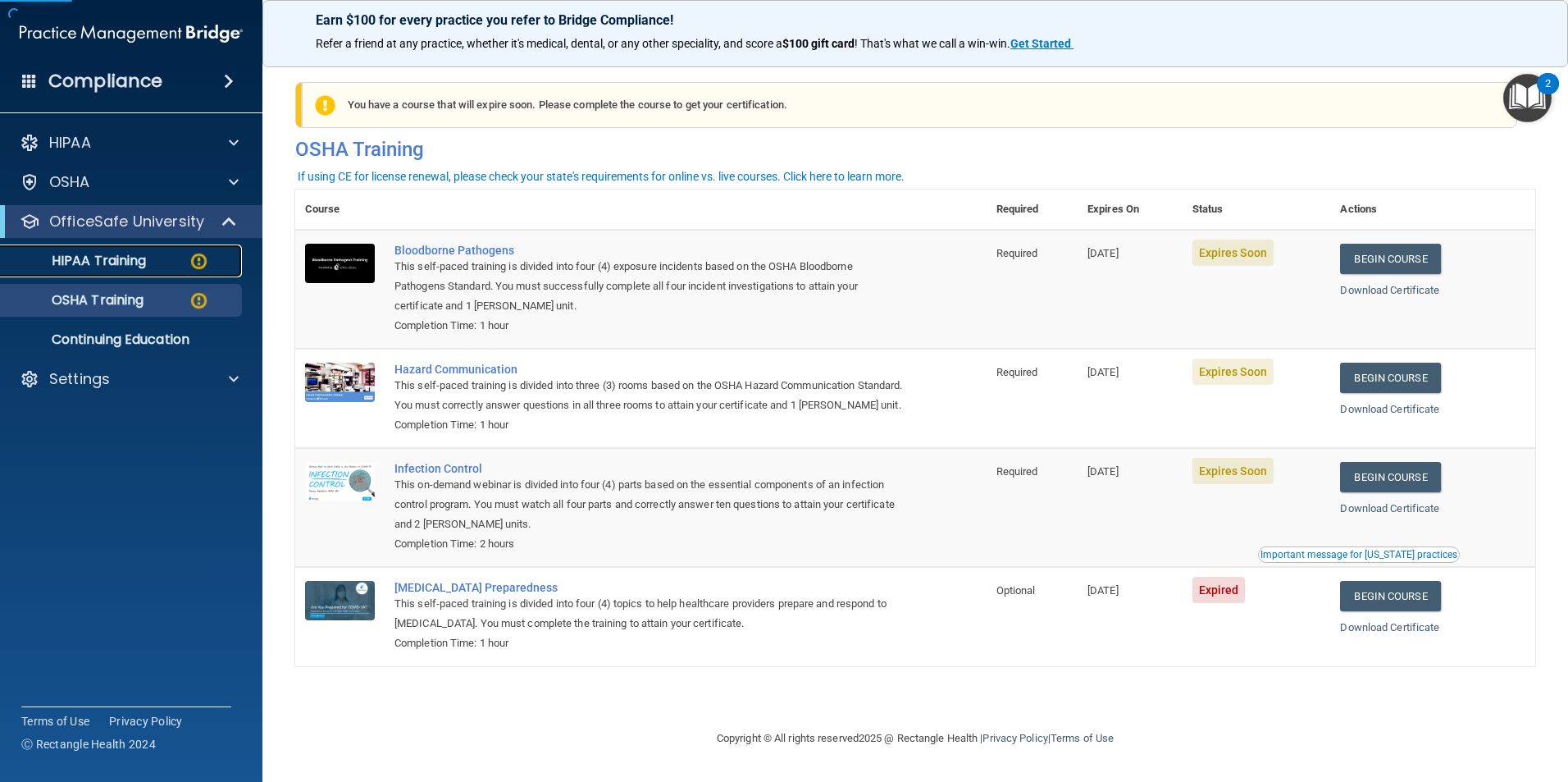
click at [113, 254] on p "HIPAA Training" at bounding box center [78, 261] width 136 height 16
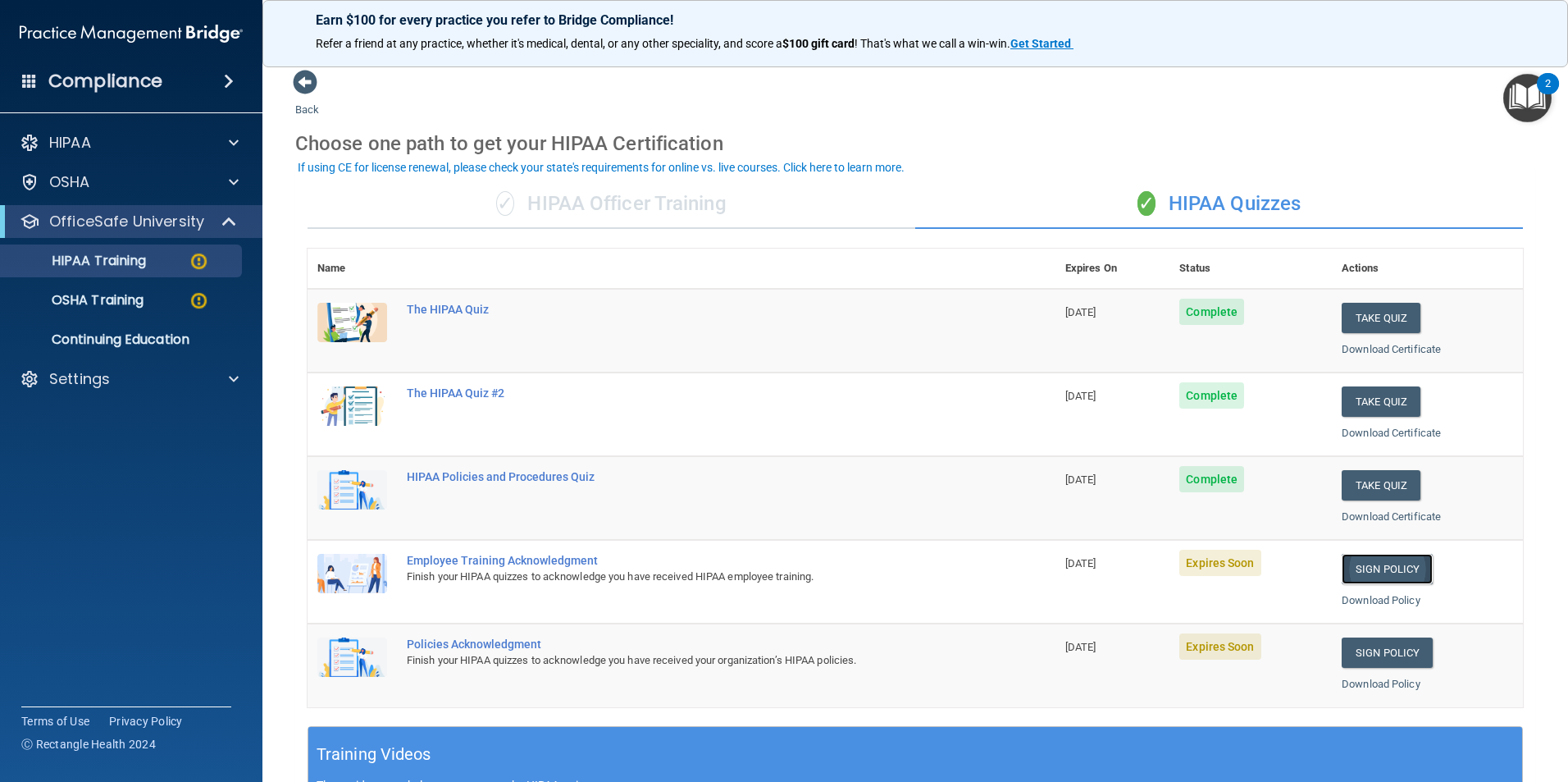
click at [1357, 571] on link "Sign Policy" at bounding box center [1386, 569] width 91 height 31
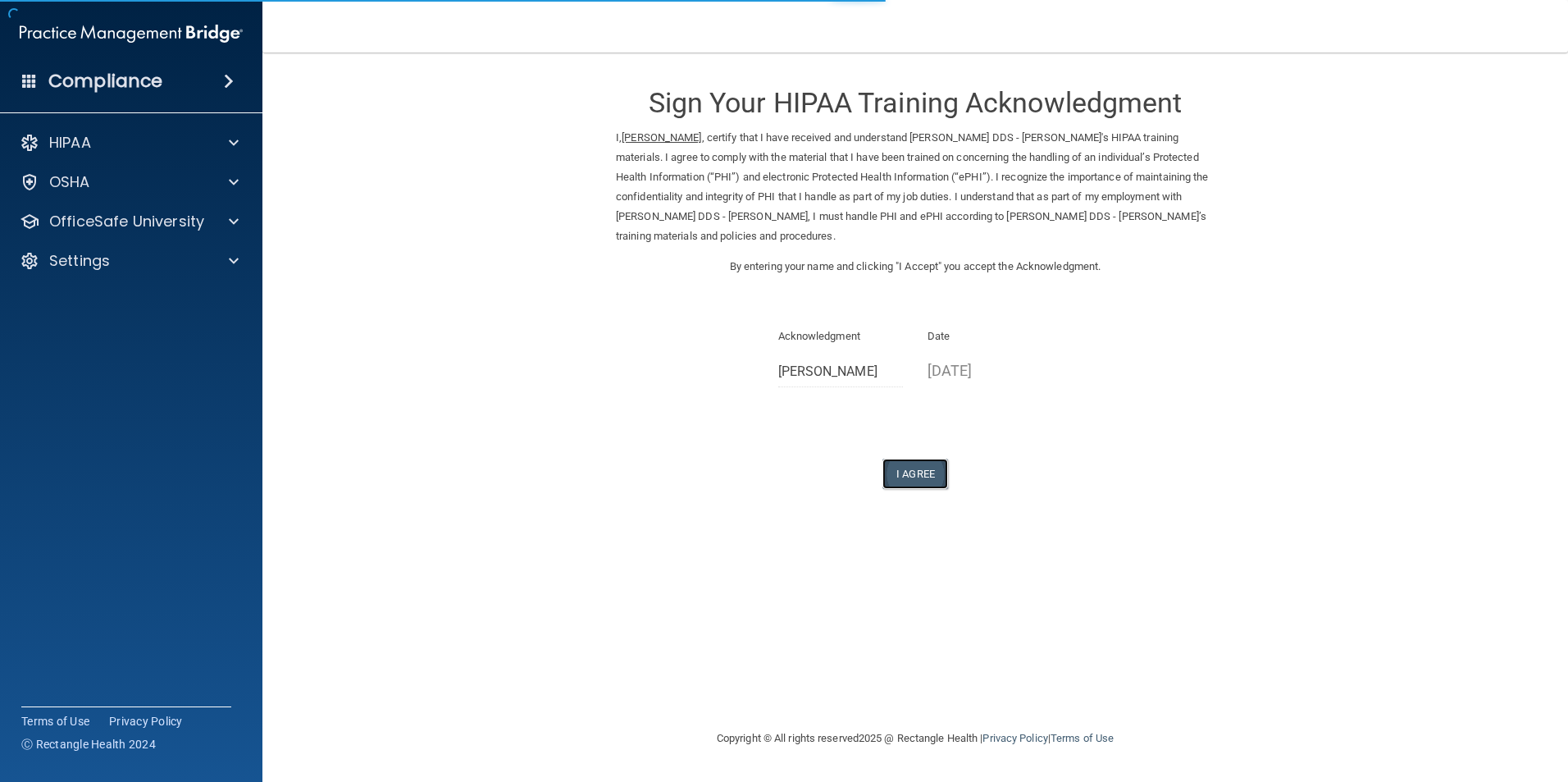
click at [912, 476] on button "I Agree" at bounding box center [915, 474] width 66 height 31
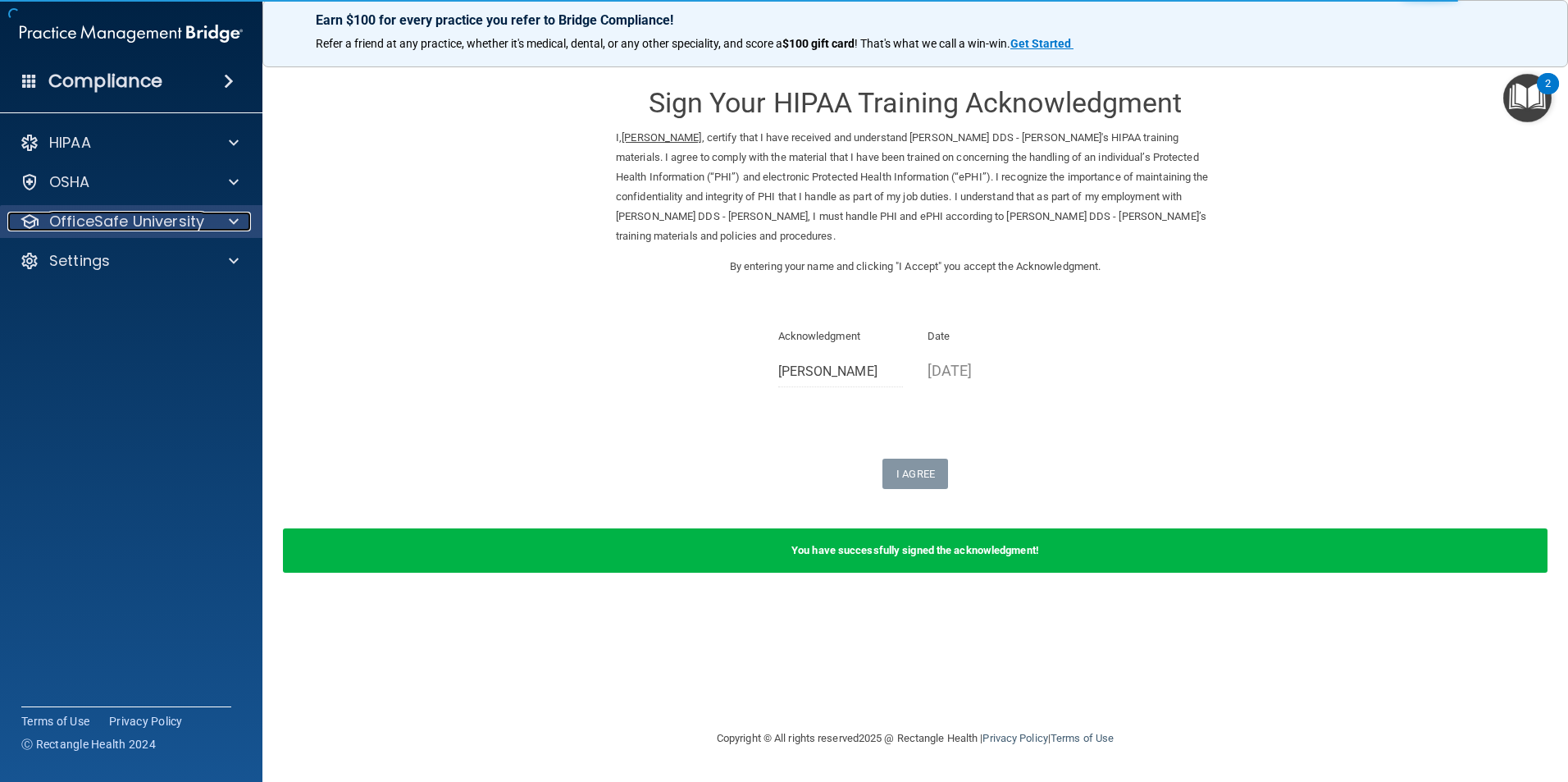
click at [165, 223] on p "OfficeSafe University" at bounding box center [127, 221] width 155 height 20
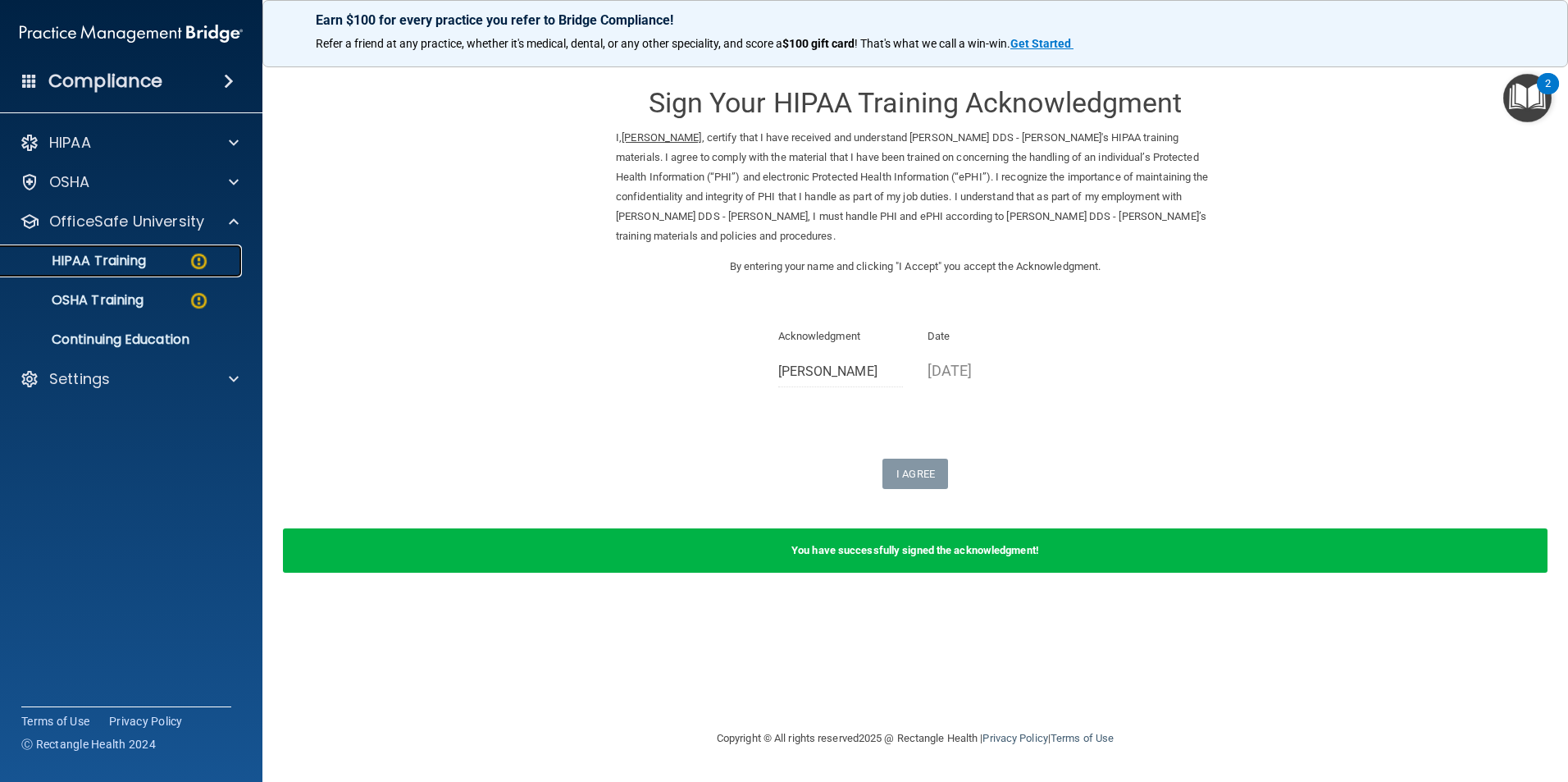
click at [141, 263] on p "HIPAA Training" at bounding box center [78, 261] width 136 height 16
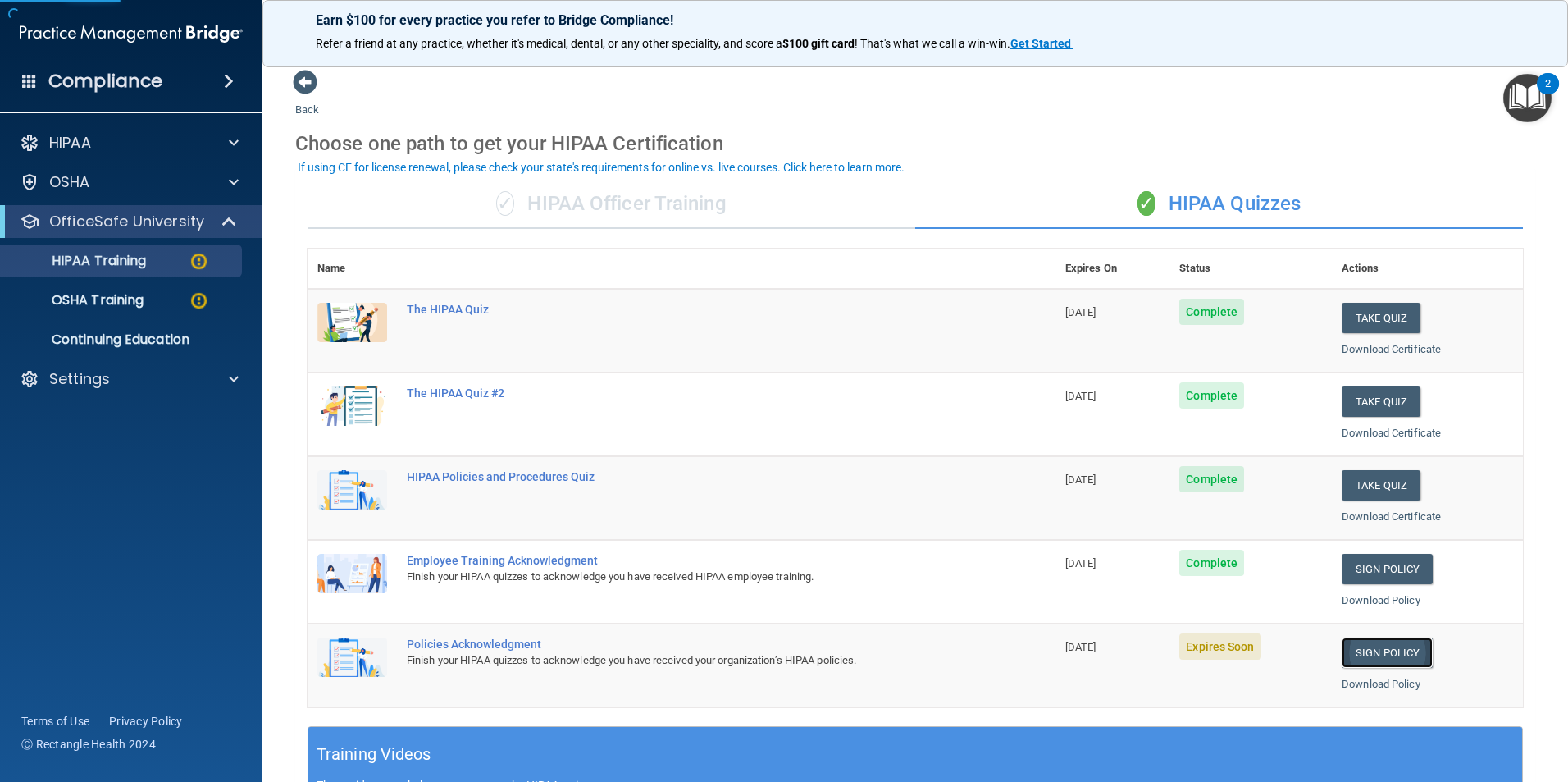
click at [1361, 659] on link "Sign Policy" at bounding box center [1386, 653] width 91 height 31
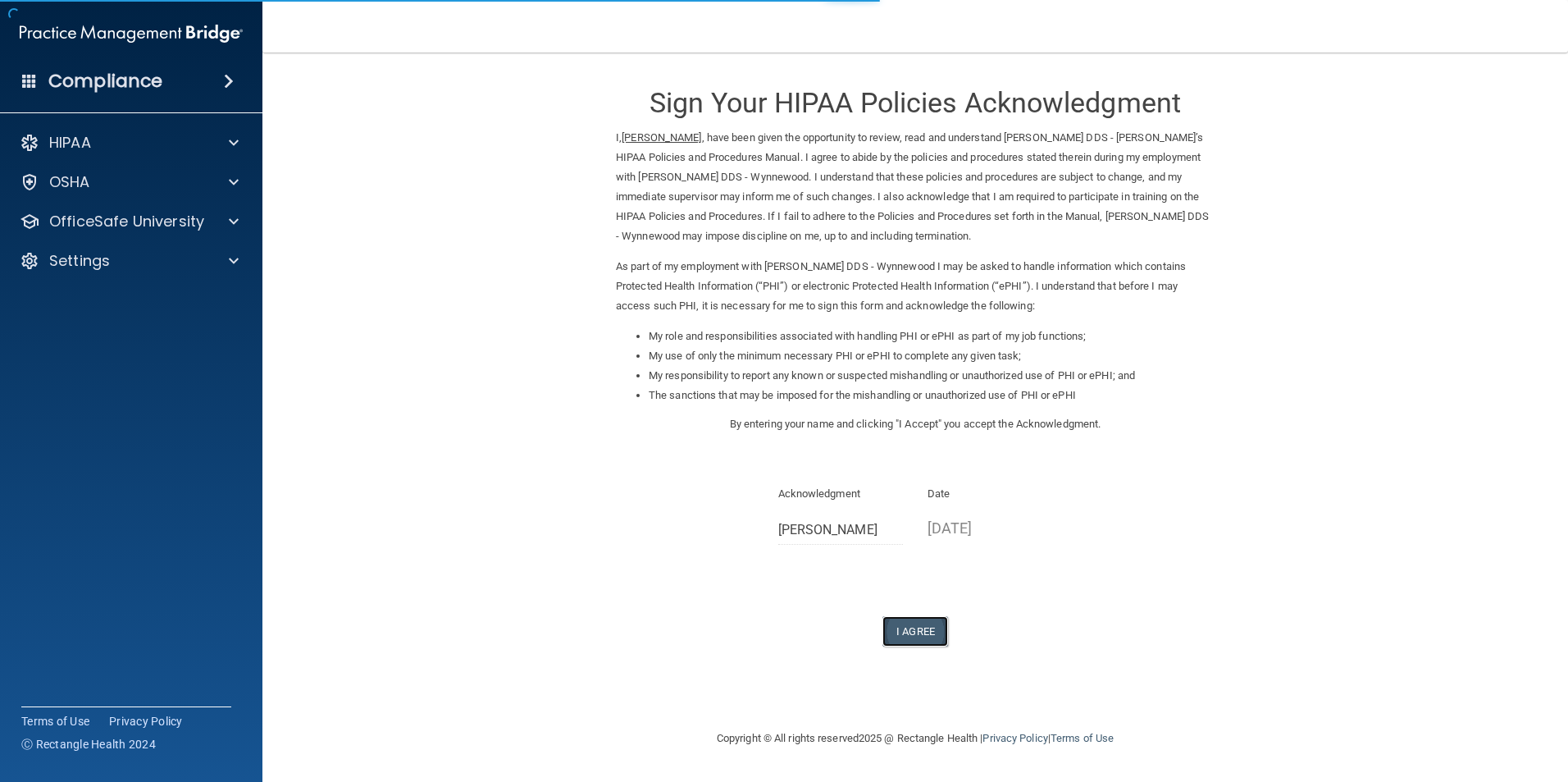
click at [919, 625] on button "I Agree" at bounding box center [915, 631] width 66 height 31
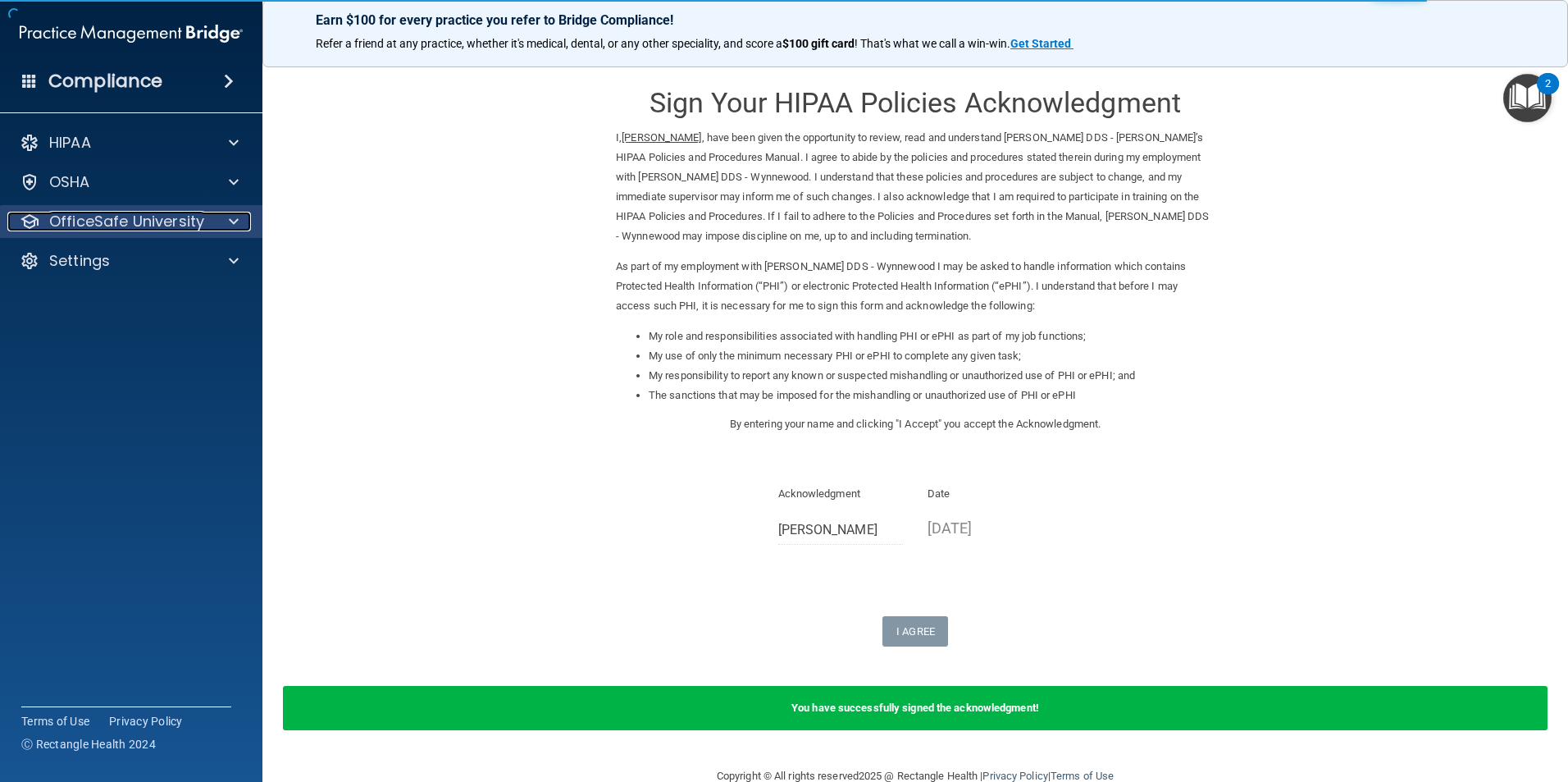
click at [84, 215] on p "OfficeSafe University" at bounding box center [127, 221] width 155 height 20
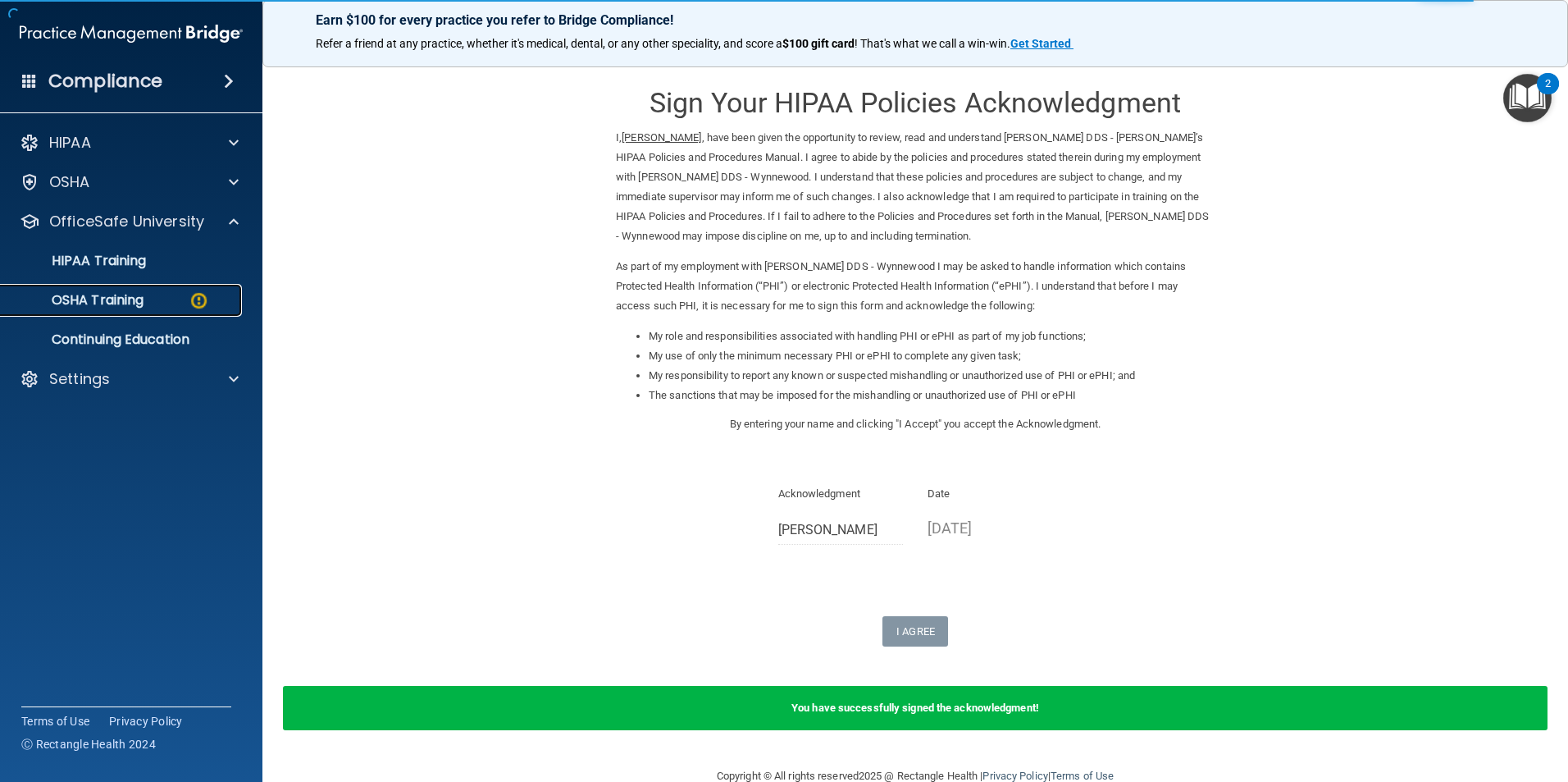
click at [93, 288] on link "OSHA Training" at bounding box center [112, 300] width 258 height 33
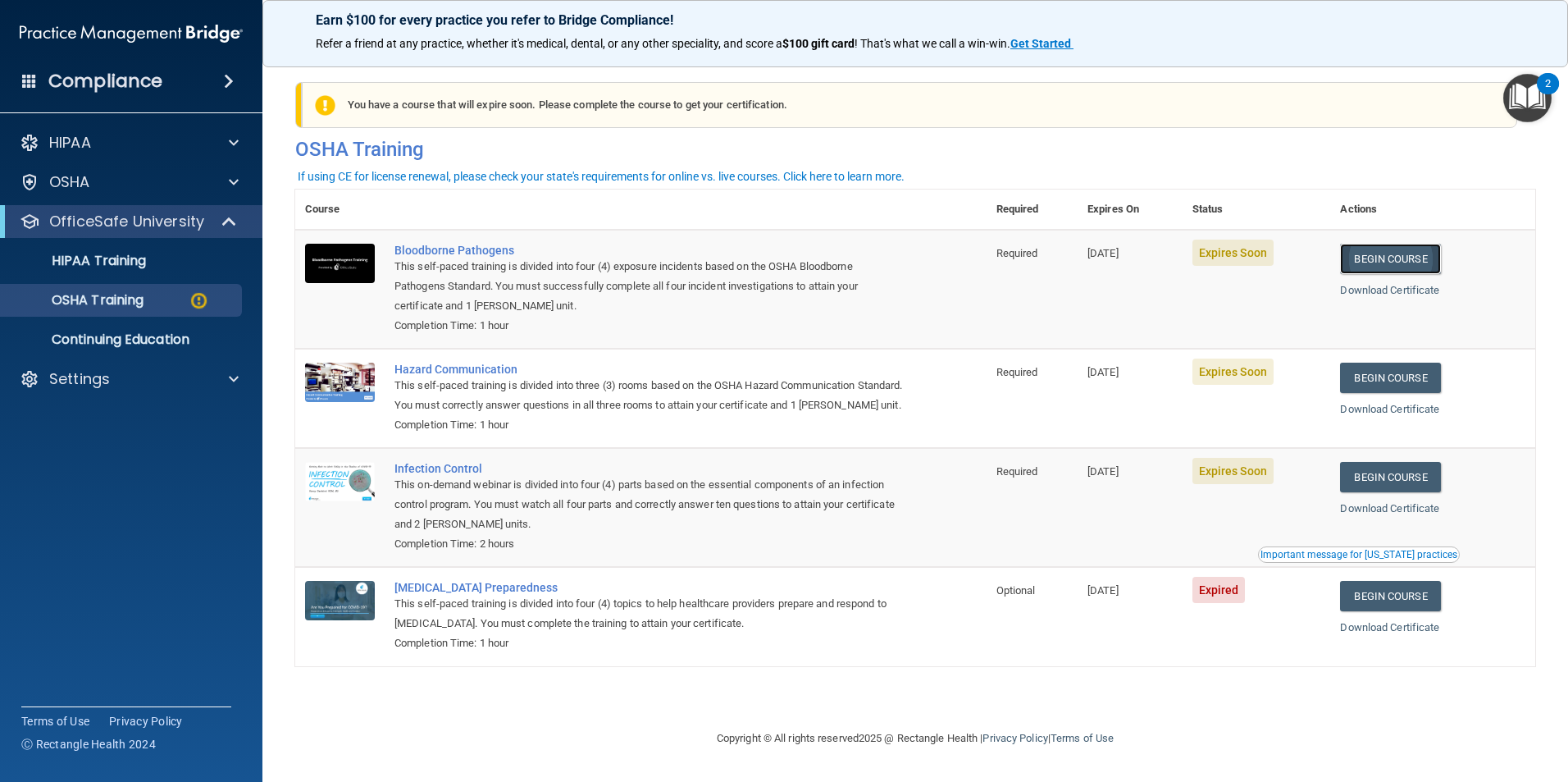
click at [1434, 272] on link "Begin Course" at bounding box center [1389, 259] width 100 height 31
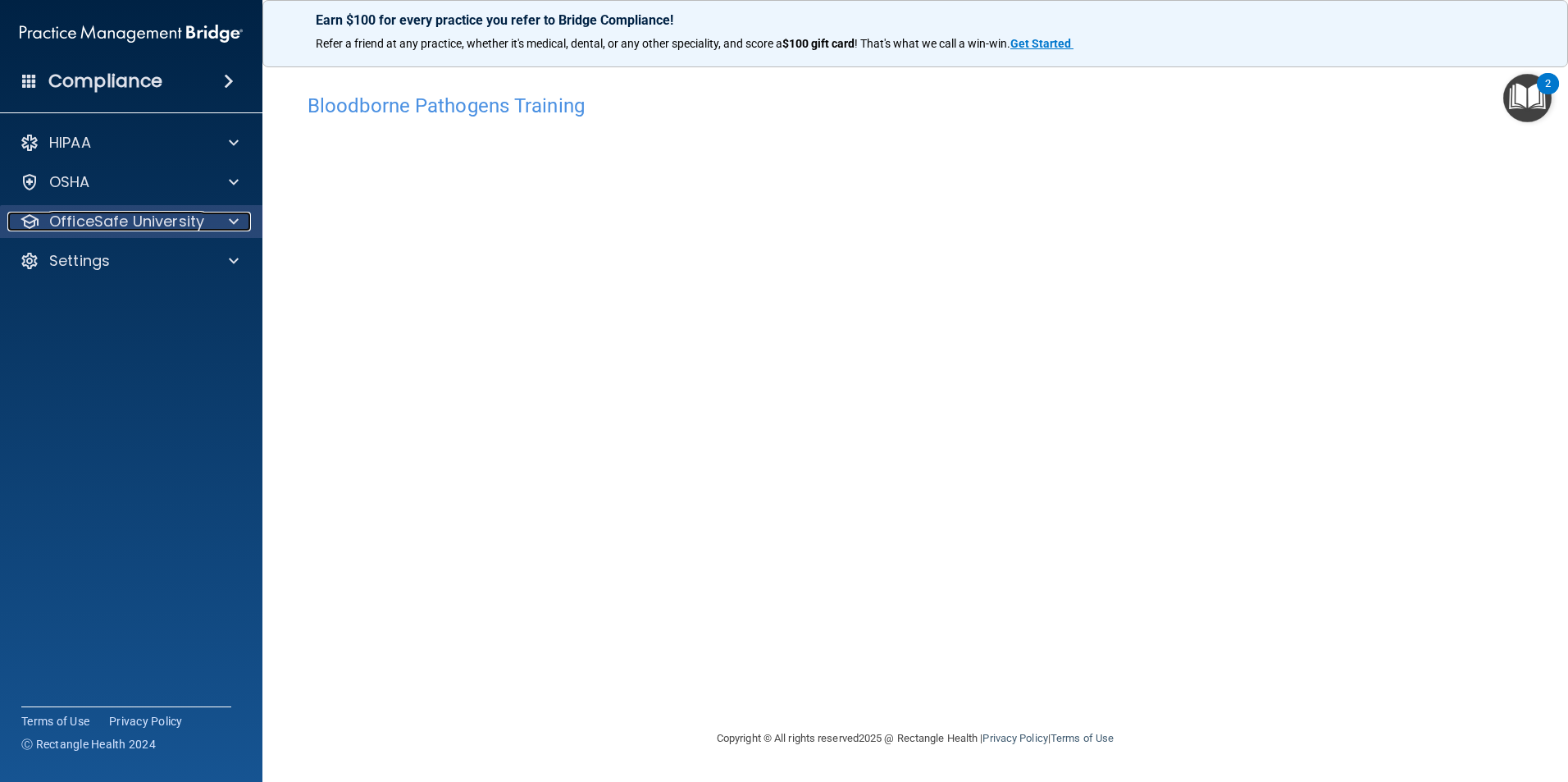
click at [97, 229] on p "OfficeSafe University" at bounding box center [127, 221] width 155 height 20
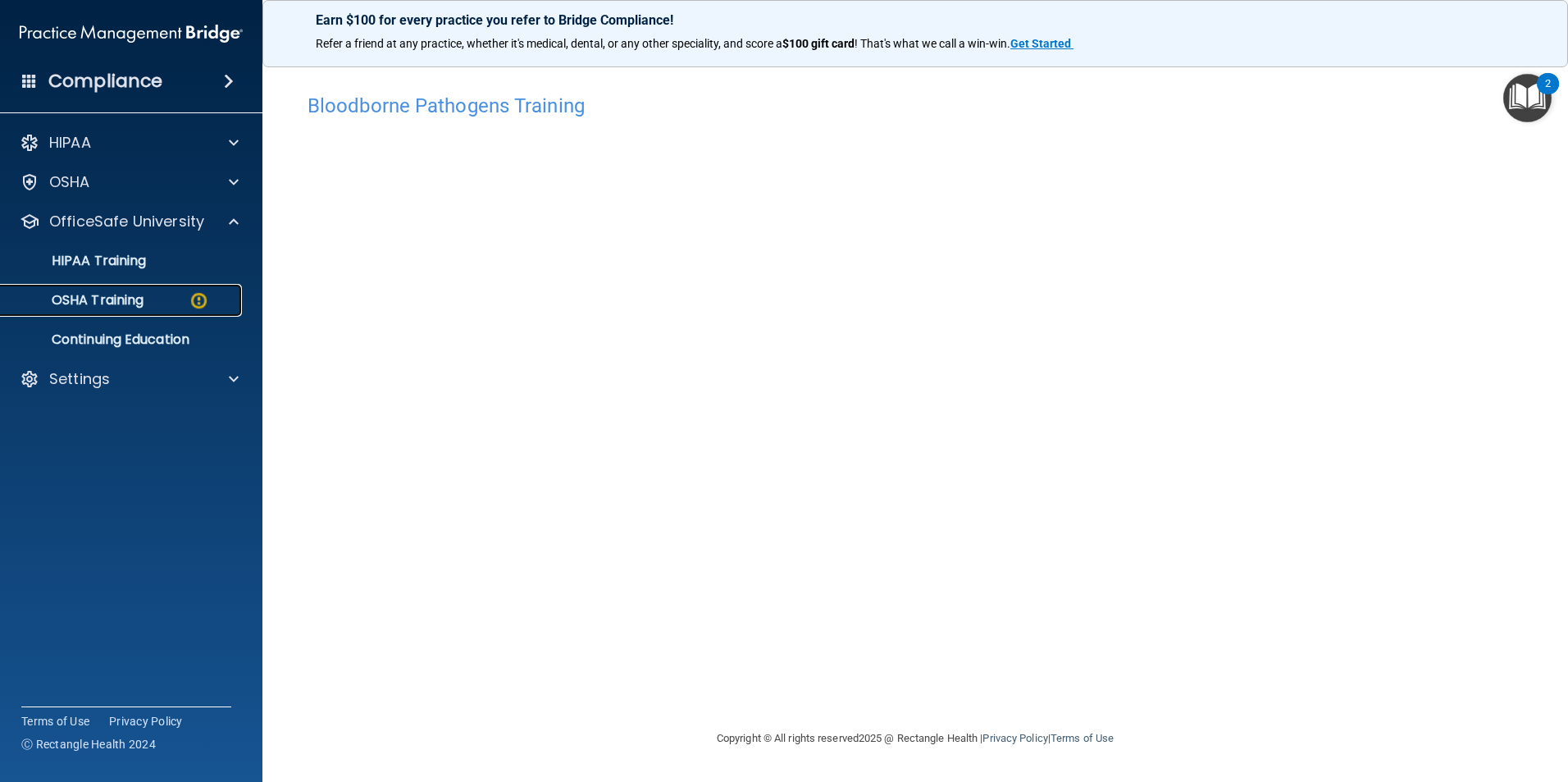
click at [84, 300] on p "OSHA Training" at bounding box center [77, 300] width 133 height 16
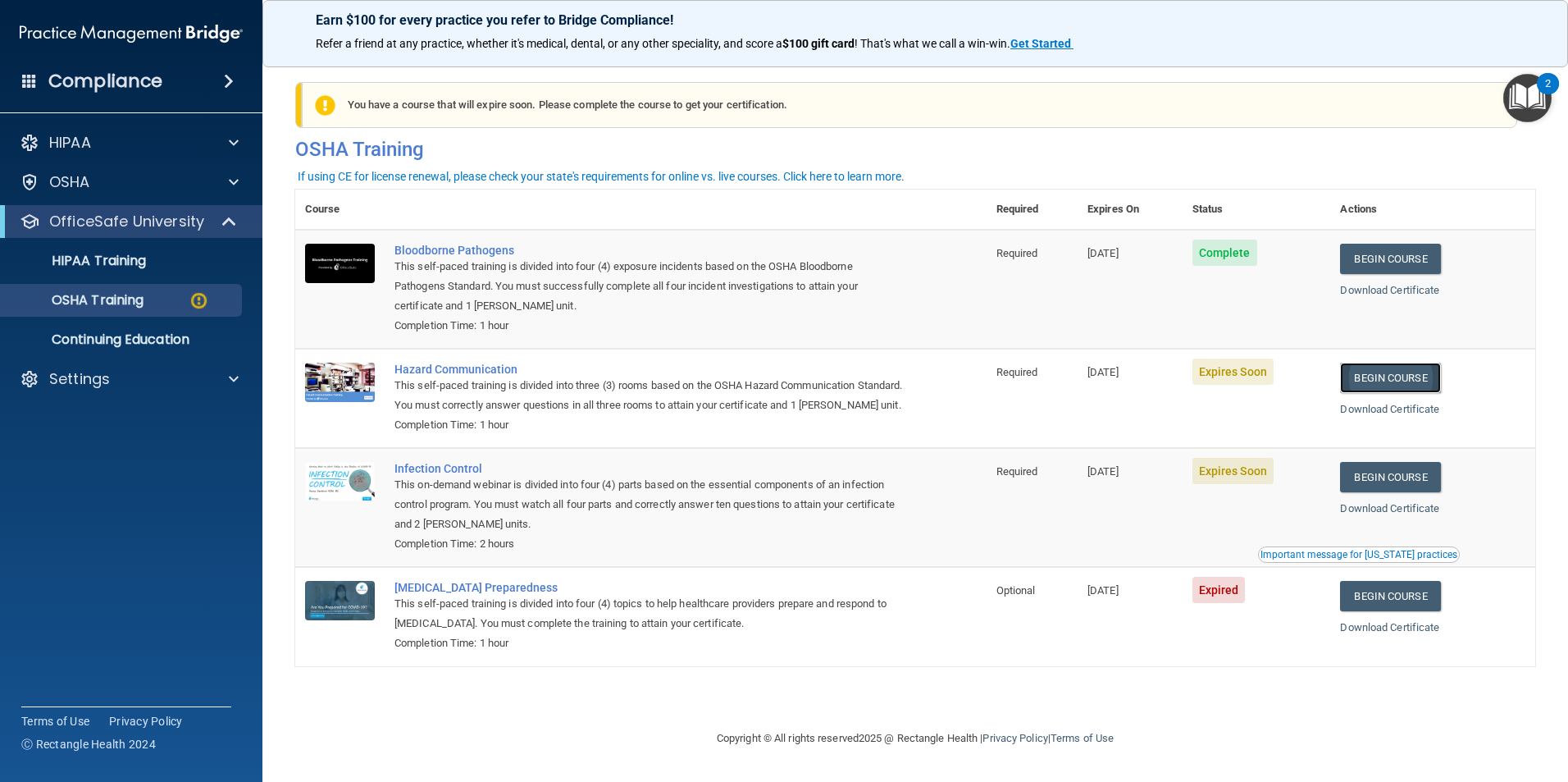
click at [1413, 388] on link "Begin Course" at bounding box center [1389, 378] width 100 height 31
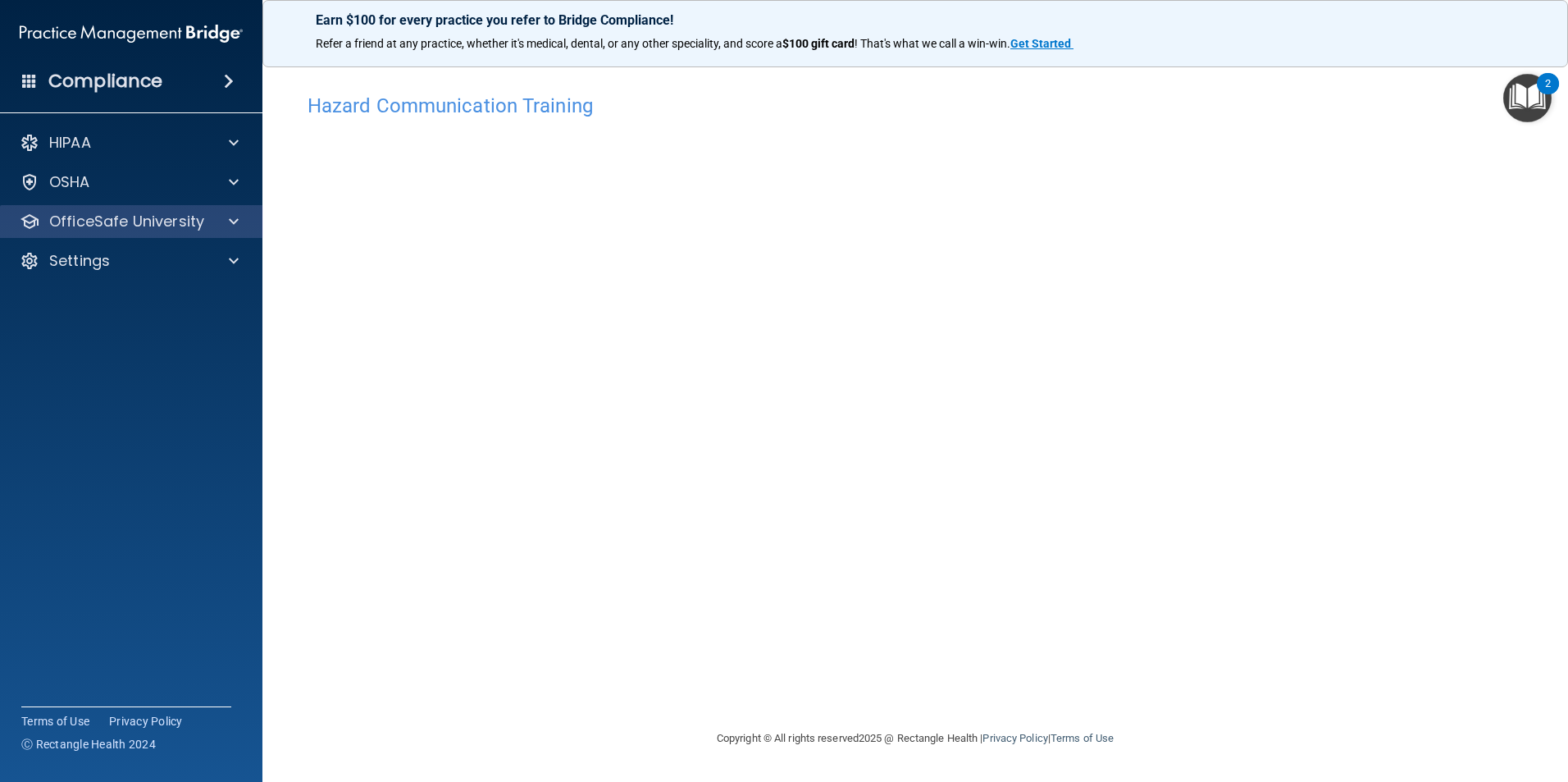
click at [136, 231] on div "OfficeSafe University" at bounding box center [131, 221] width 263 height 33
click at [129, 227] on p "OfficeSafe University" at bounding box center [127, 221] width 155 height 20
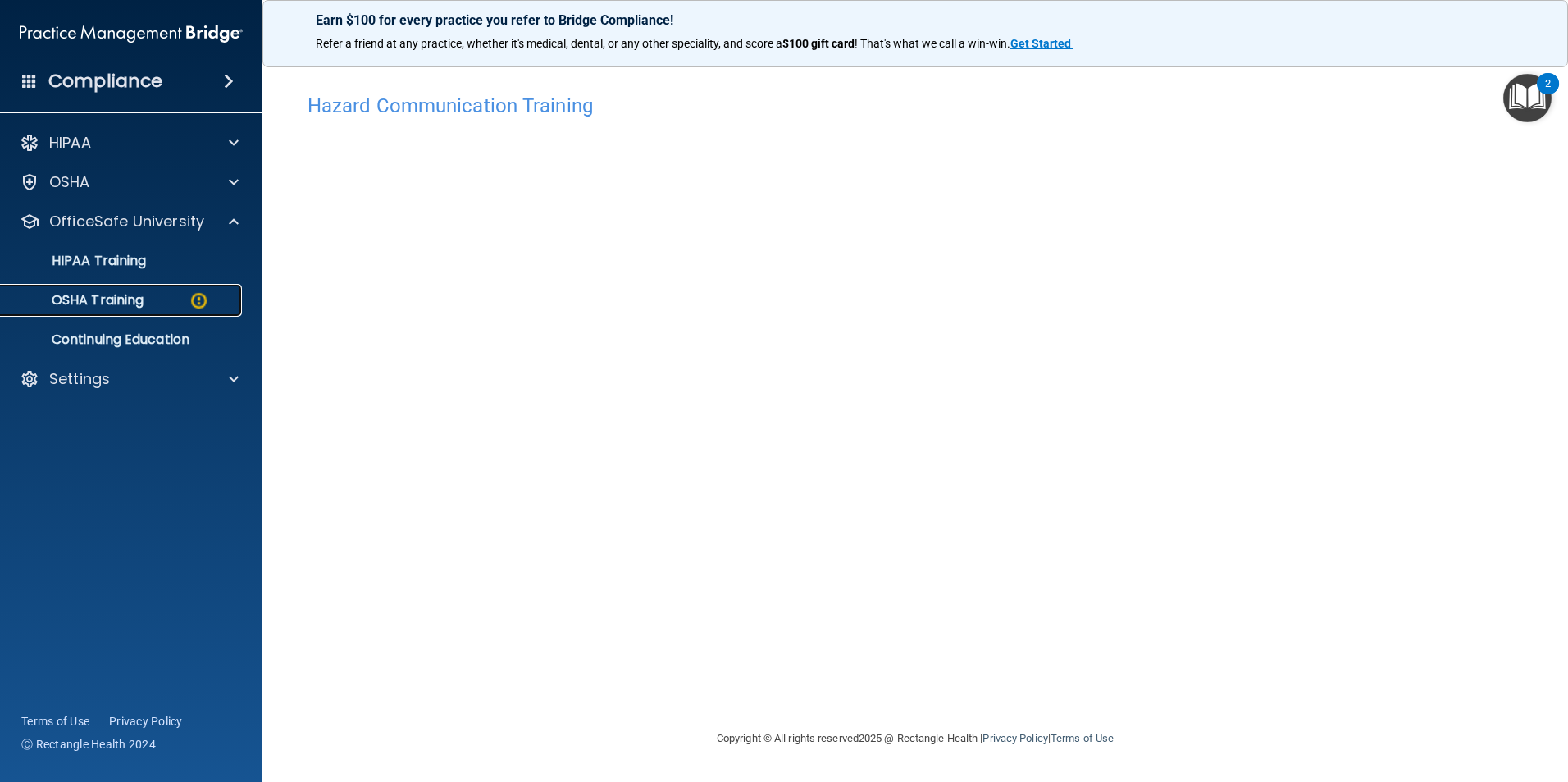
click at [109, 299] on p "OSHA Training" at bounding box center [77, 300] width 133 height 16
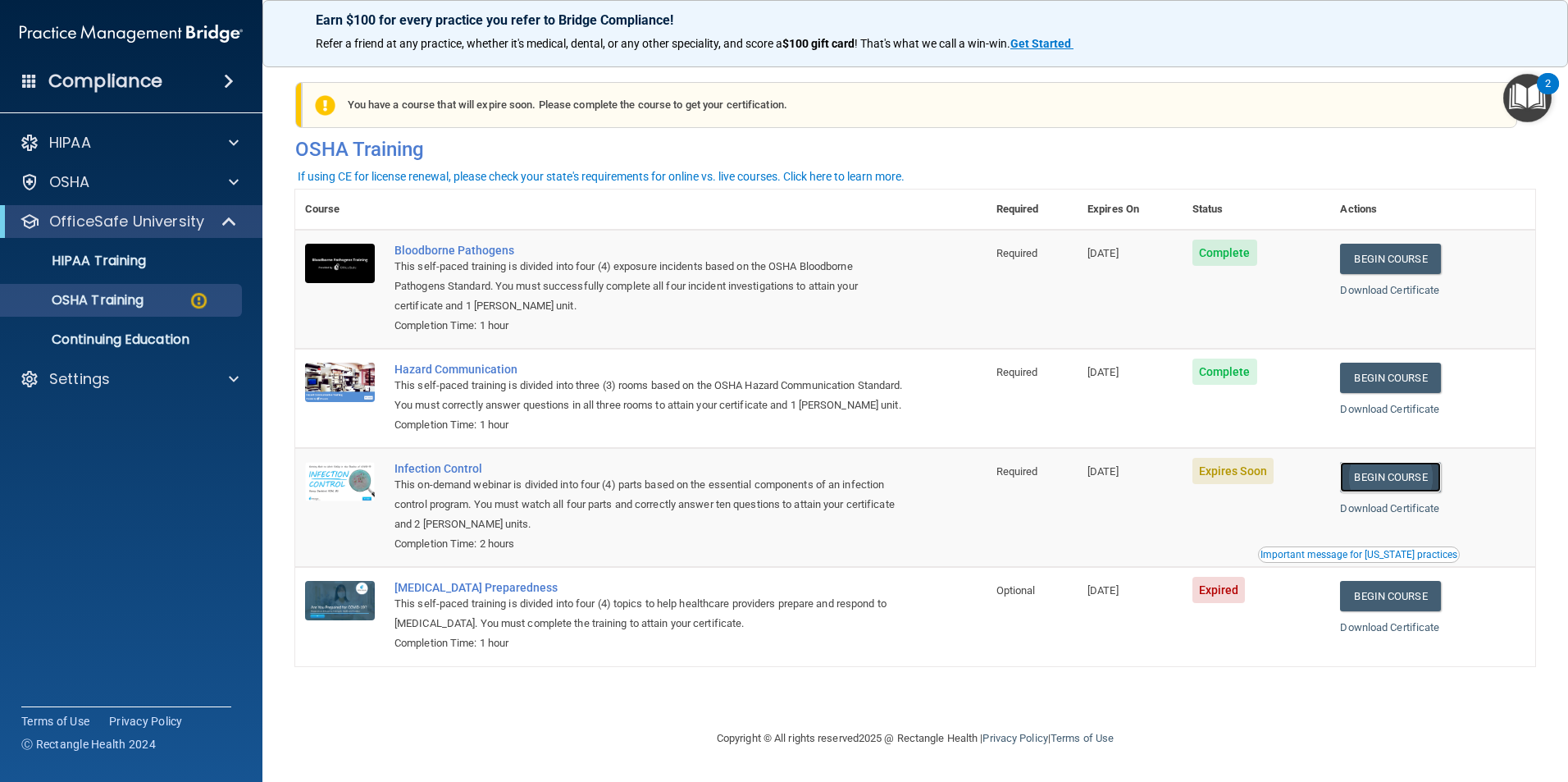
click at [1440, 493] on link "Begin Course" at bounding box center [1389, 477] width 100 height 31
click at [1357, 559] on div "Important message for [US_STATE] practices" at bounding box center [1359, 554] width 197 height 10
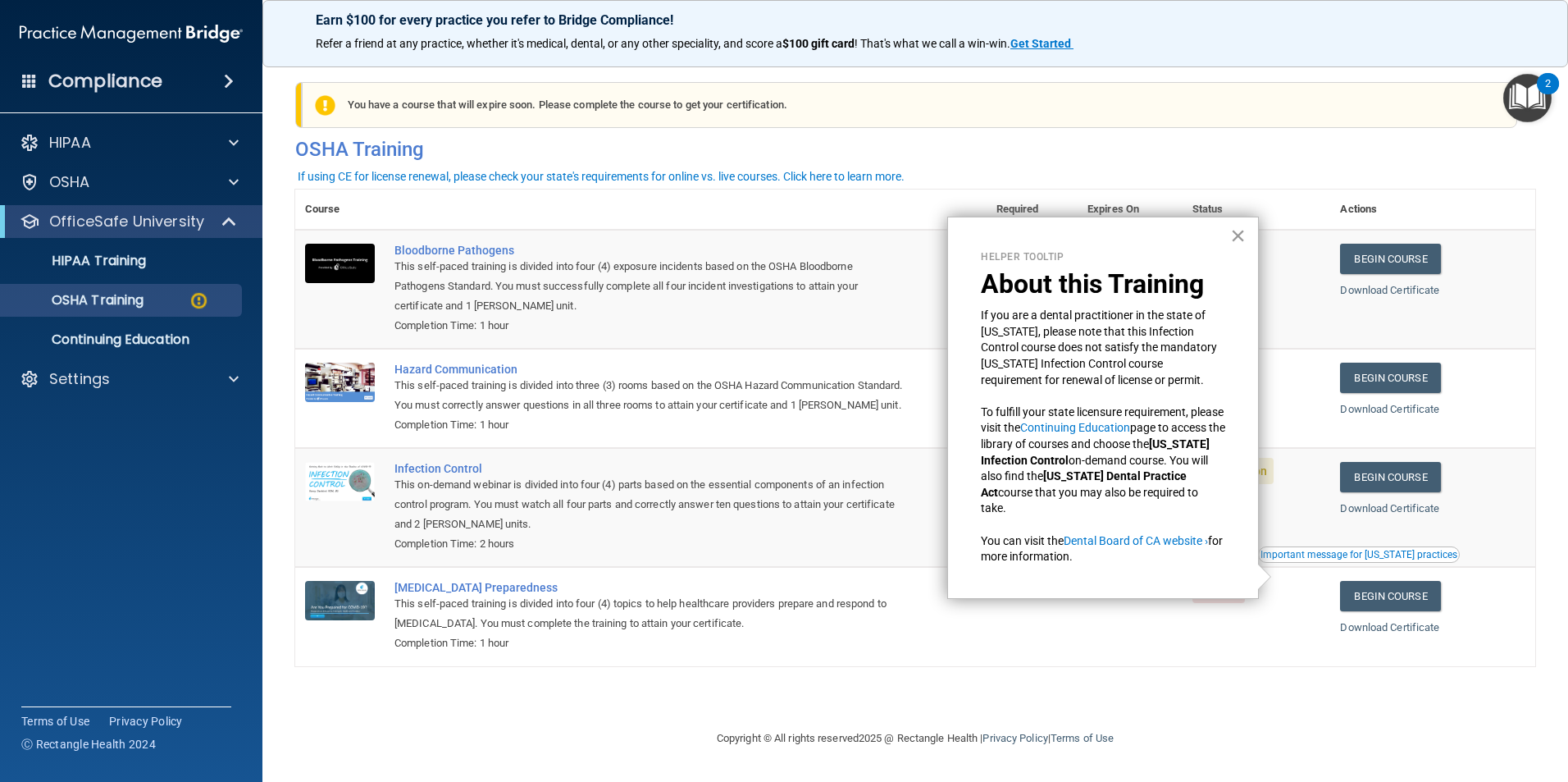
click at [1237, 235] on button "×" at bounding box center [1237, 235] width 15 height 26
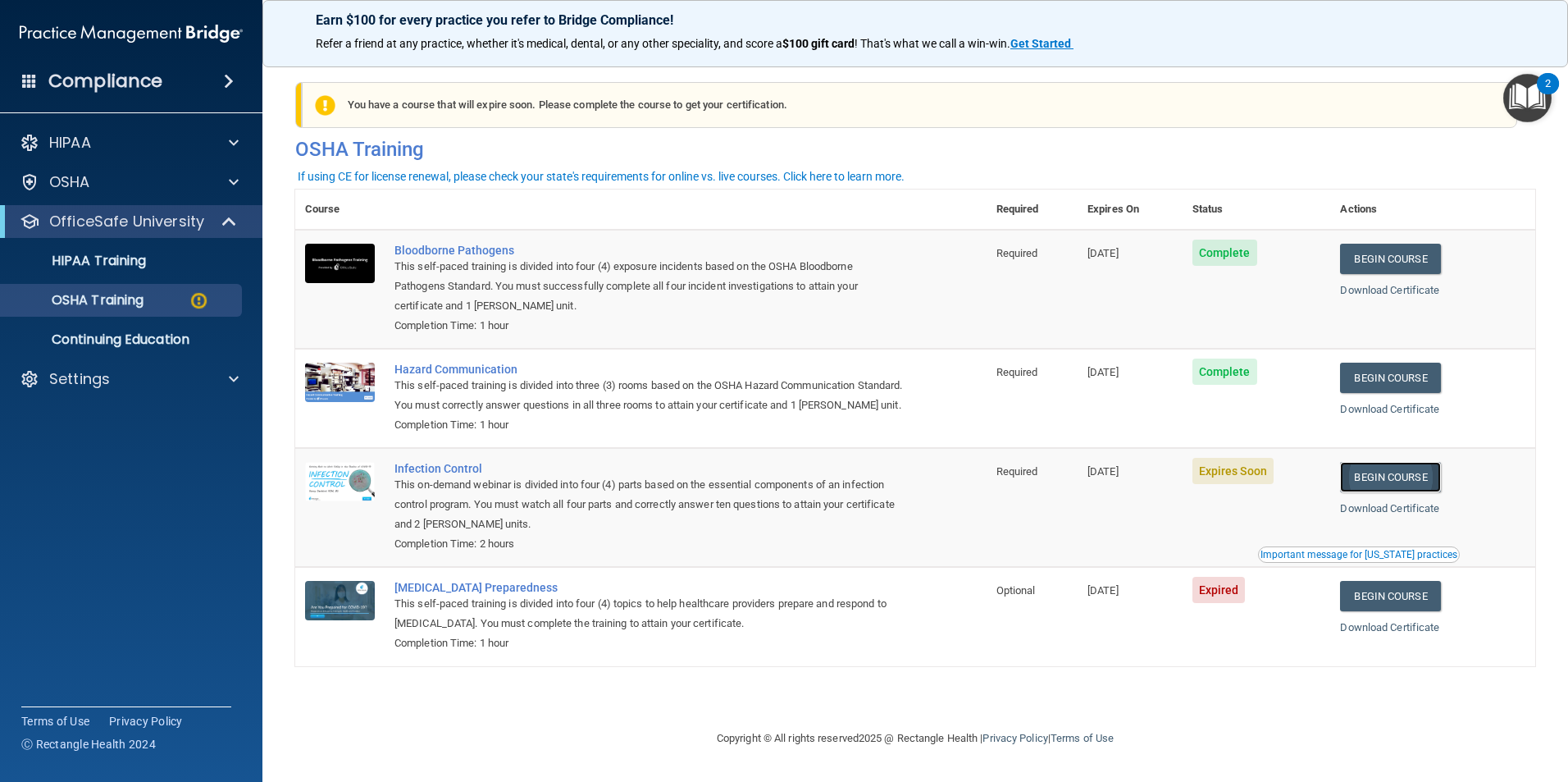
click at [1394, 493] on link "Begin Course" at bounding box center [1389, 477] width 100 height 31
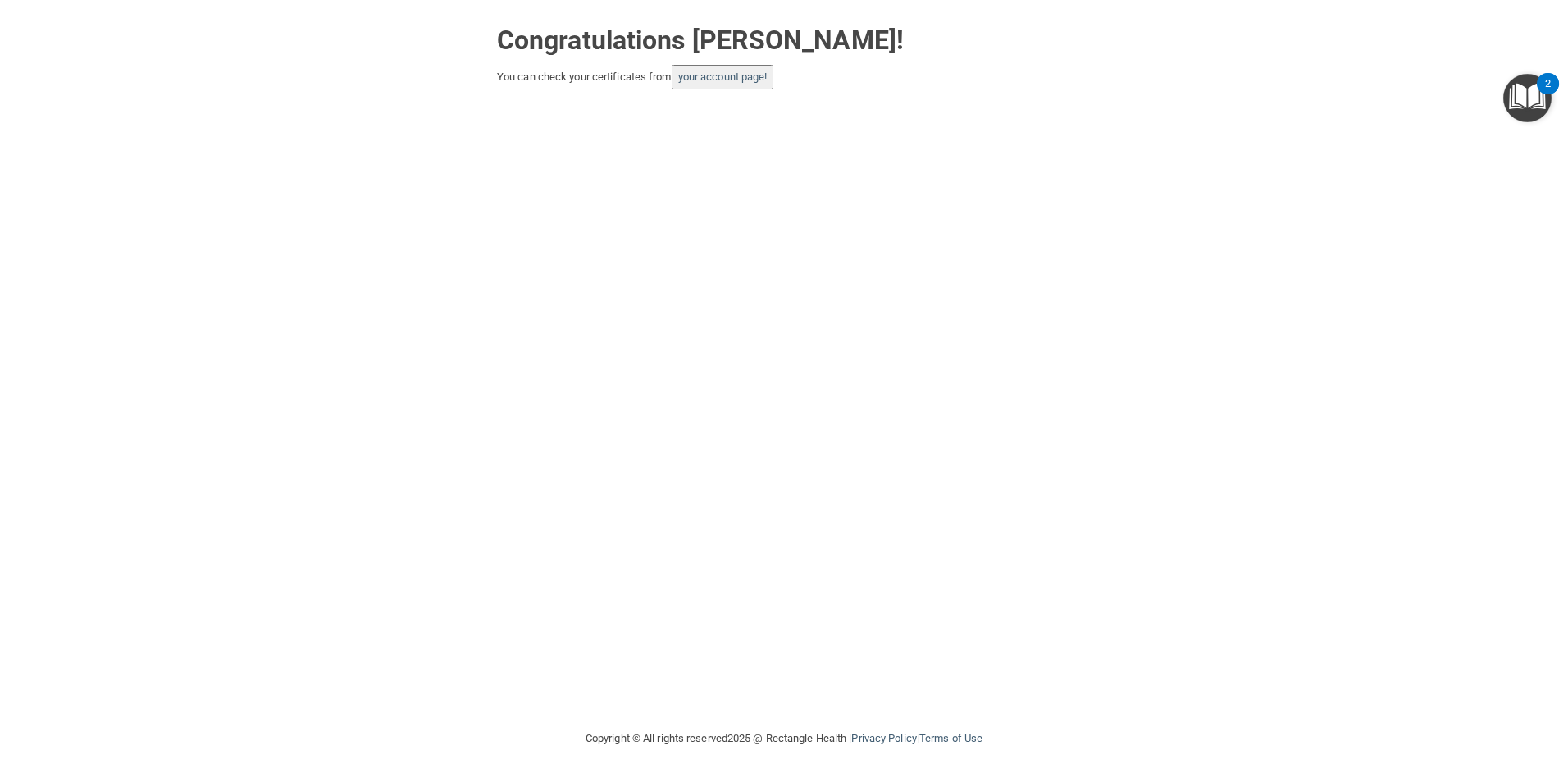
click at [739, 84] on button "your account page!" at bounding box center [722, 76] width 102 height 24
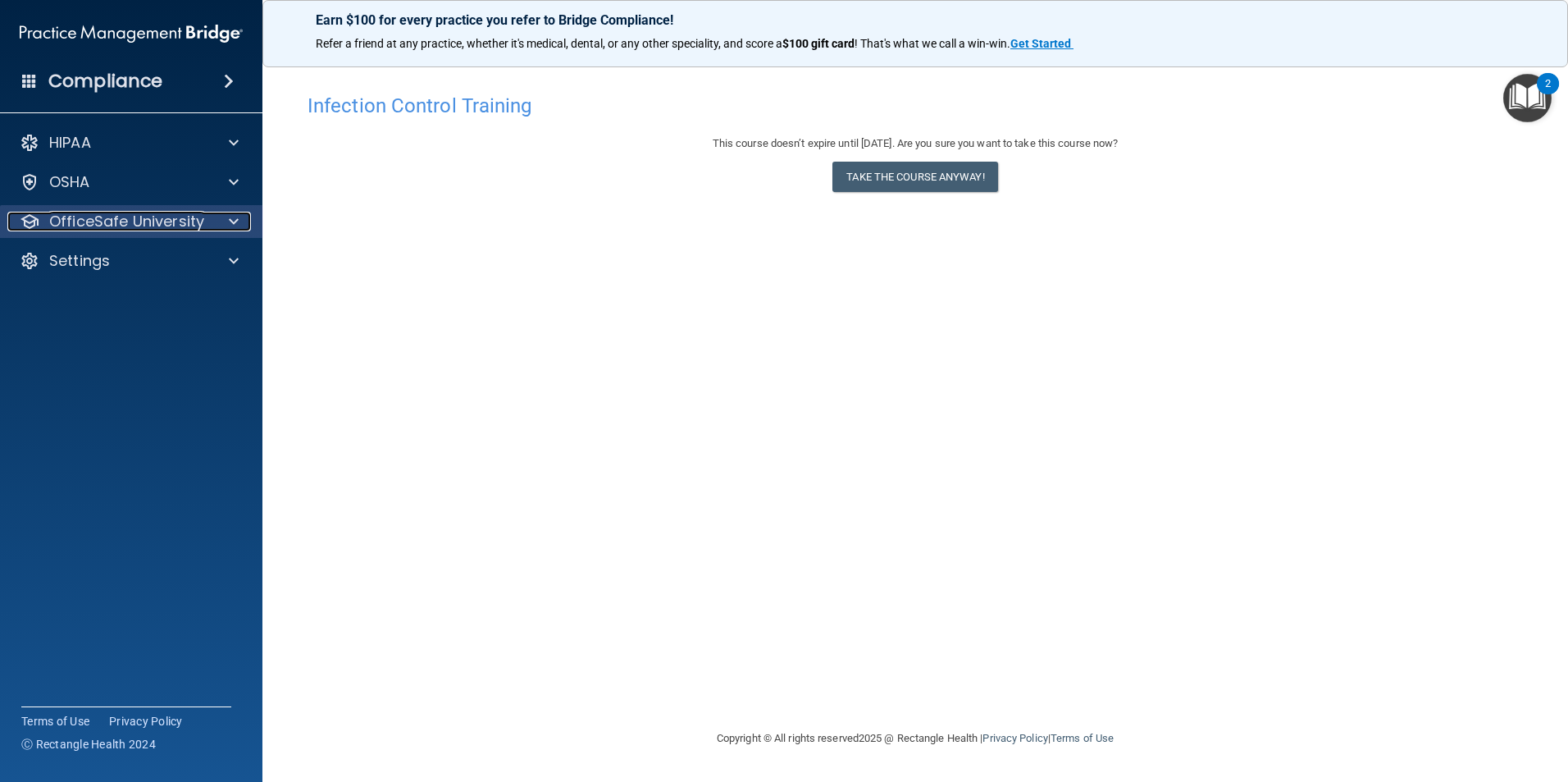
click at [97, 221] on p "OfficeSafe University" at bounding box center [127, 221] width 155 height 20
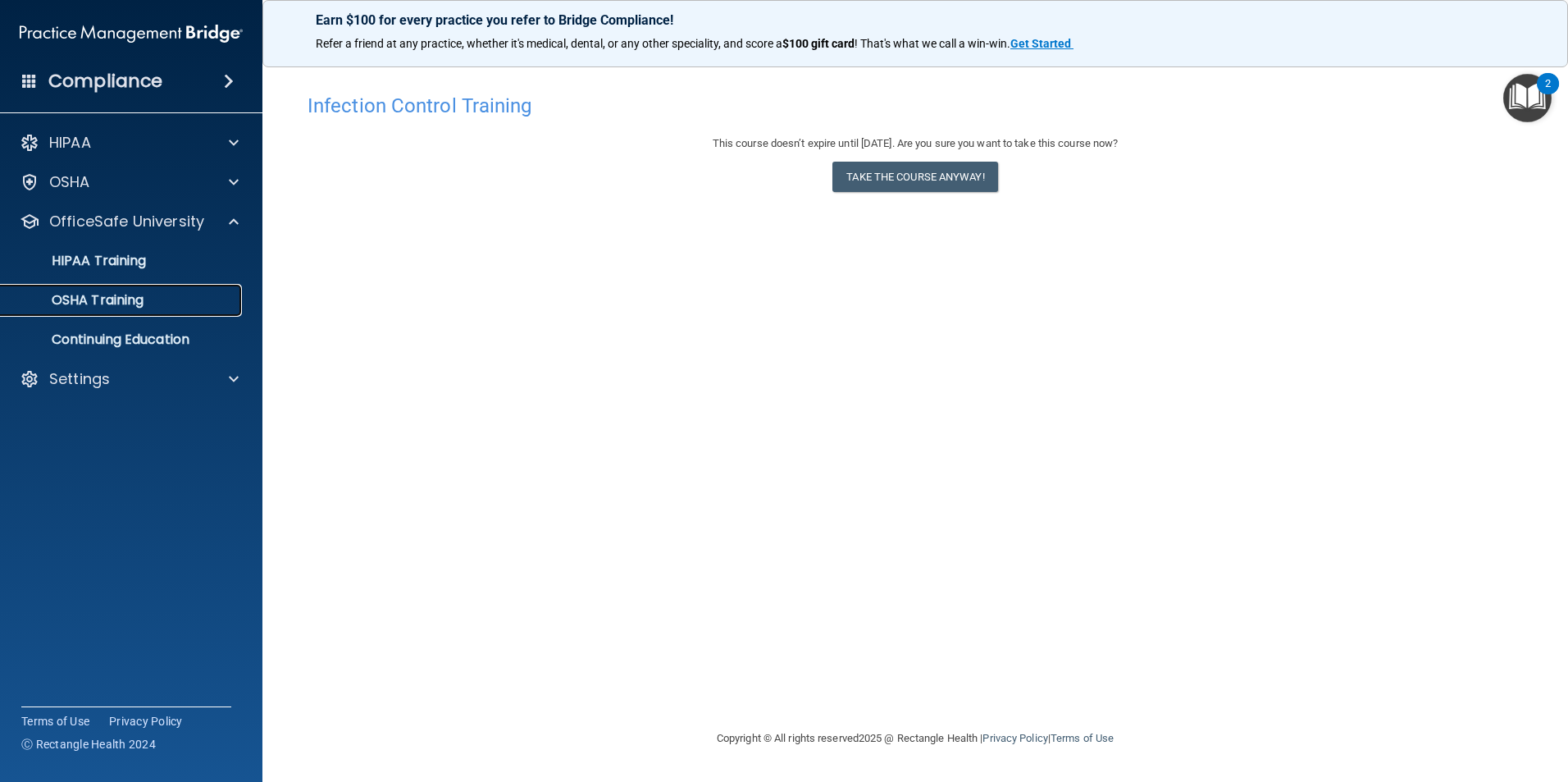
click at [96, 289] on link "OSHA Training" at bounding box center [112, 300] width 258 height 33
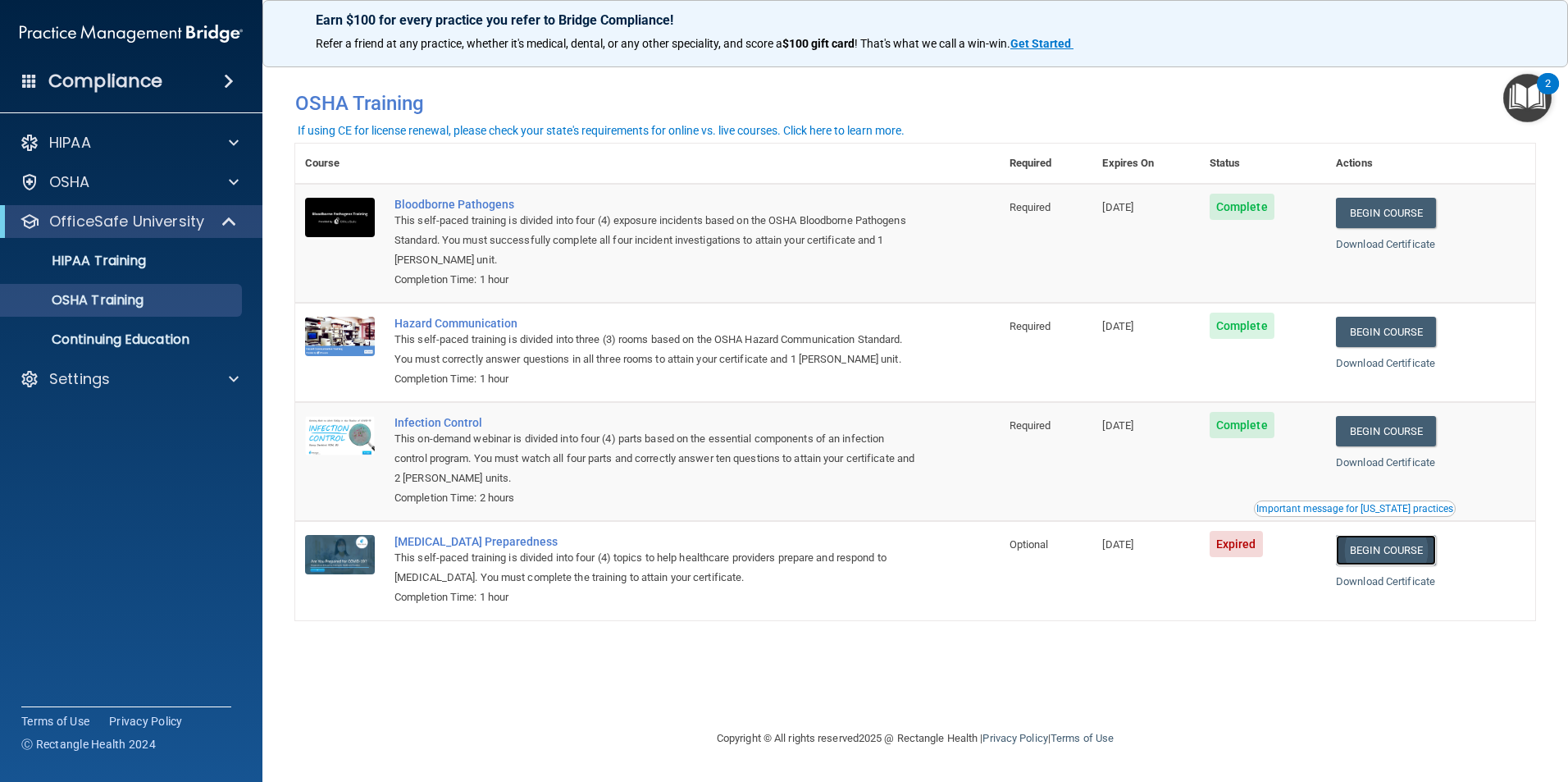
click at [1405, 550] on link "Begin Course" at bounding box center [1386, 550] width 100 height 31
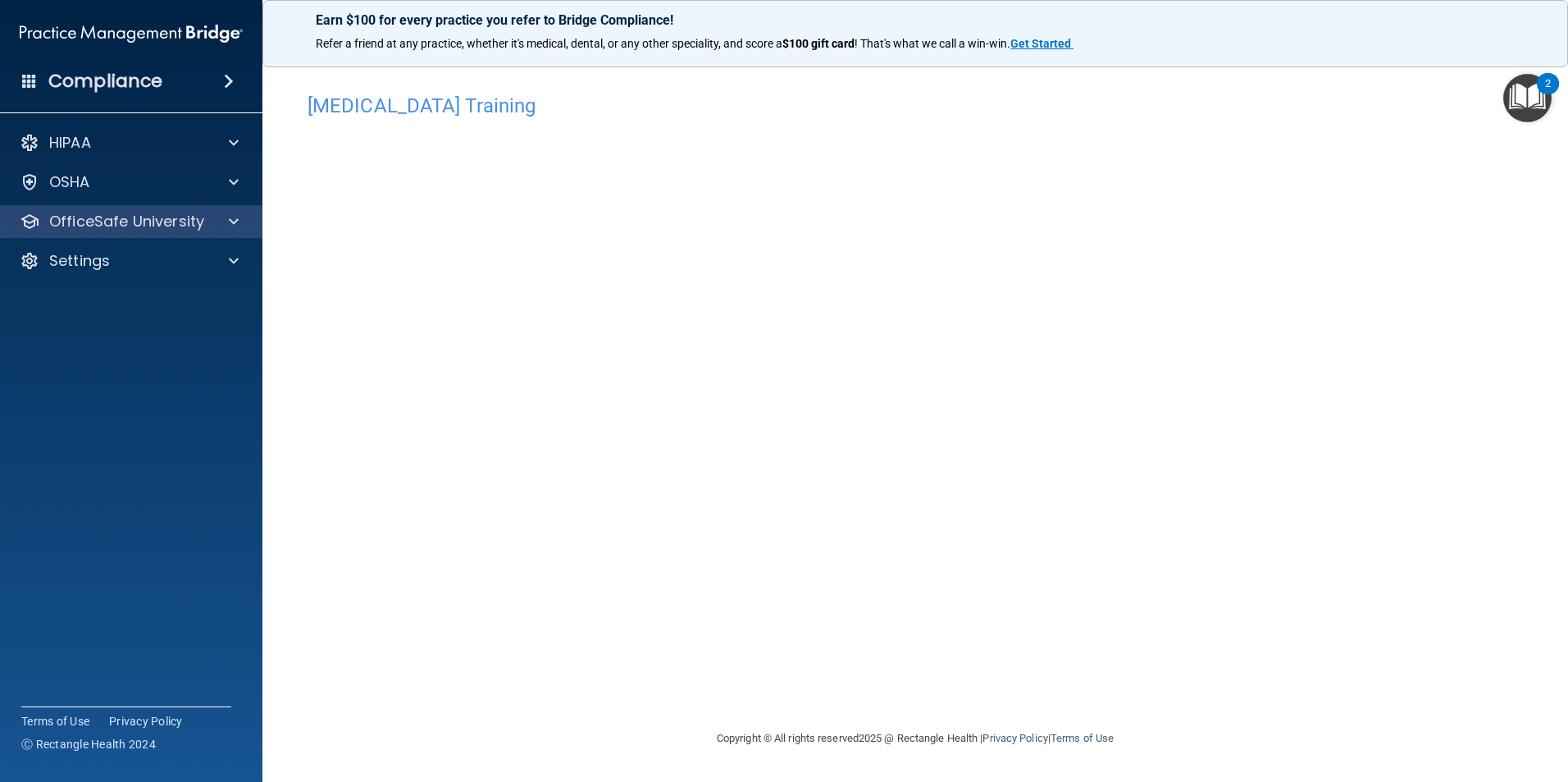
click at [78, 232] on div "OfficeSafe University" at bounding box center [131, 221] width 263 height 33
click at [81, 225] on p "OfficeSafe University" at bounding box center [127, 221] width 155 height 20
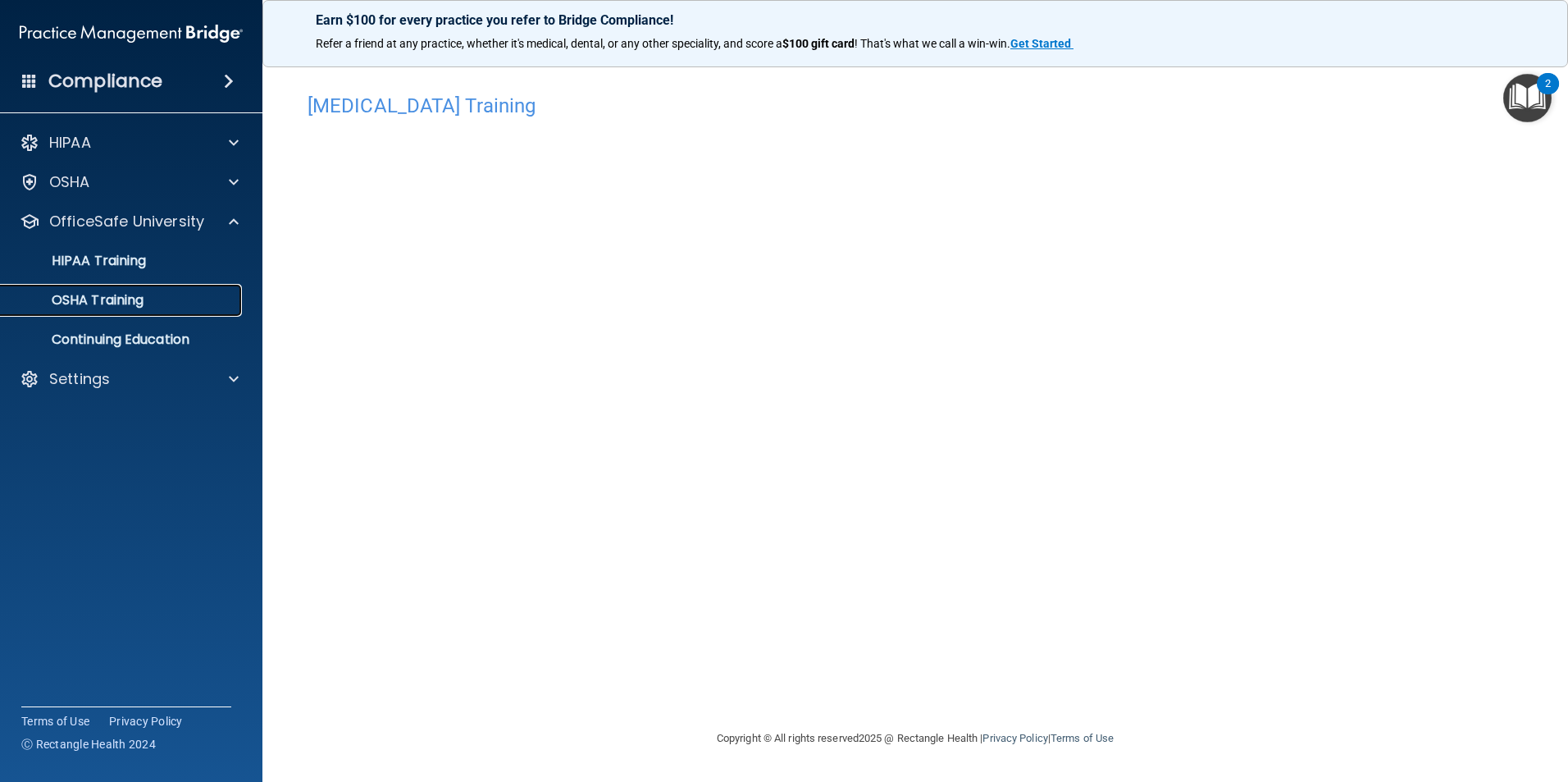
click at [97, 302] on p "OSHA Training" at bounding box center [77, 300] width 133 height 16
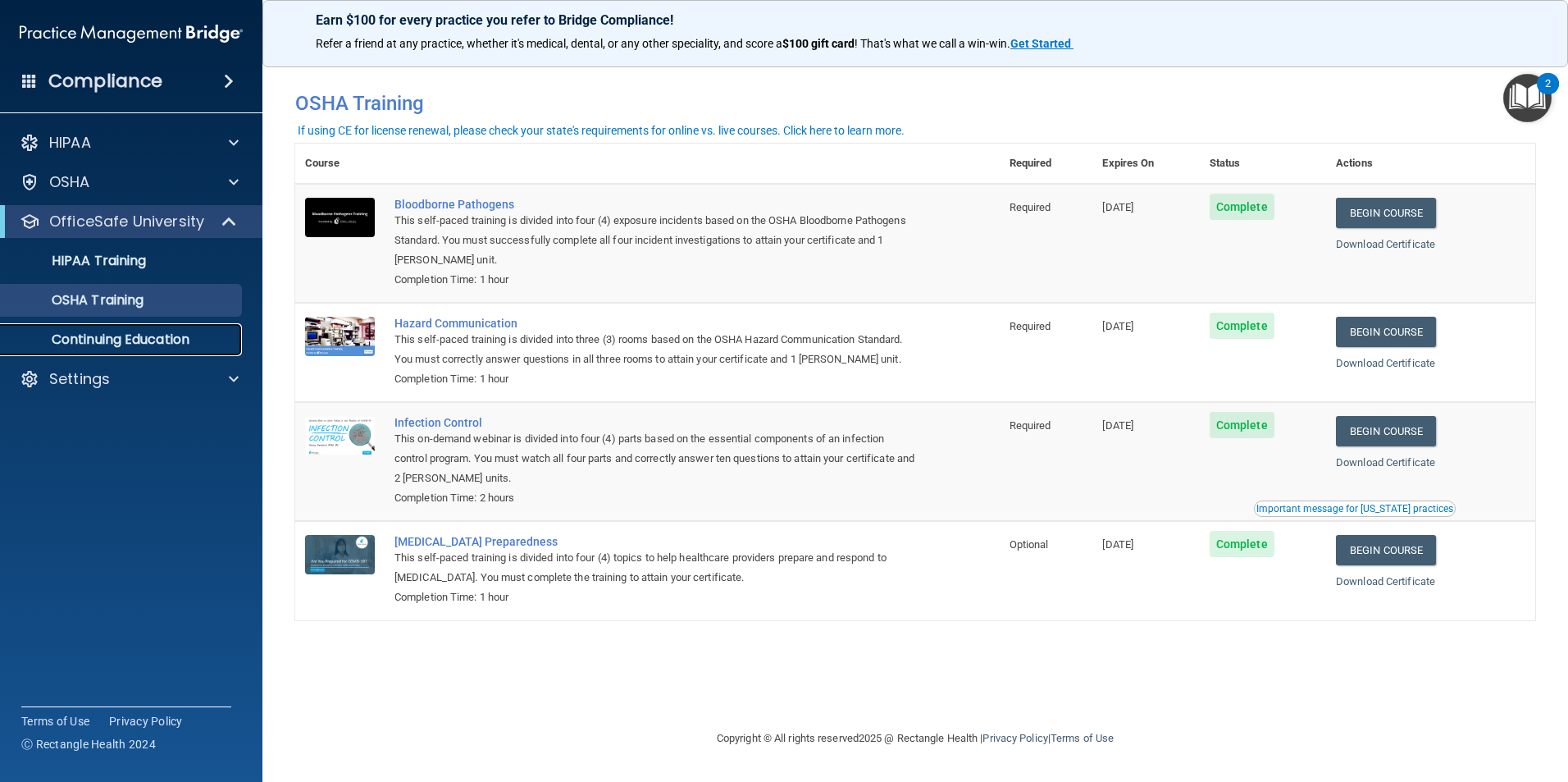
click at [179, 339] on p "Continuing Education" at bounding box center [122, 340] width 224 height 16
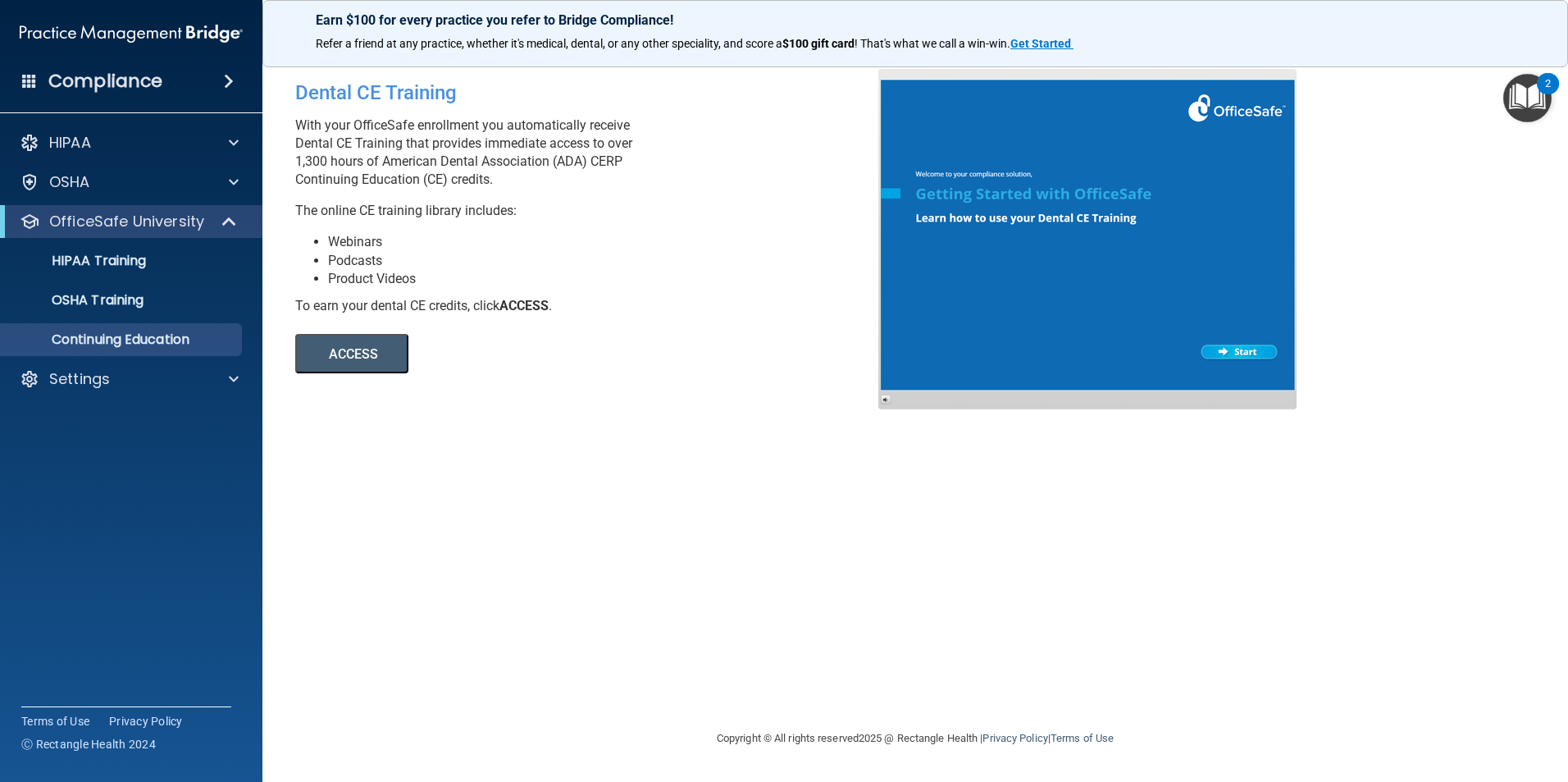
click at [383, 352] on button "ACCESS" at bounding box center [352, 353] width 113 height 40
